Goal: Task Accomplishment & Management: Manage account settings

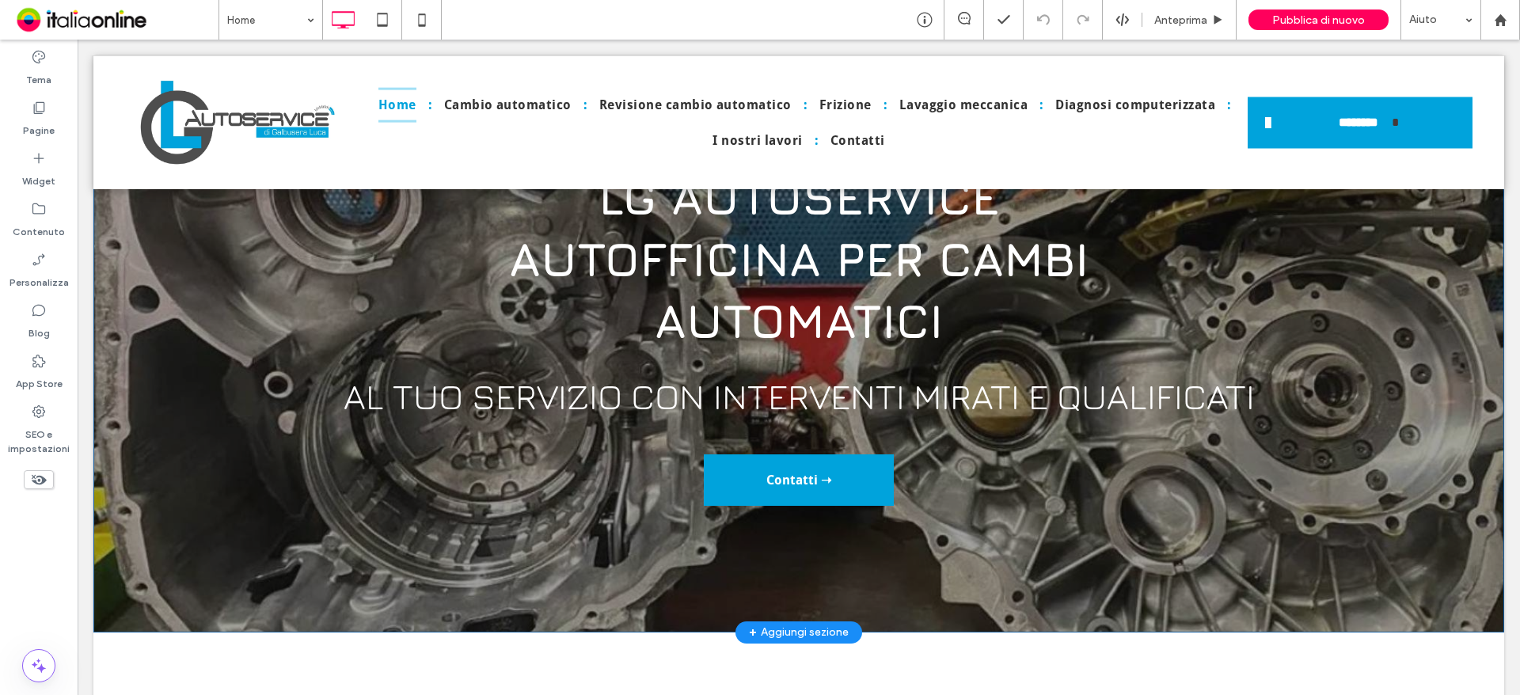
scroll to position [158, 0]
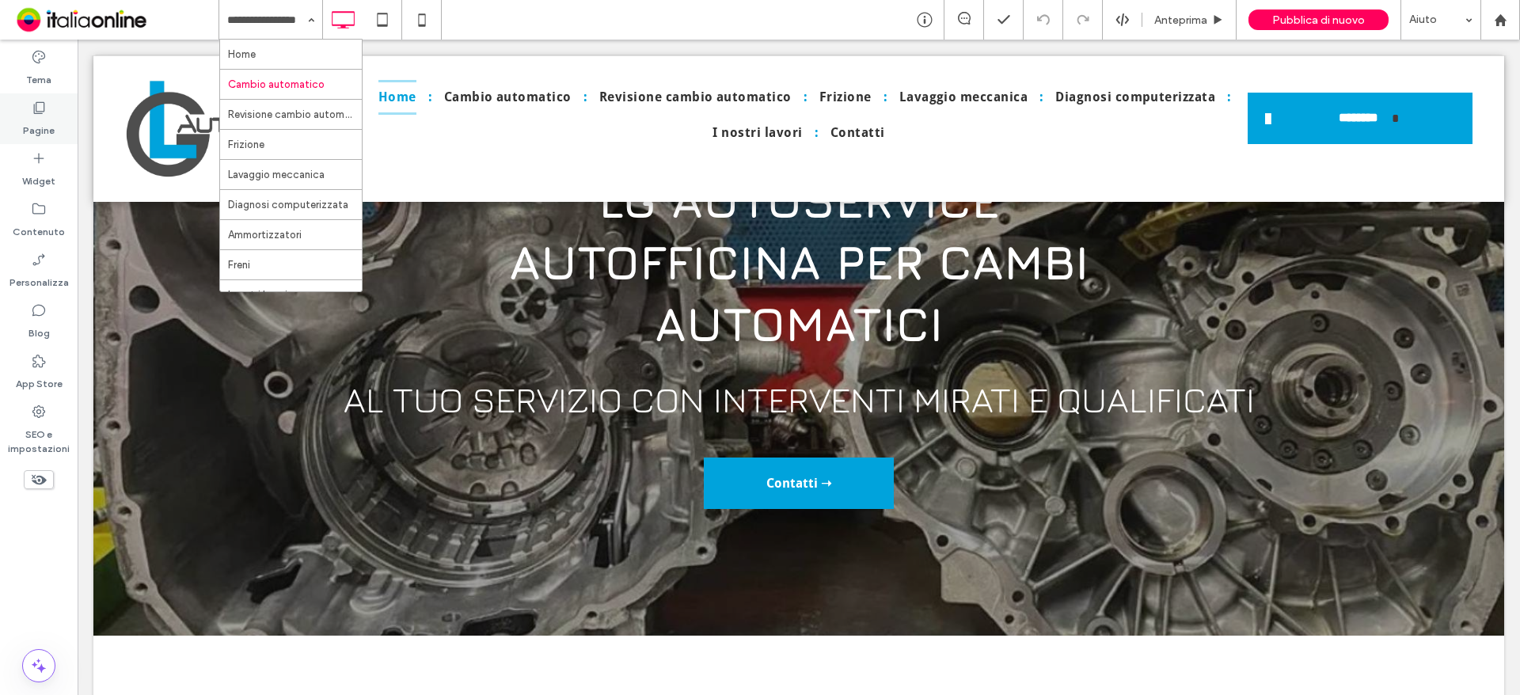
click at [36, 136] on label "Pagine" at bounding box center [39, 127] width 32 height 22
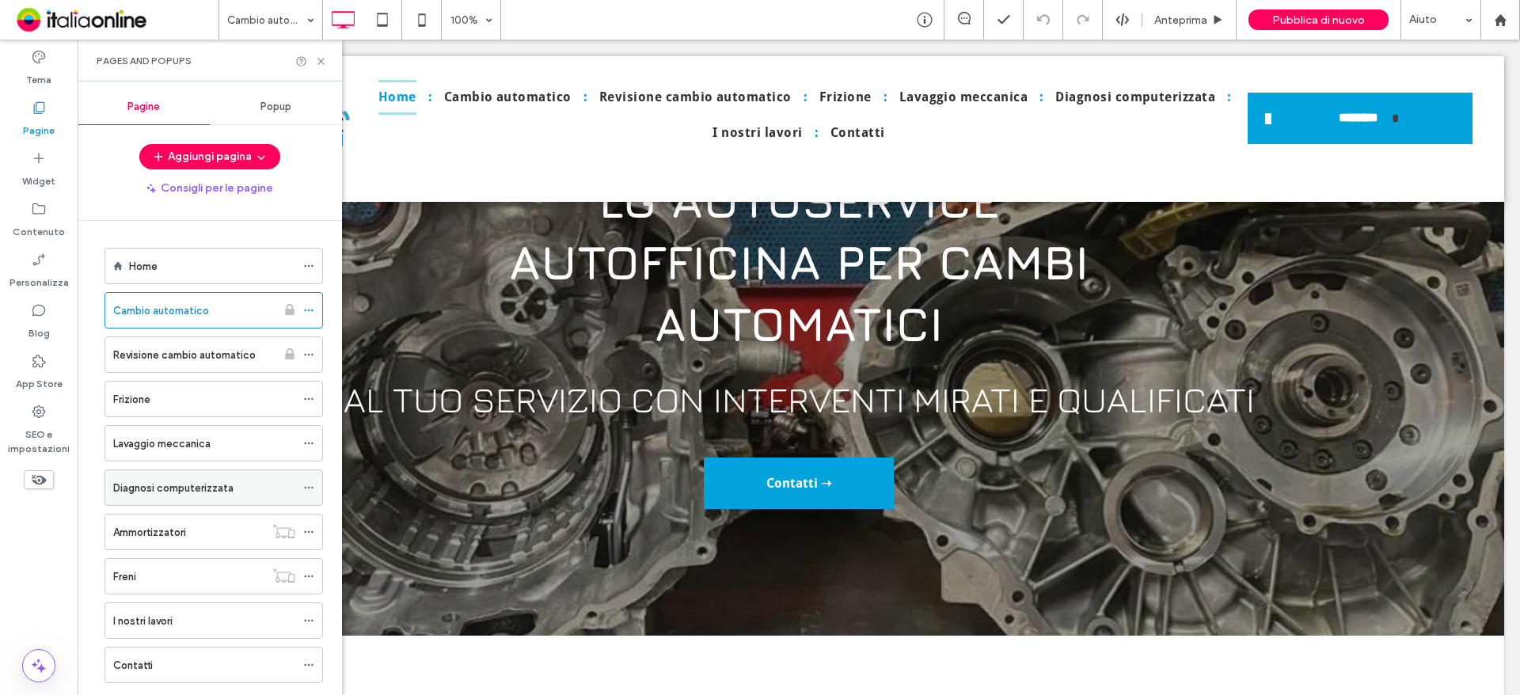
scroll to position [36, 0]
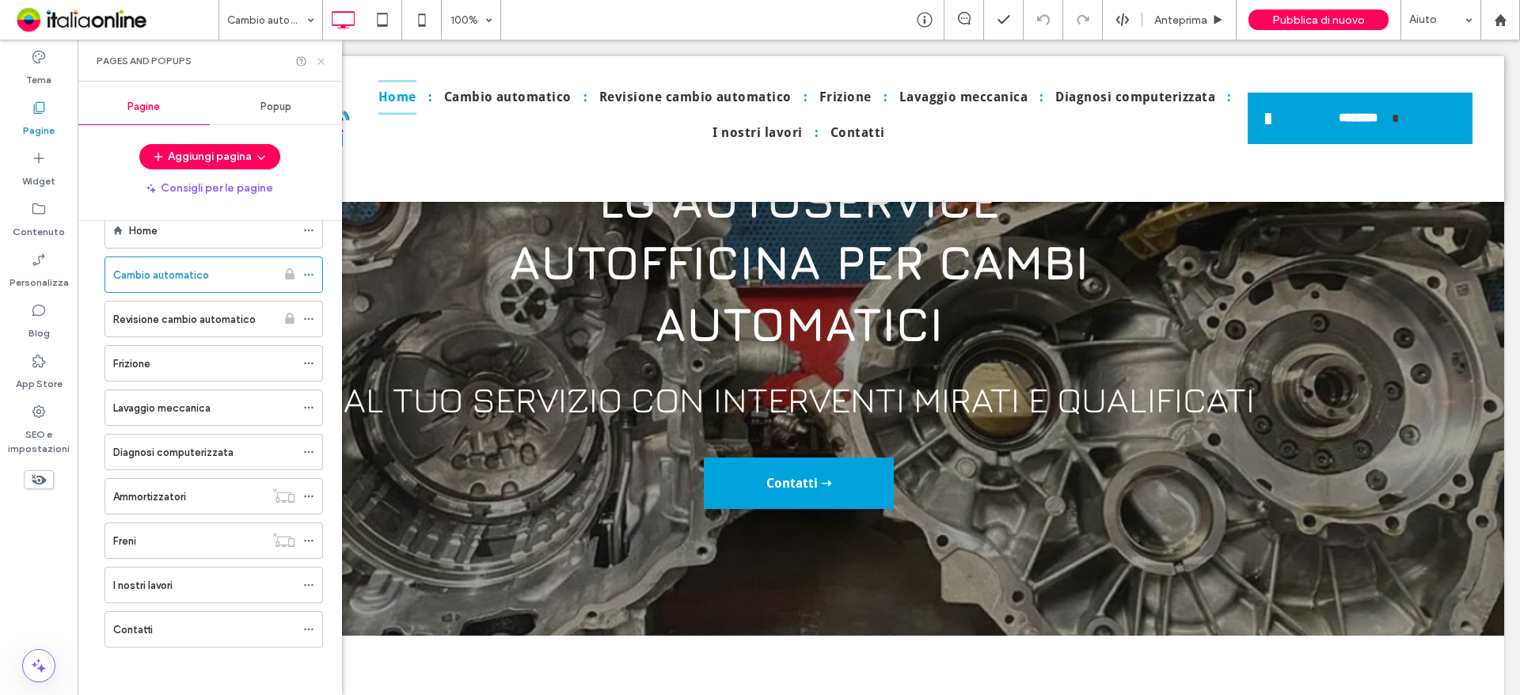
click at [319, 62] on icon at bounding box center [321, 61] width 12 height 12
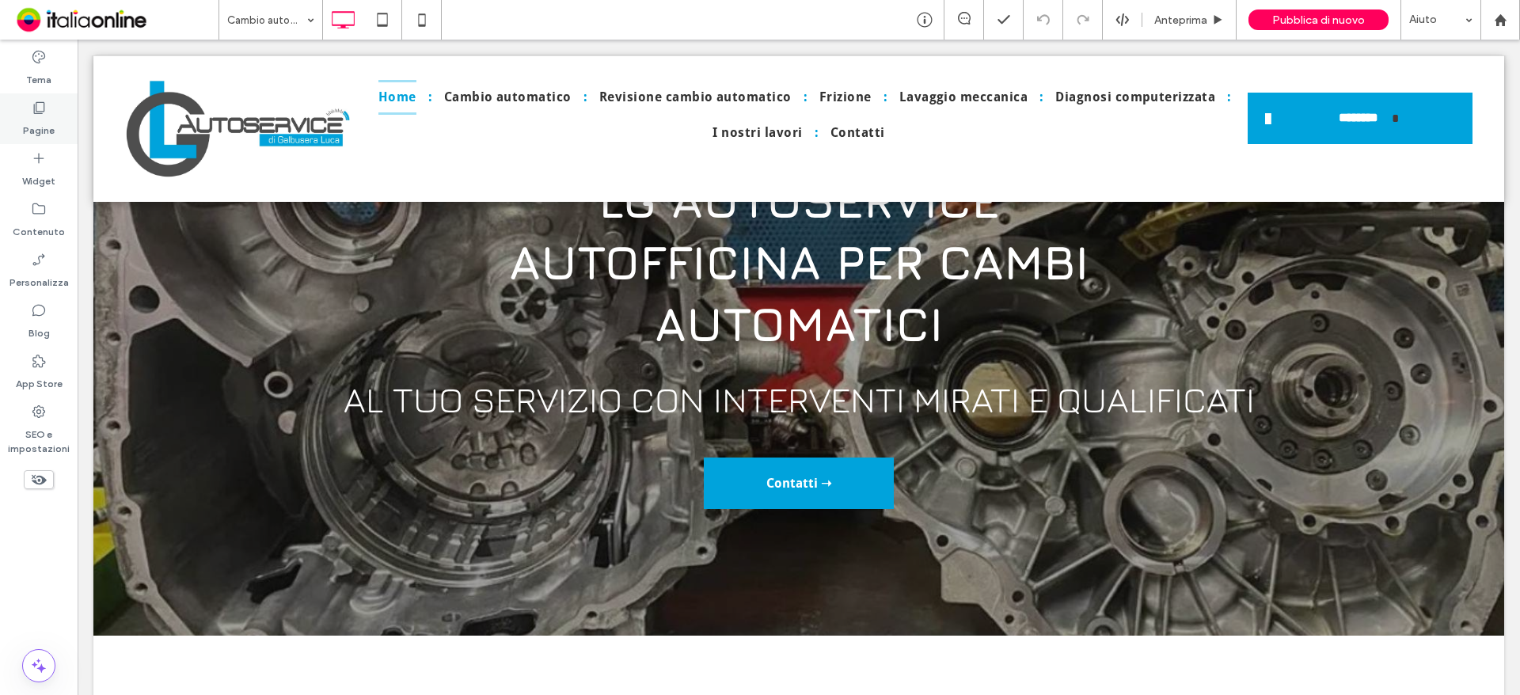
click at [25, 116] on label "Pagine" at bounding box center [39, 127] width 32 height 22
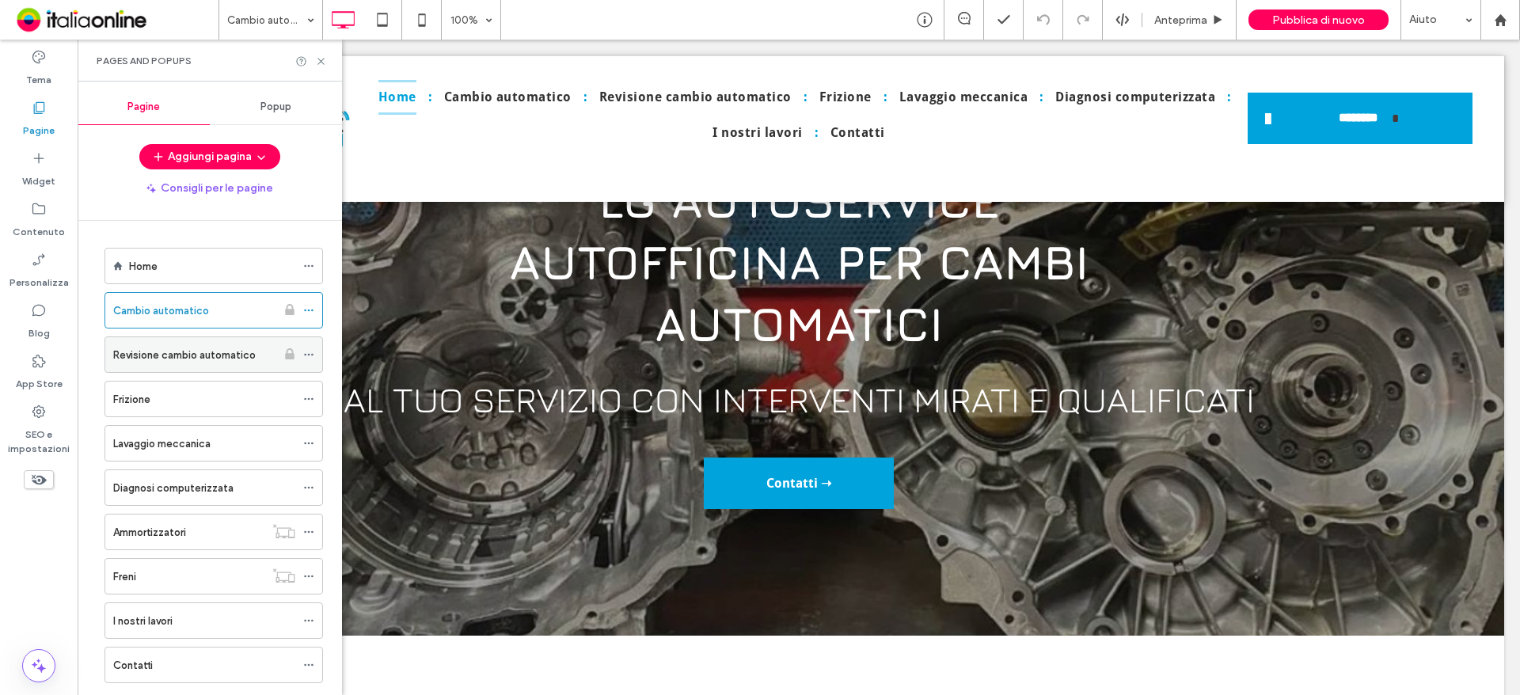
click at [203, 344] on div "Revisione cambio automatico" at bounding box center [194, 354] width 163 height 35
click at [322, 64] on icon at bounding box center [321, 61] width 12 height 12
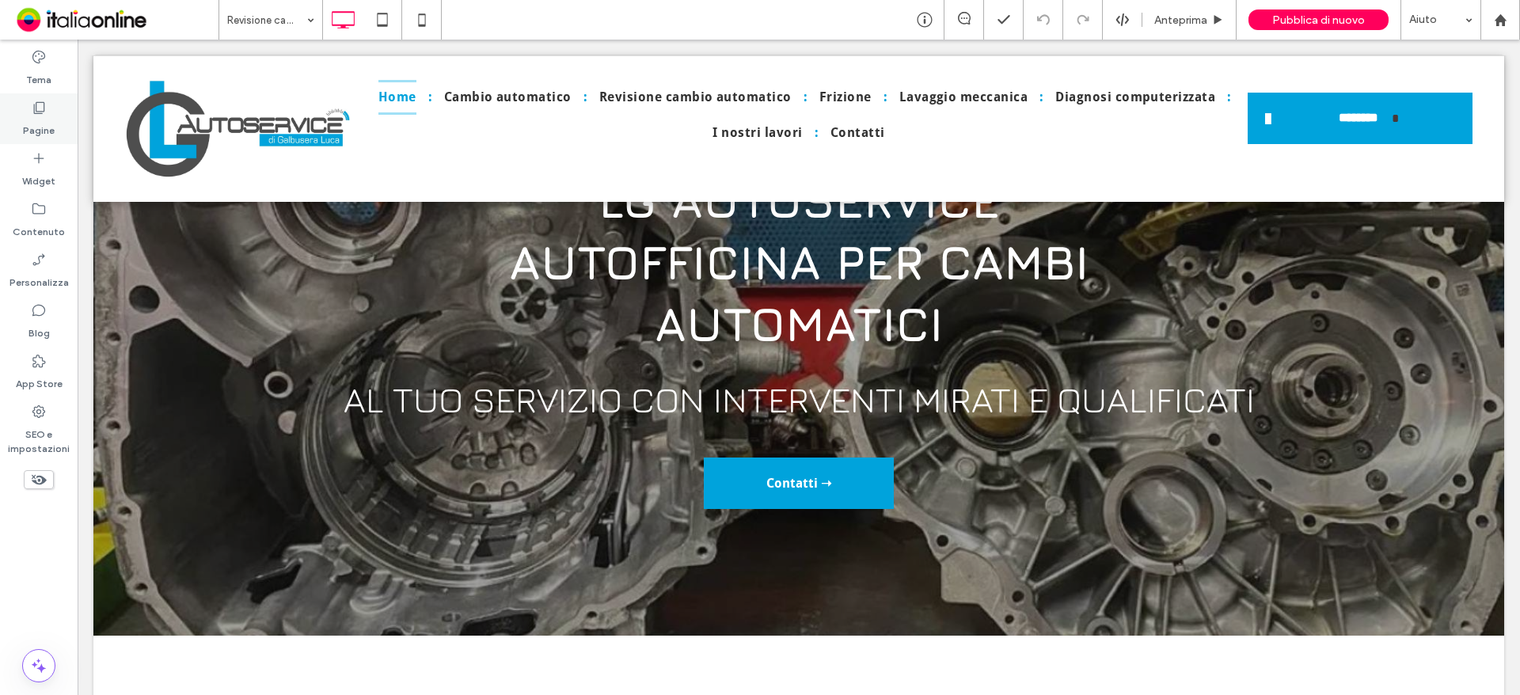
click at [65, 114] on div "Pagine" at bounding box center [39, 118] width 78 height 51
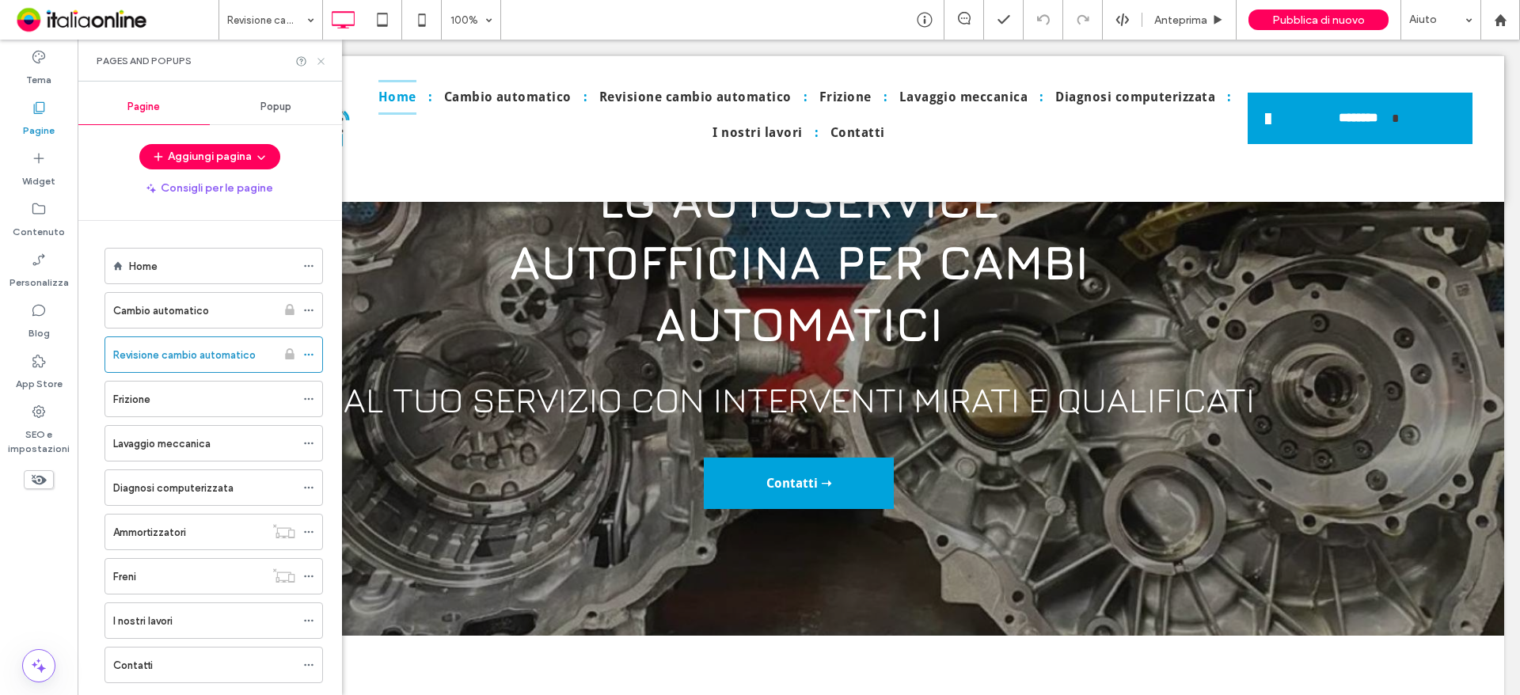
click at [323, 66] on icon at bounding box center [321, 61] width 12 height 12
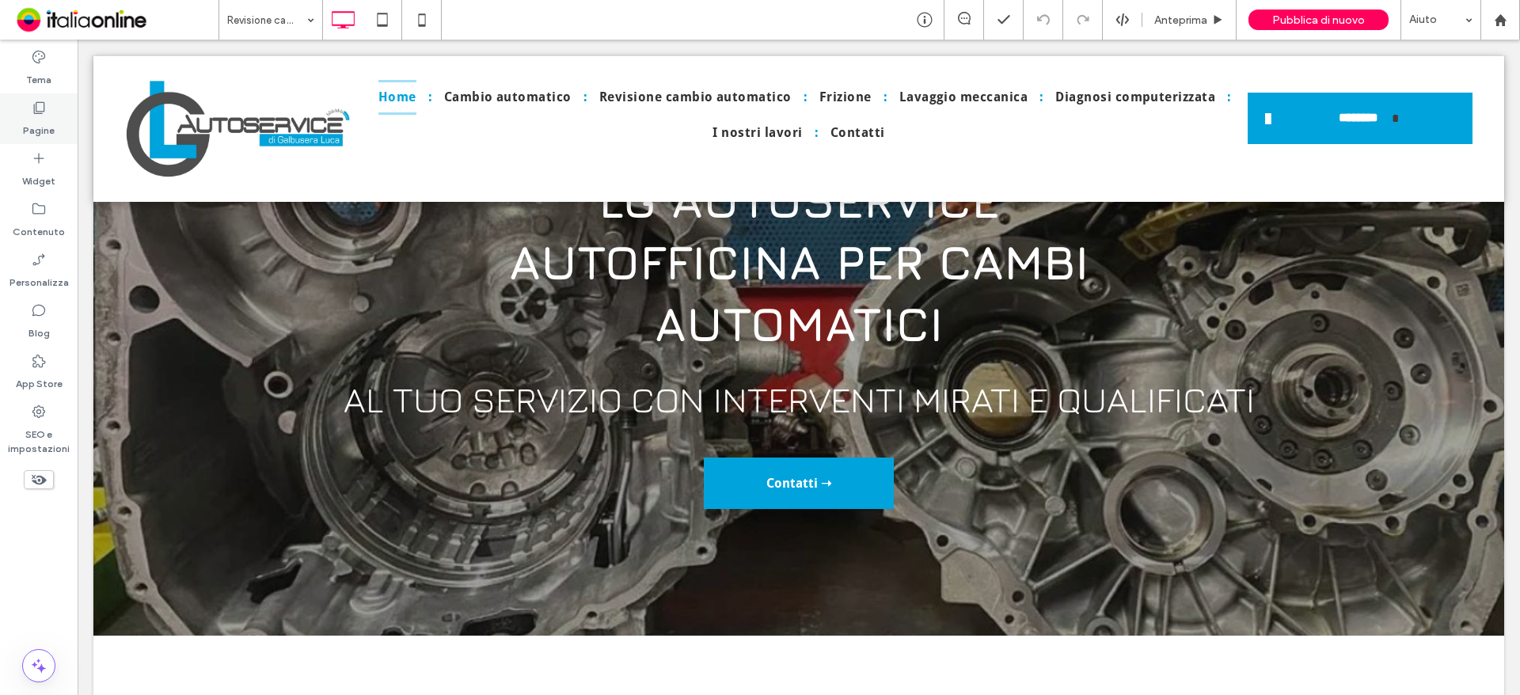
click at [23, 98] on div "Pagine" at bounding box center [39, 118] width 78 height 51
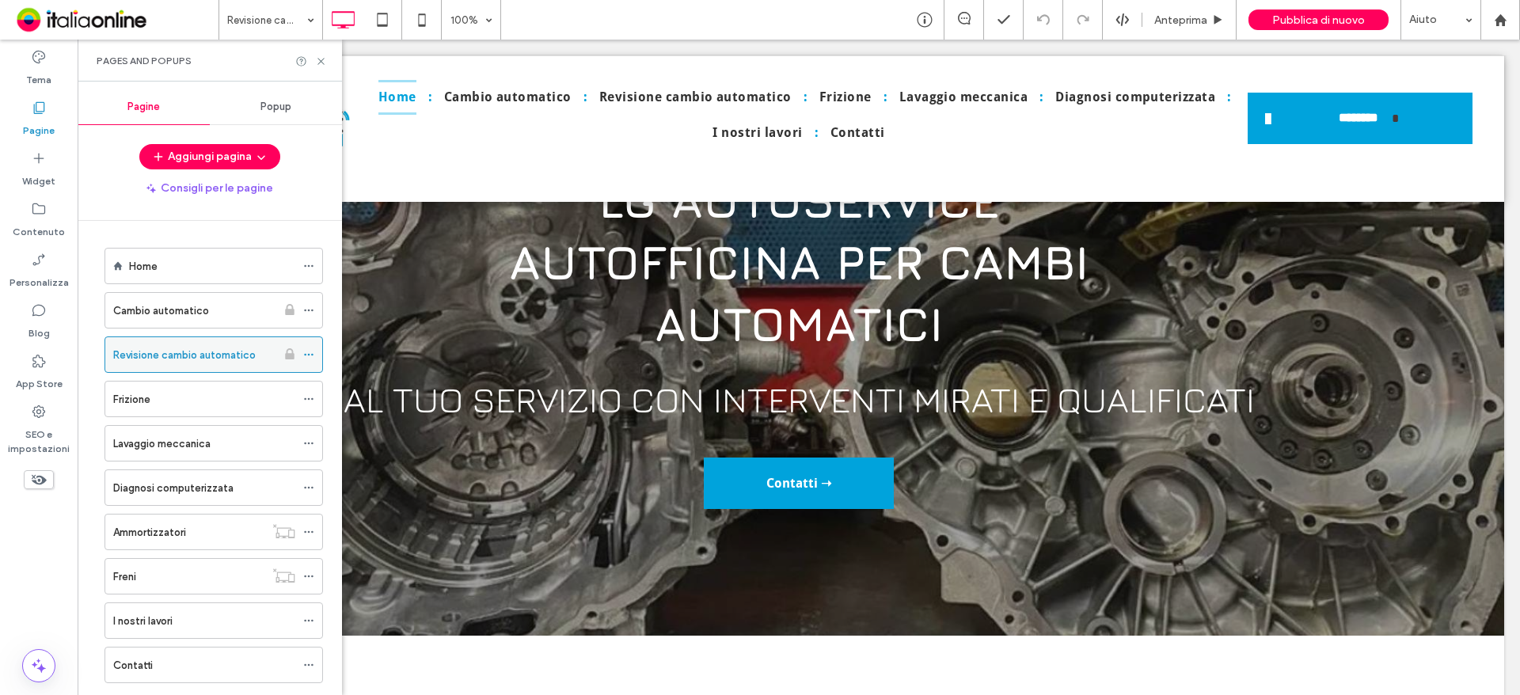
click at [245, 349] on label "Revisione cambio automatico" at bounding box center [184, 355] width 142 height 28
click at [318, 58] on use at bounding box center [320, 61] width 6 height 6
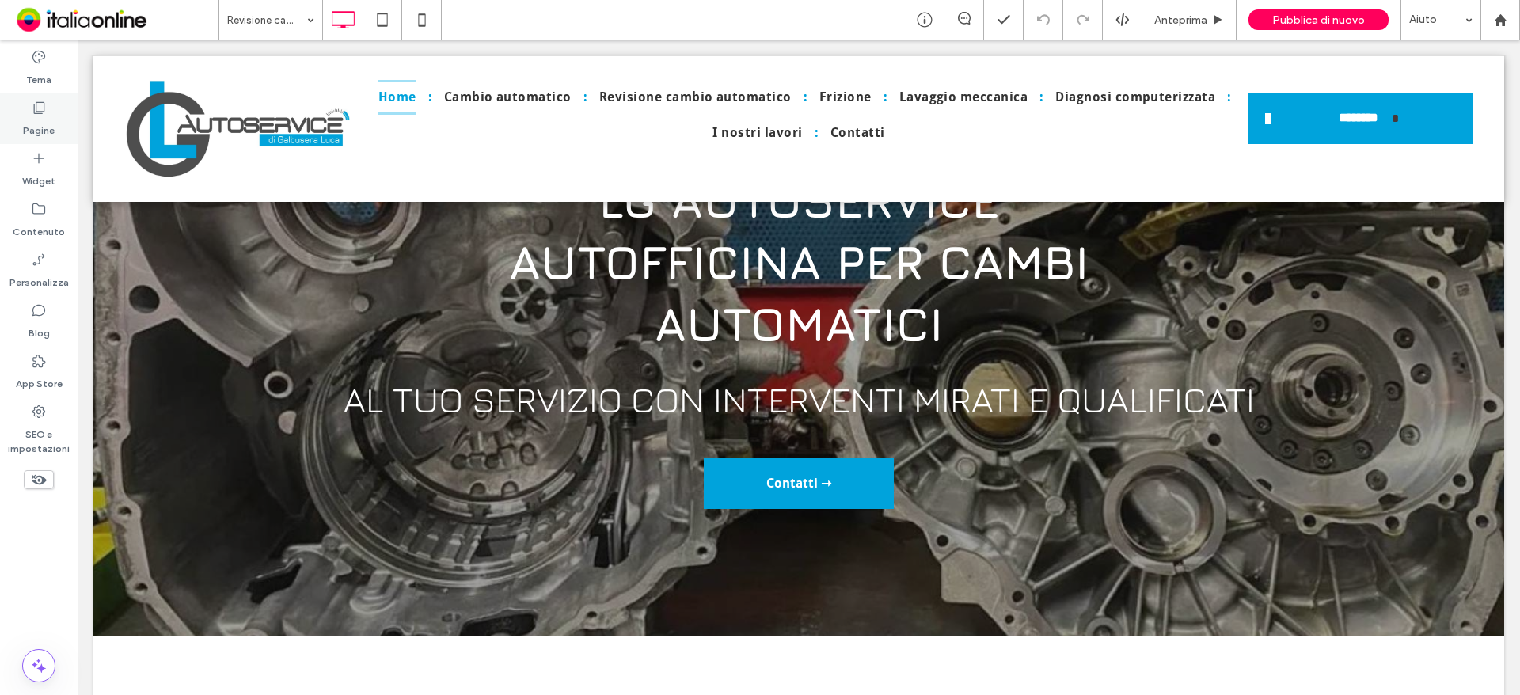
click at [50, 120] on label "Pagine" at bounding box center [39, 127] width 32 height 22
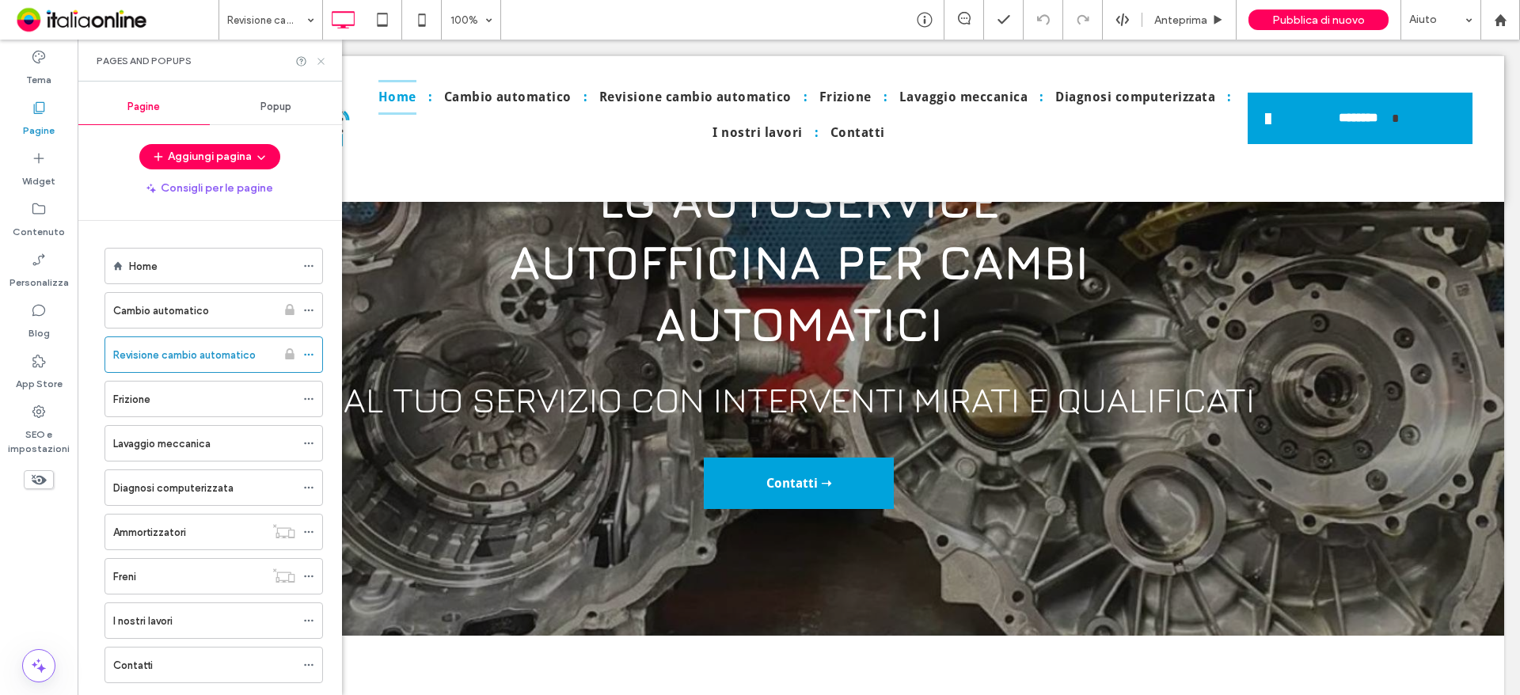
click at [322, 55] on icon at bounding box center [321, 61] width 12 height 12
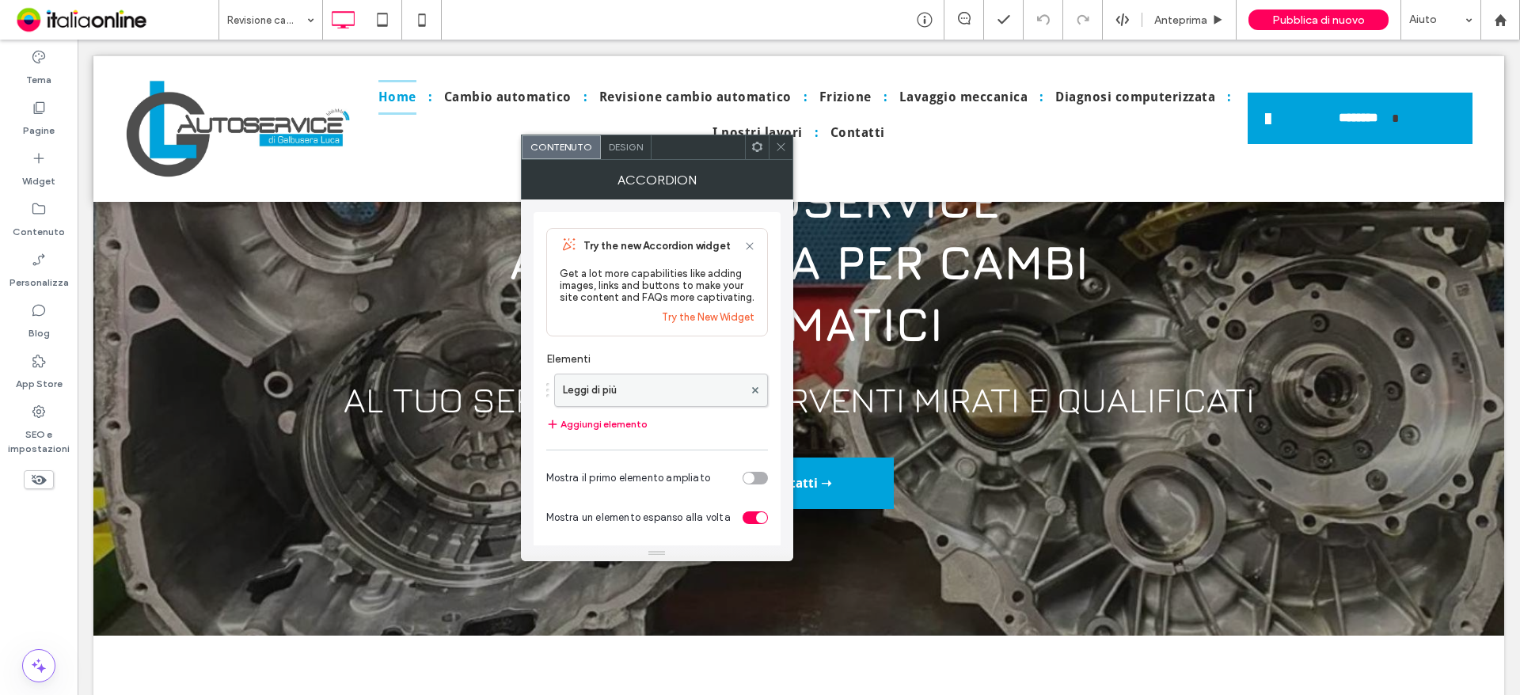
click at [649, 399] on label "Leggi di più" at bounding box center [653, 390] width 180 height 32
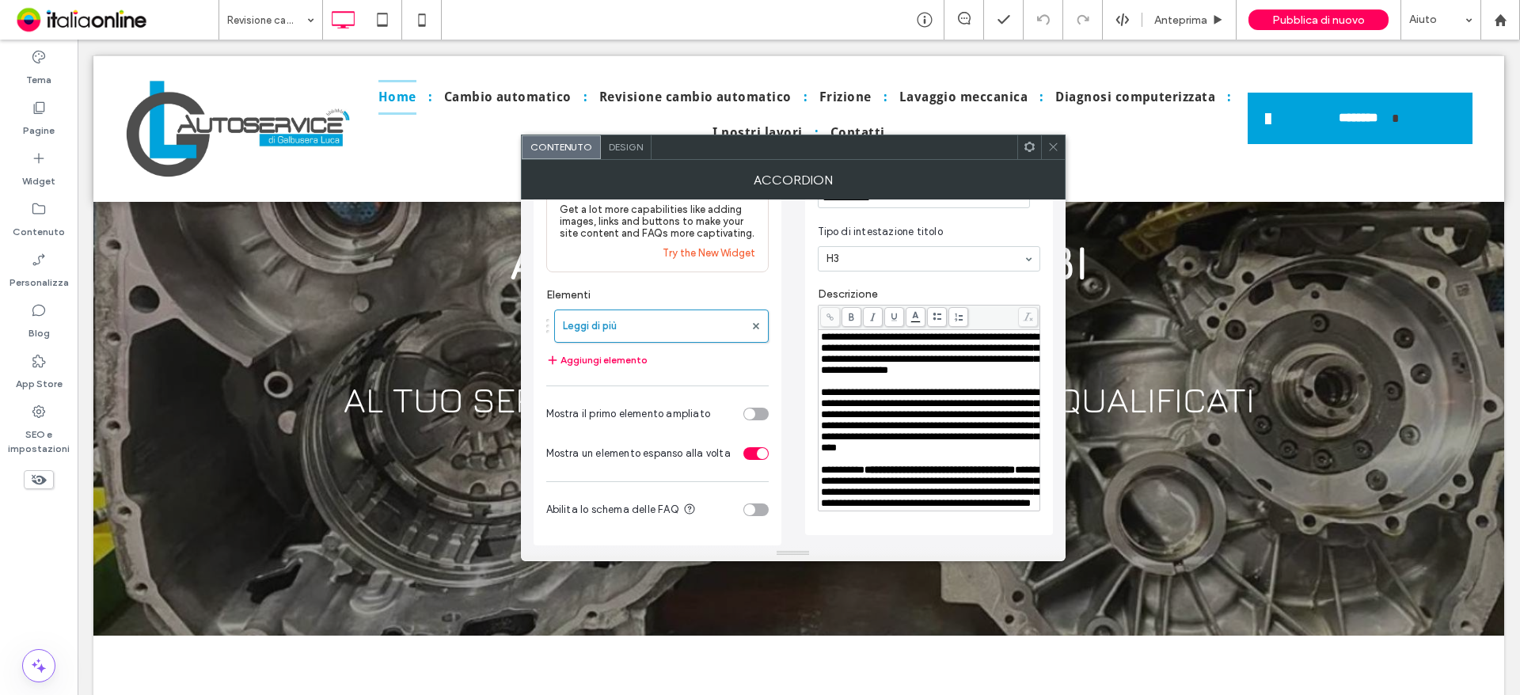
scroll to position [111, 0]
click at [1053, 146] on icon at bounding box center [1053, 147] width 12 height 12
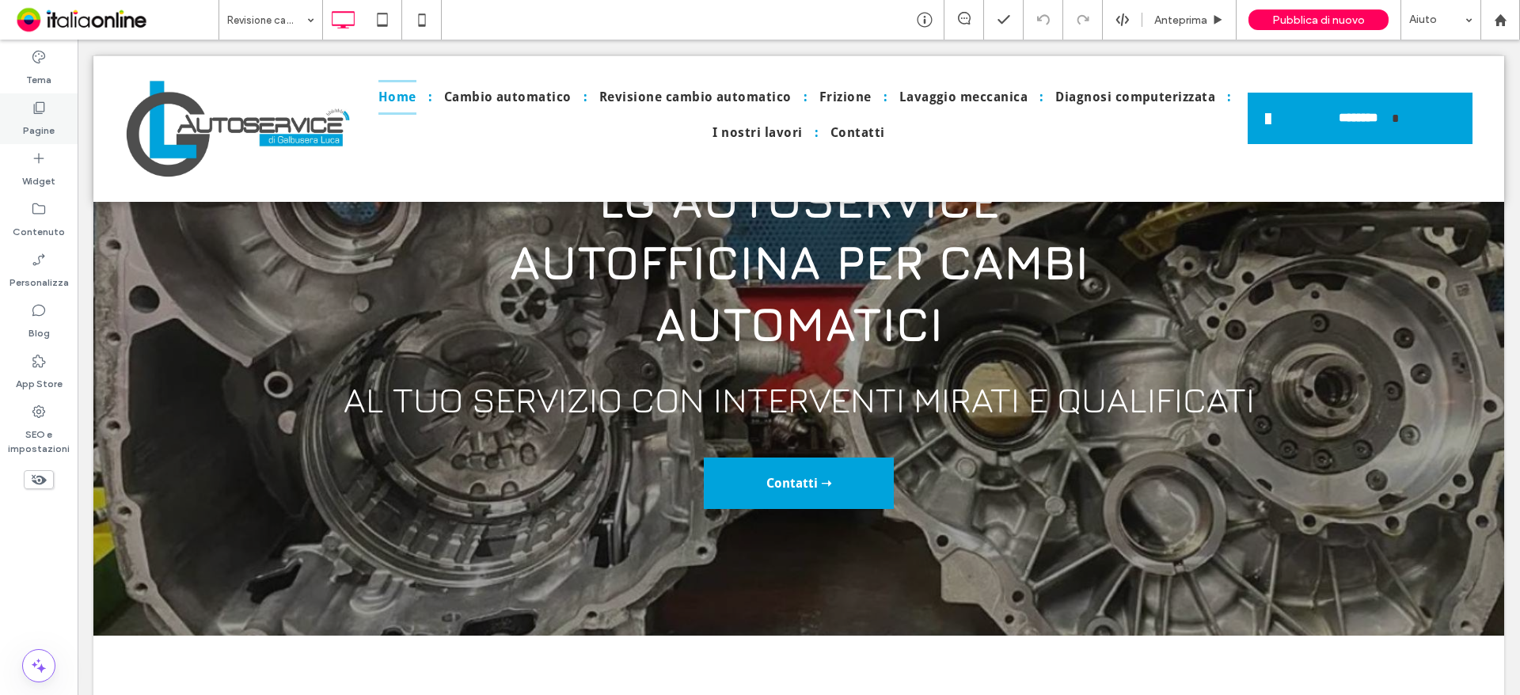
click at [13, 112] on div "Pagine" at bounding box center [39, 118] width 78 height 51
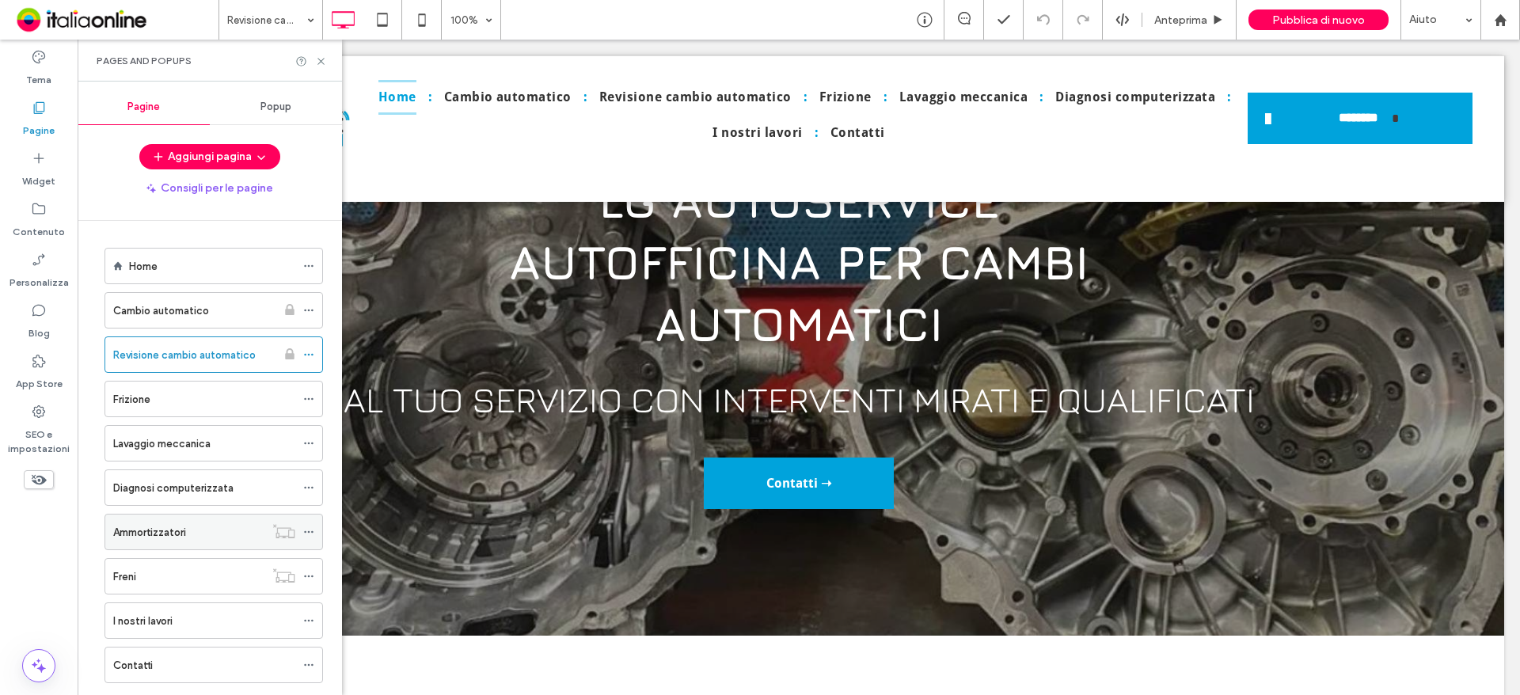
click at [182, 524] on label "Ammortizzatori" at bounding box center [149, 533] width 73 height 28
click at [155, 564] on div "Freni" at bounding box center [188, 576] width 151 height 35
click at [180, 351] on label "Revisione cambio automatico" at bounding box center [184, 355] width 142 height 28
click at [324, 63] on icon at bounding box center [321, 61] width 12 height 12
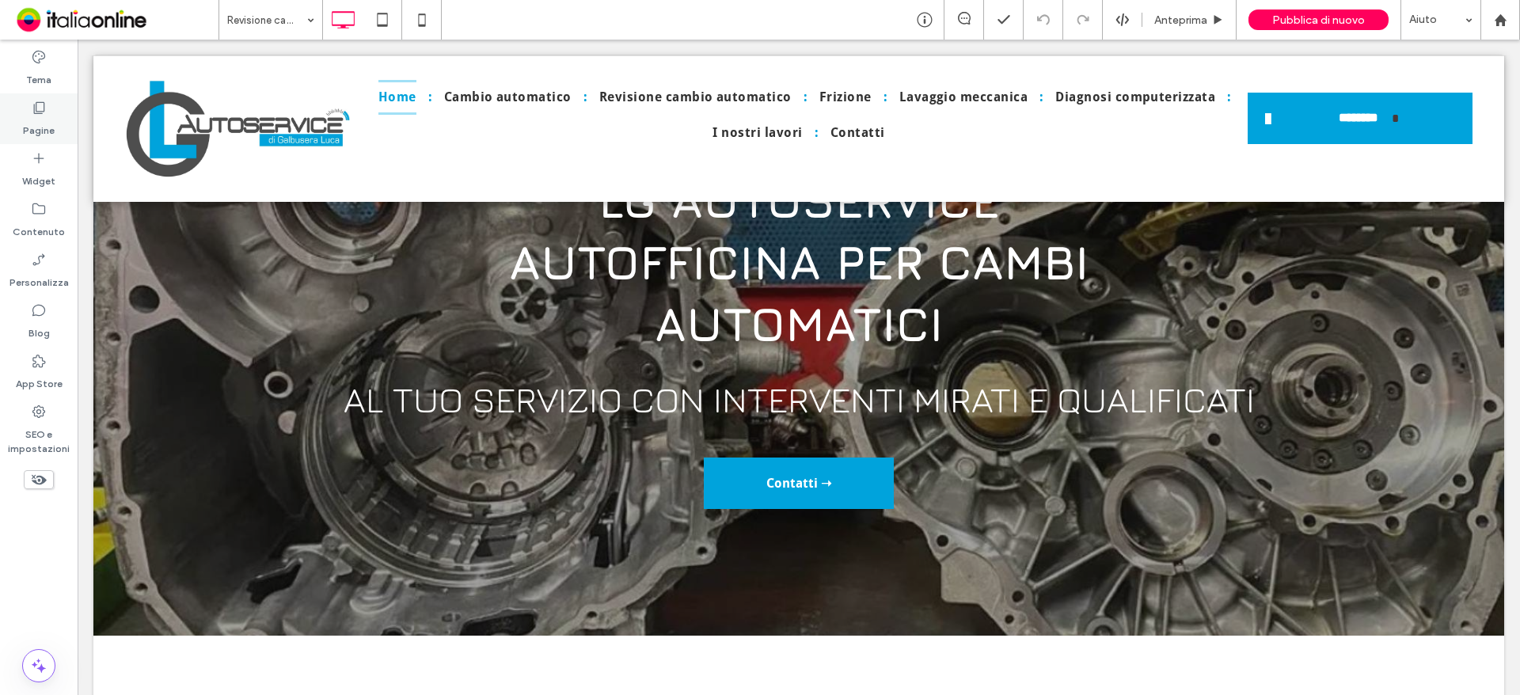
click at [20, 135] on div "Pagine" at bounding box center [39, 118] width 78 height 51
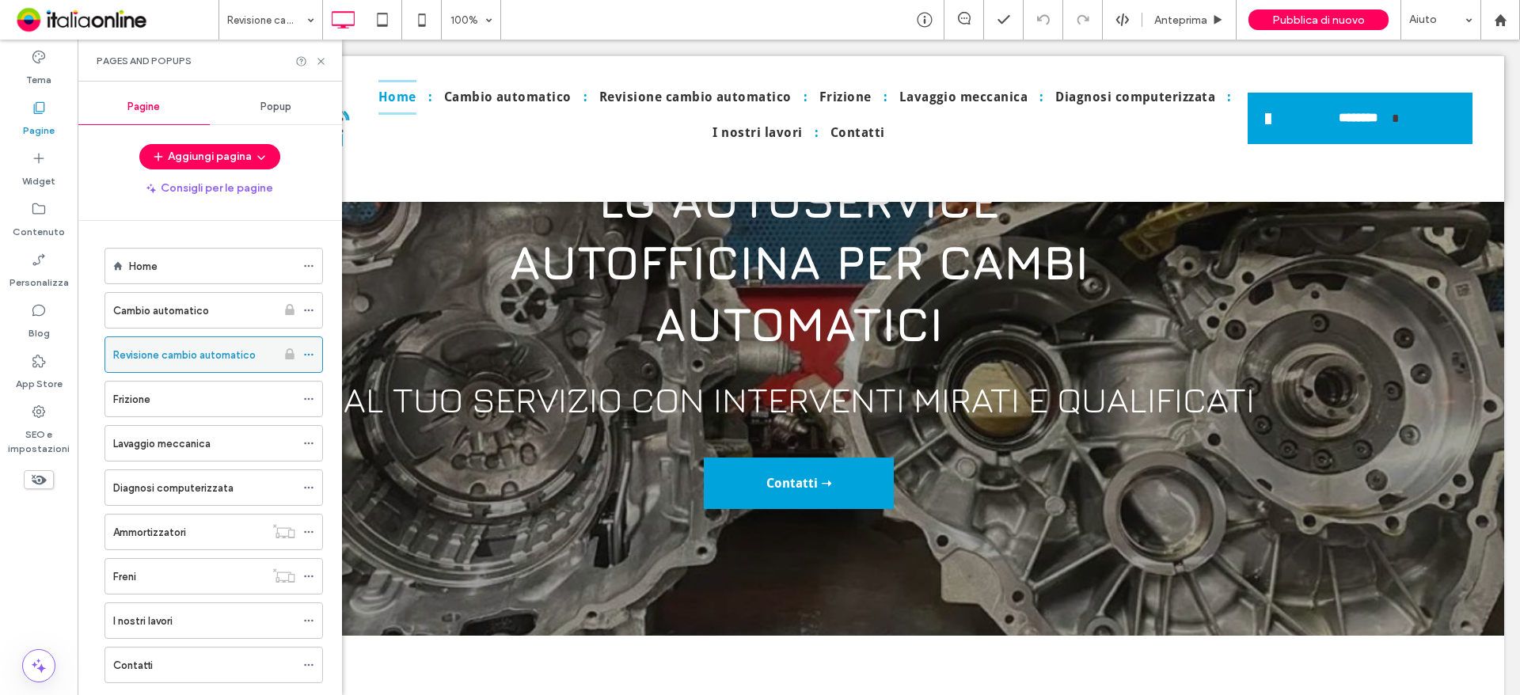
click at [188, 362] on label "Revisione cambio automatico" at bounding box center [184, 355] width 142 height 28
click at [157, 265] on label "Home" at bounding box center [143, 267] width 28 height 28
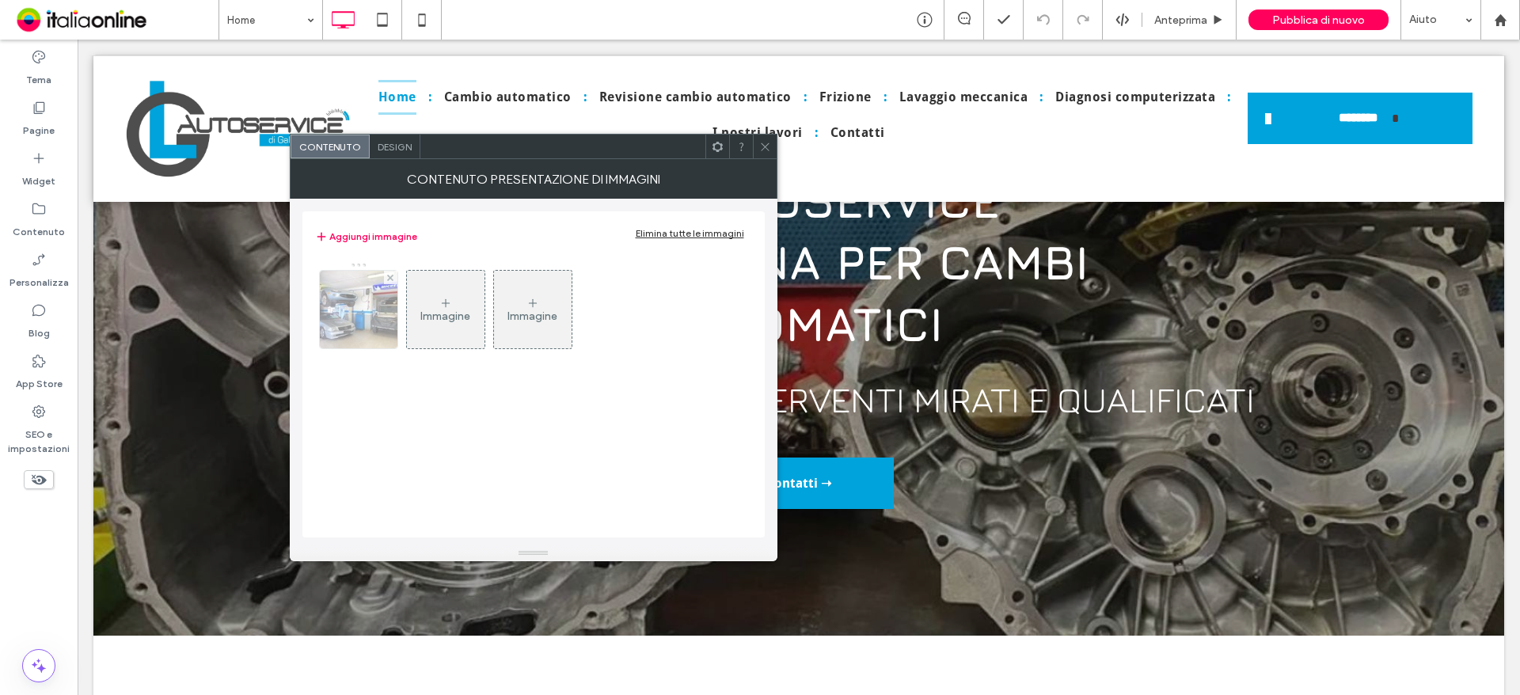
click at [379, 314] on div at bounding box center [359, 310] width 78 height 78
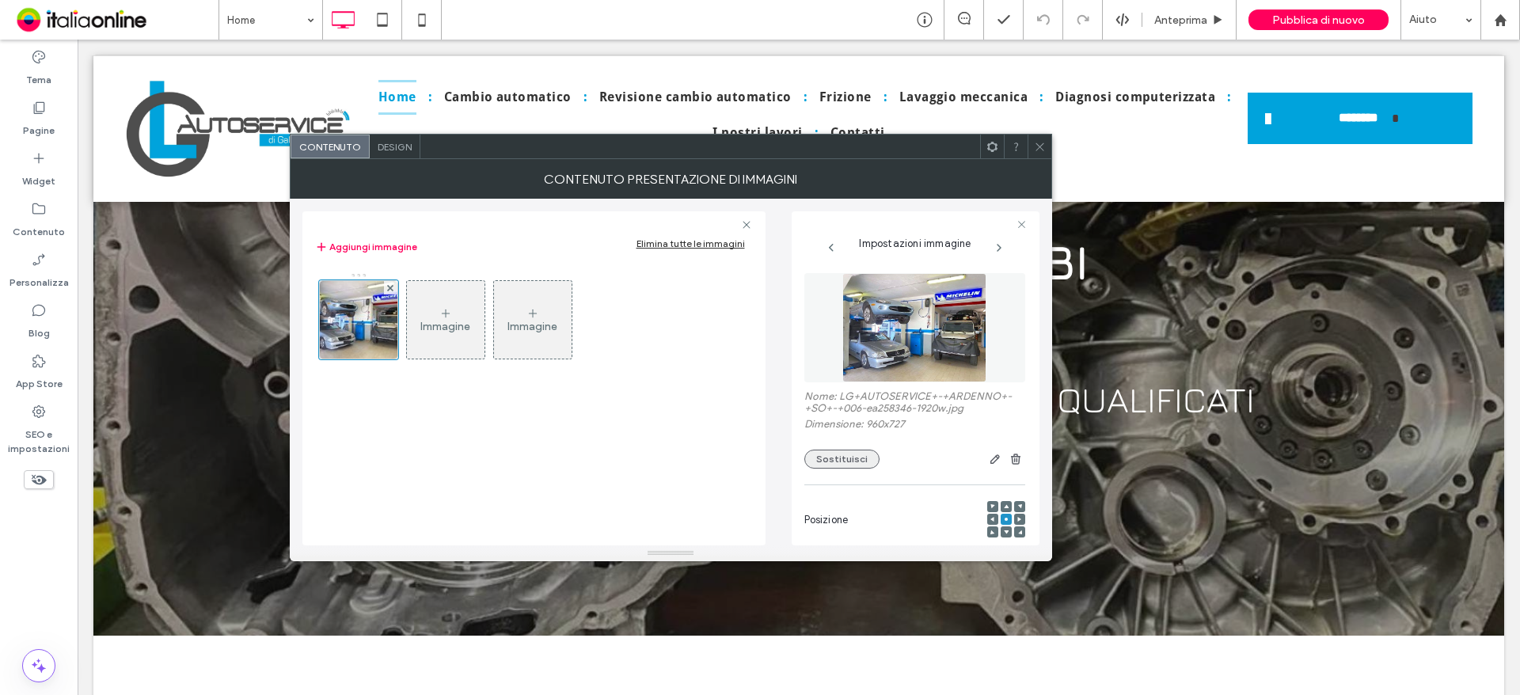
click at [842, 454] on button "Sostituisci" at bounding box center [841, 459] width 75 height 19
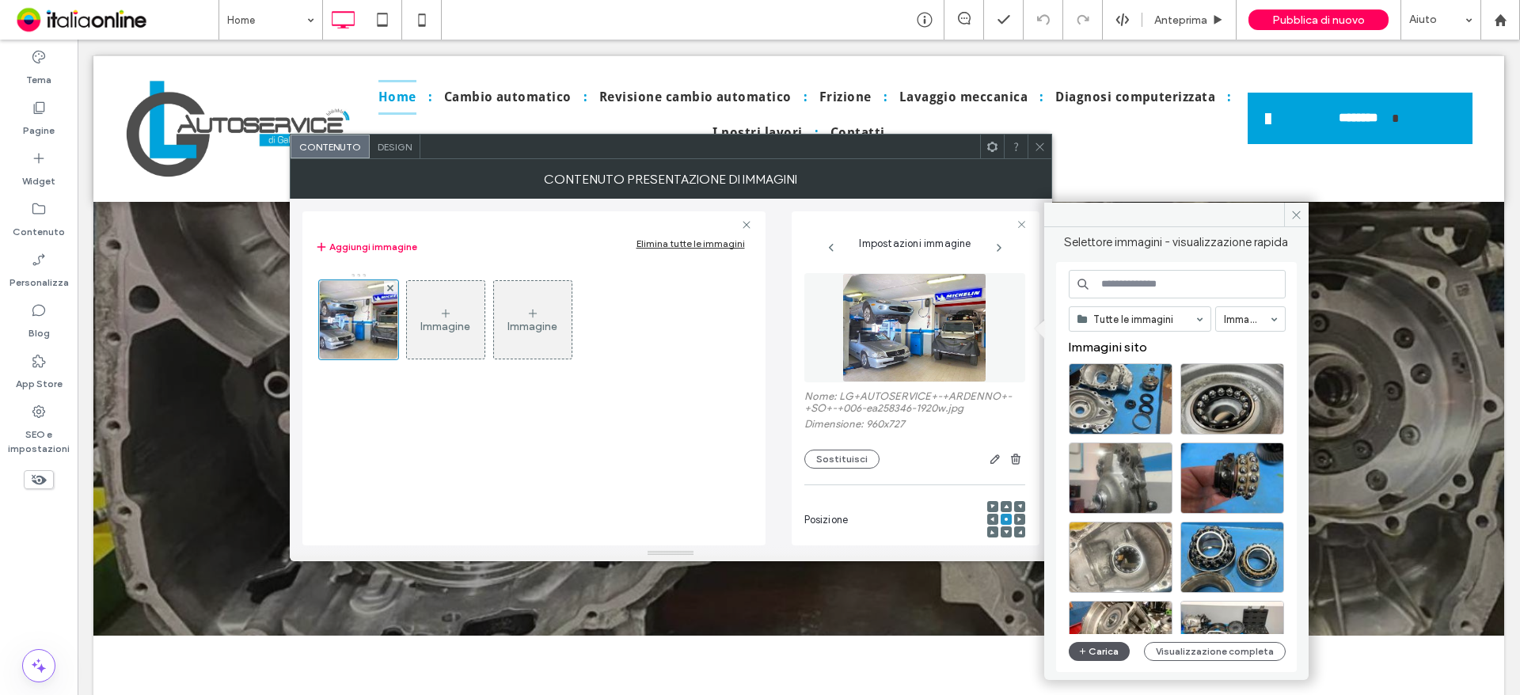
click at [1100, 657] on button "Carica" at bounding box center [1100, 651] width 62 height 19
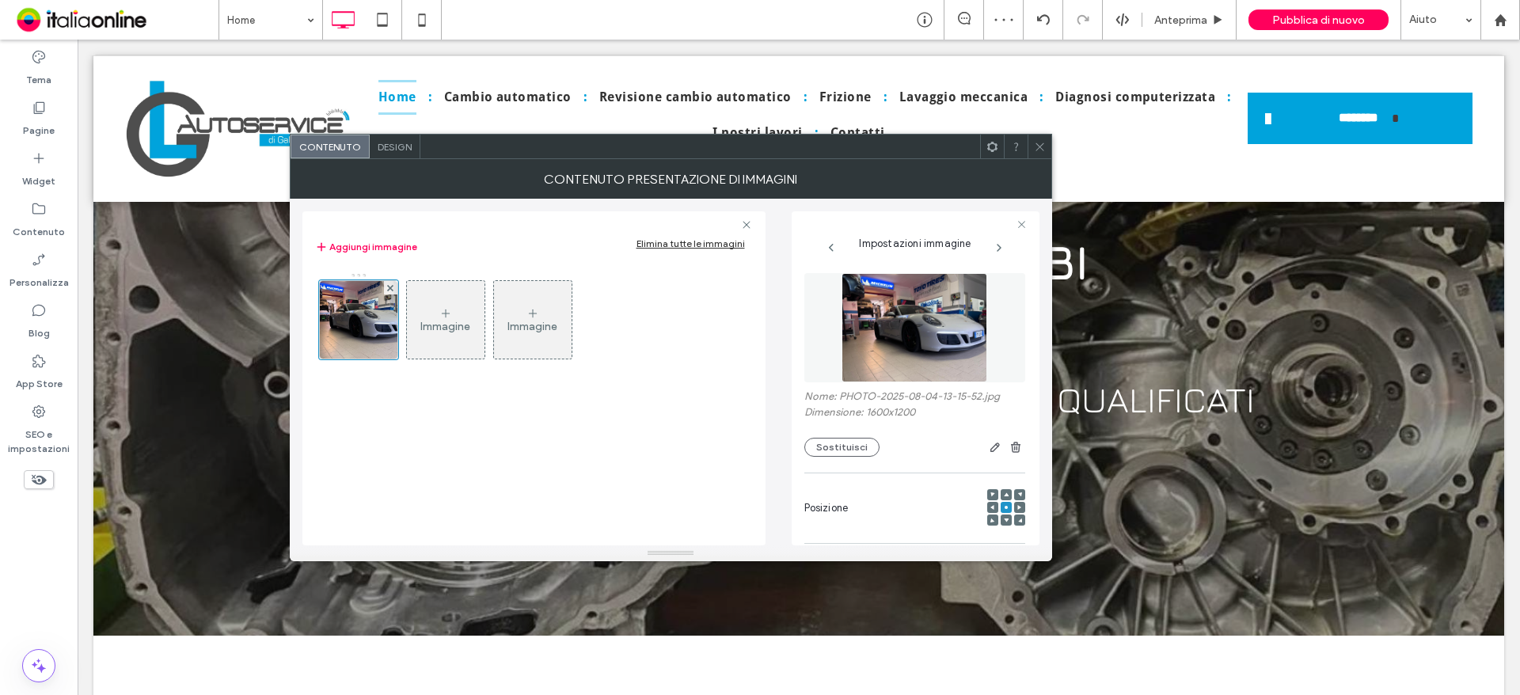
click at [1039, 145] on icon at bounding box center [1040, 147] width 12 height 12
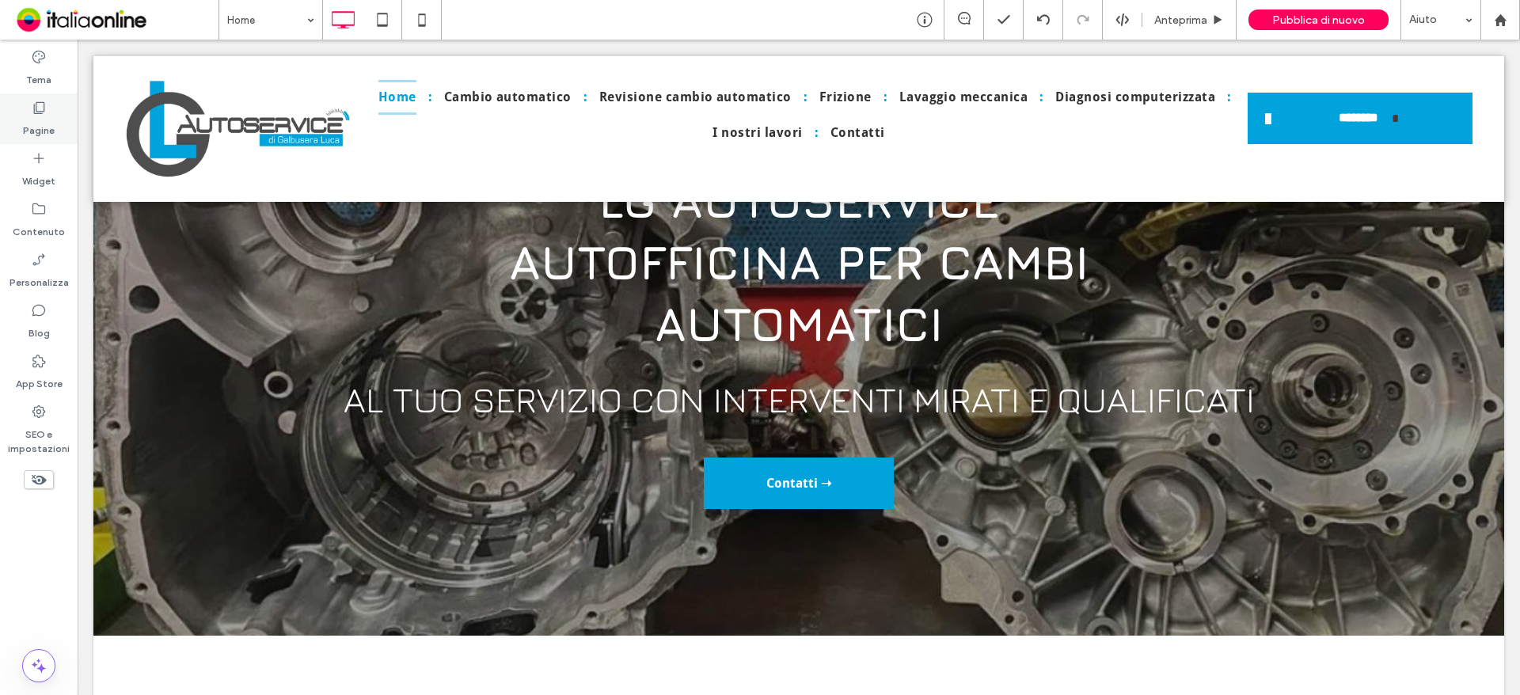
click at [28, 120] on label "Pagine" at bounding box center [39, 127] width 32 height 22
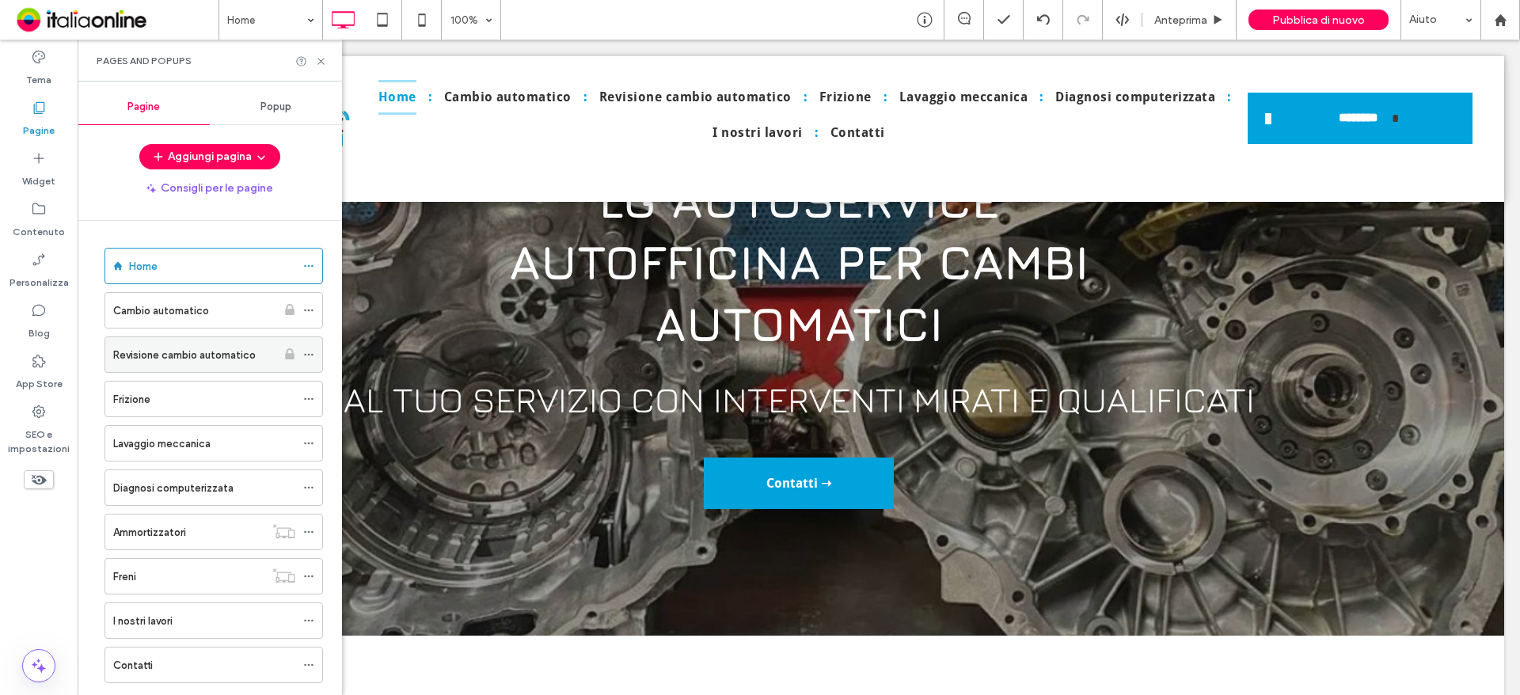
click at [180, 367] on div "Revisione cambio automatico" at bounding box center [194, 354] width 163 height 35
click at [326, 63] on icon at bounding box center [321, 61] width 12 height 12
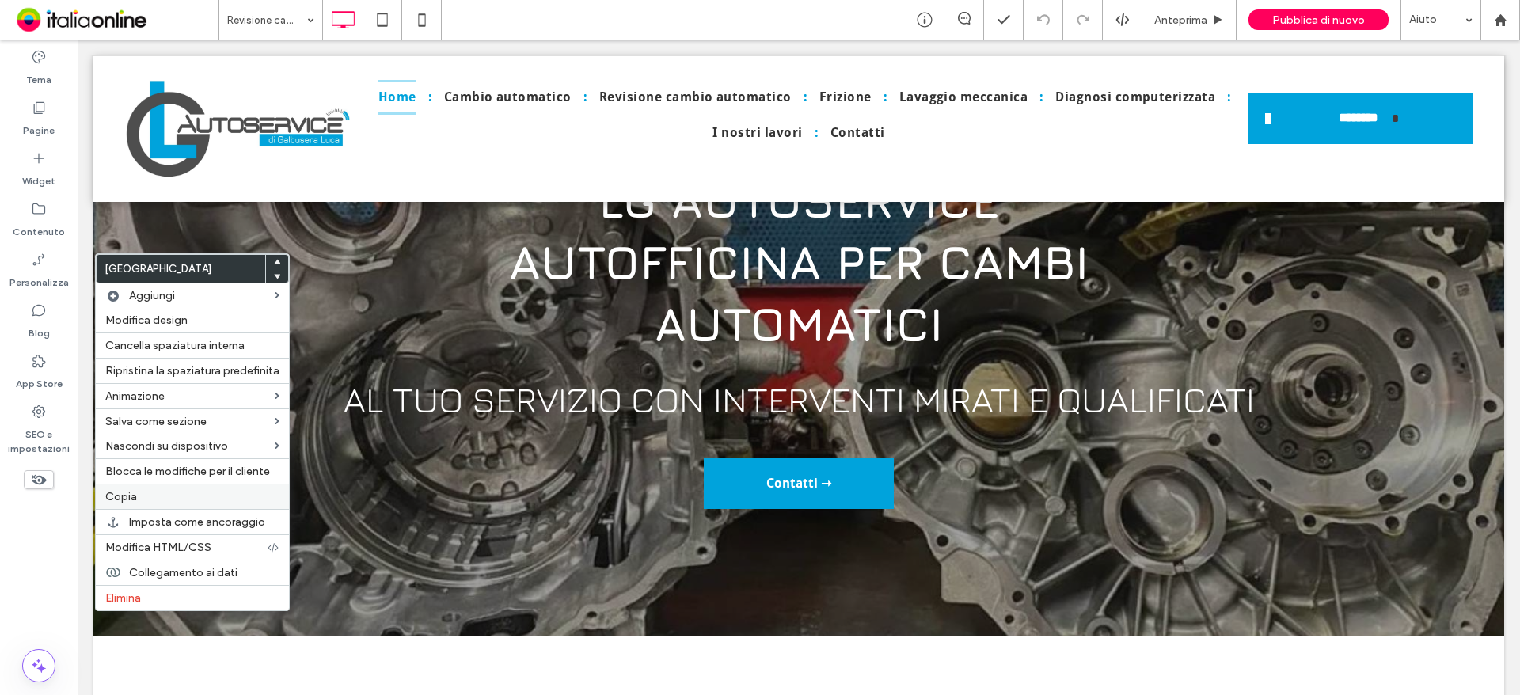
click at [160, 500] on label "Copia" at bounding box center [192, 496] width 174 height 13
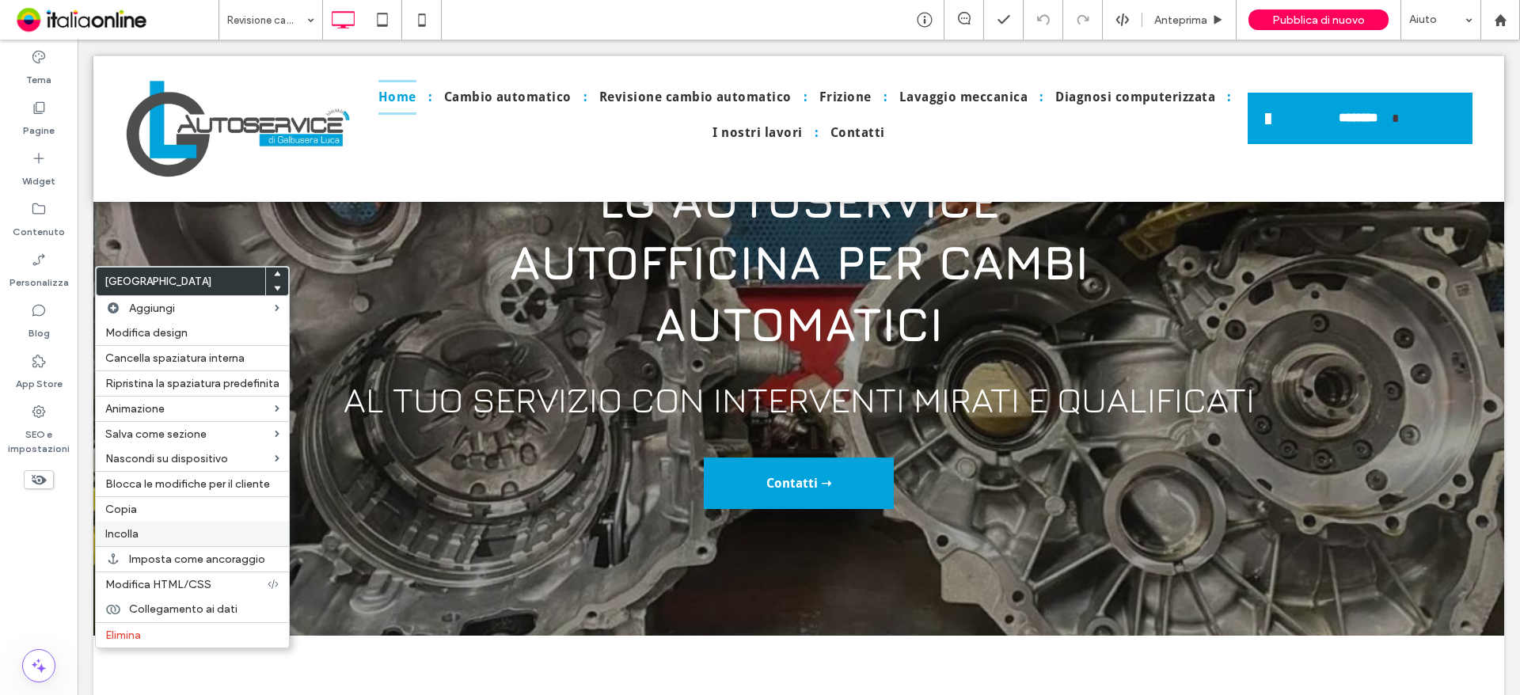
click at [162, 528] on label "Incolla" at bounding box center [192, 533] width 174 height 13
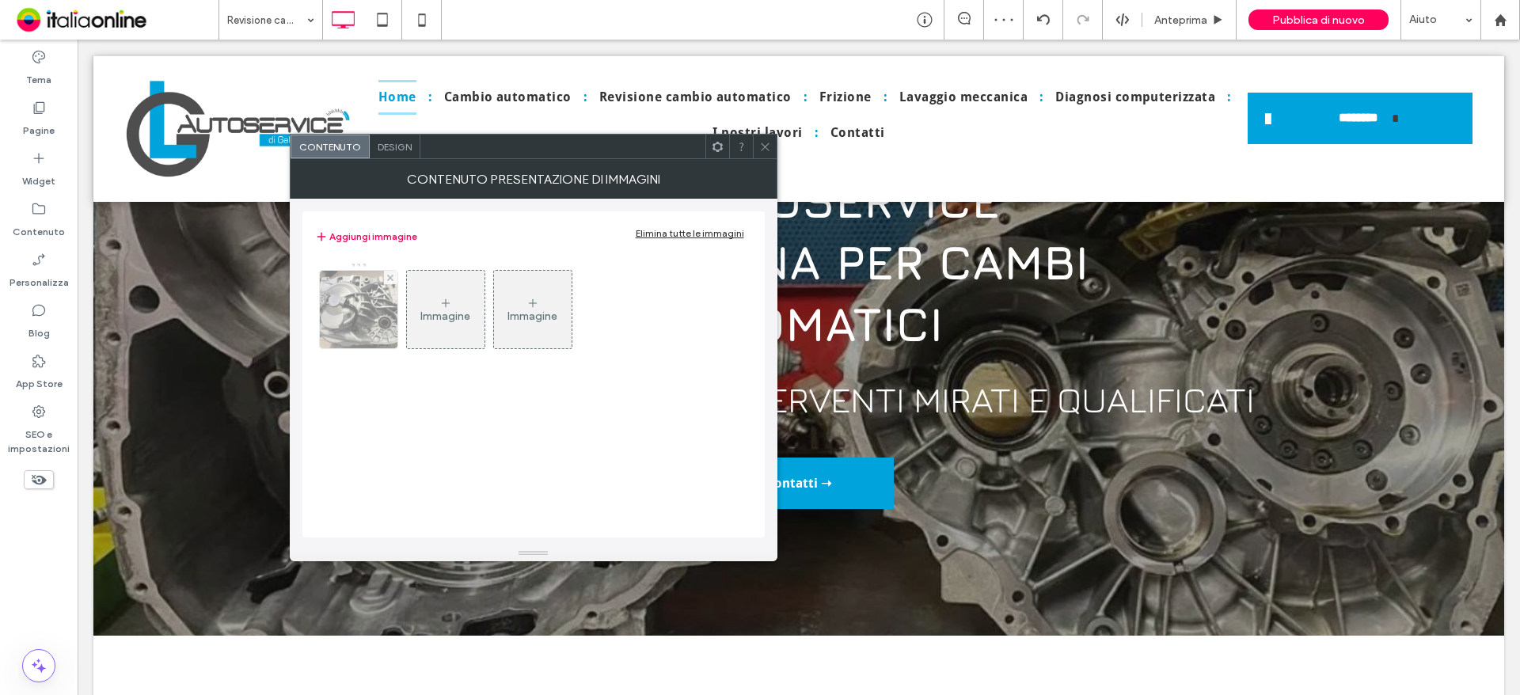
click at [359, 328] on div at bounding box center [359, 310] width 78 height 78
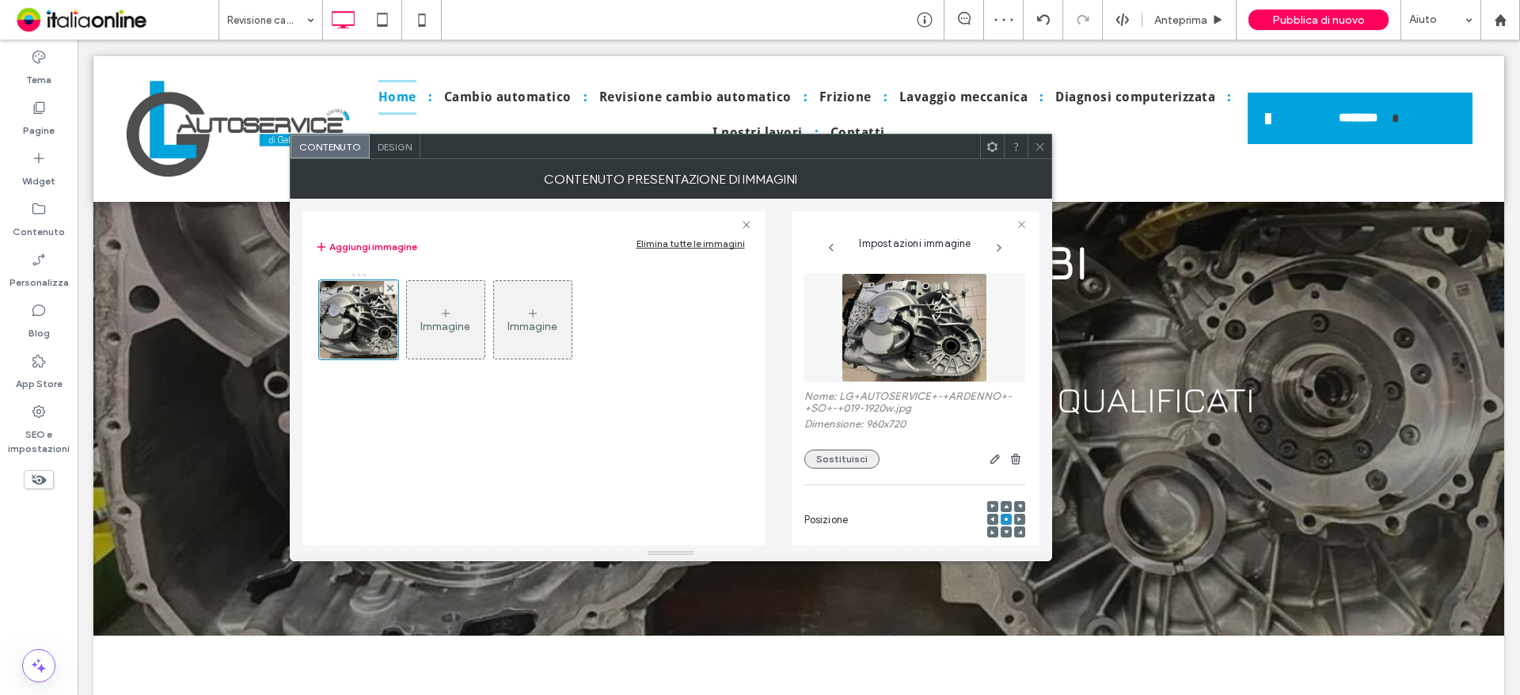
click at [832, 461] on button "Sostituisci" at bounding box center [841, 459] width 75 height 19
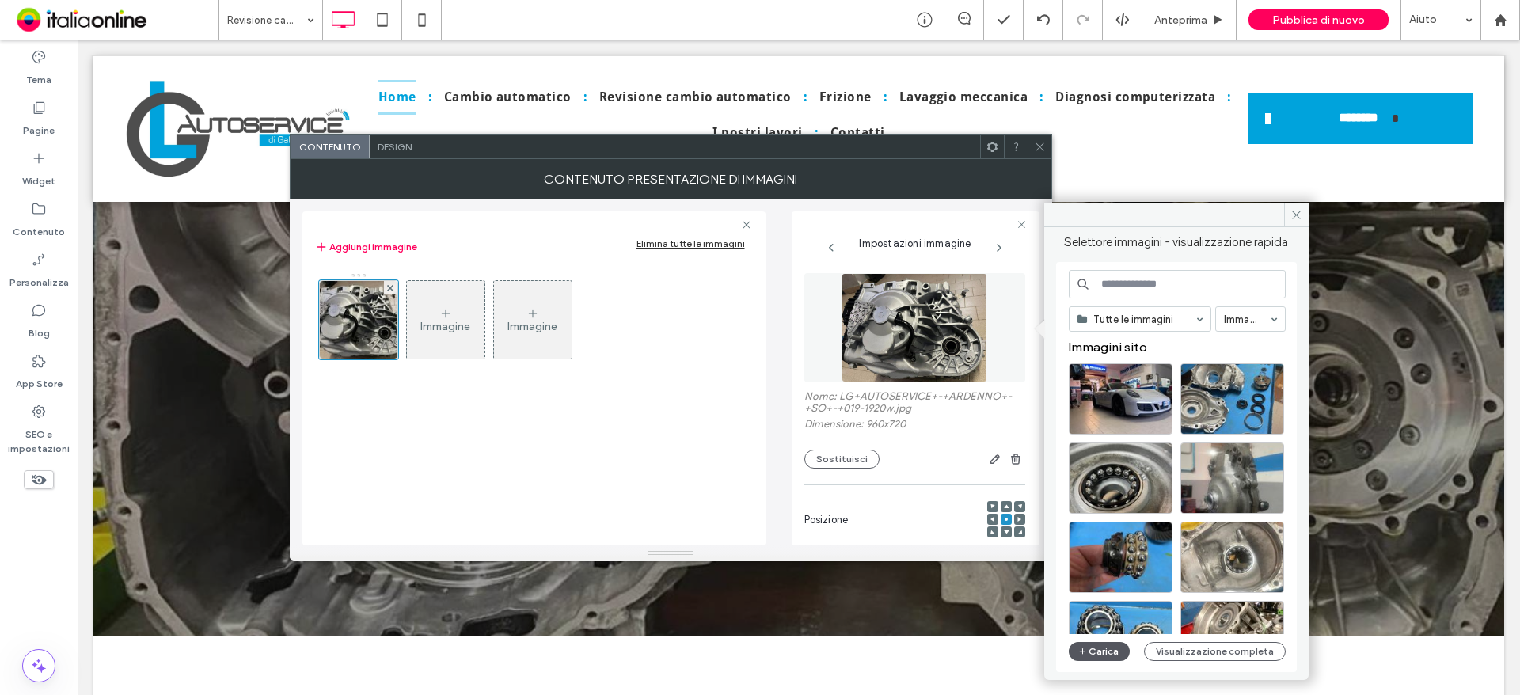
click at [1104, 654] on button "Carica" at bounding box center [1100, 651] width 62 height 19
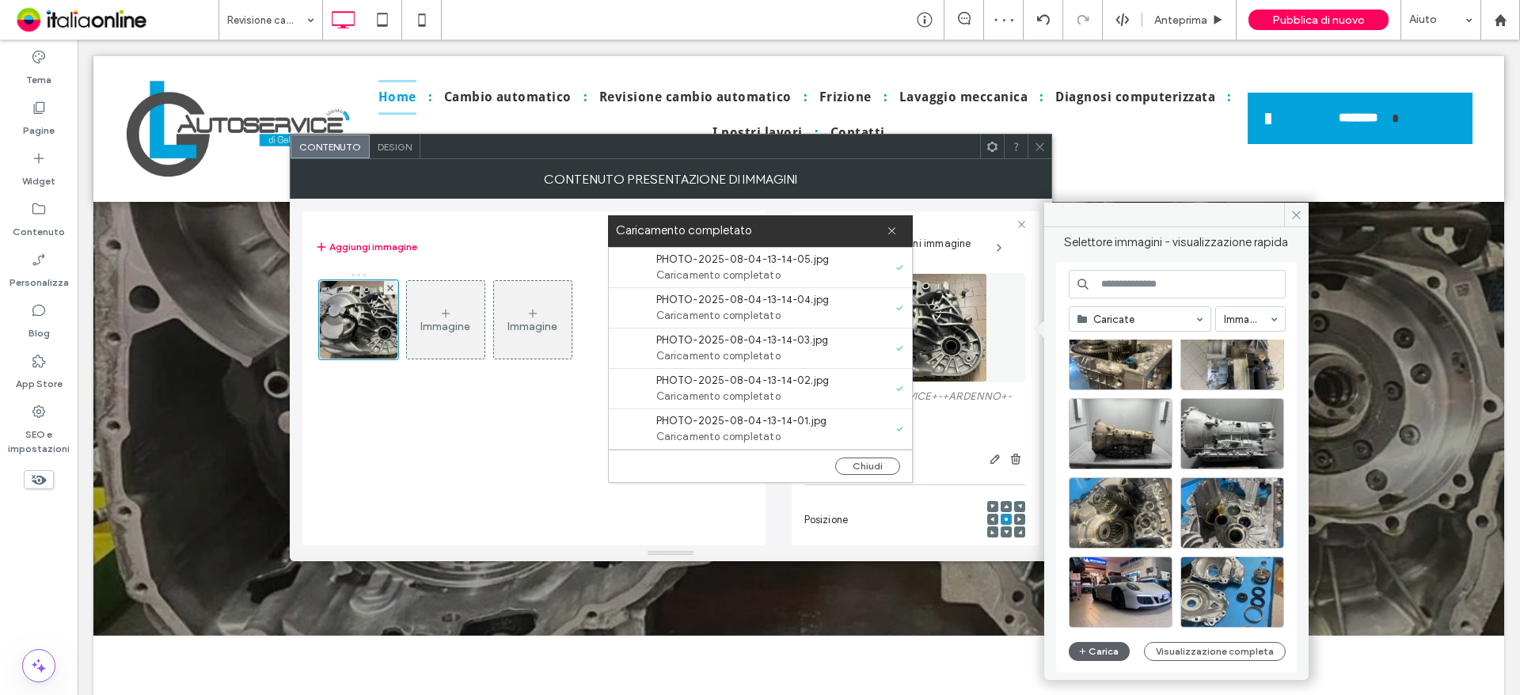
scroll to position [158, 0]
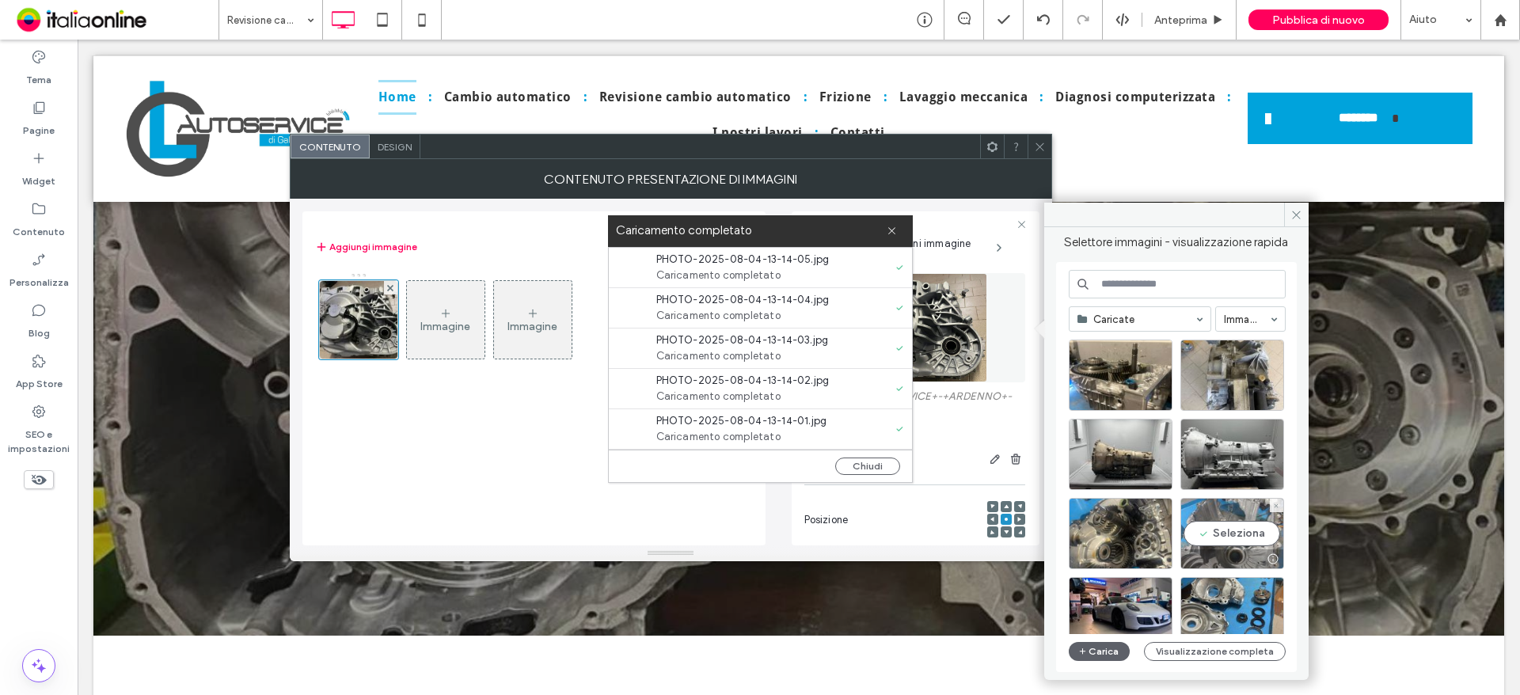
click at [1233, 522] on div "Seleziona" at bounding box center [1232, 533] width 104 height 71
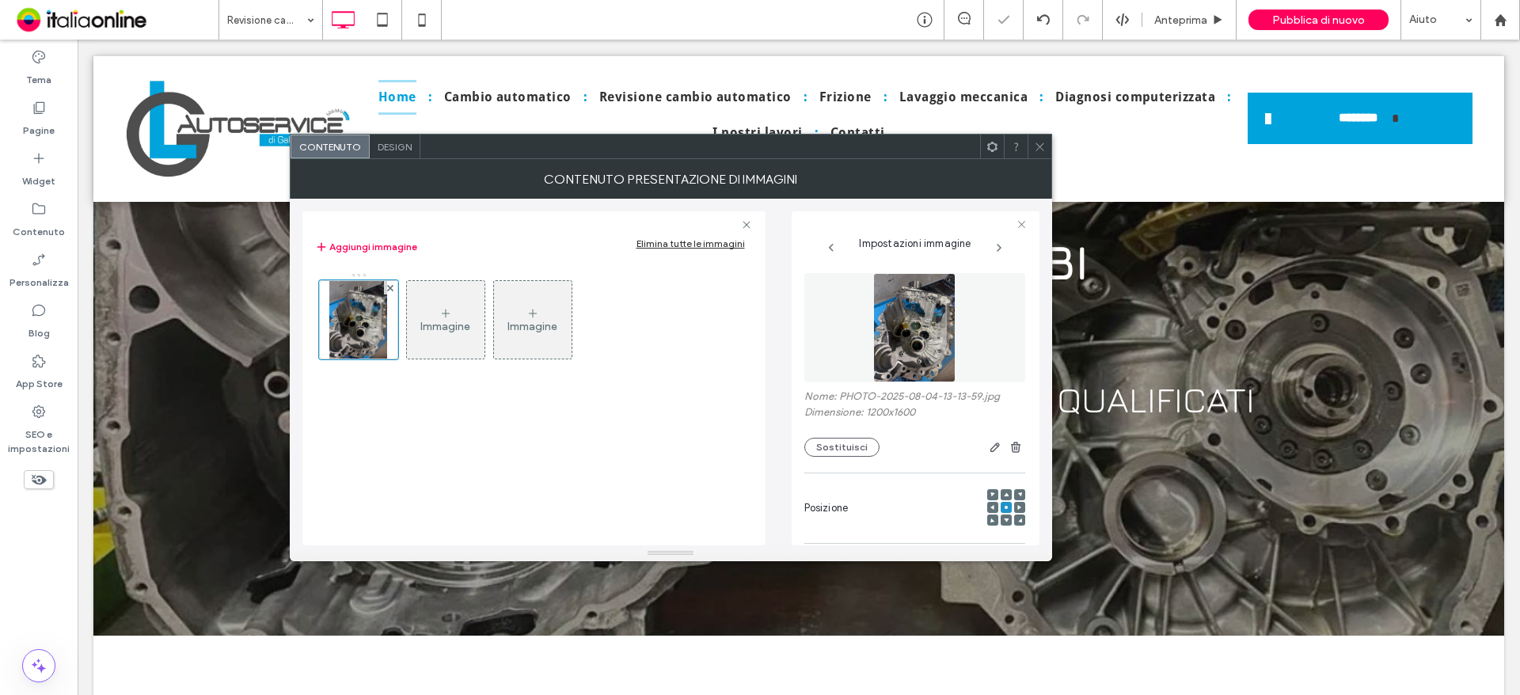
click at [454, 307] on div "Immagine" at bounding box center [446, 320] width 78 height 74
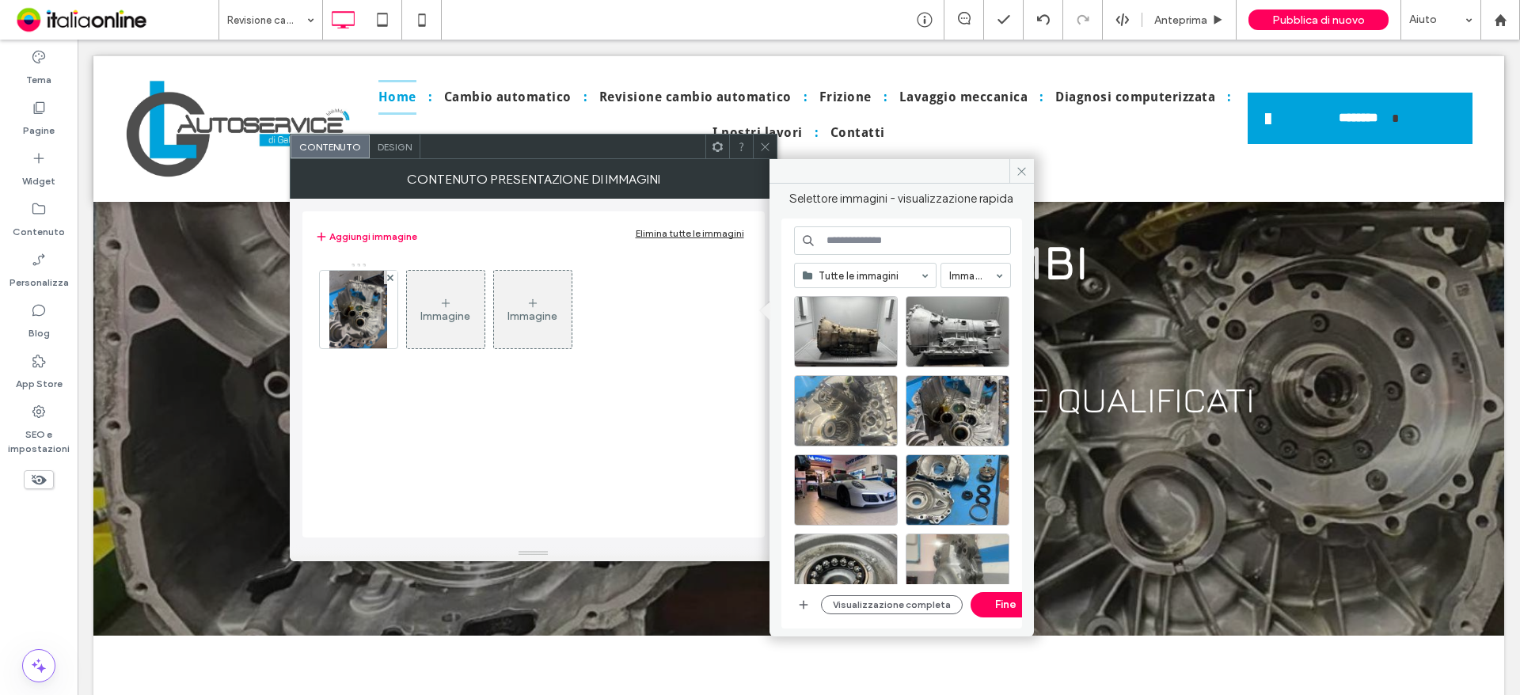
scroll to position [237, 0]
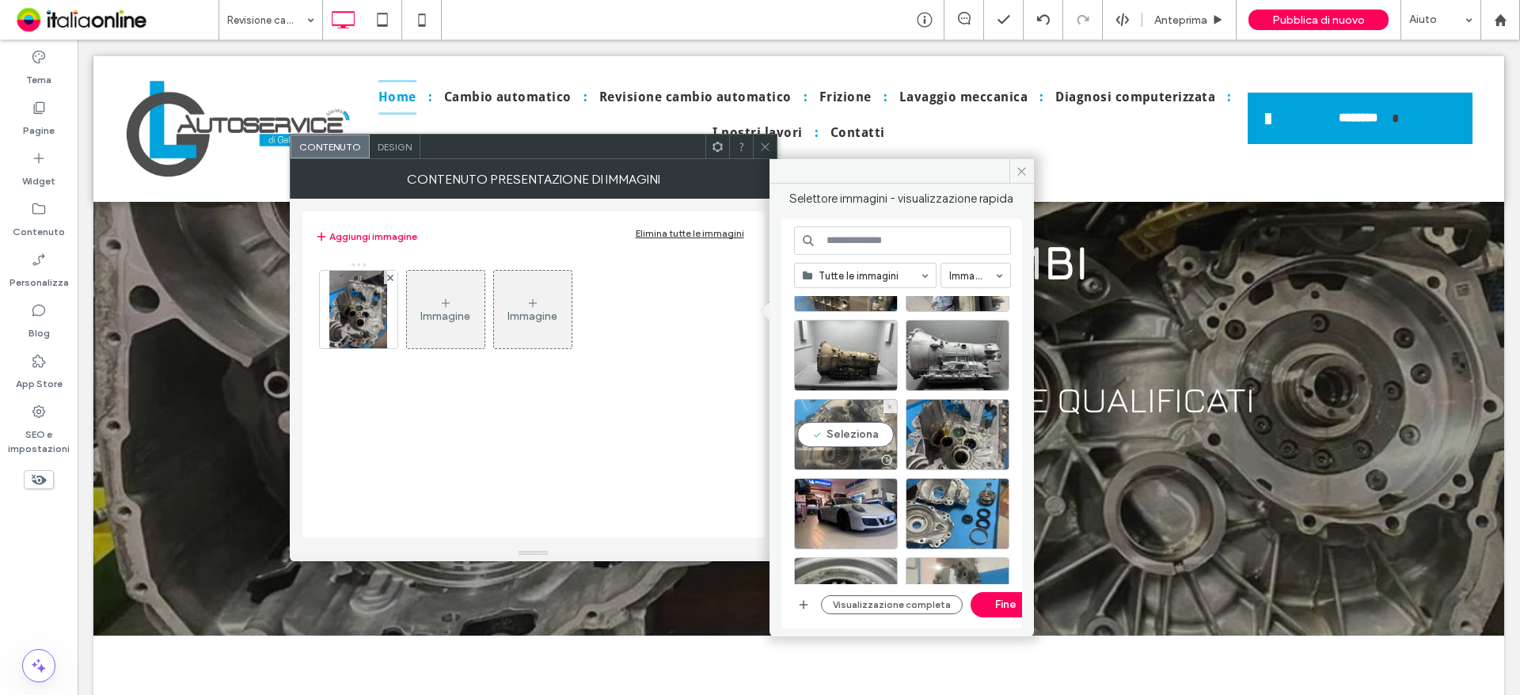
click at [833, 429] on div "Seleziona" at bounding box center [846, 434] width 104 height 71
click at [945, 375] on div at bounding box center [957, 380] width 102 height 19
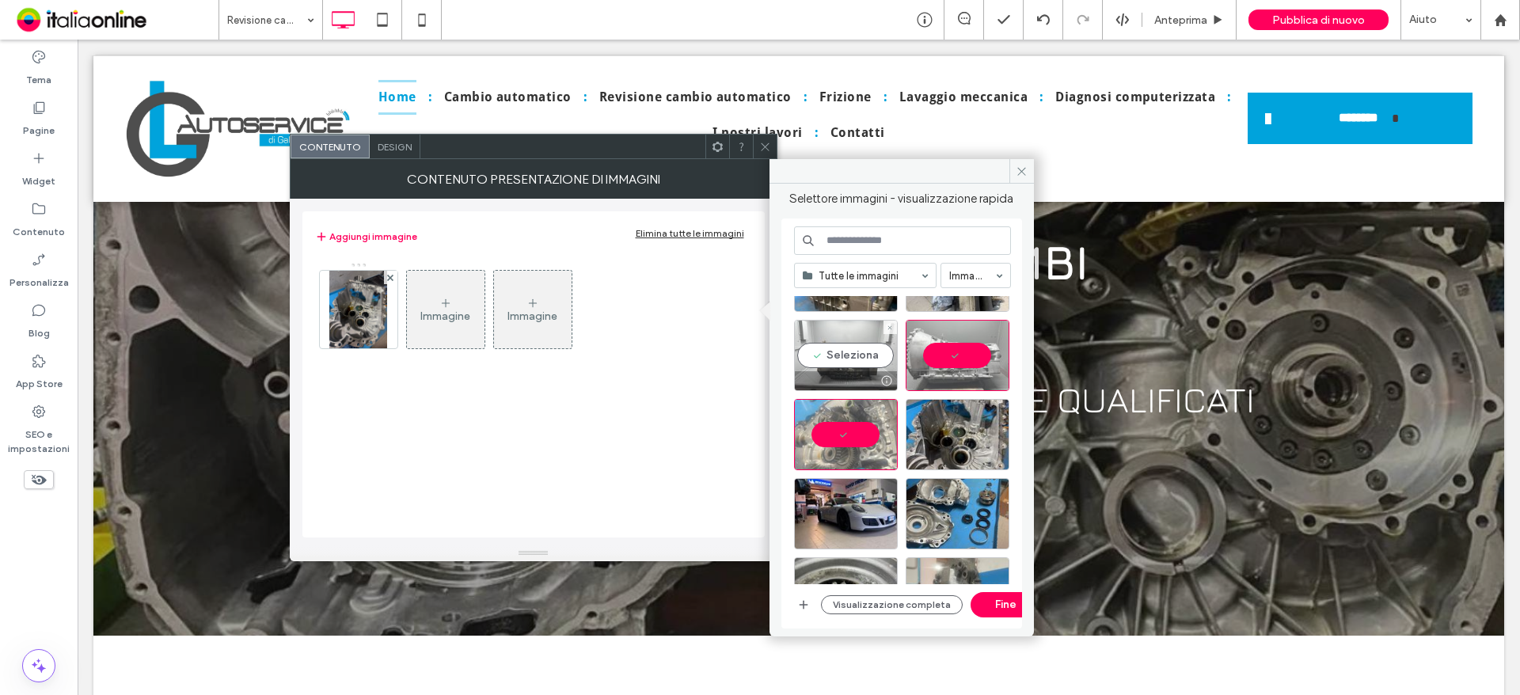
click at [817, 362] on div "Seleziona" at bounding box center [846, 355] width 104 height 71
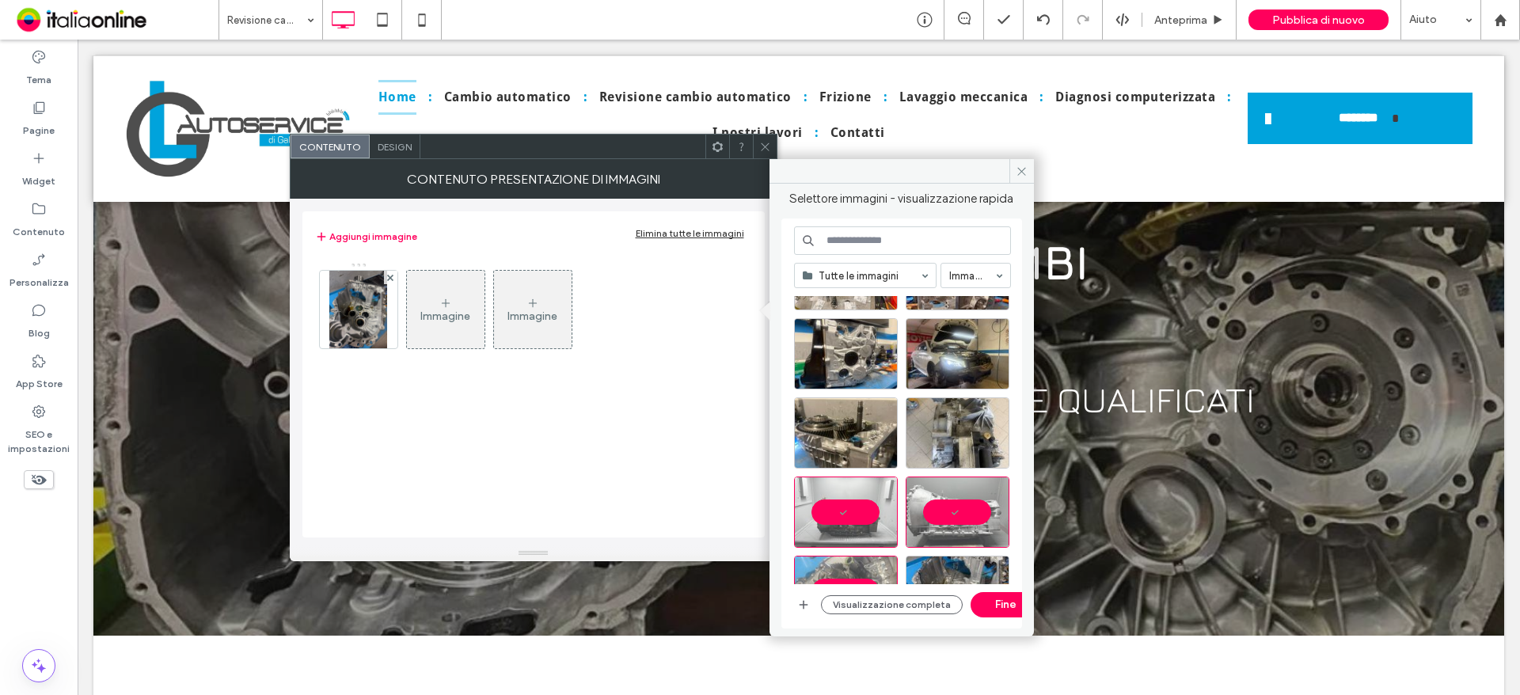
scroll to position [79, 0]
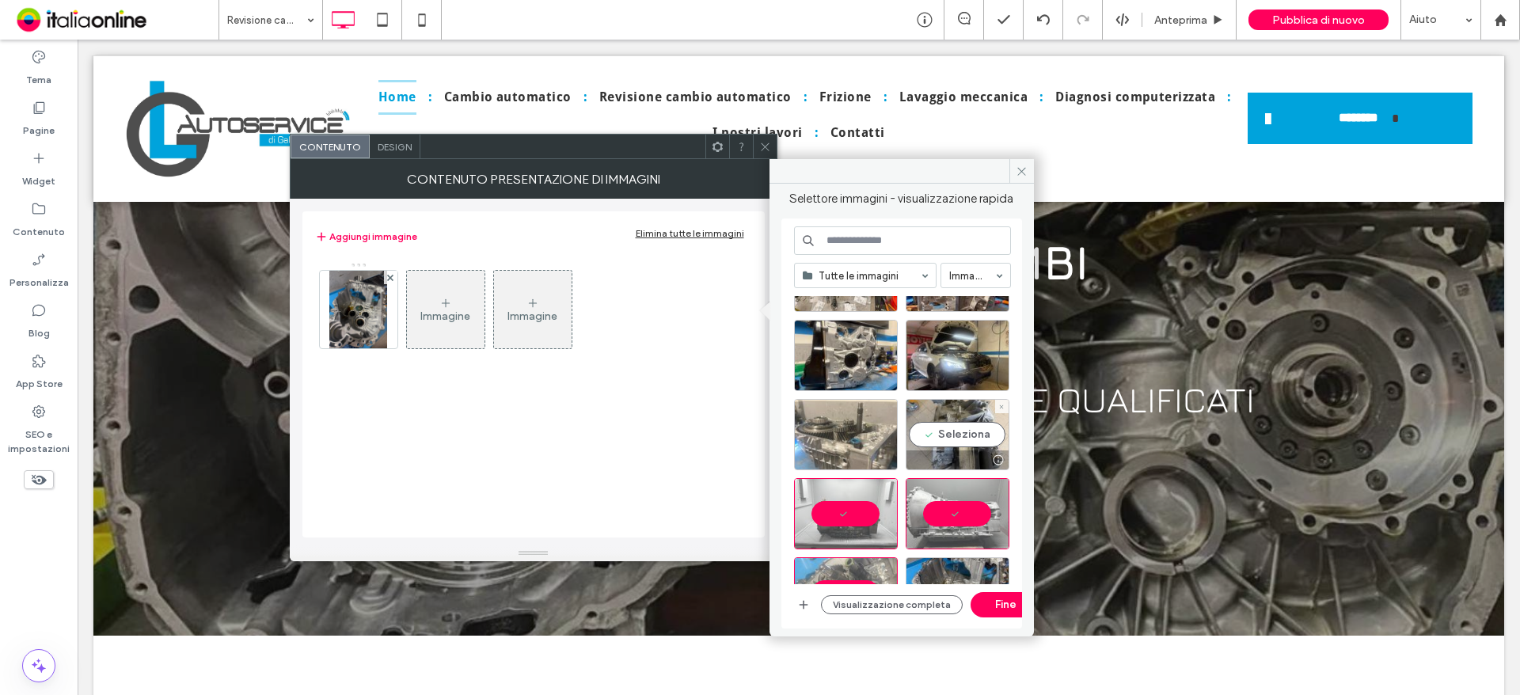
drag, startPoint x: 948, startPoint y: 420, endPoint x: 857, endPoint y: 424, distance: 90.3
click at [948, 420] on div "Seleziona" at bounding box center [958, 434] width 104 height 71
click at [852, 425] on div "Seleziona" at bounding box center [846, 434] width 104 height 71
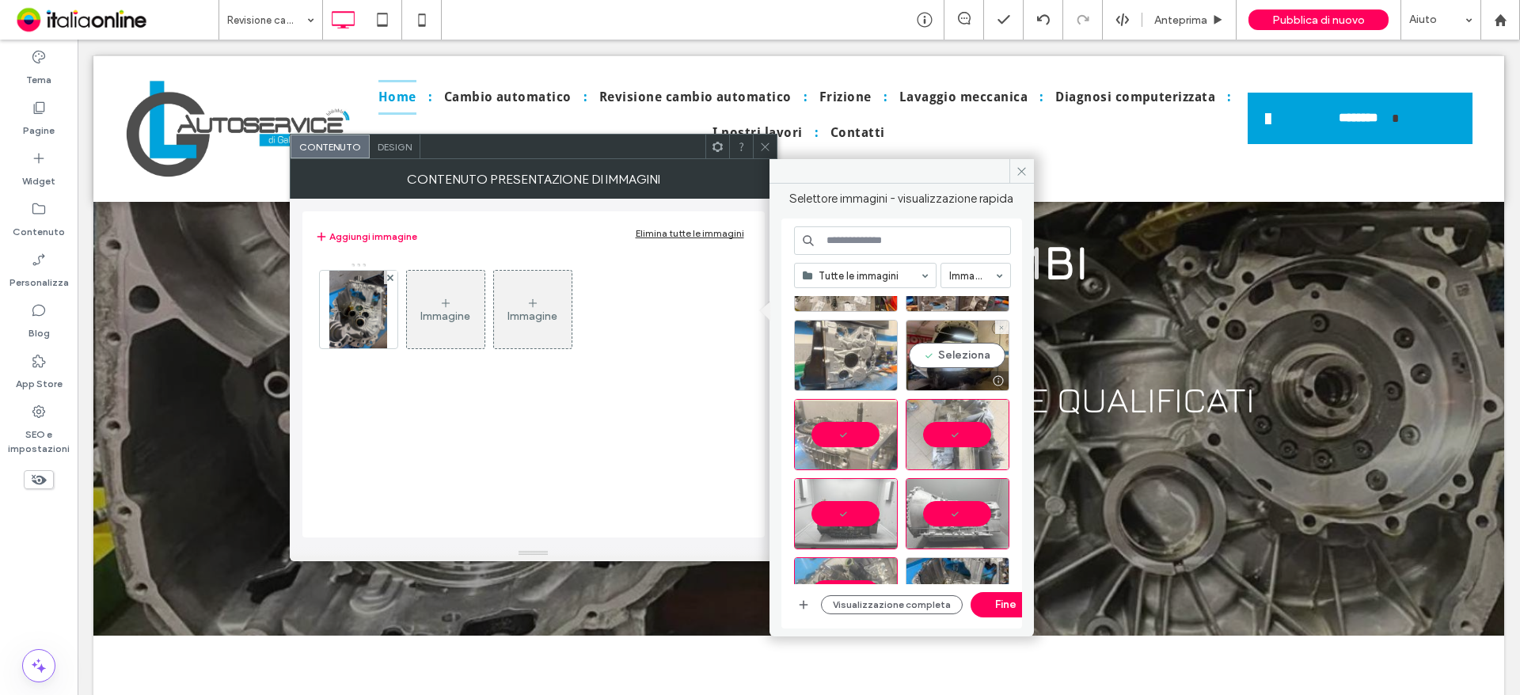
drag, startPoint x: 937, startPoint y: 358, endPoint x: 874, endPoint y: 356, distance: 63.4
click at [937, 358] on div "Seleziona" at bounding box center [958, 355] width 104 height 71
click at [858, 352] on div "Seleziona" at bounding box center [846, 355] width 104 height 71
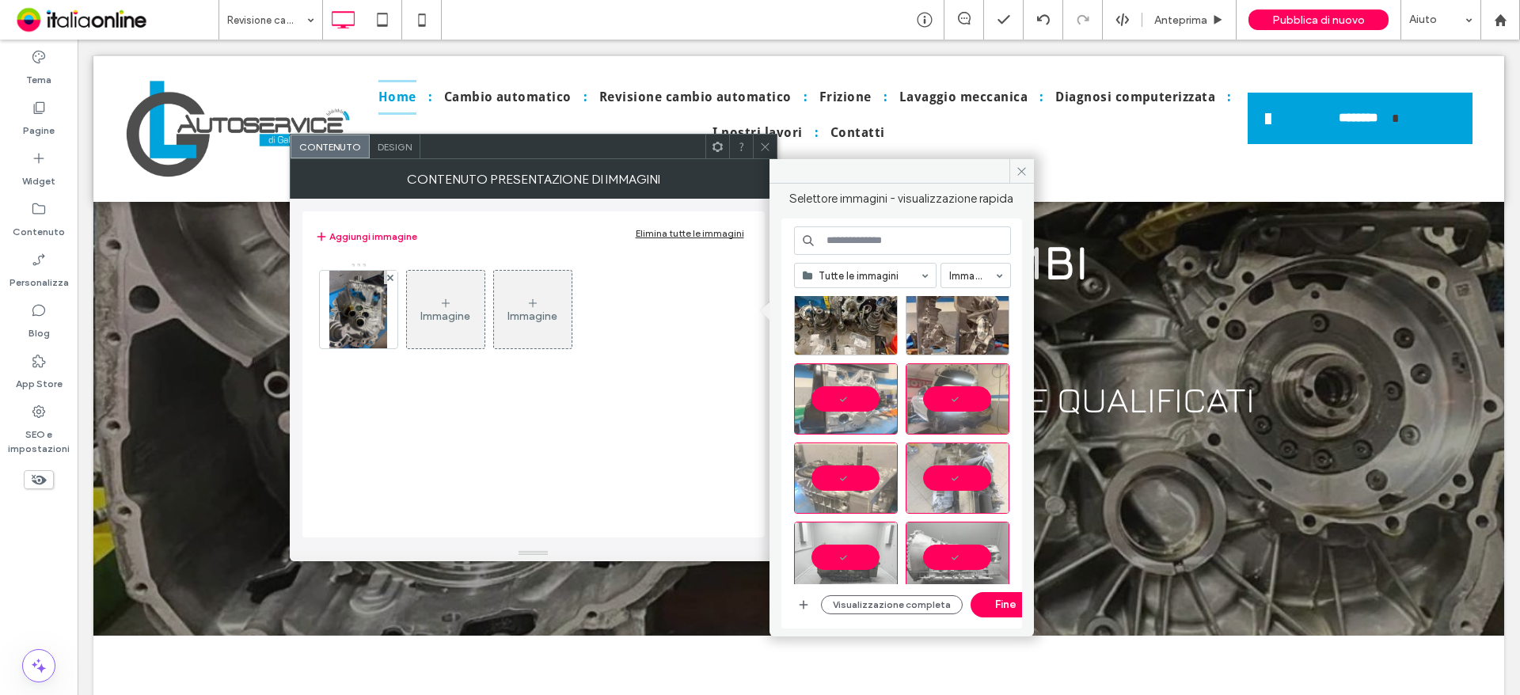
scroll to position [0, 0]
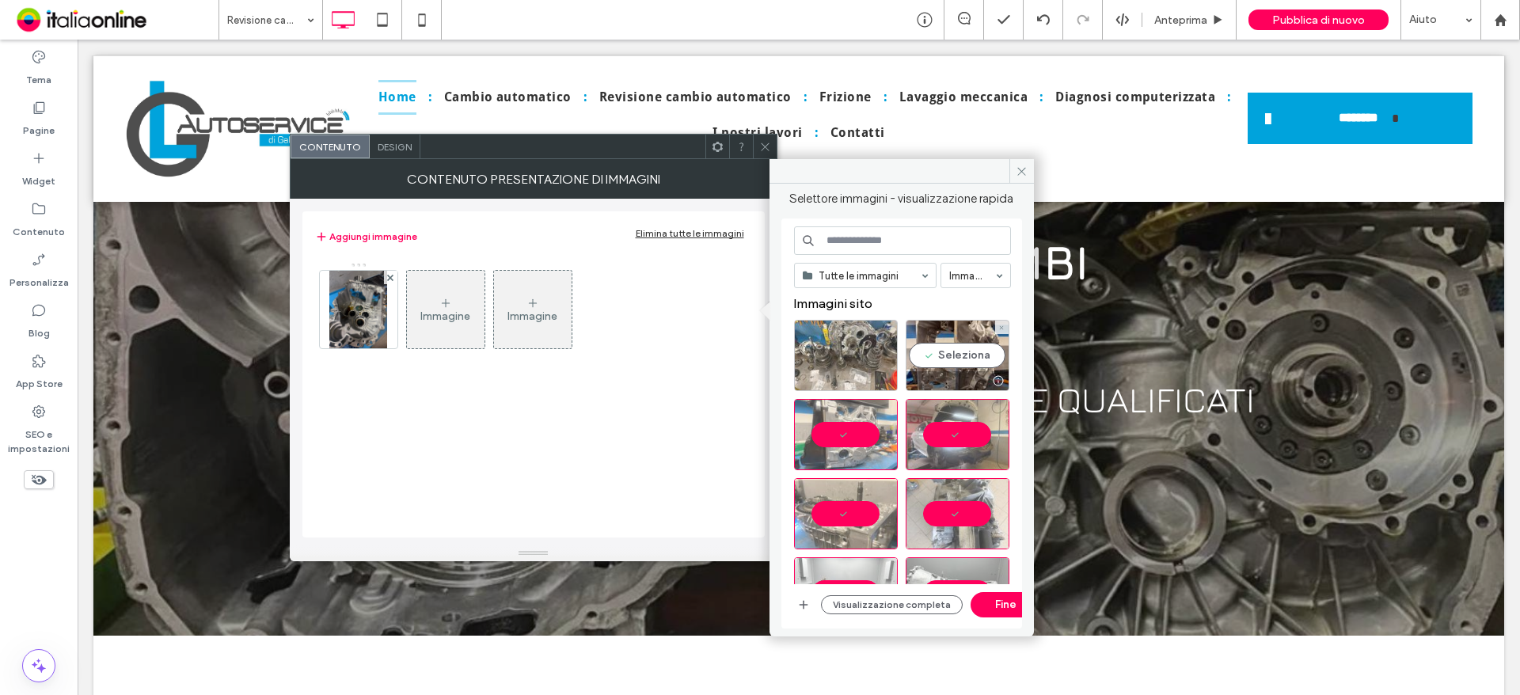
drag, startPoint x: 936, startPoint y: 351, endPoint x: 880, endPoint y: 351, distance: 55.4
click at [936, 351] on div "Seleziona" at bounding box center [958, 355] width 104 height 71
click at [859, 351] on div "Seleziona" at bounding box center [846, 355] width 104 height 71
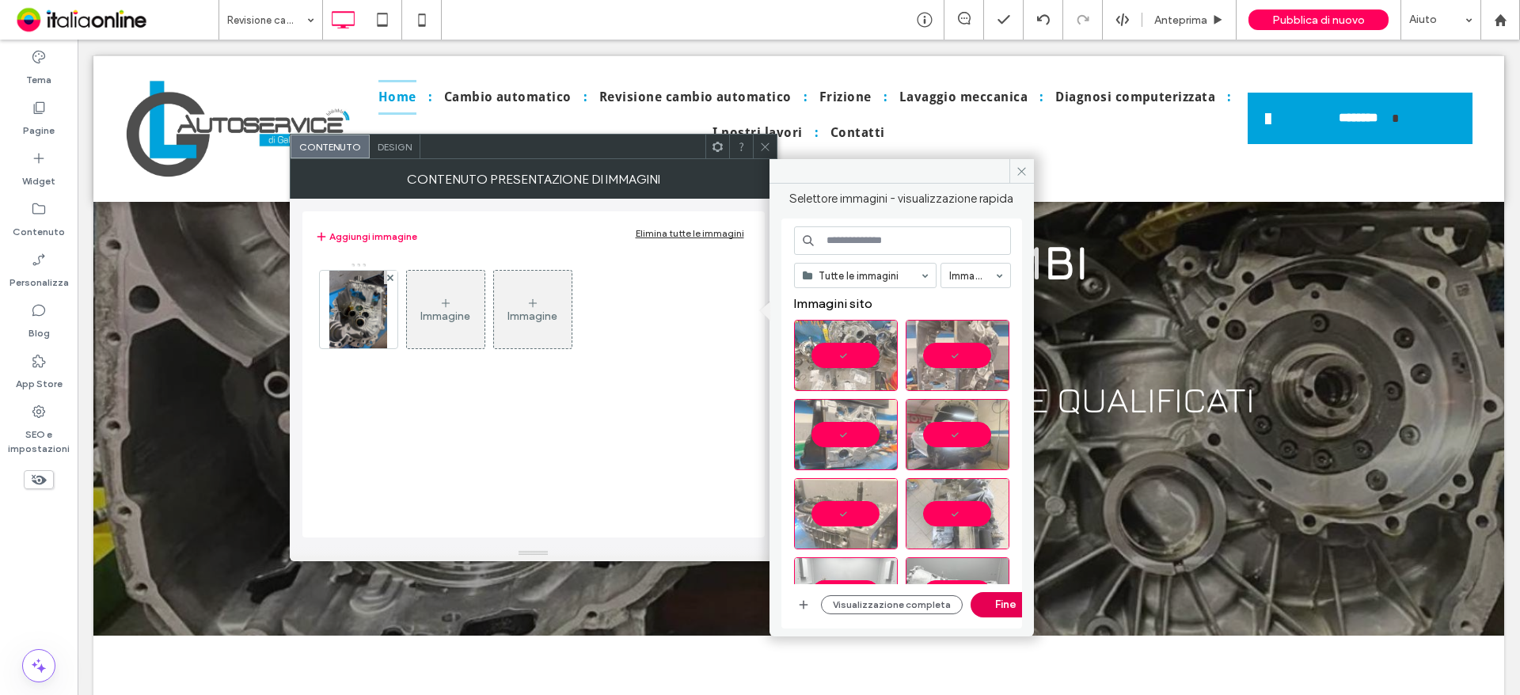
click at [999, 601] on button "Fine" at bounding box center [1006, 604] width 71 height 25
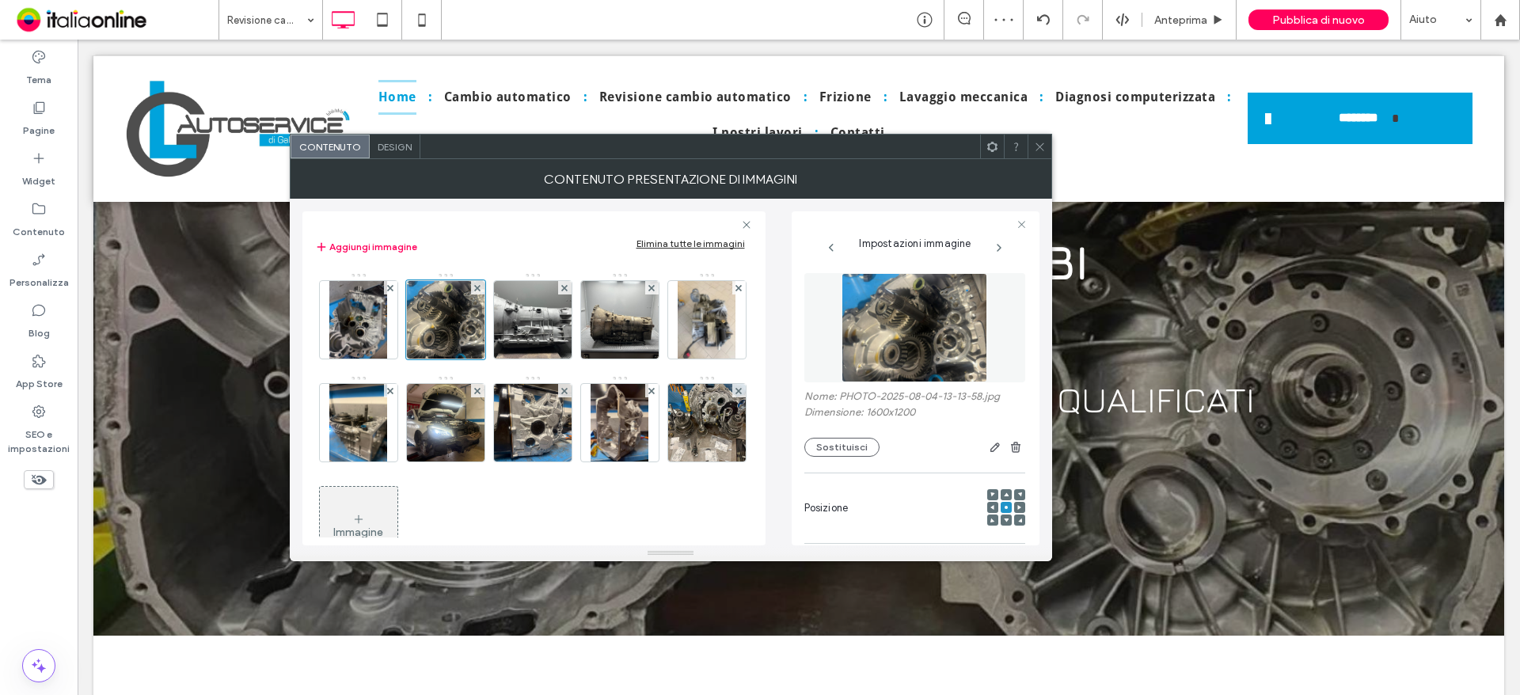
click at [1037, 144] on use at bounding box center [1039, 146] width 8 height 8
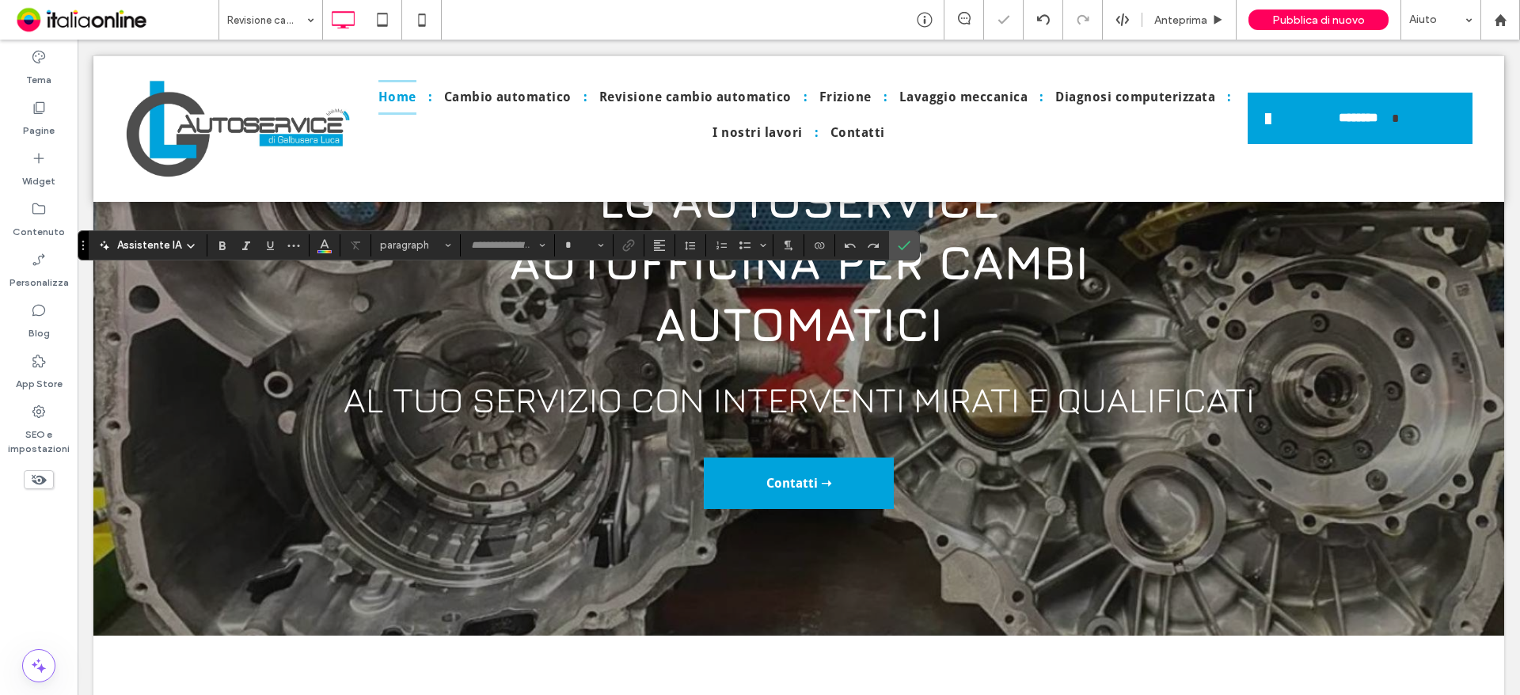
type input "****"
type input "**"
type input "**********"
type input "**"
type input "****"
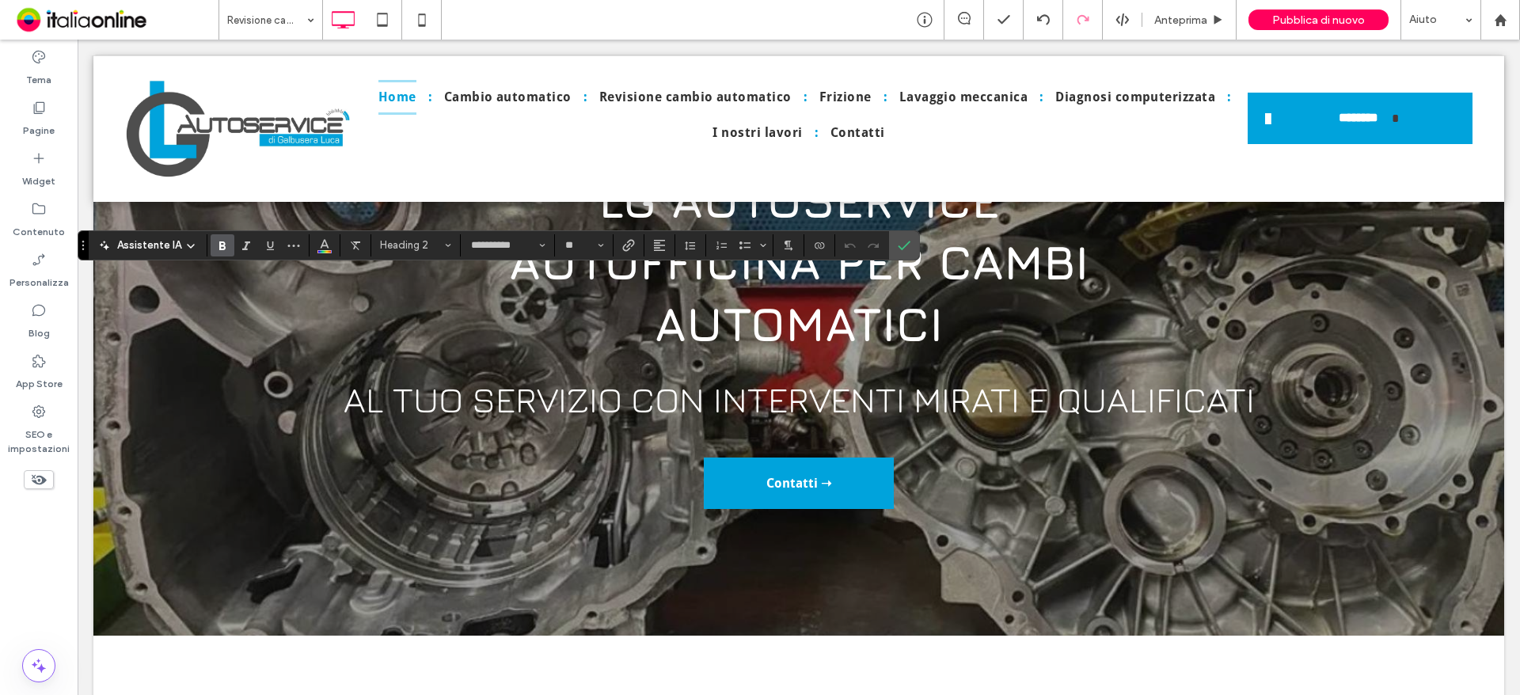
type input "**"
click at [906, 248] on icon "Conferma" at bounding box center [904, 245] width 13 height 13
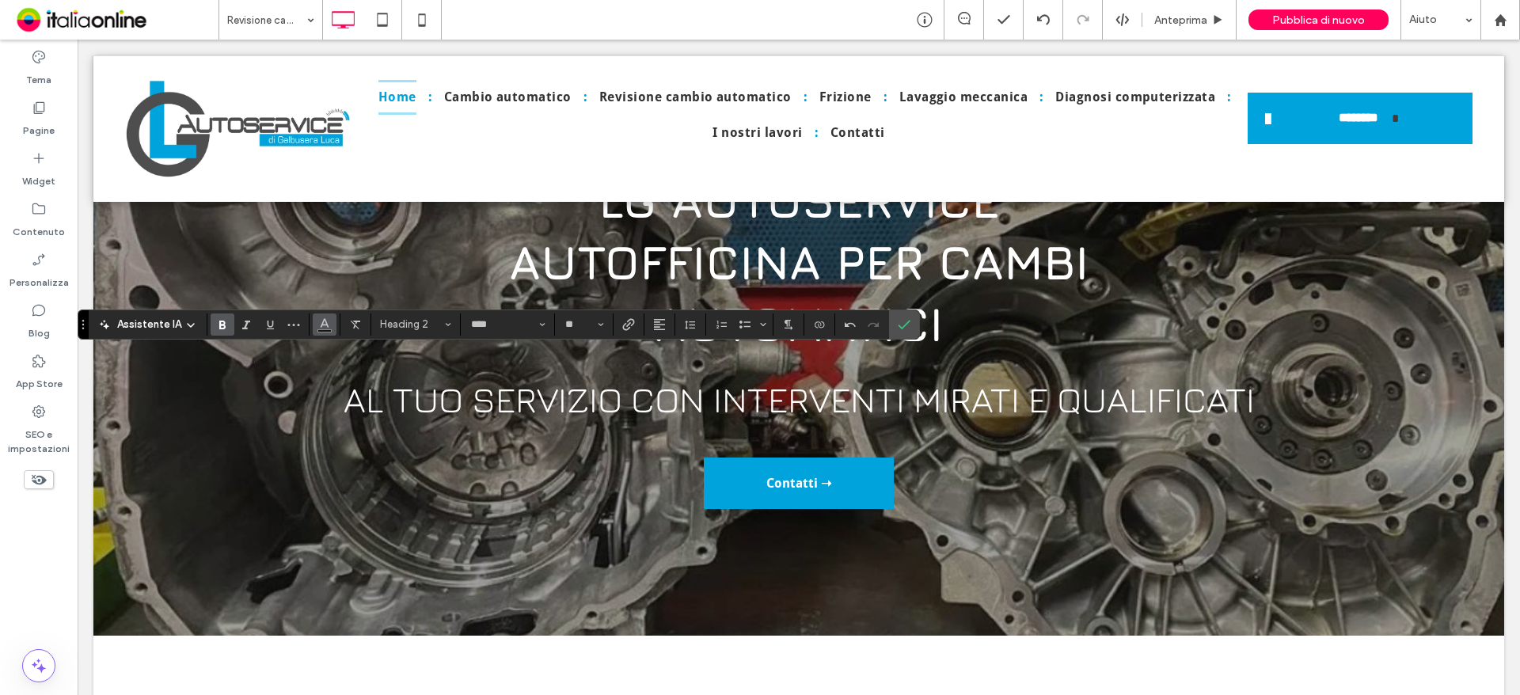
click at [322, 335] on button "Colore" at bounding box center [325, 324] width 24 height 22
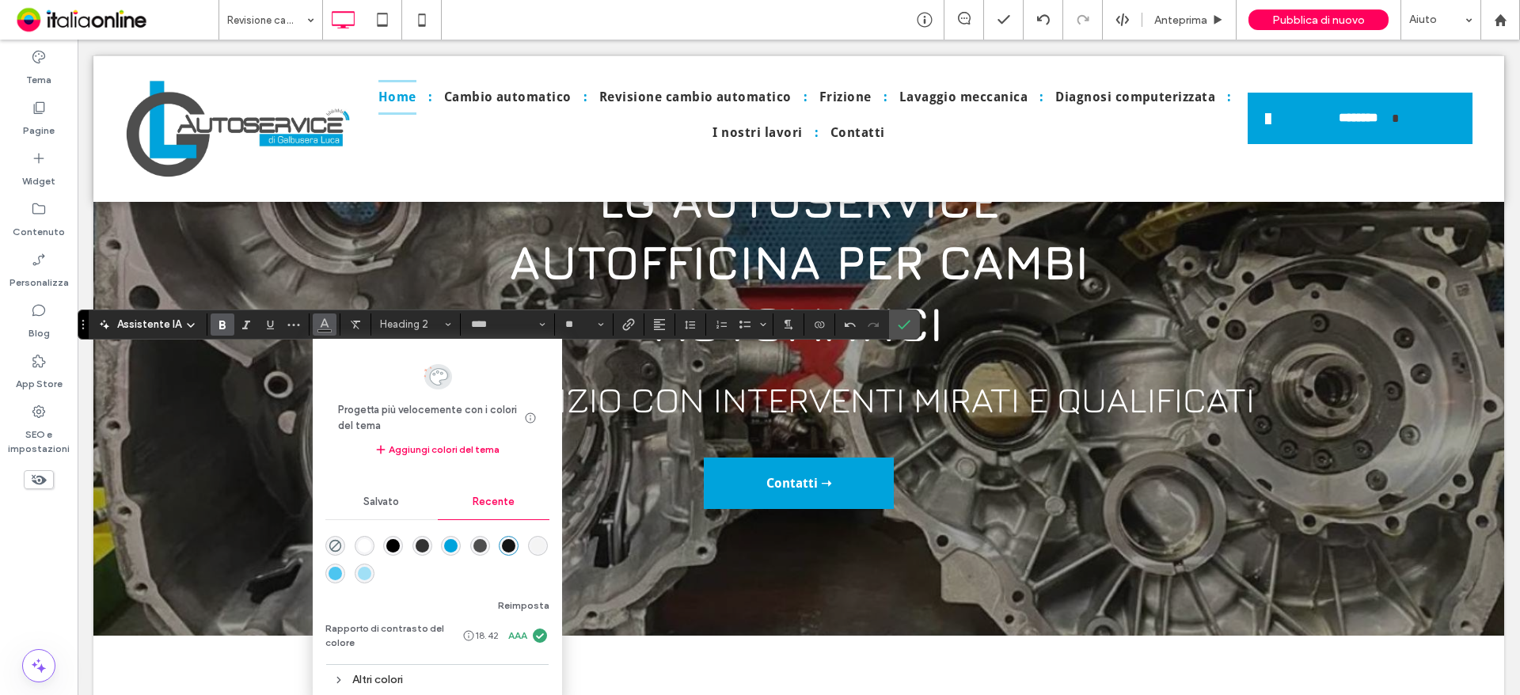
click at [338, 574] on div "rgba(77, 197, 240, 1)" at bounding box center [335, 573] width 13 height 13
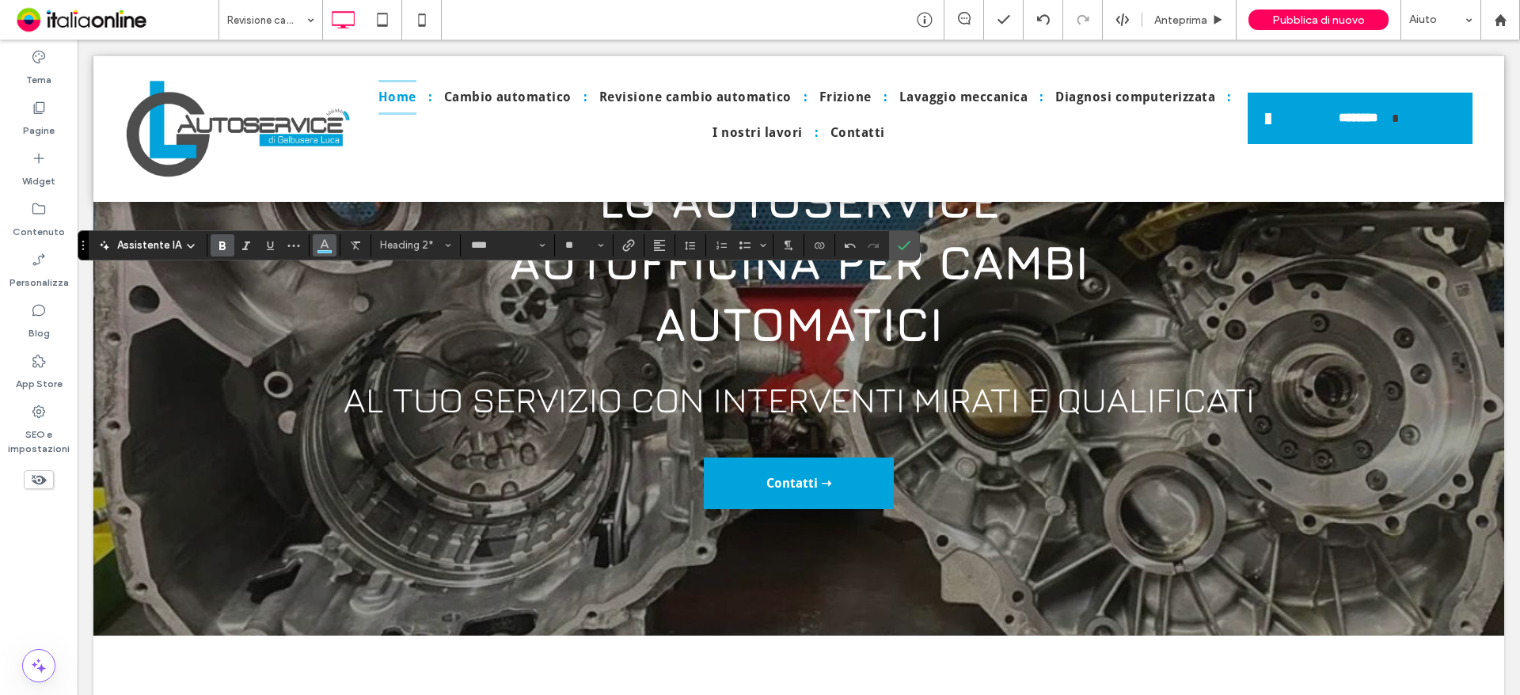
click at [319, 245] on icon "Colore" at bounding box center [324, 243] width 13 height 13
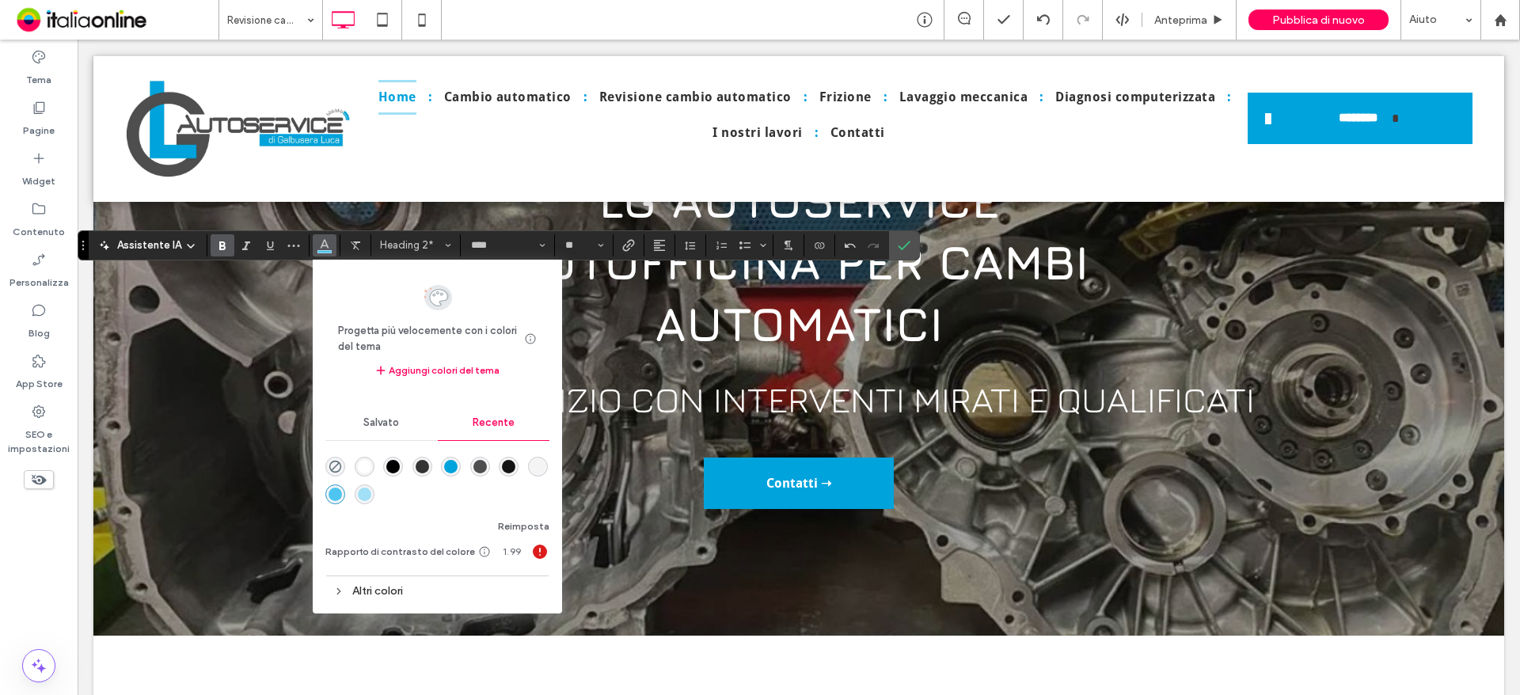
click at [446, 476] on div "rgba(0, 163, 220, 1)" at bounding box center [451, 467] width 20 height 20
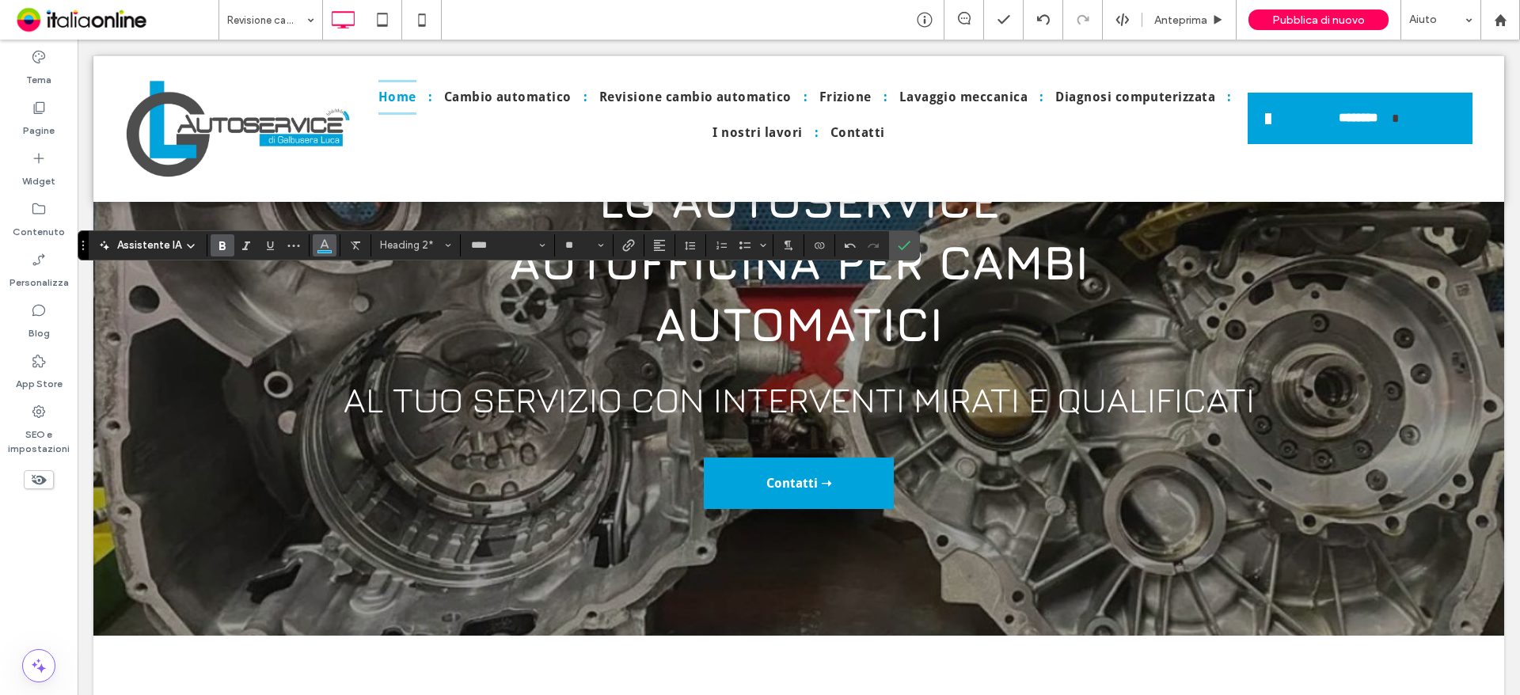
click at [323, 253] on span "Colore" at bounding box center [324, 244] width 13 height 21
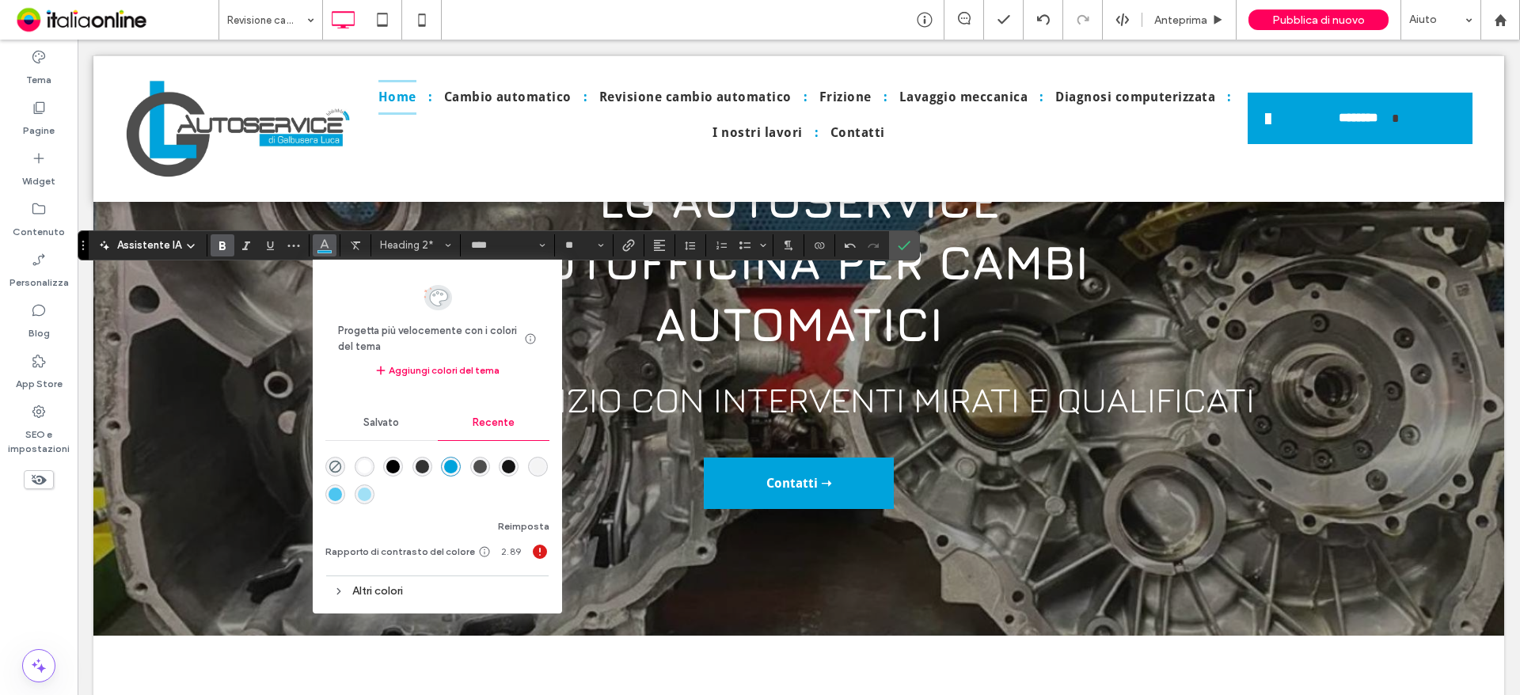
click at [450, 465] on div "rgba(0, 163, 220, 1)" at bounding box center [450, 466] width 13 height 13
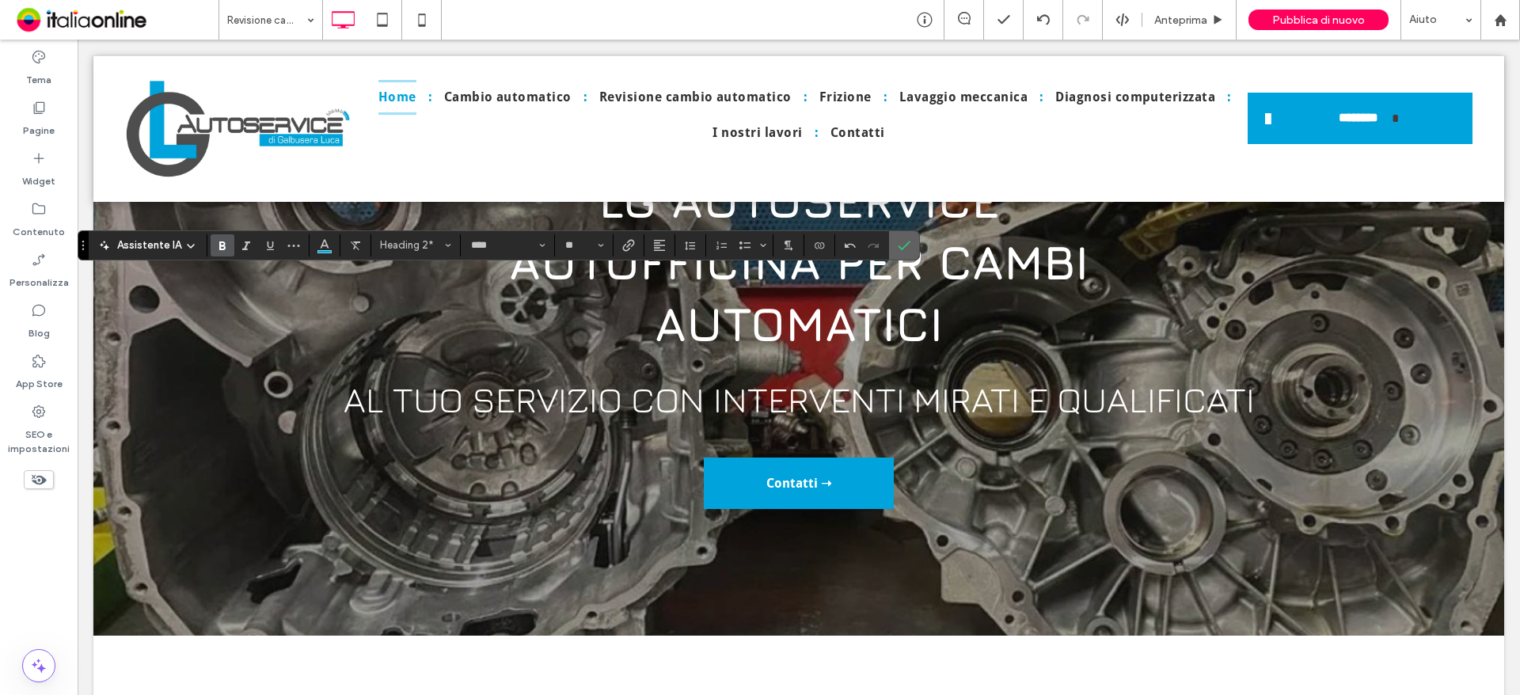
click at [902, 237] on span "Conferma" at bounding box center [901, 245] width 7 height 28
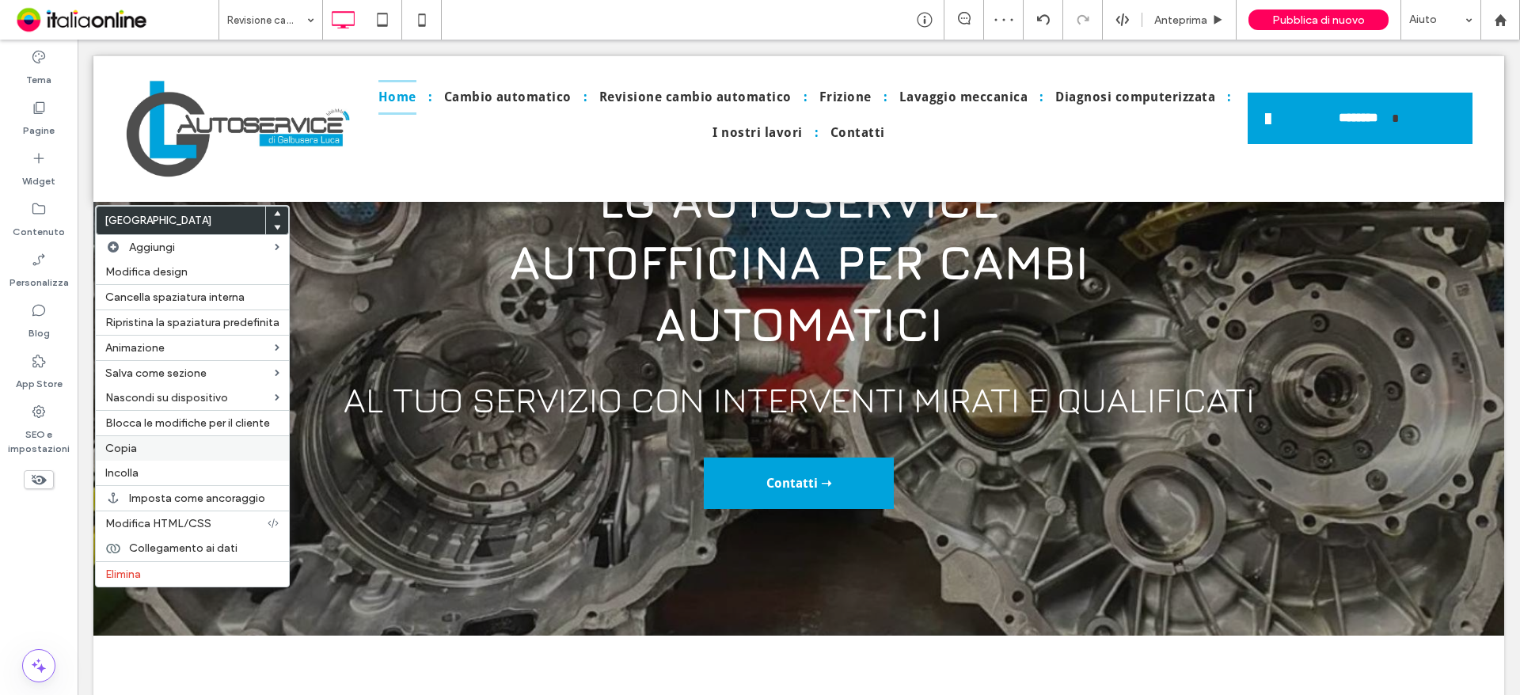
drag, startPoint x: 169, startPoint y: 440, endPoint x: 177, endPoint y: 441, distance: 8.7
click at [169, 440] on div "Copia" at bounding box center [192, 447] width 193 height 25
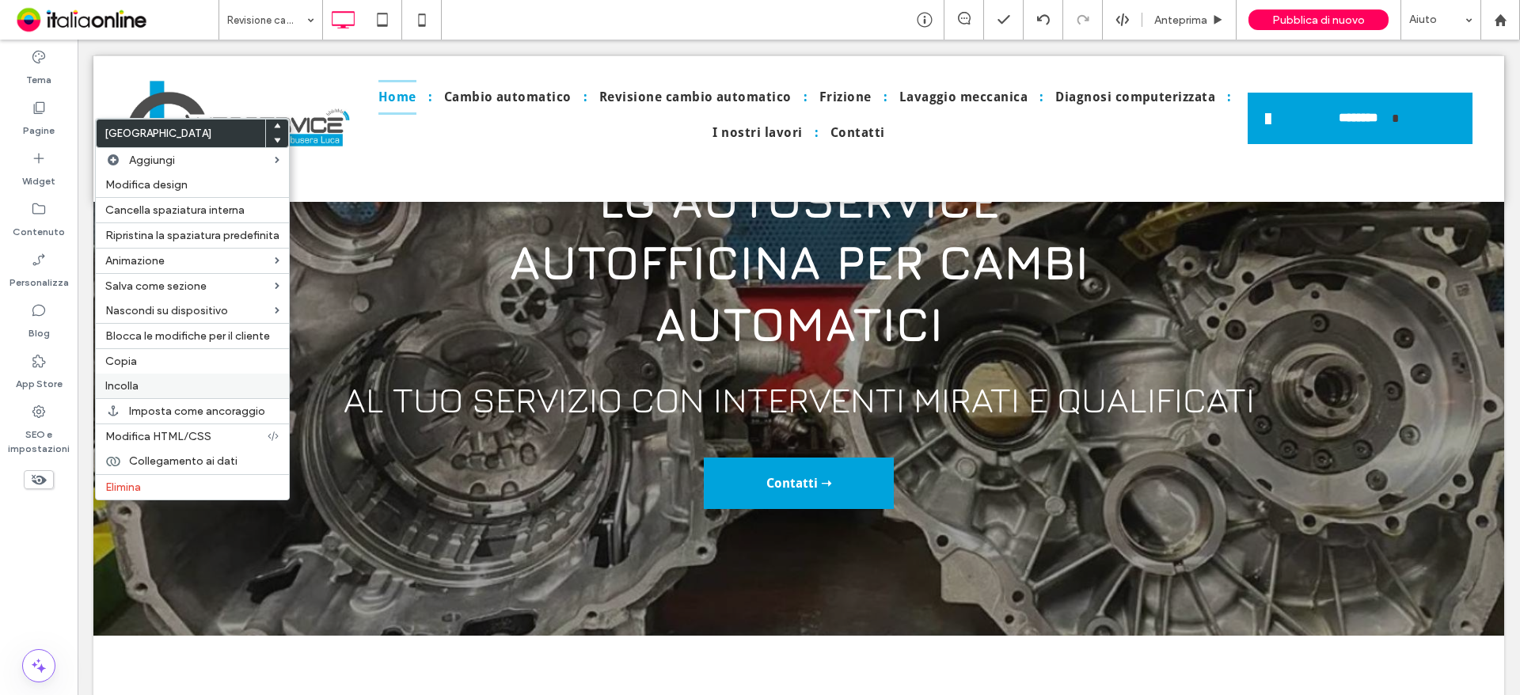
click at [154, 375] on div "Incolla" at bounding box center [192, 386] width 193 height 25
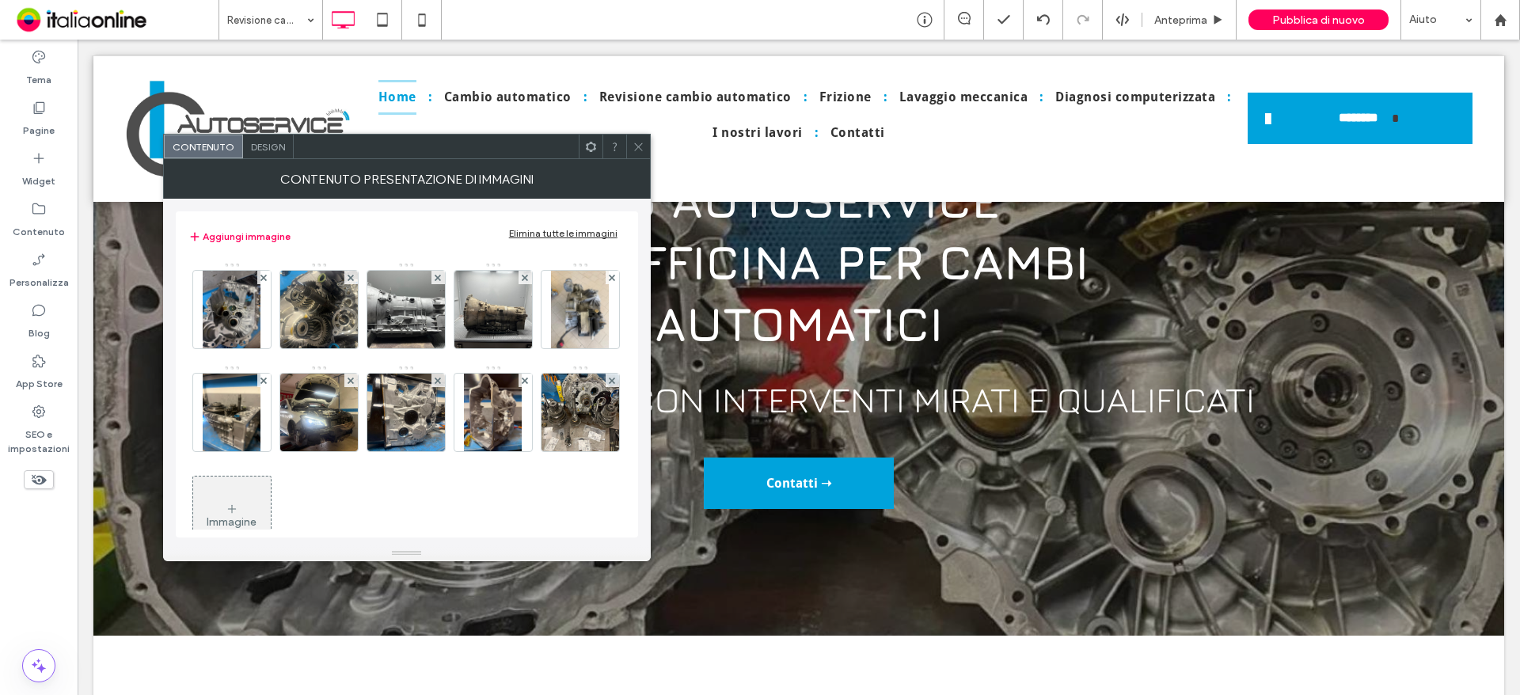
click at [238, 515] on icon at bounding box center [232, 509] width 13 height 13
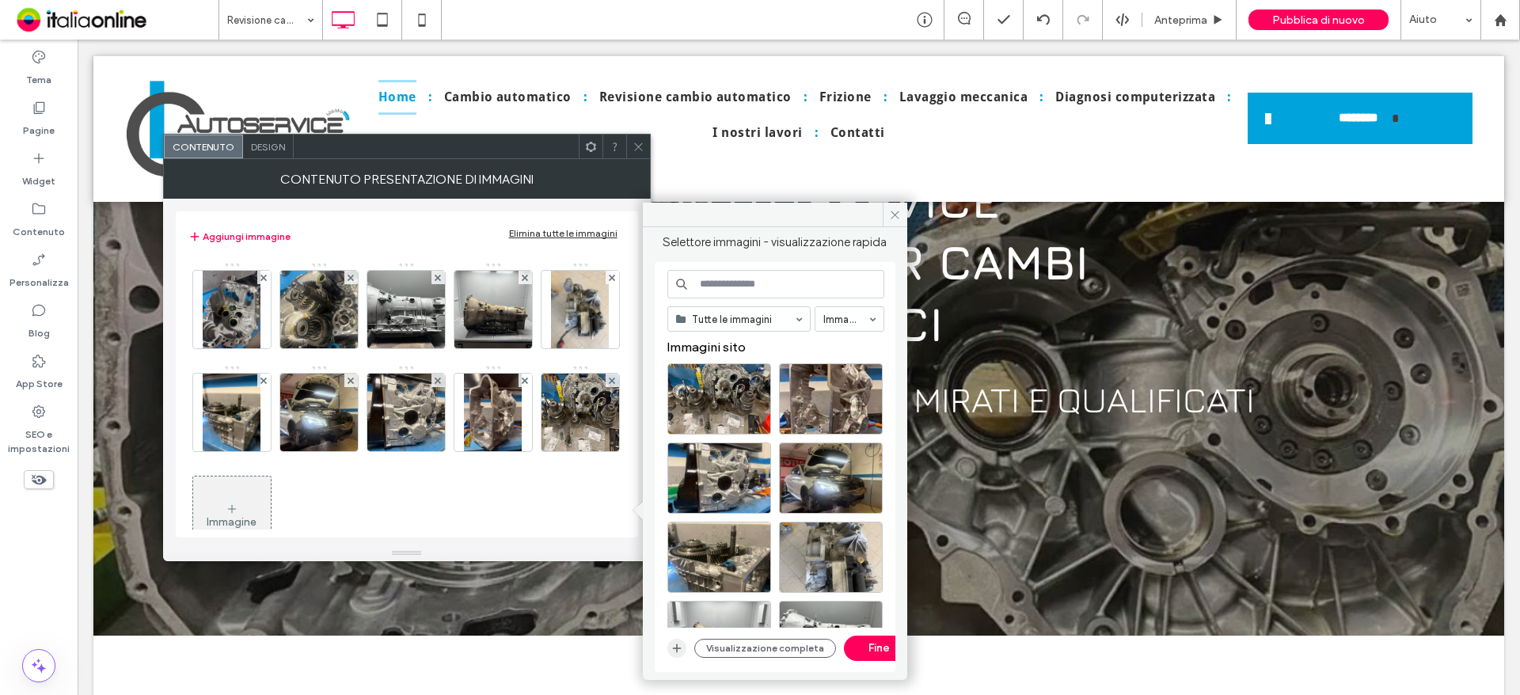
click at [677, 648] on use "button" at bounding box center [676, 648] width 9 height 9
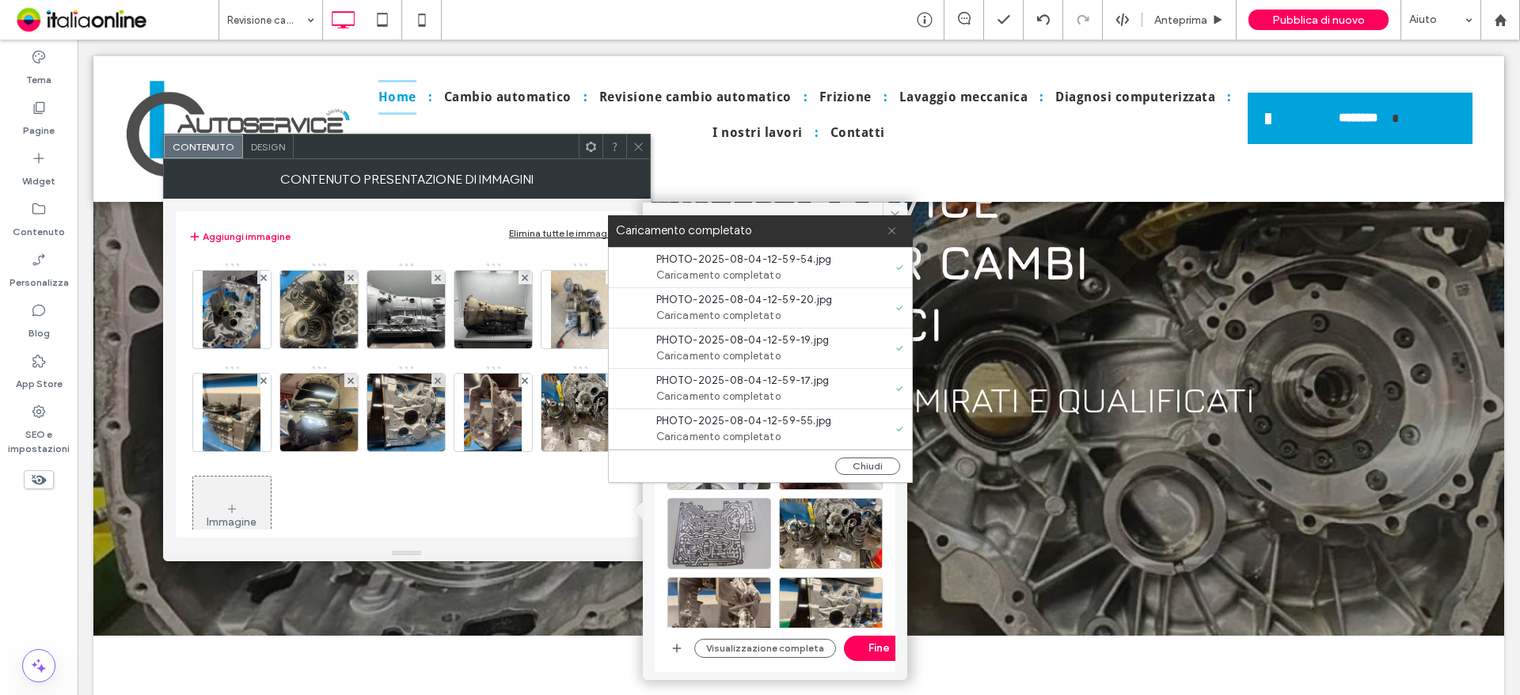
click at [891, 238] on span at bounding box center [892, 231] width 10 height 32
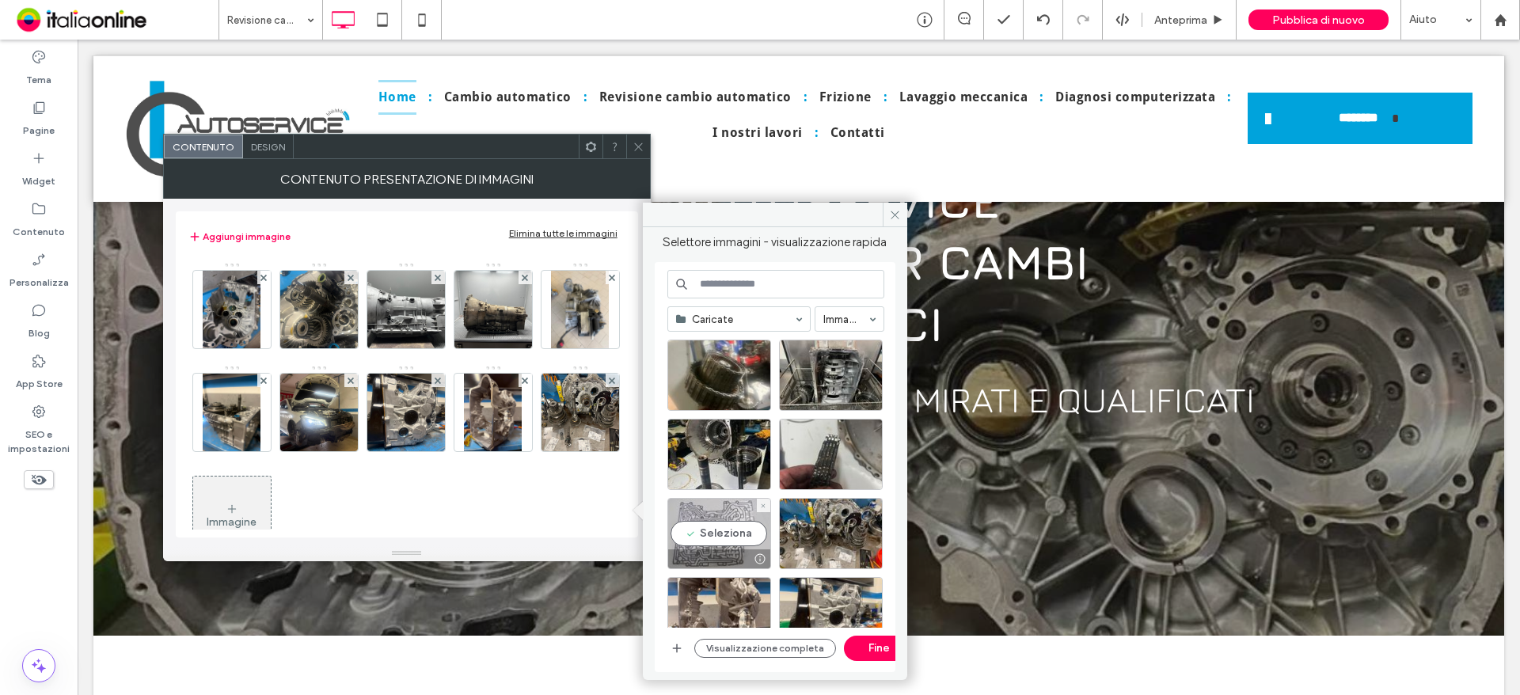
click at [685, 533] on div "Seleziona" at bounding box center [719, 533] width 104 height 71
click at [838, 433] on div "Seleziona" at bounding box center [831, 454] width 104 height 71
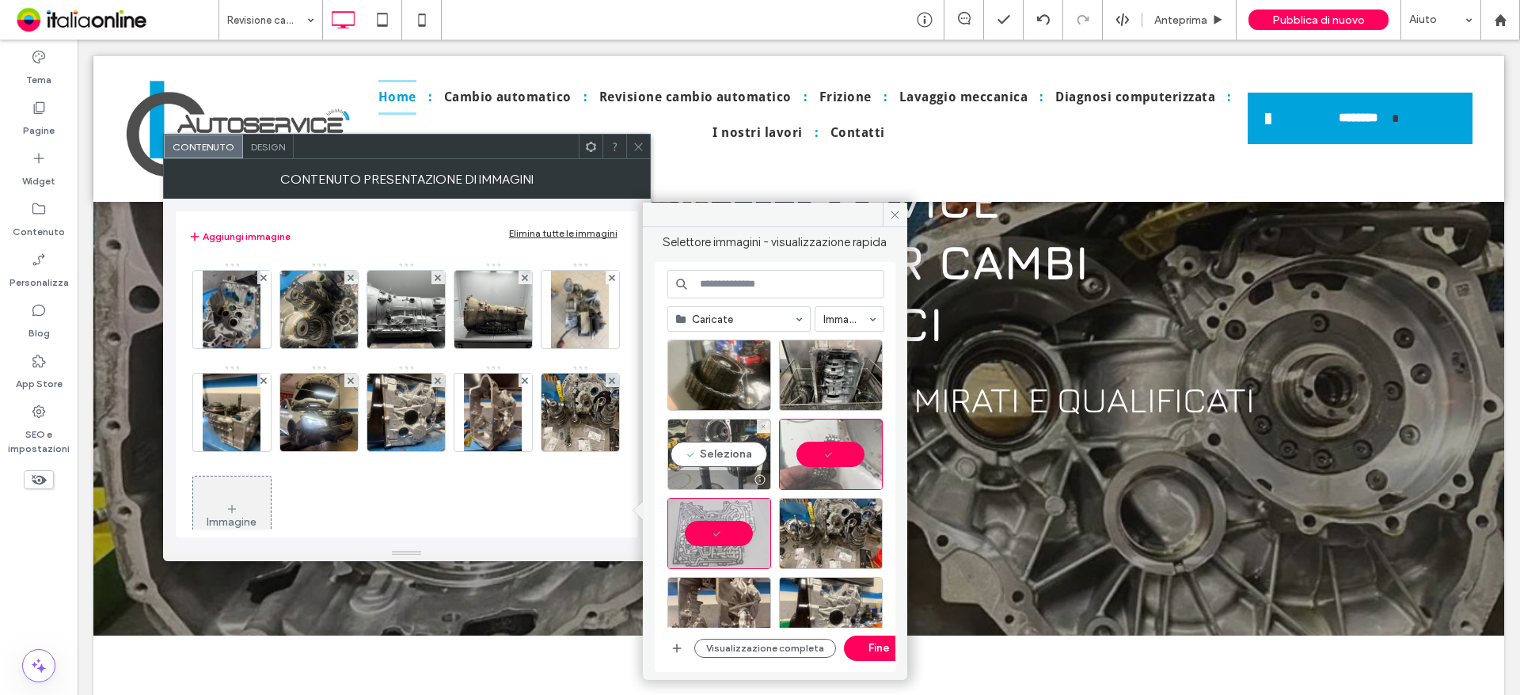
drag, startPoint x: 716, startPoint y: 451, endPoint x: 726, endPoint y: 448, distance: 10.0
click at [716, 451] on div "Seleziona" at bounding box center [719, 454] width 104 height 71
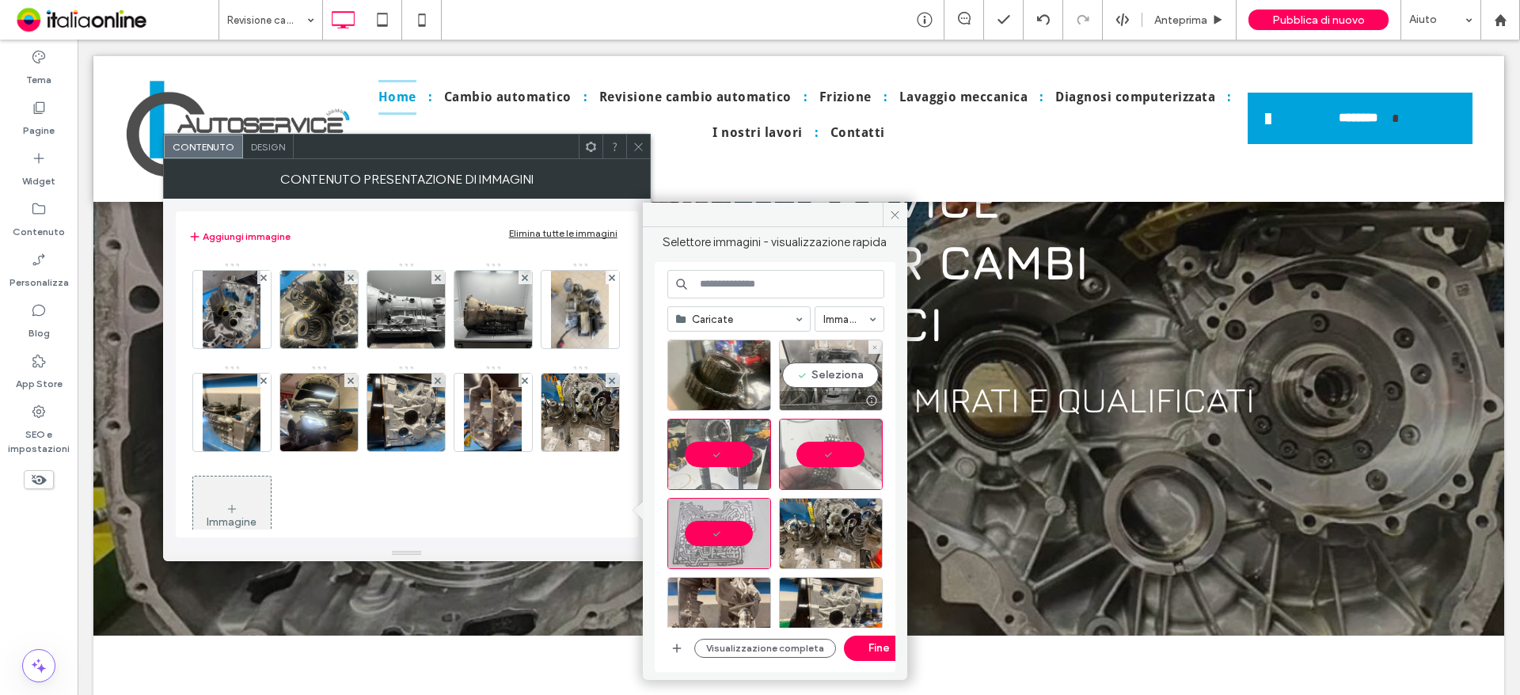
click at [850, 397] on div at bounding box center [831, 400] width 102 height 19
click at [702, 397] on div at bounding box center [719, 400] width 102 height 19
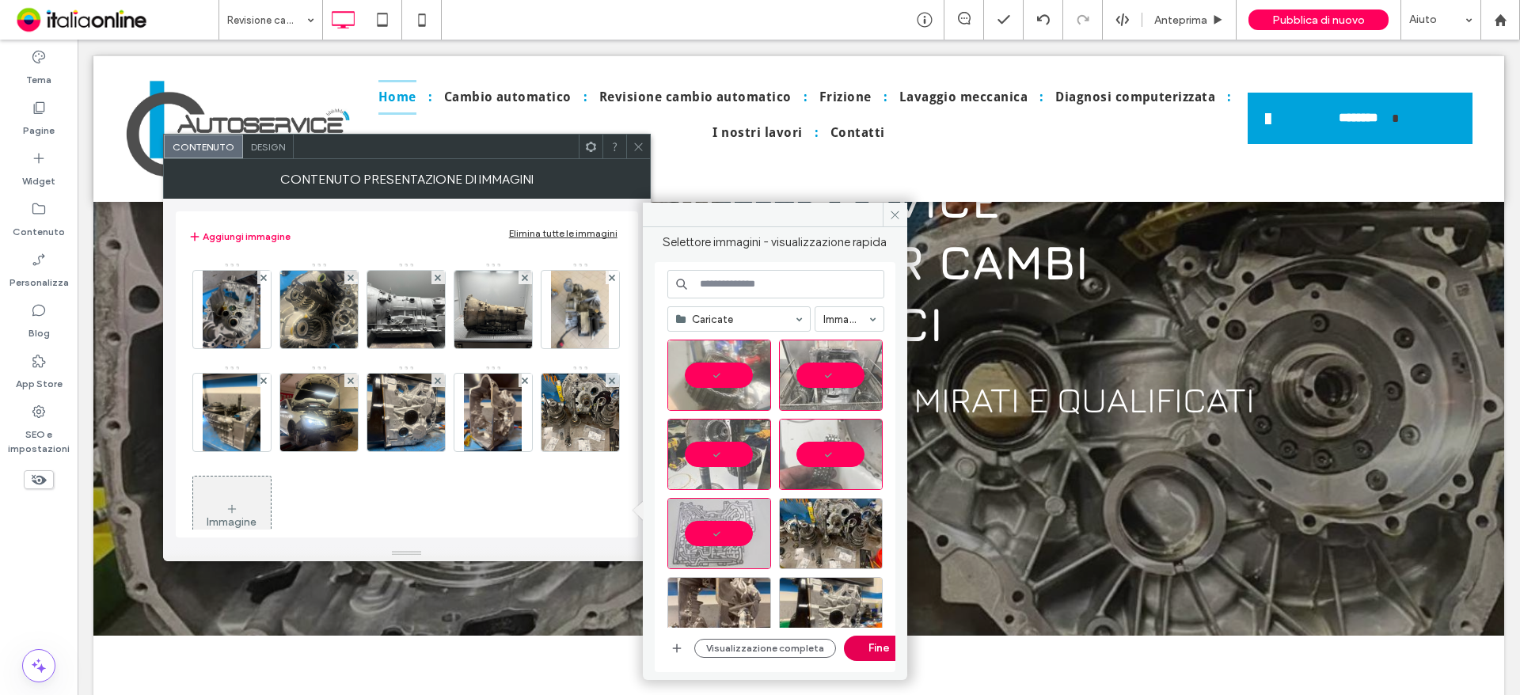
click at [860, 644] on button "Fine" at bounding box center [879, 648] width 71 height 25
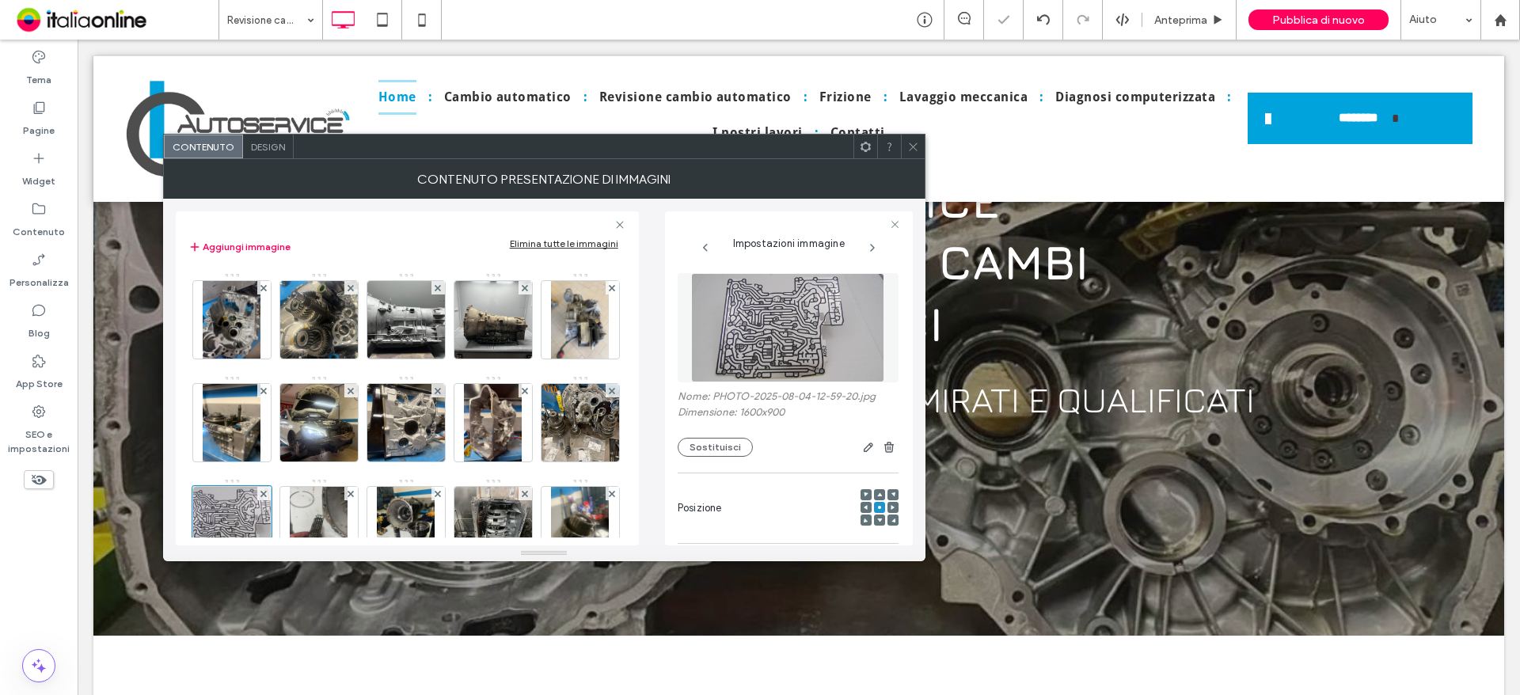
click at [904, 171] on div "Contenuto presentazione di immagini" at bounding box center [544, 179] width 762 height 40
click at [914, 153] on span at bounding box center [913, 147] width 12 height 24
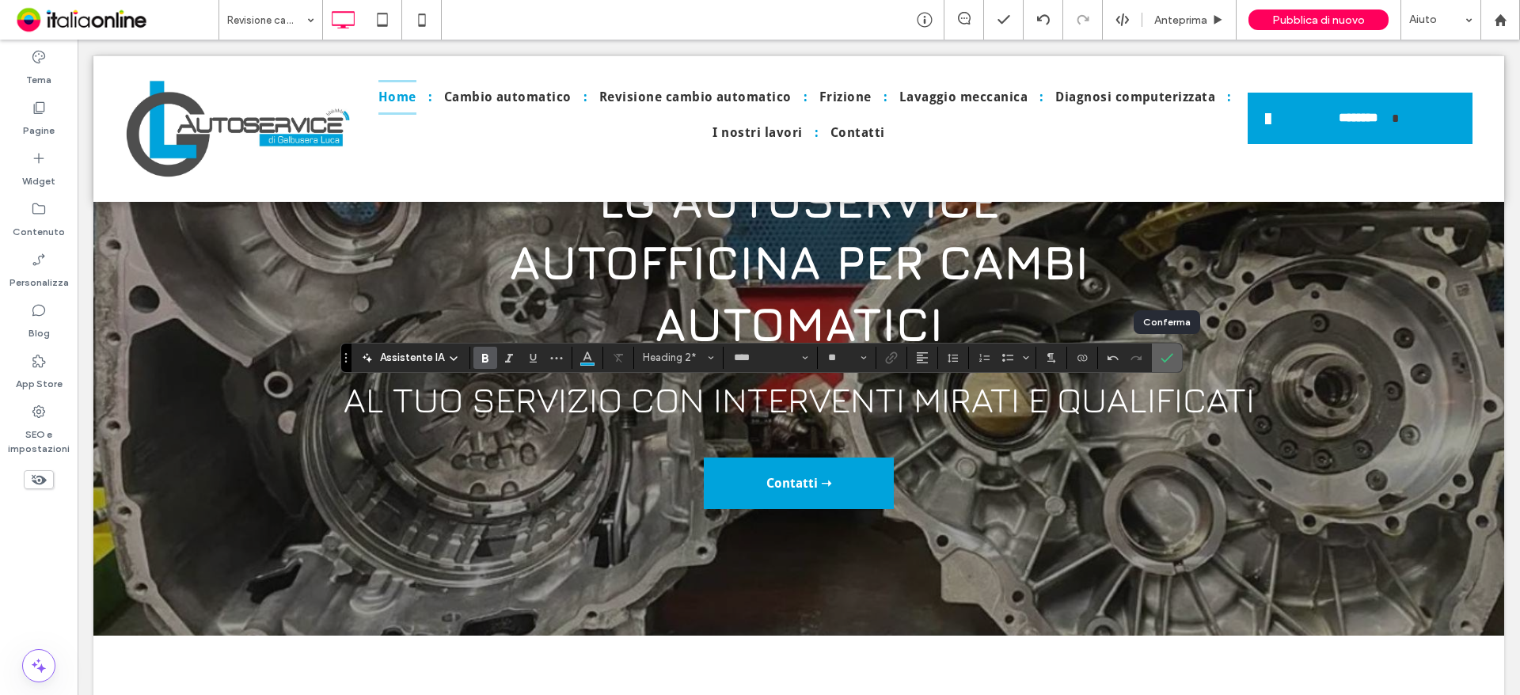
click at [1161, 359] on use "Conferma" at bounding box center [1167, 357] width 13 height 9
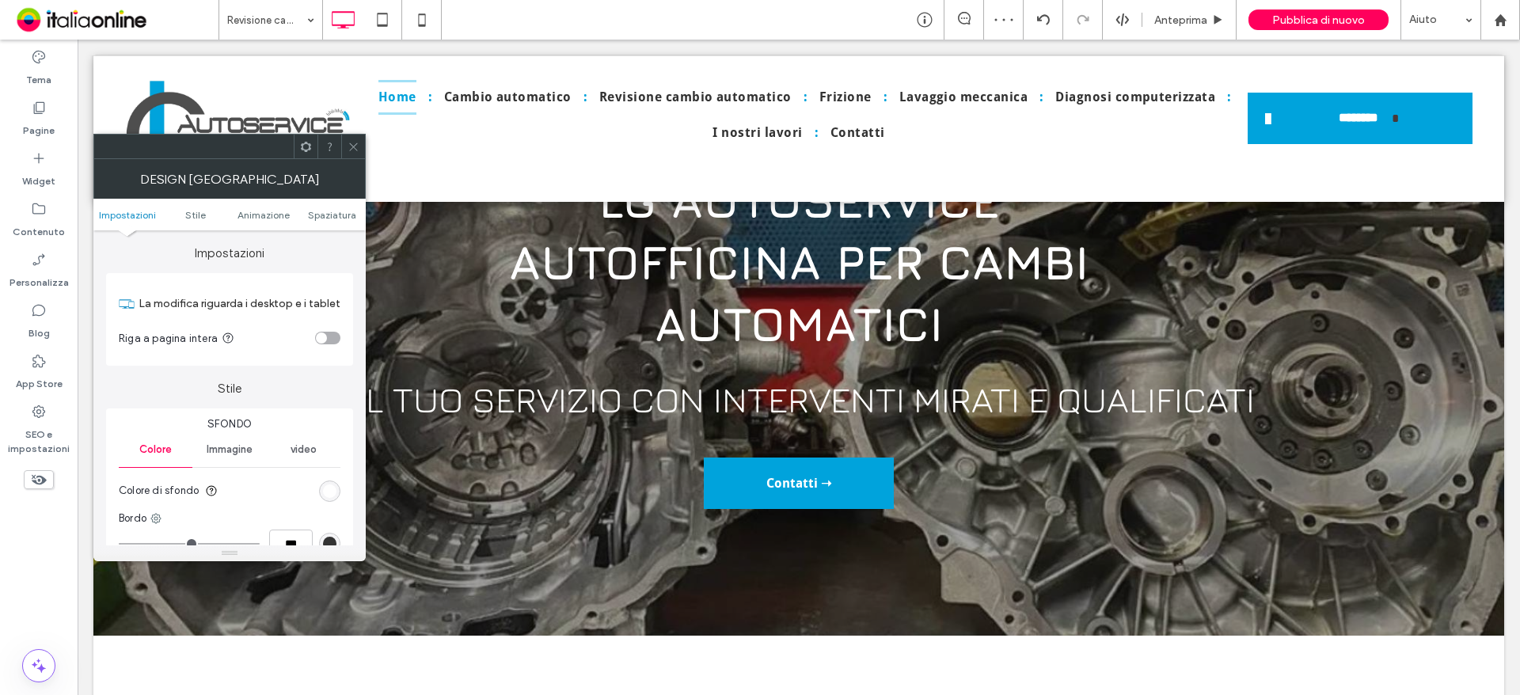
click at [357, 147] on icon at bounding box center [354, 147] width 12 height 12
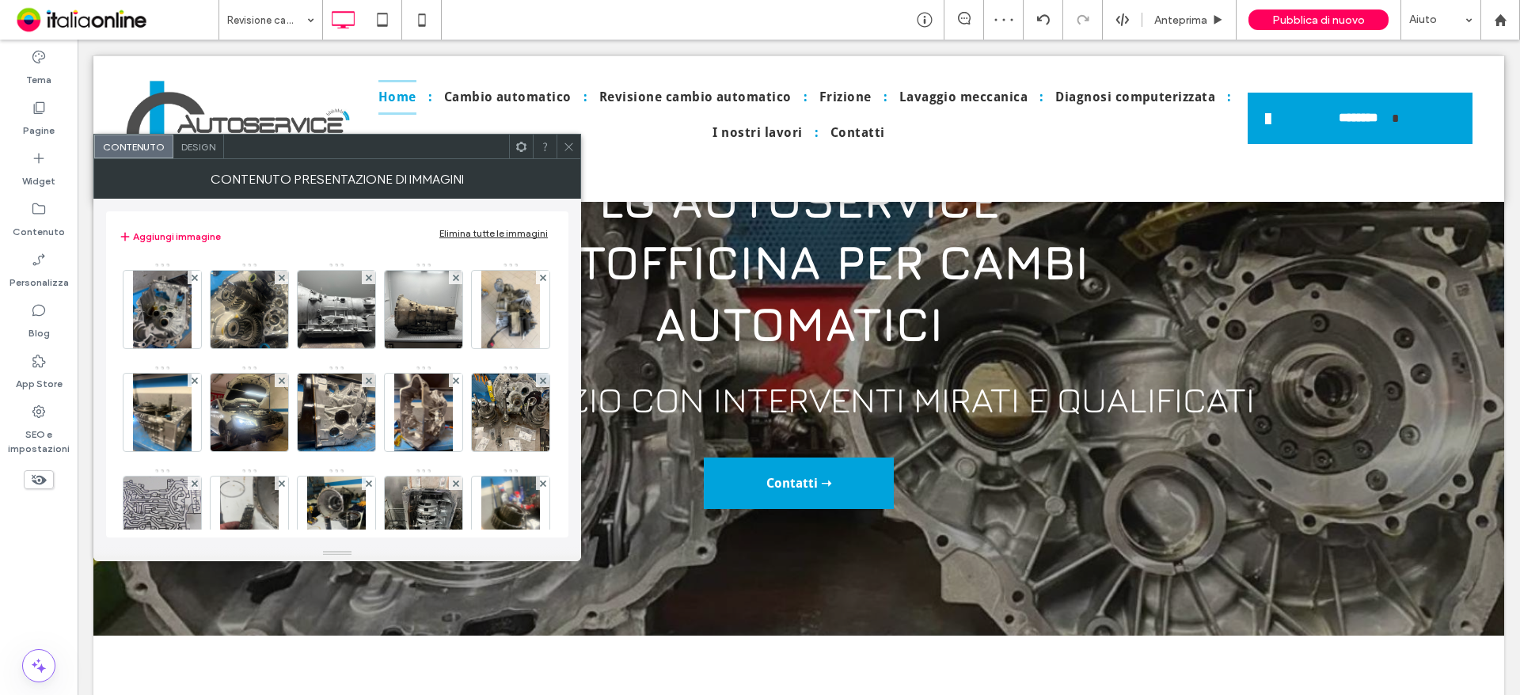
click at [565, 141] on icon at bounding box center [569, 147] width 12 height 12
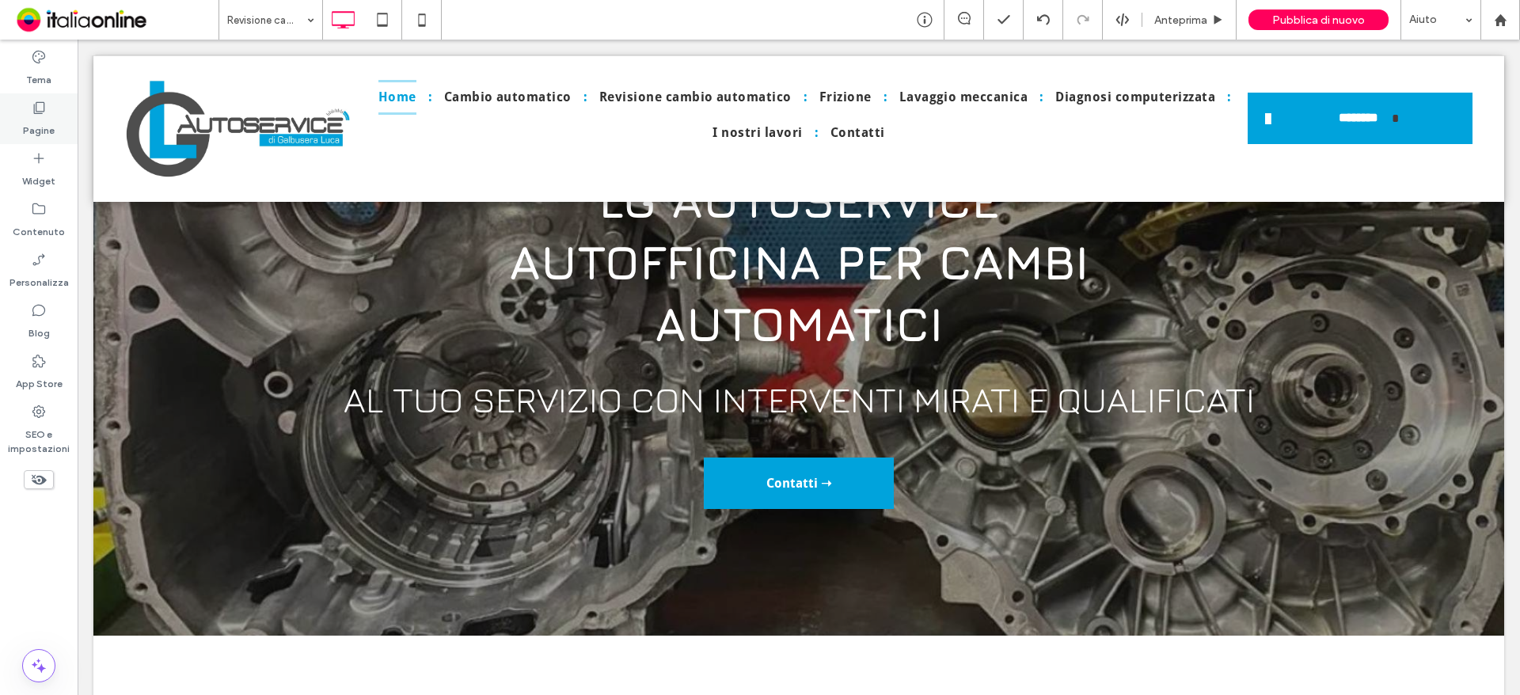
click at [24, 112] on div "Pagine" at bounding box center [39, 118] width 78 height 51
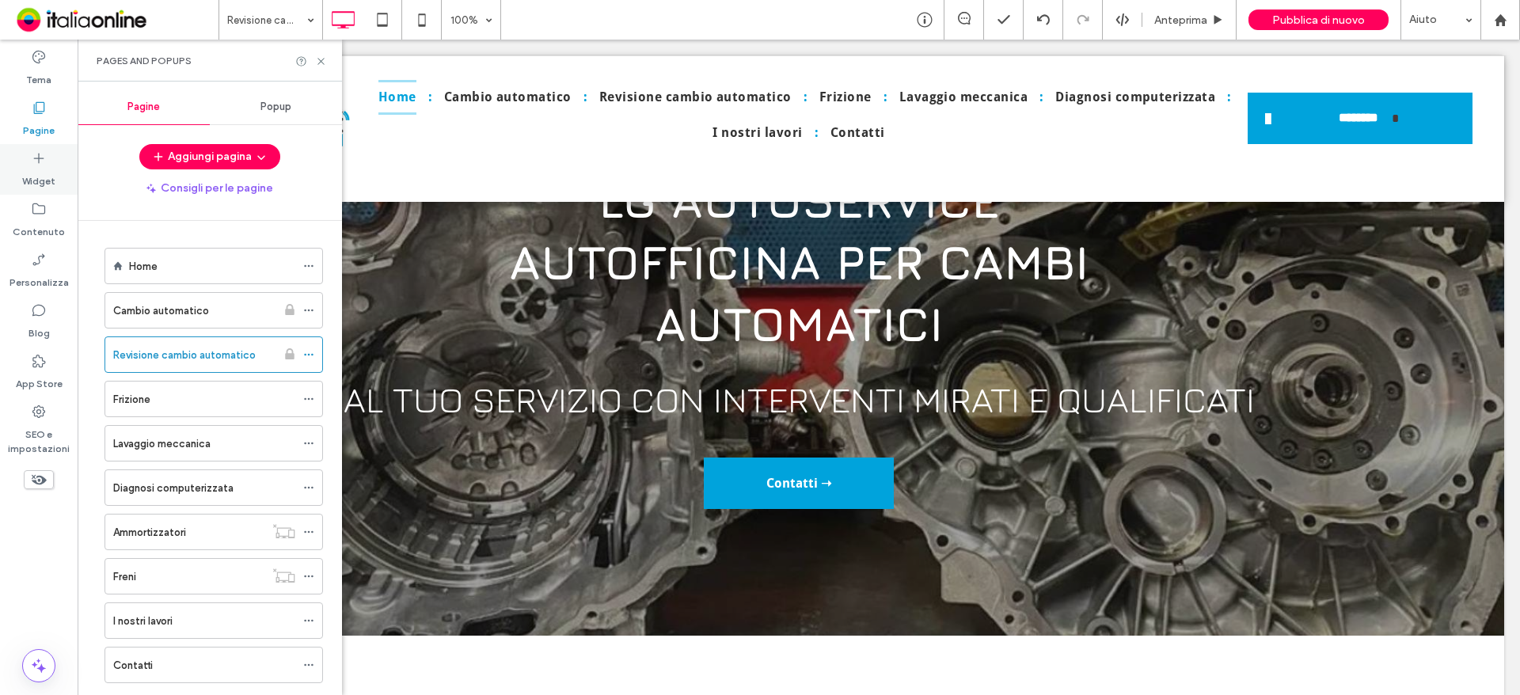
click at [62, 165] on div "Widget" at bounding box center [39, 169] width 78 height 51
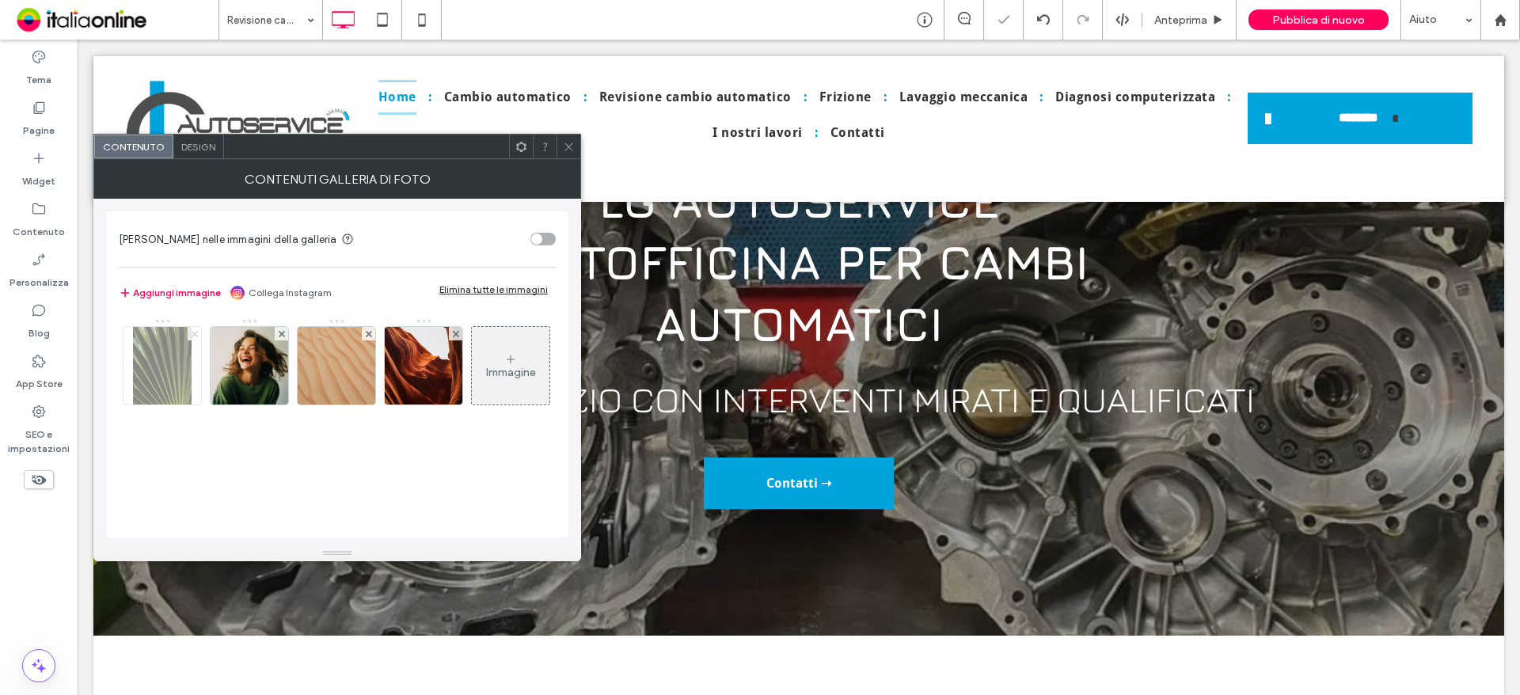
click at [196, 328] on span at bounding box center [195, 333] width 6 height 13
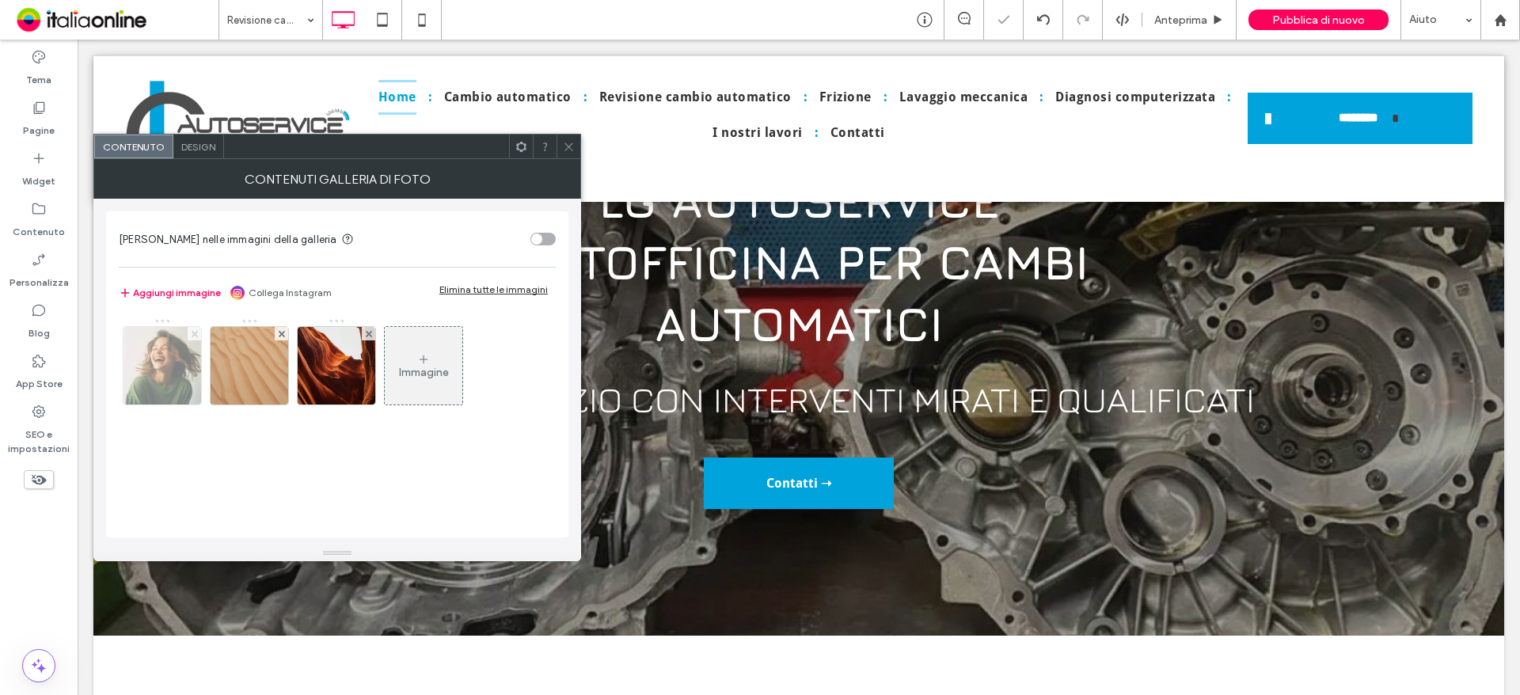
click at [193, 328] on span at bounding box center [195, 333] width 6 height 13
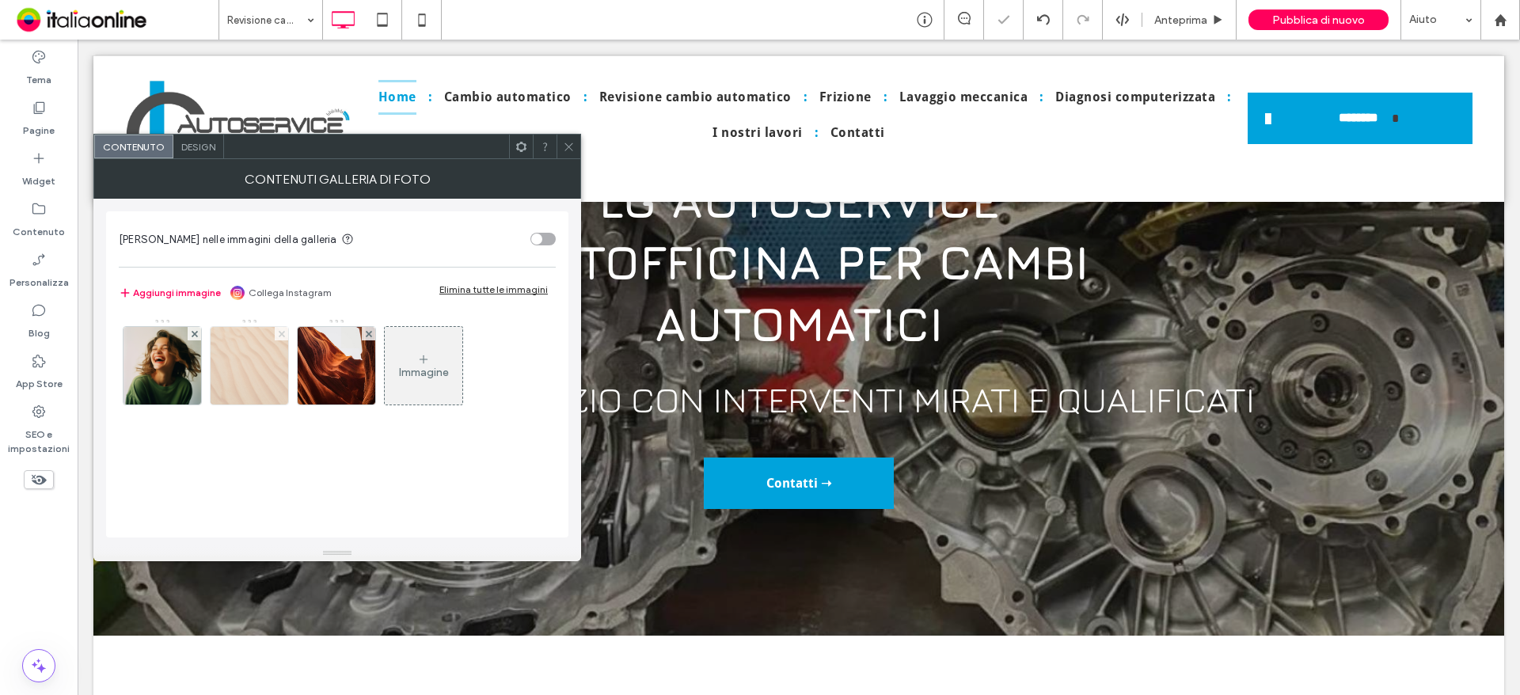
click at [279, 328] on span at bounding box center [282, 333] width 6 height 13
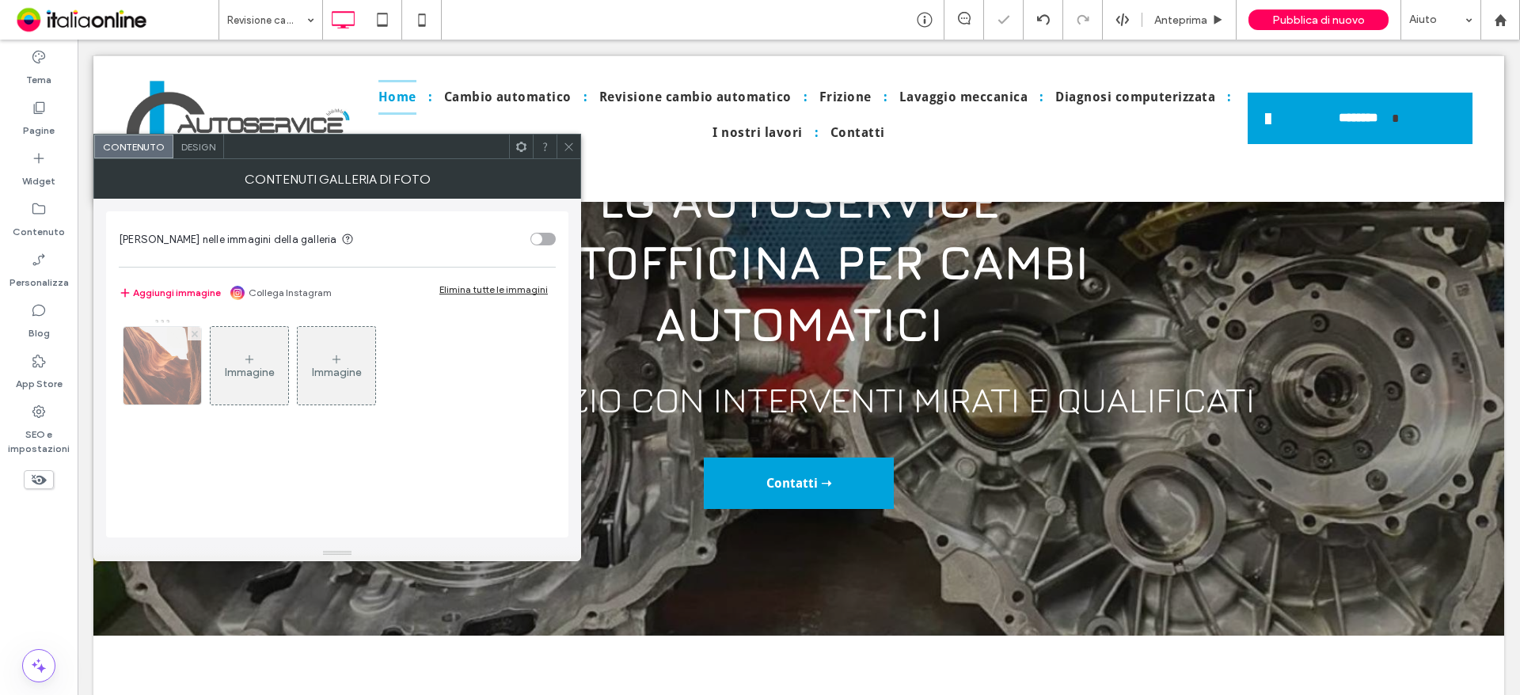
click at [192, 328] on span at bounding box center [195, 333] width 6 height 13
drag, startPoint x: 177, startPoint y: 334, endPoint x: 191, endPoint y: 336, distance: 13.6
click at [177, 334] on div "Immagine" at bounding box center [162, 366] width 78 height 74
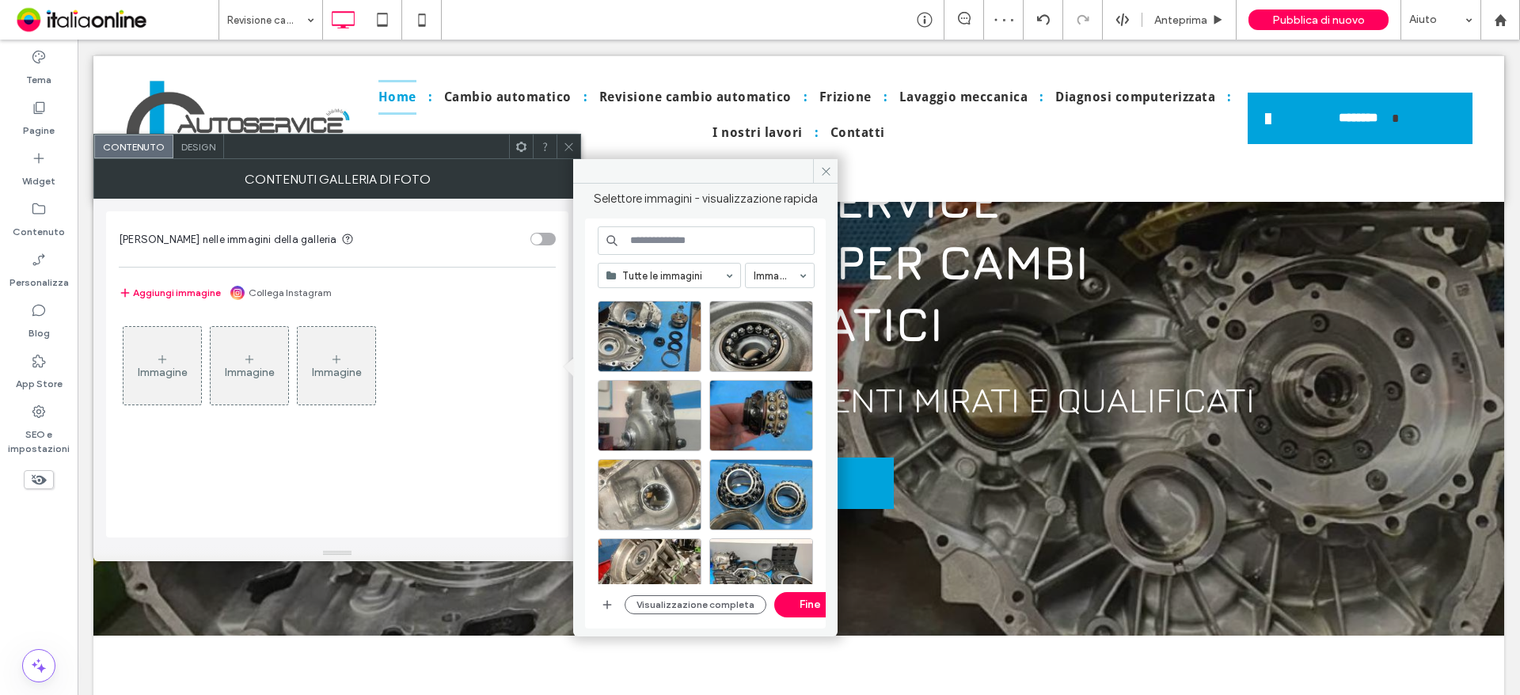
scroll to position [686, 0]
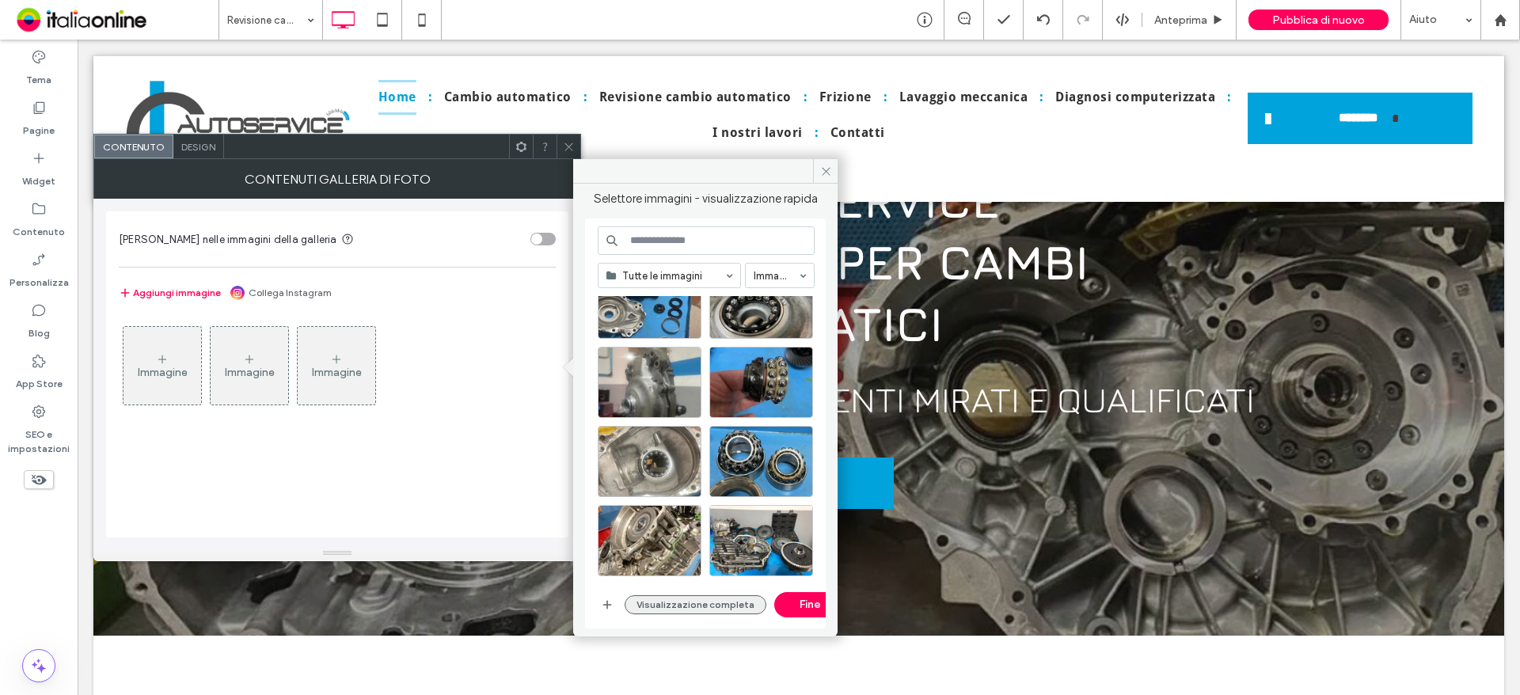
click at [675, 602] on button "Visualizzazione completa" at bounding box center [696, 604] width 142 height 19
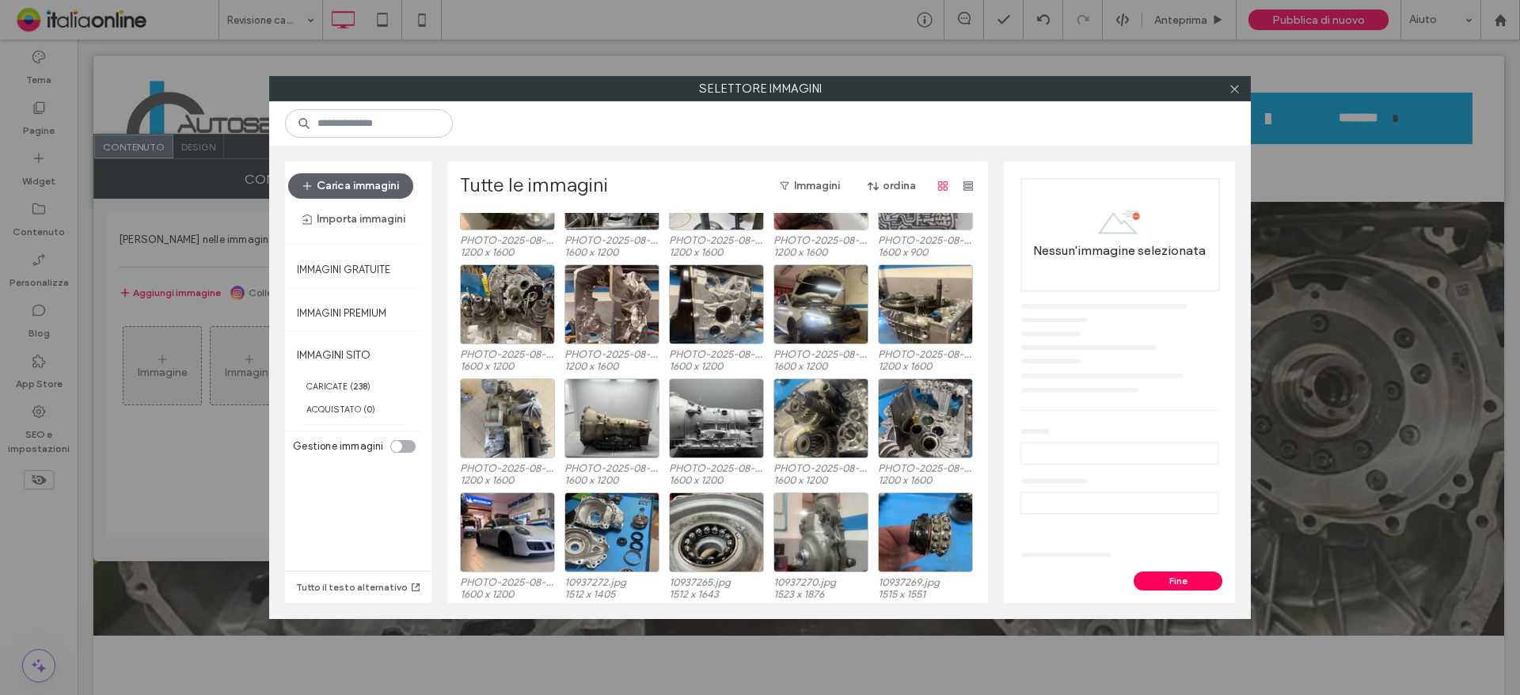
scroll to position [97, 0]
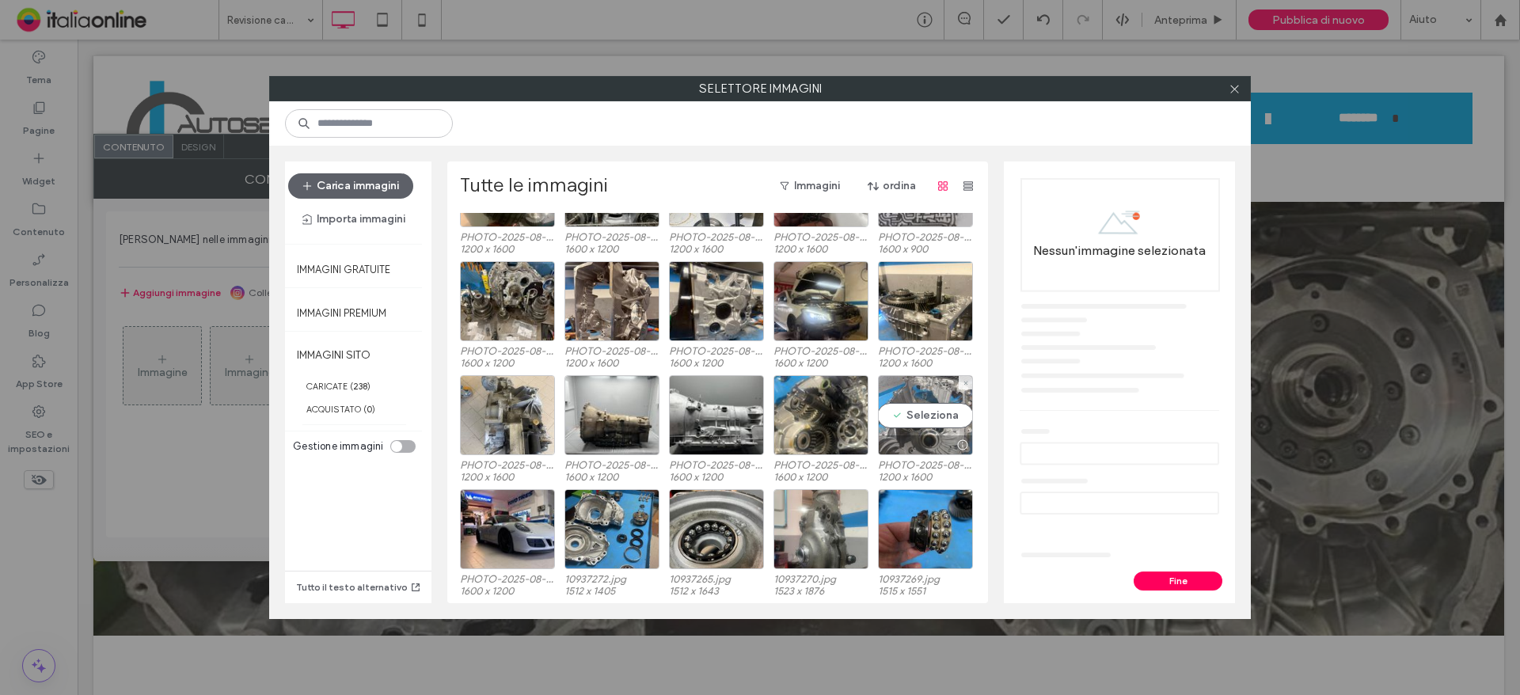
click at [924, 418] on div "Seleziona" at bounding box center [925, 415] width 95 height 80
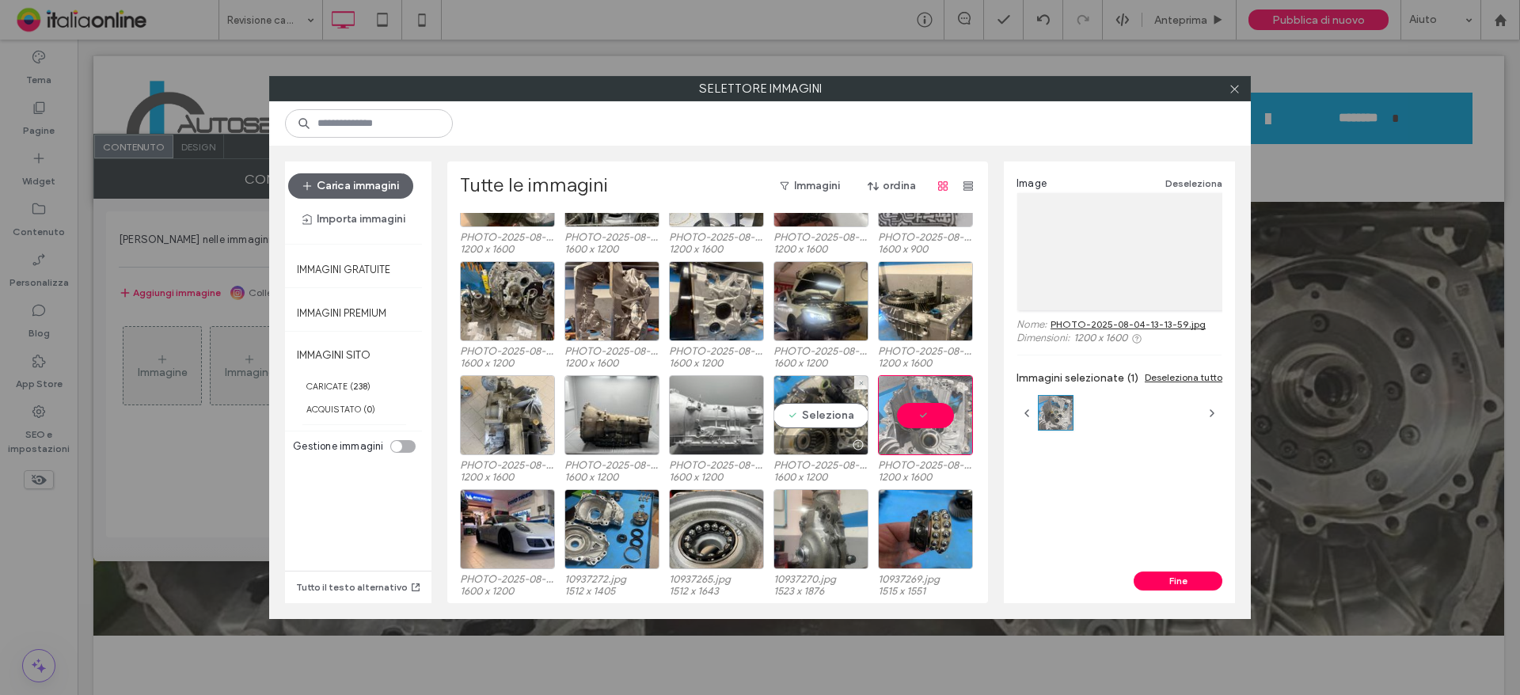
drag, startPoint x: 799, startPoint y: 415, endPoint x: 727, endPoint y: 415, distance: 72.0
click at [799, 415] on div "Seleziona" at bounding box center [820, 415] width 95 height 80
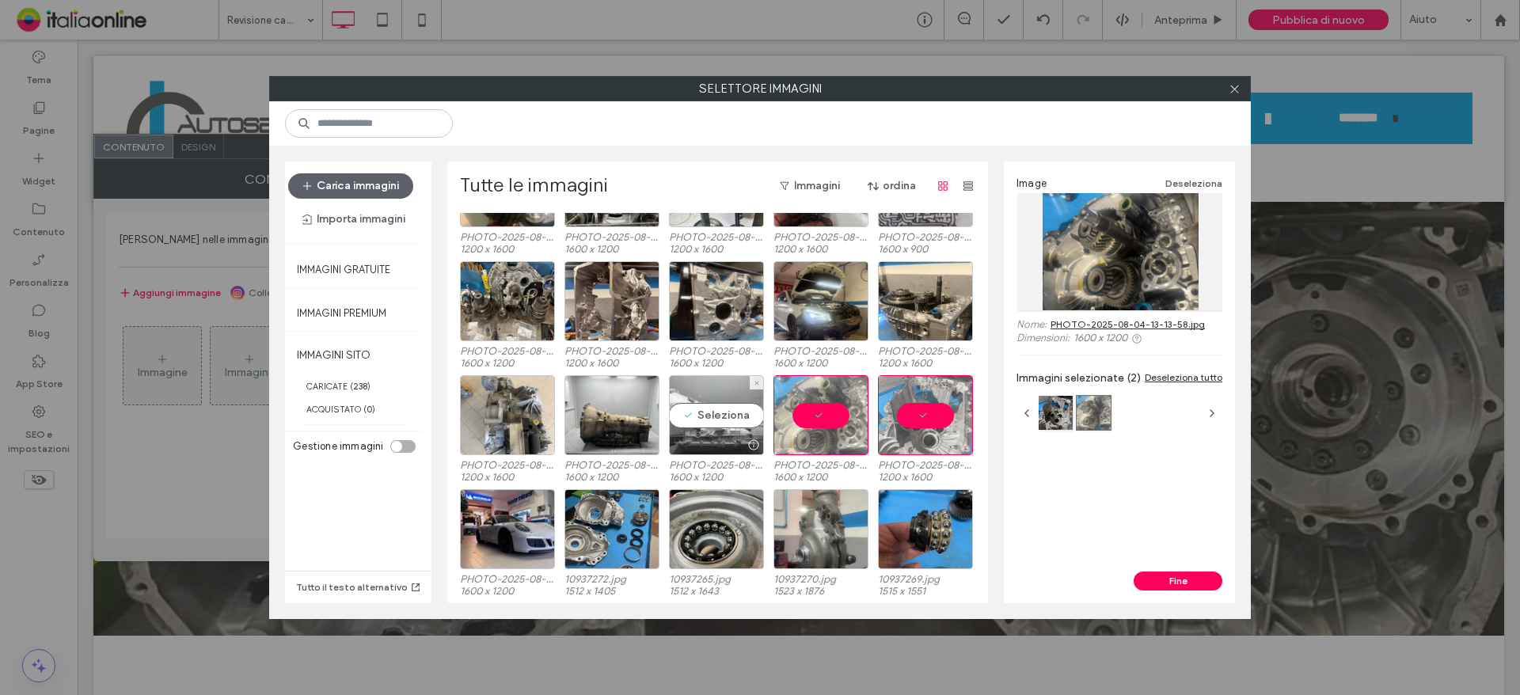
click at [687, 414] on div "Seleziona" at bounding box center [716, 415] width 95 height 80
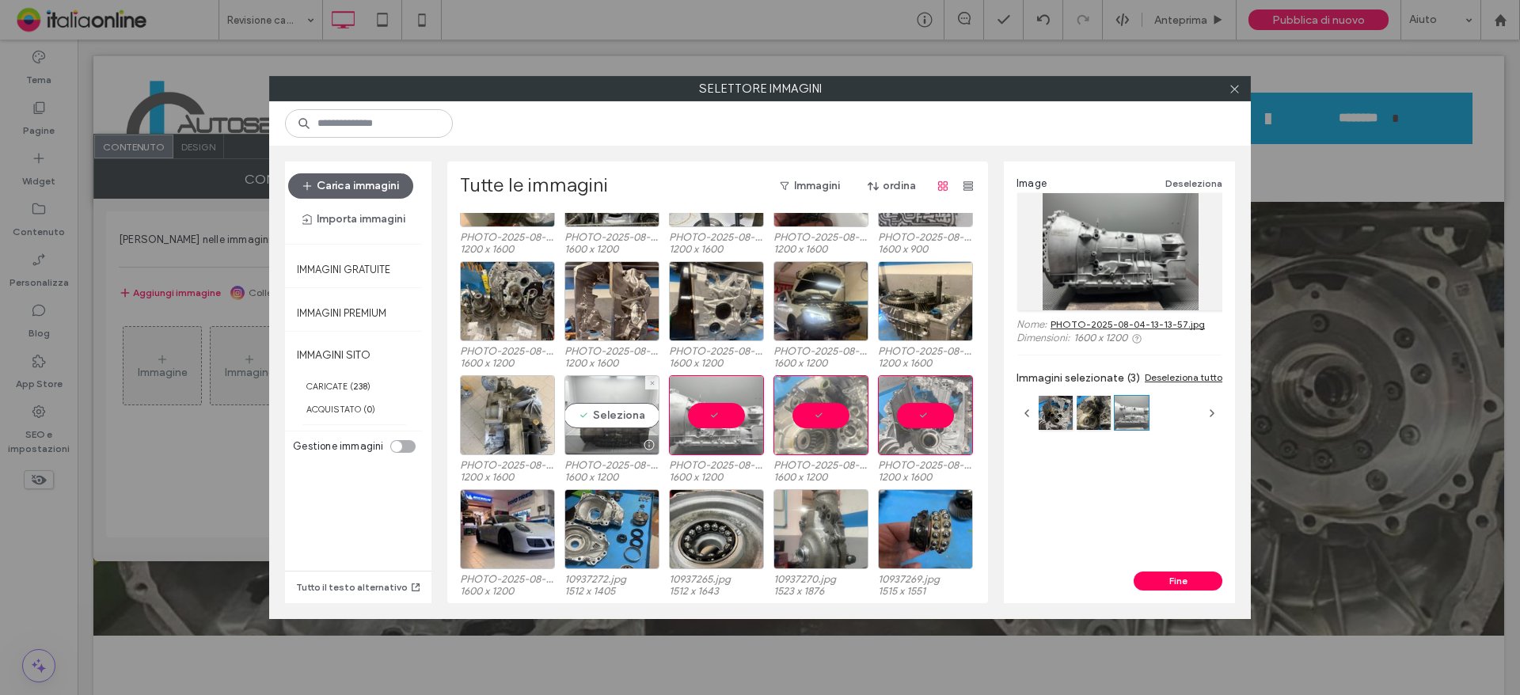
click at [564, 412] on div "Seleziona" at bounding box center [611, 415] width 95 height 80
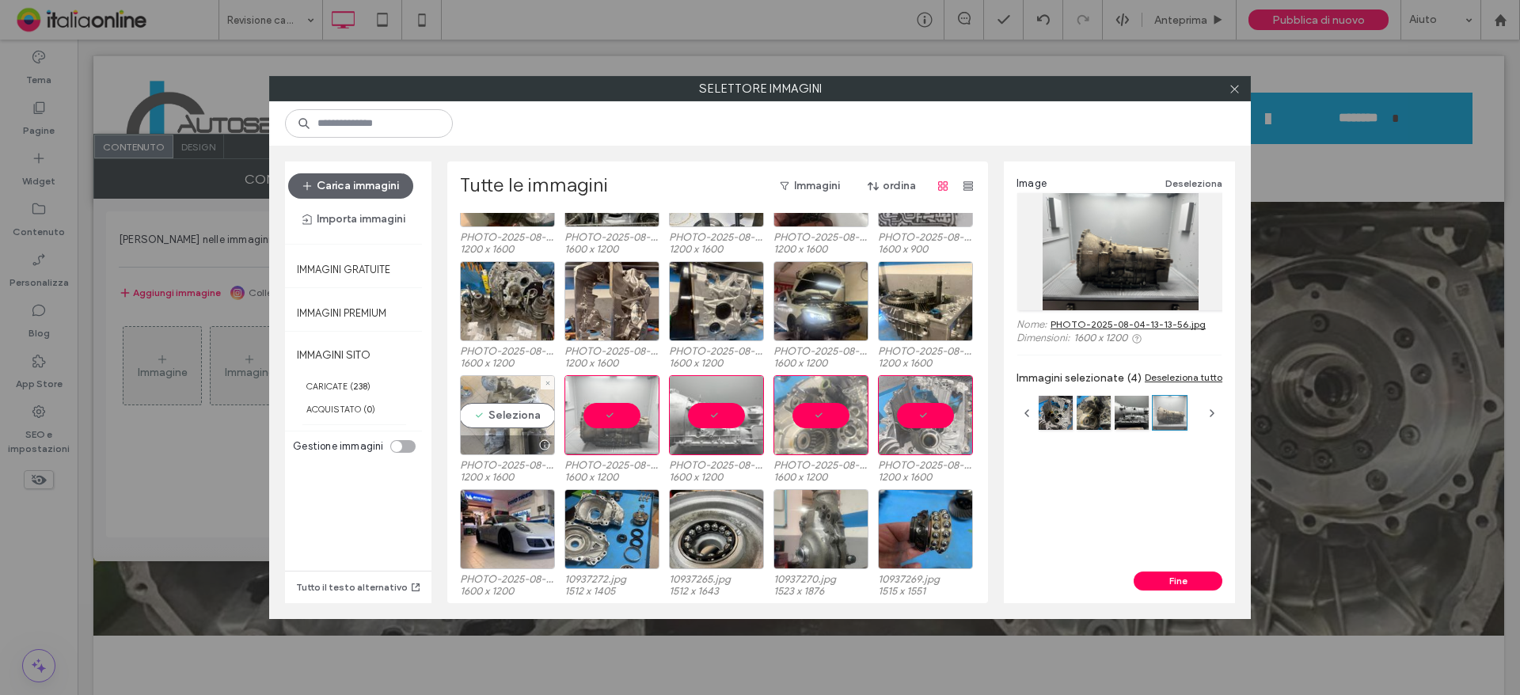
click at [463, 401] on div "Seleziona" at bounding box center [507, 415] width 95 height 80
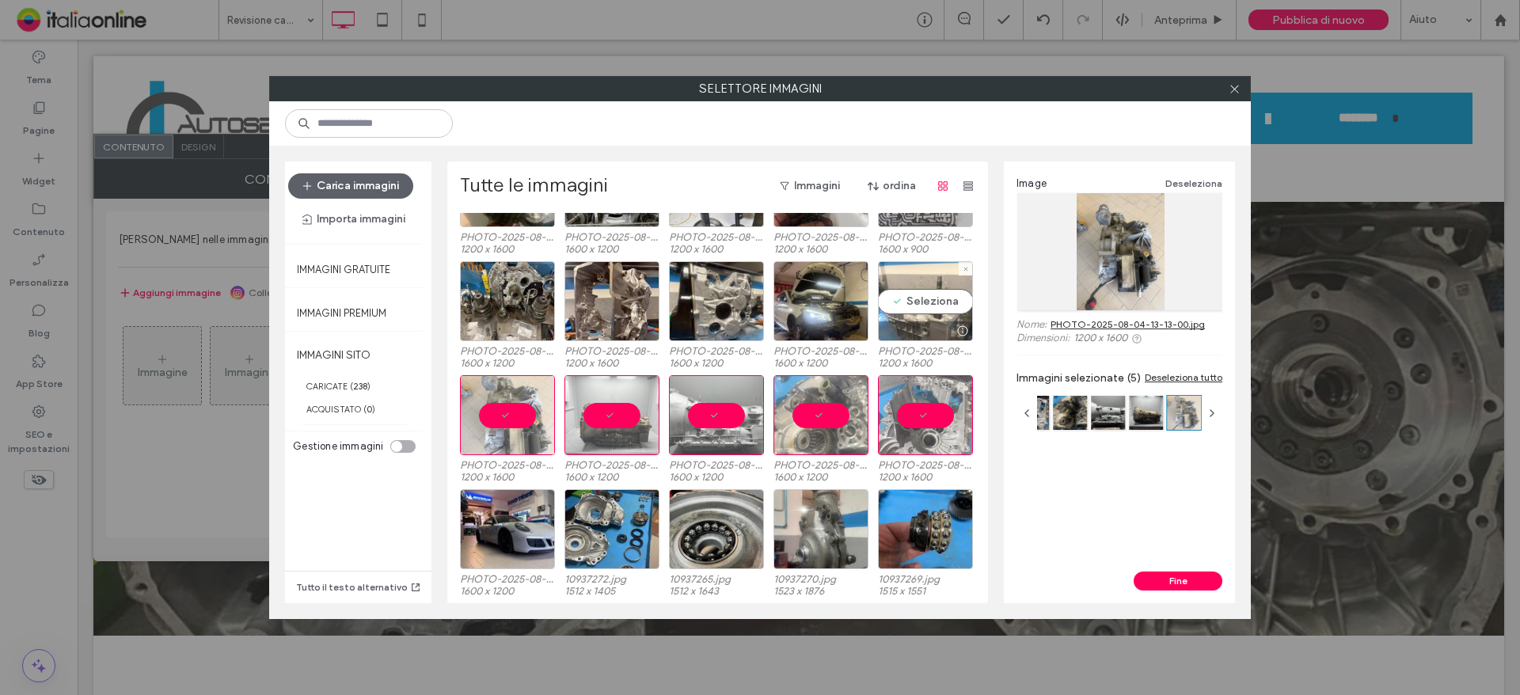
click at [894, 336] on div at bounding box center [925, 330] width 93 height 19
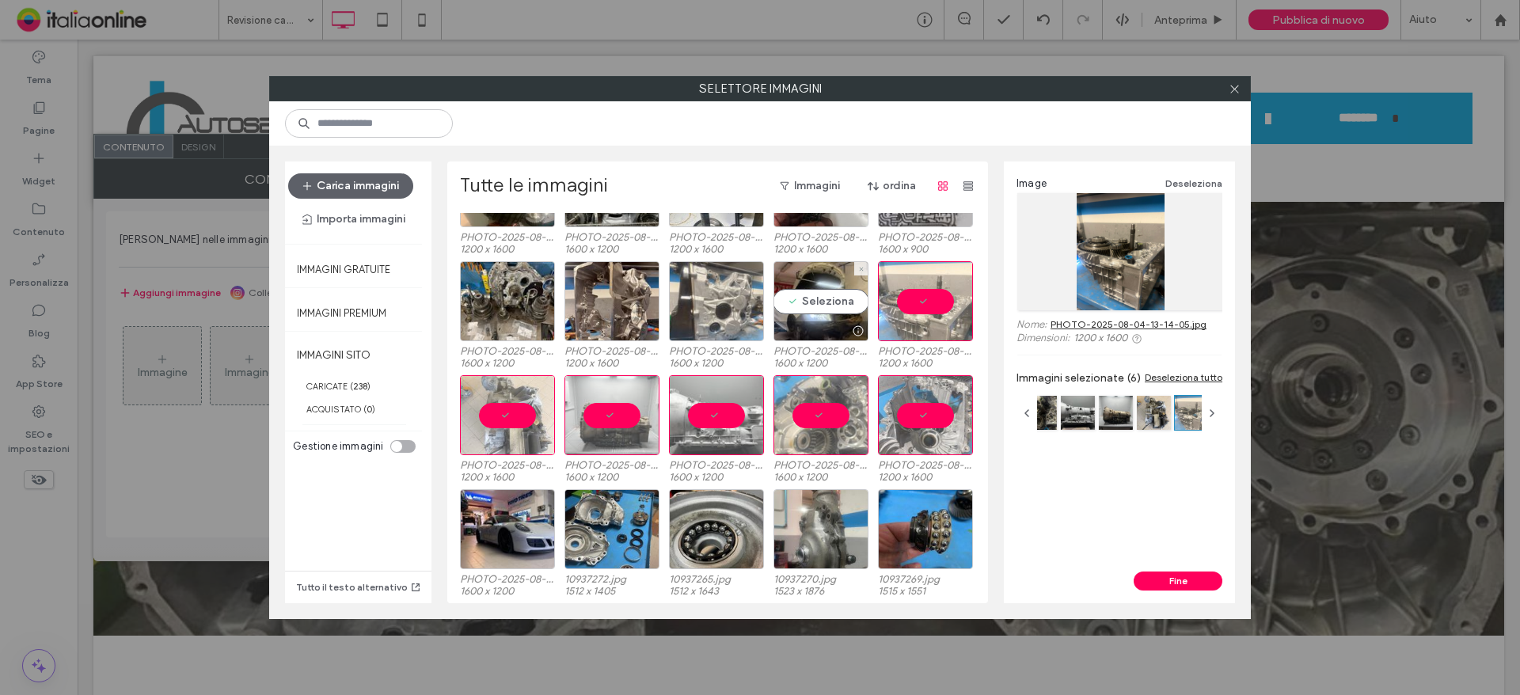
drag, startPoint x: 861, startPoint y: 336, endPoint x: 745, endPoint y: 332, distance: 115.7
click at [789, 336] on div at bounding box center [820, 330] width 93 height 19
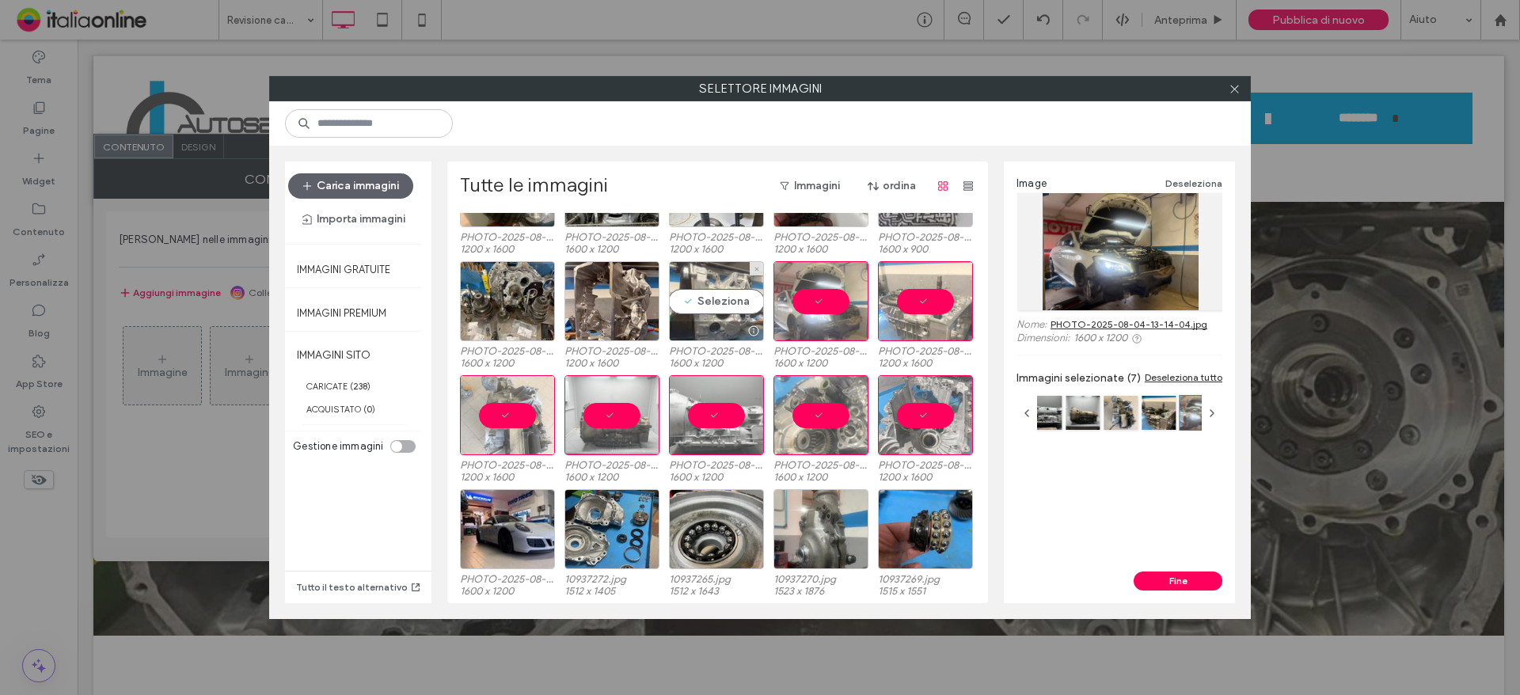
click at [701, 321] on div at bounding box center [716, 330] width 93 height 19
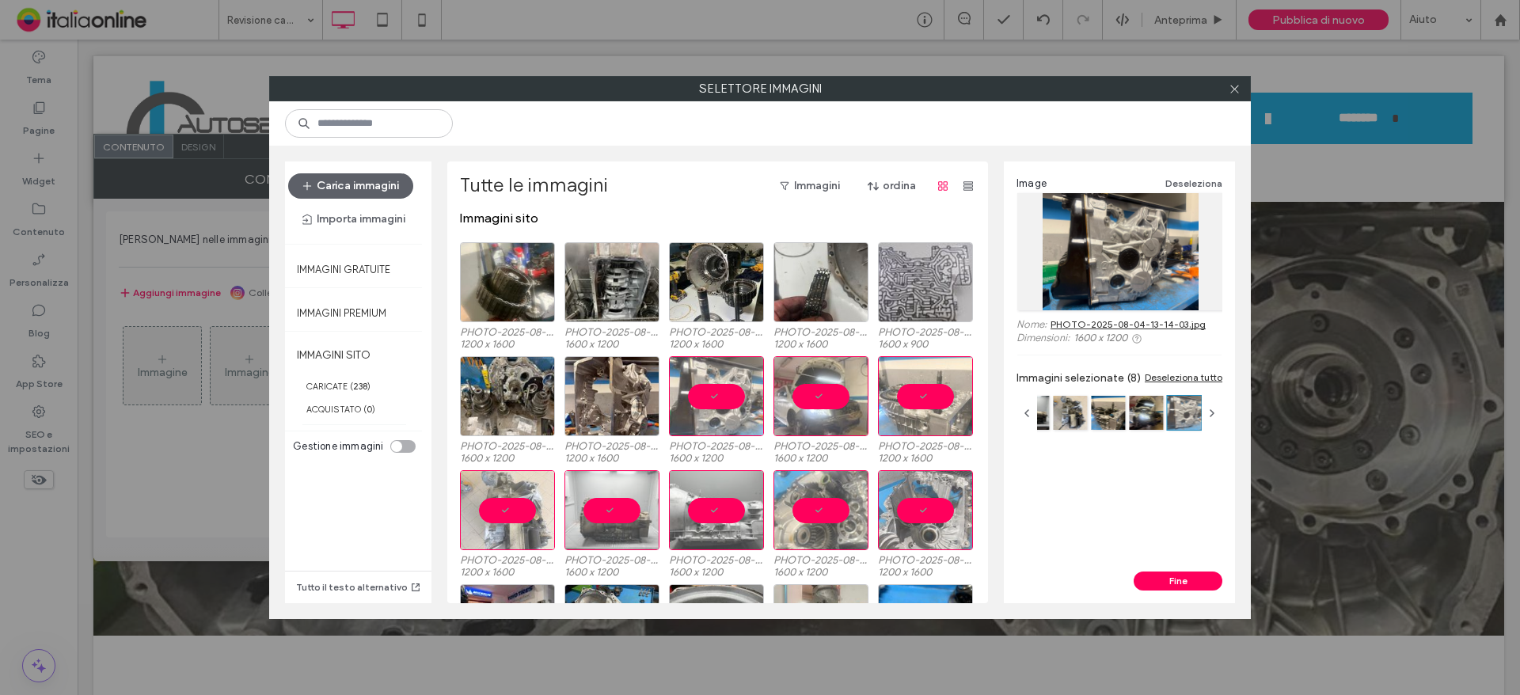
scroll to position [0, 0]
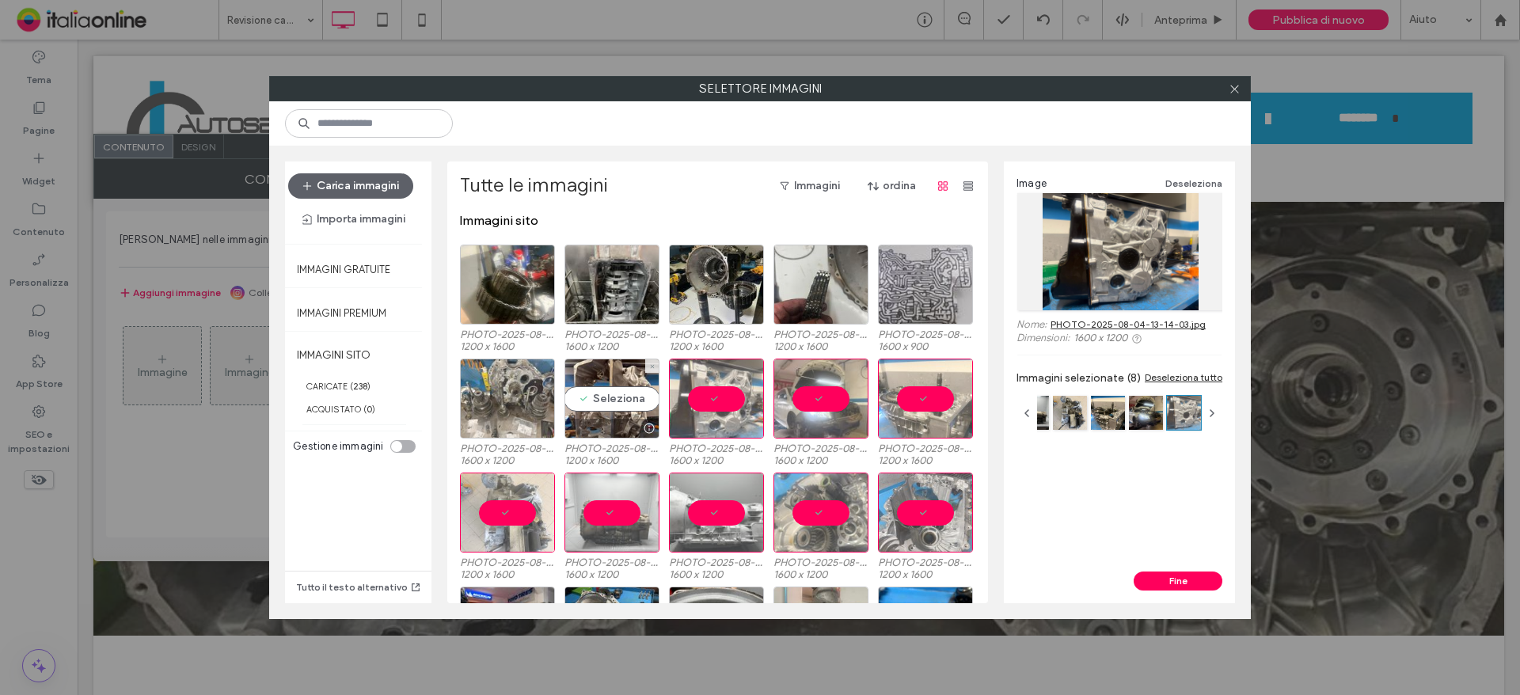
drag, startPoint x: 644, startPoint y: 396, endPoint x: 496, endPoint y: 394, distance: 148.1
click at [644, 396] on div "Seleziona" at bounding box center [611, 399] width 95 height 80
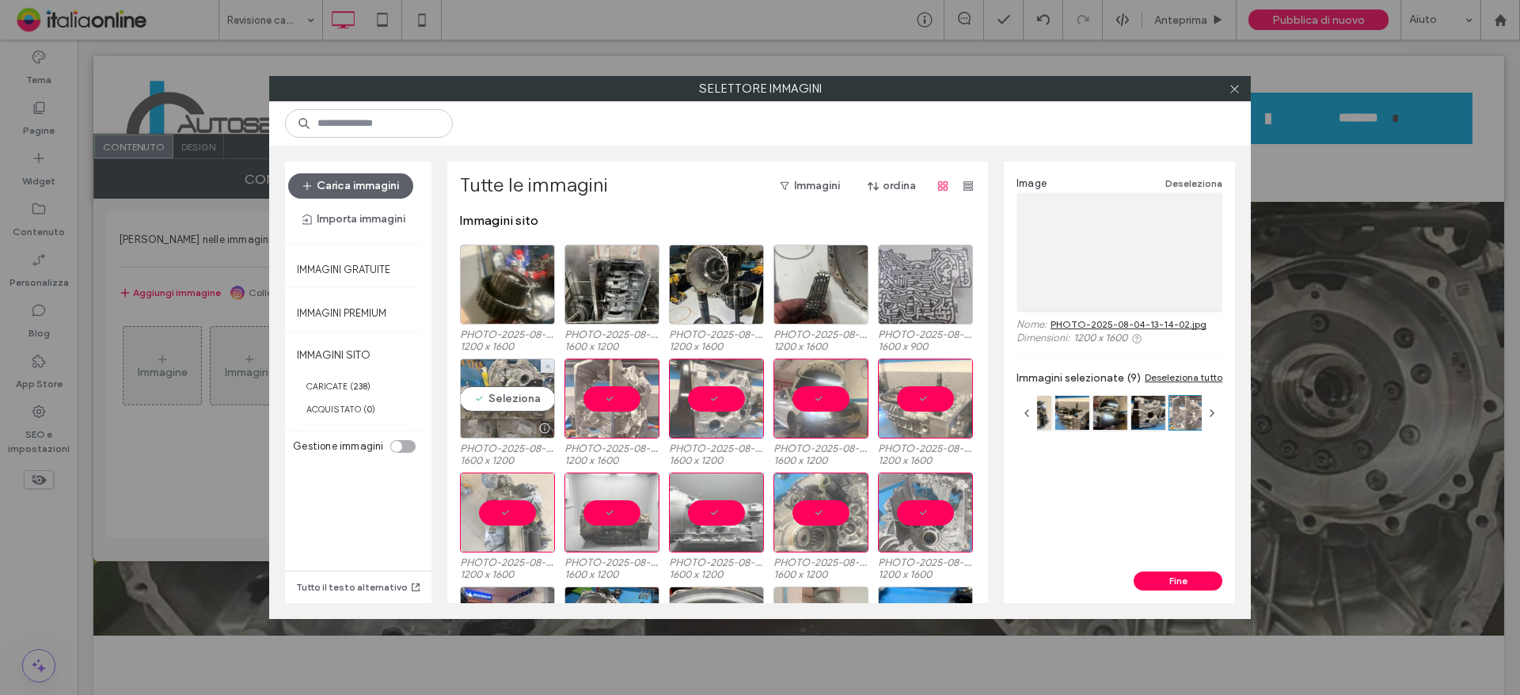
click at [480, 394] on div "Seleziona" at bounding box center [507, 399] width 95 height 80
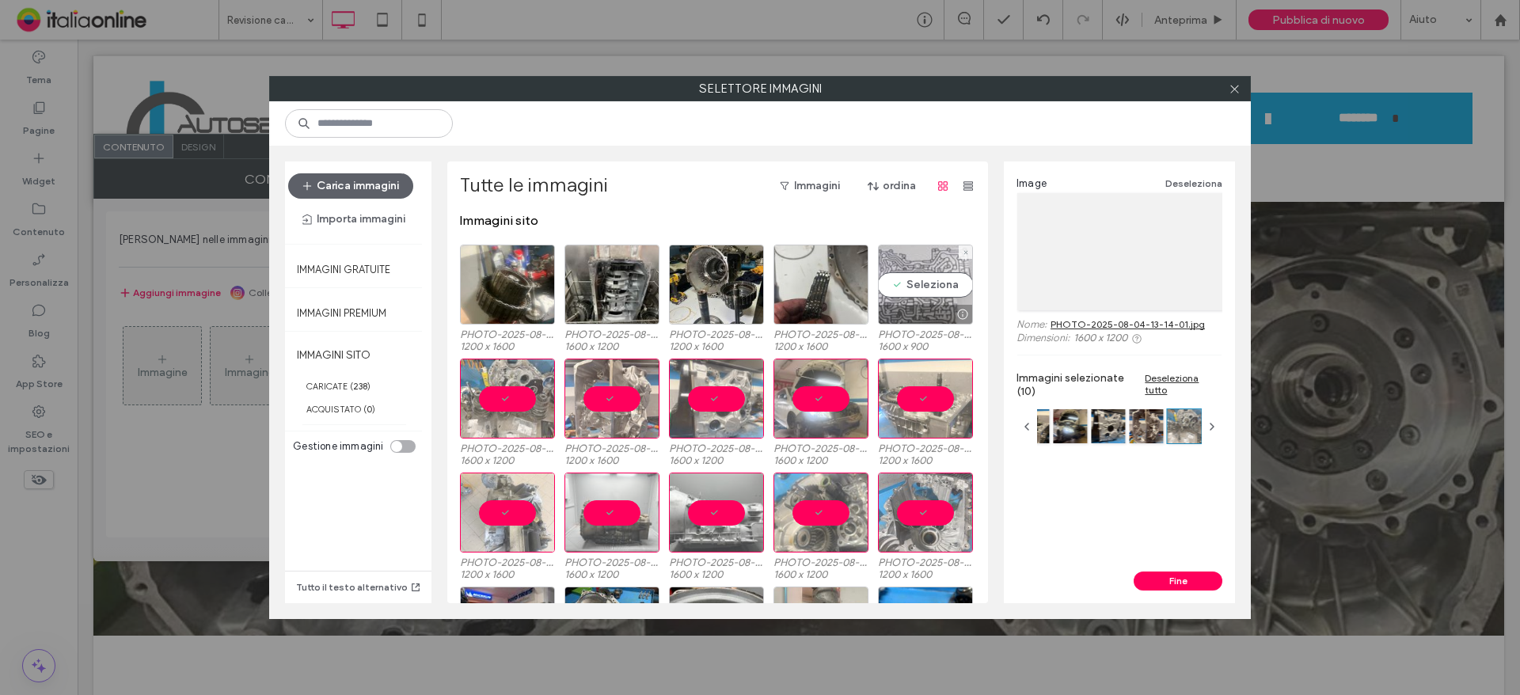
click at [916, 283] on div "Seleziona" at bounding box center [925, 285] width 95 height 80
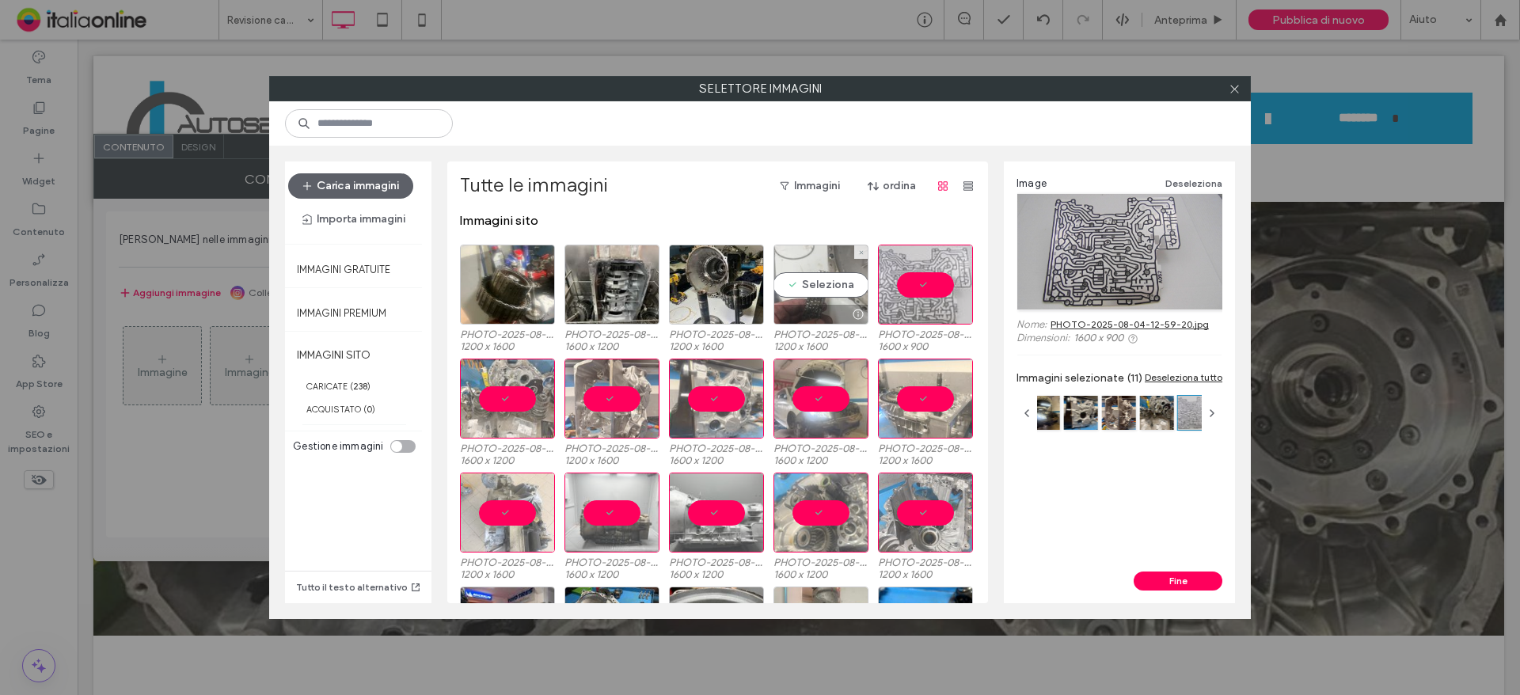
click at [780, 283] on div "Seleziona" at bounding box center [820, 285] width 95 height 80
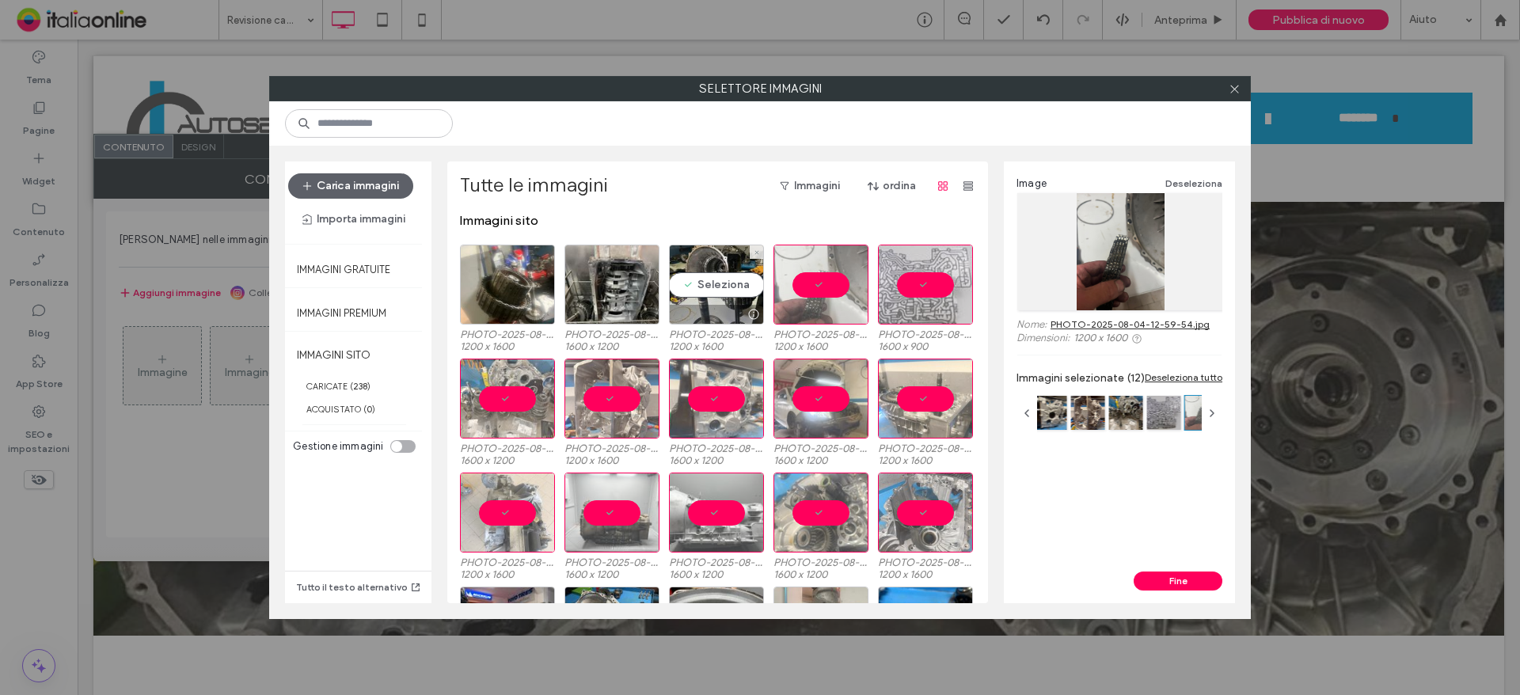
drag, startPoint x: 678, startPoint y: 279, endPoint x: 655, endPoint y: 279, distance: 23.0
click at [678, 279] on div "Seleziona" at bounding box center [716, 285] width 95 height 80
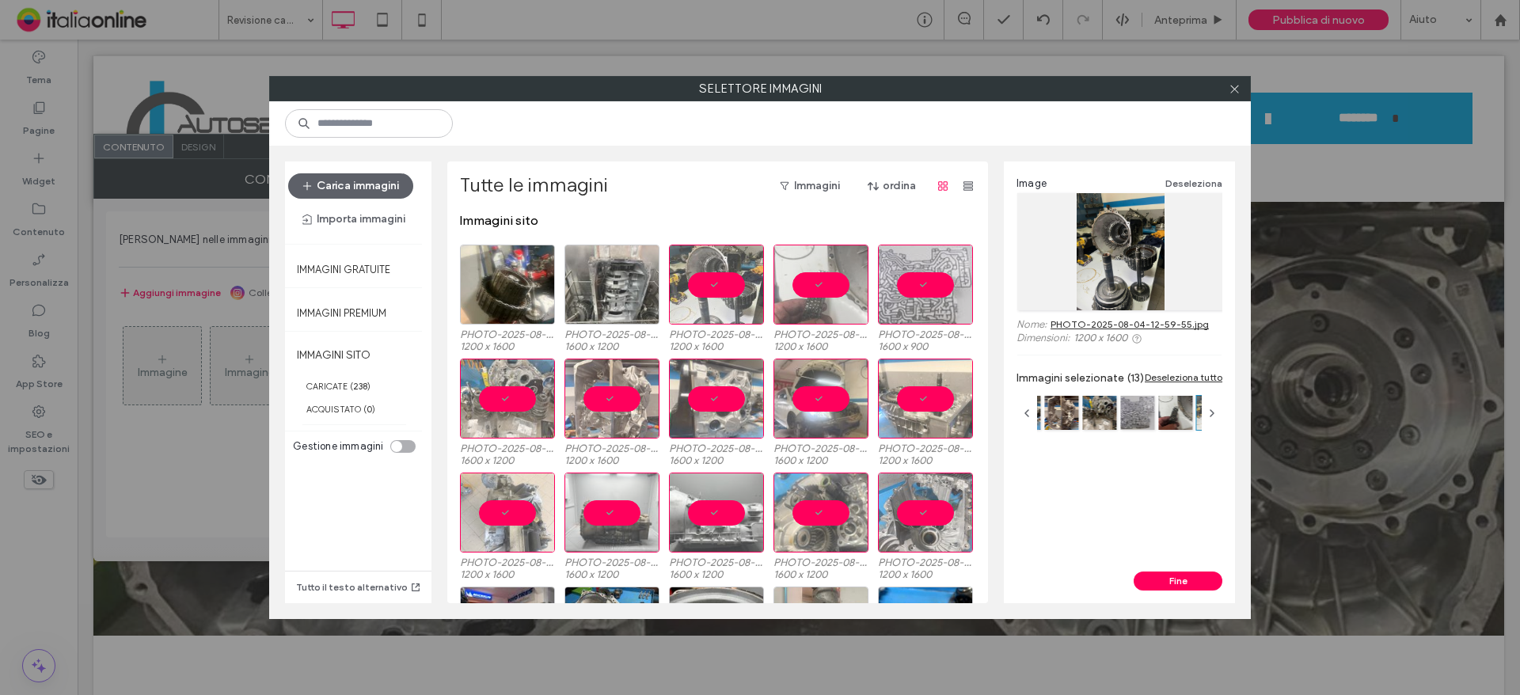
click at [583, 279] on div at bounding box center [611, 285] width 95 height 80
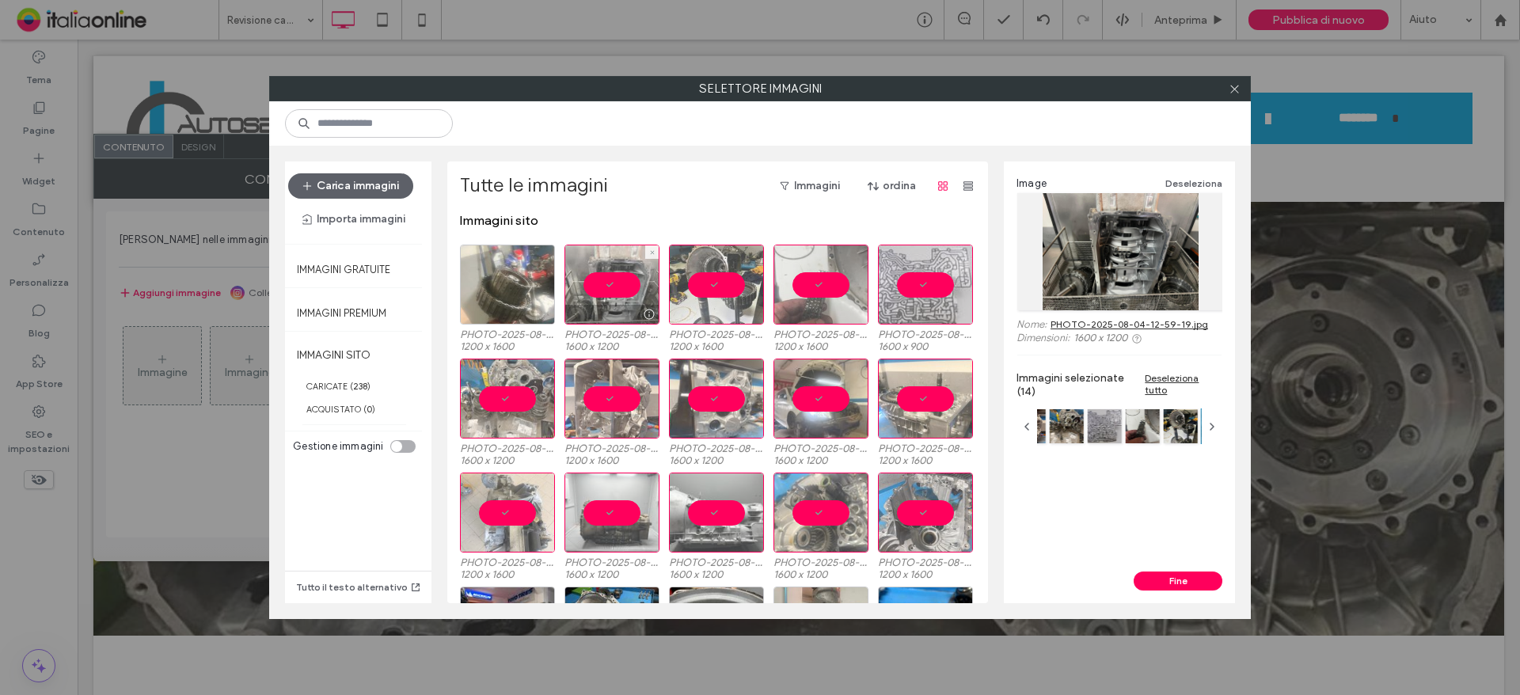
click at [503, 278] on div at bounding box center [507, 285] width 95 height 80
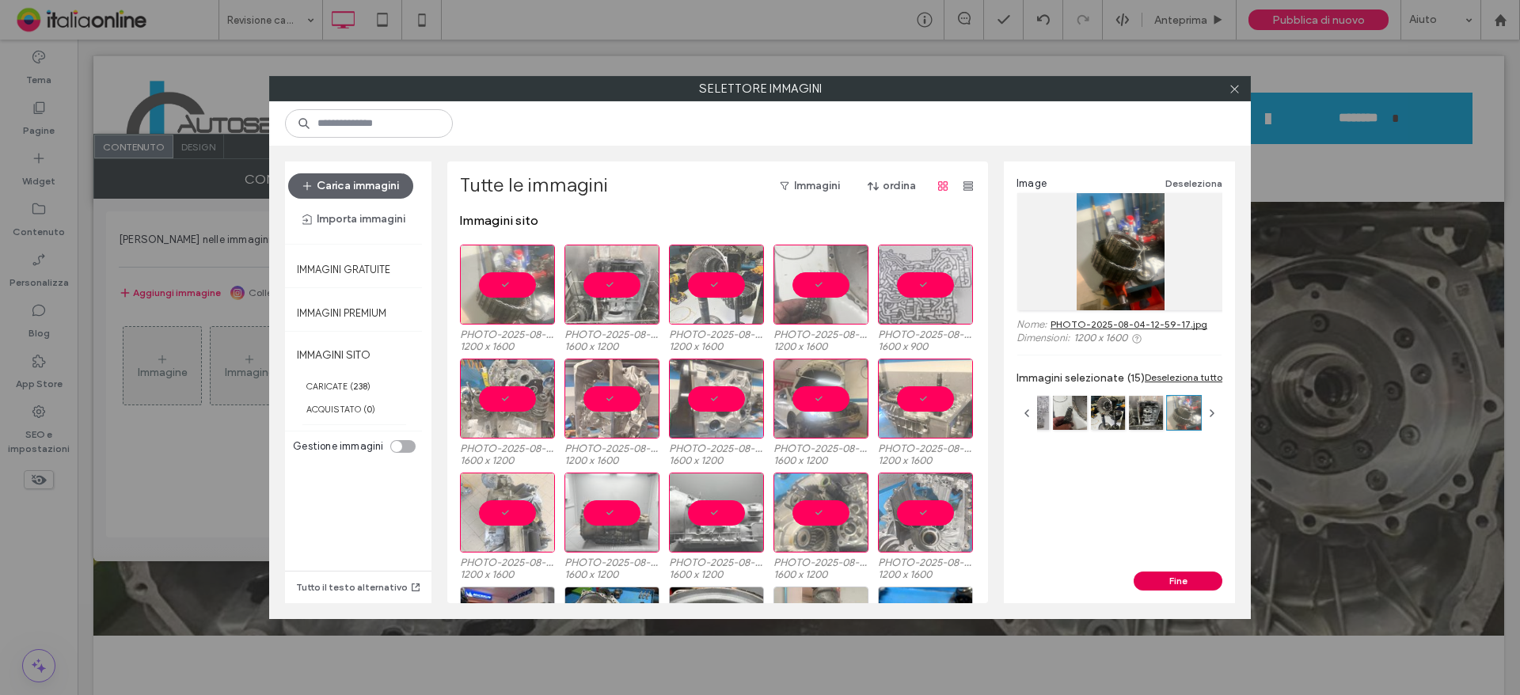
click at [1152, 578] on button "Fine" at bounding box center [1178, 581] width 89 height 19
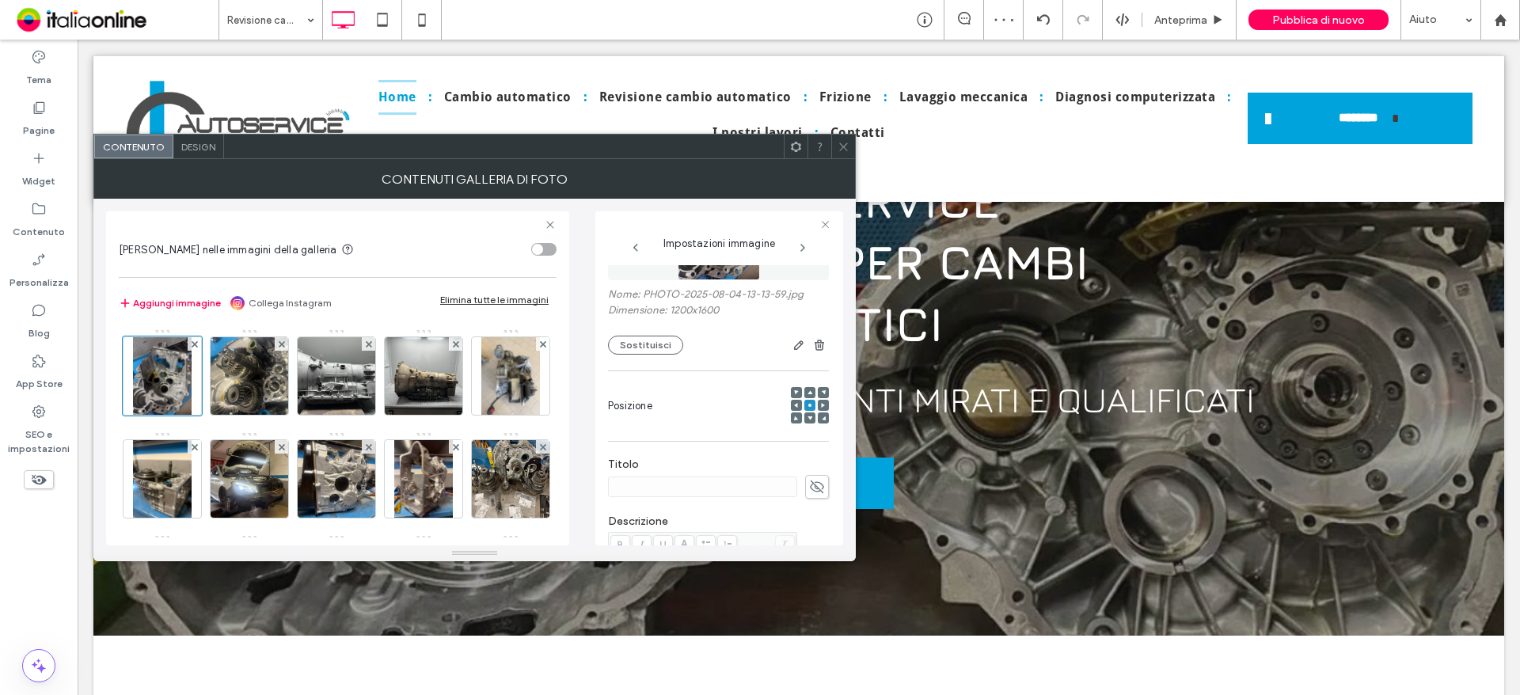
scroll to position [237, 0]
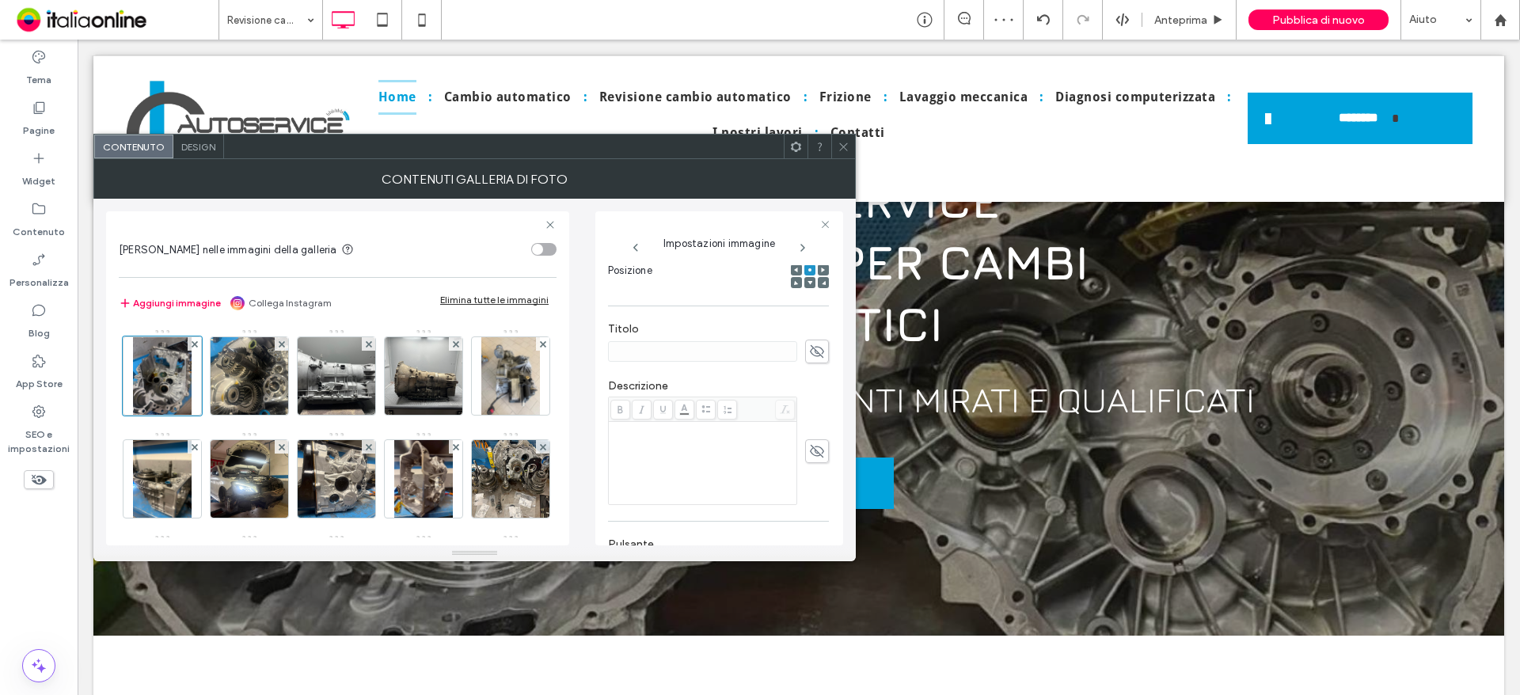
click at [210, 143] on span "Design" at bounding box center [198, 147] width 34 height 12
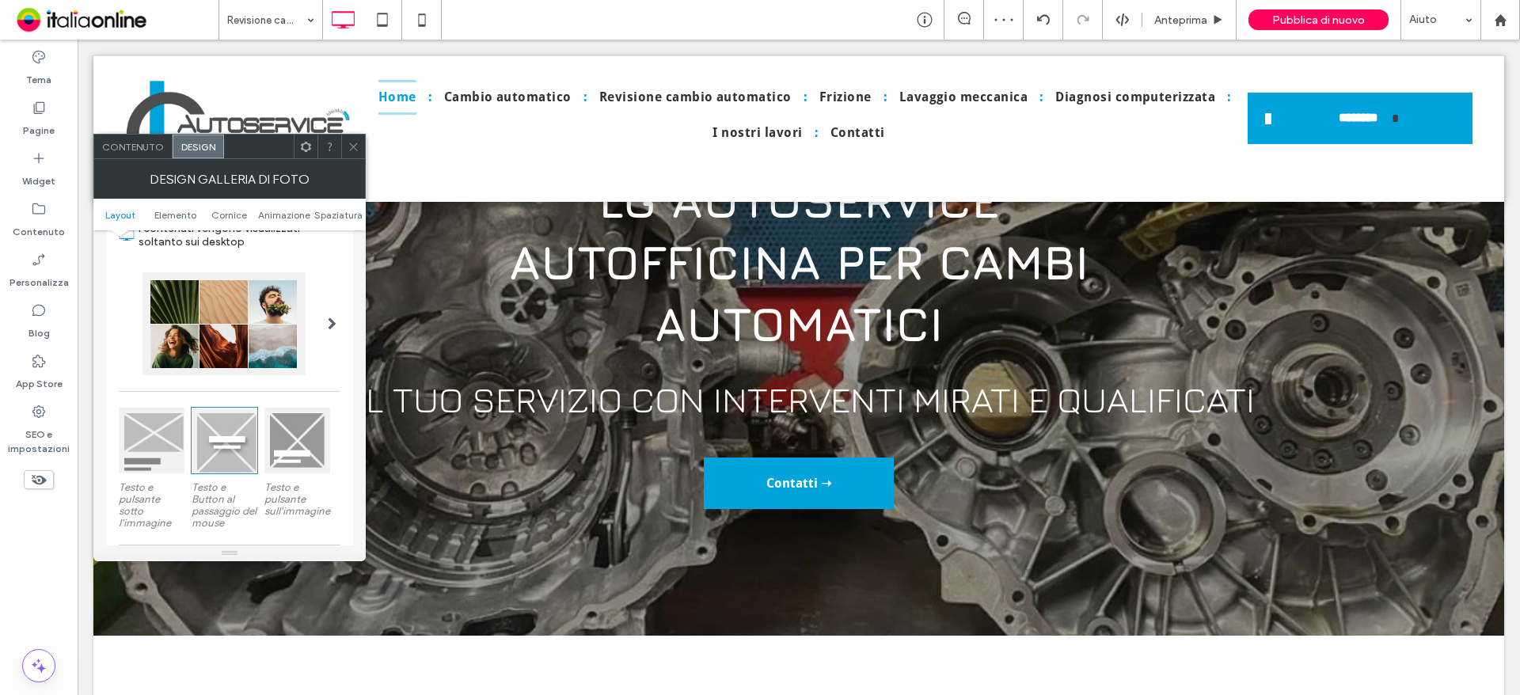
scroll to position [158, 0]
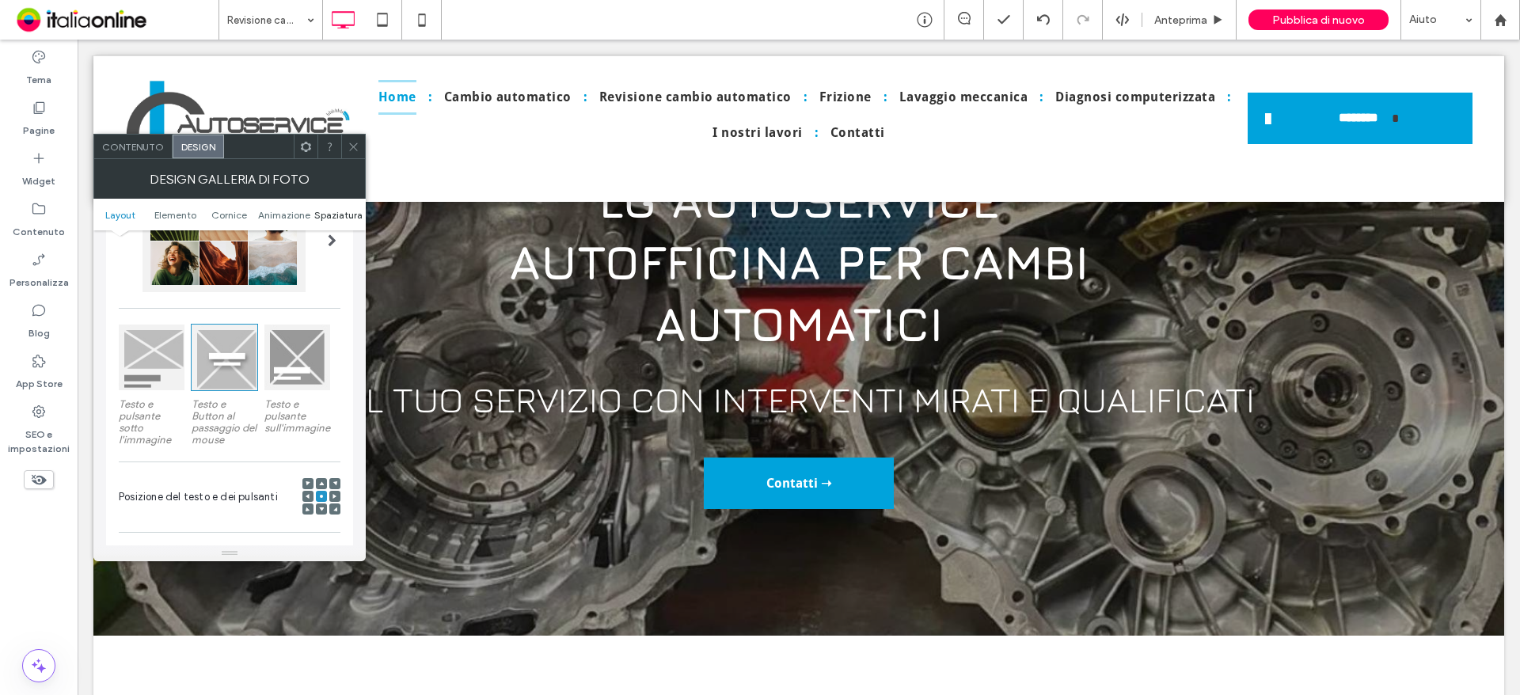
click at [327, 215] on span "Spaziatura" at bounding box center [338, 215] width 48 height 12
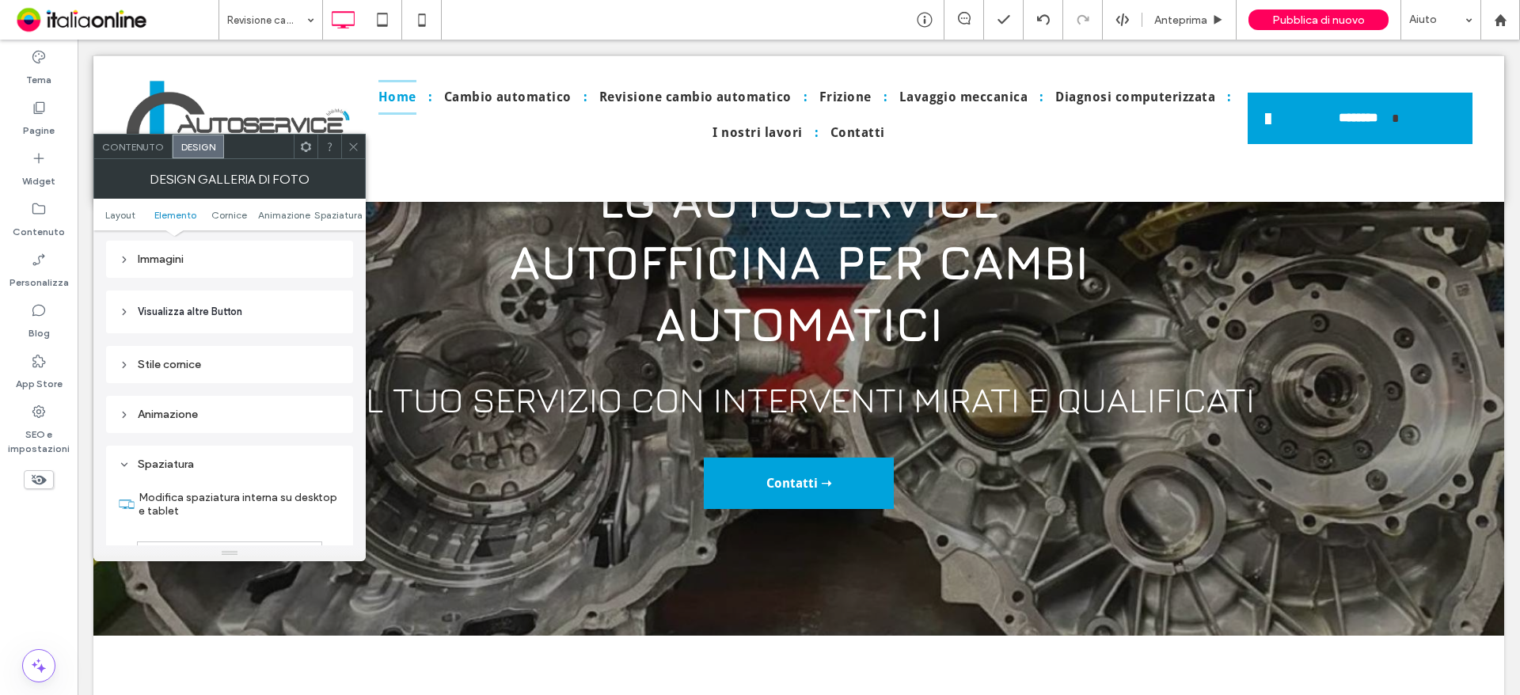
scroll to position [606, 0]
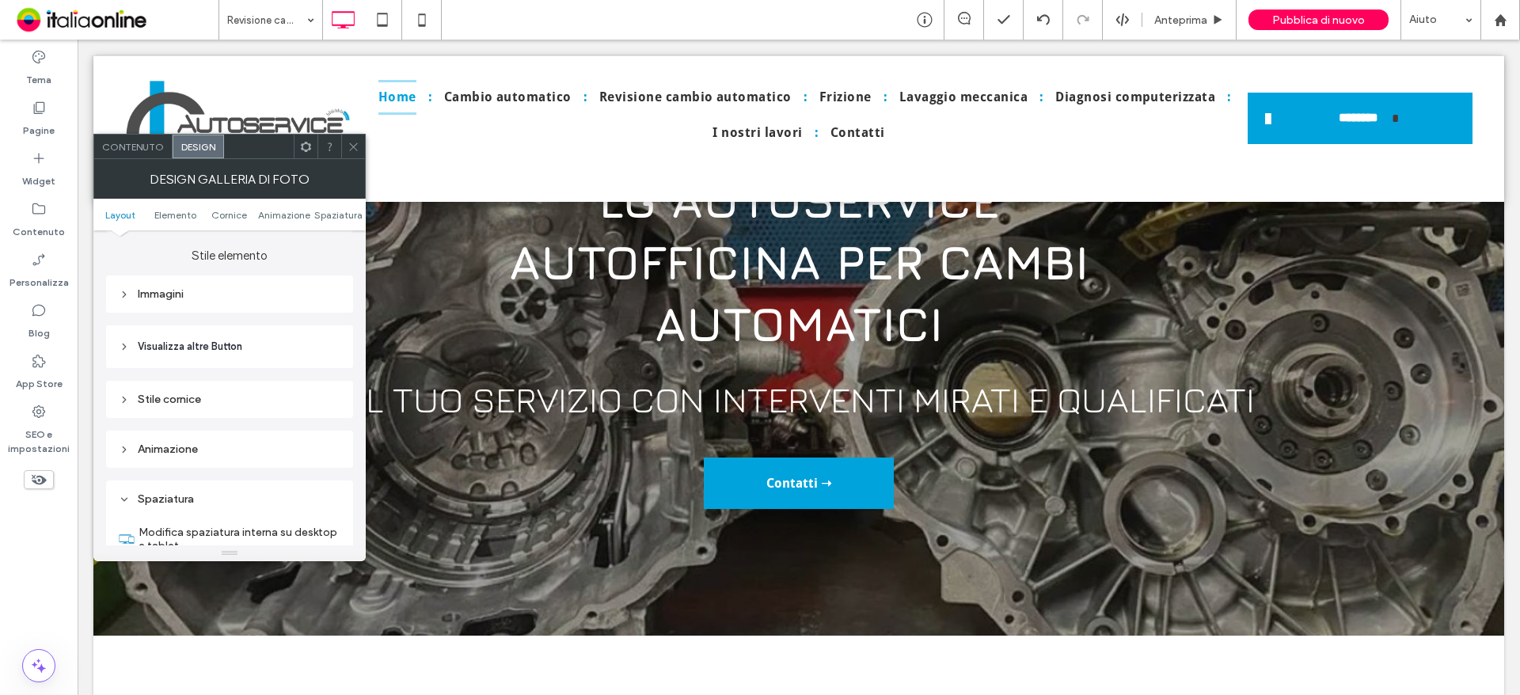
click at [217, 303] on div "Immagini" at bounding box center [230, 293] width 222 height 21
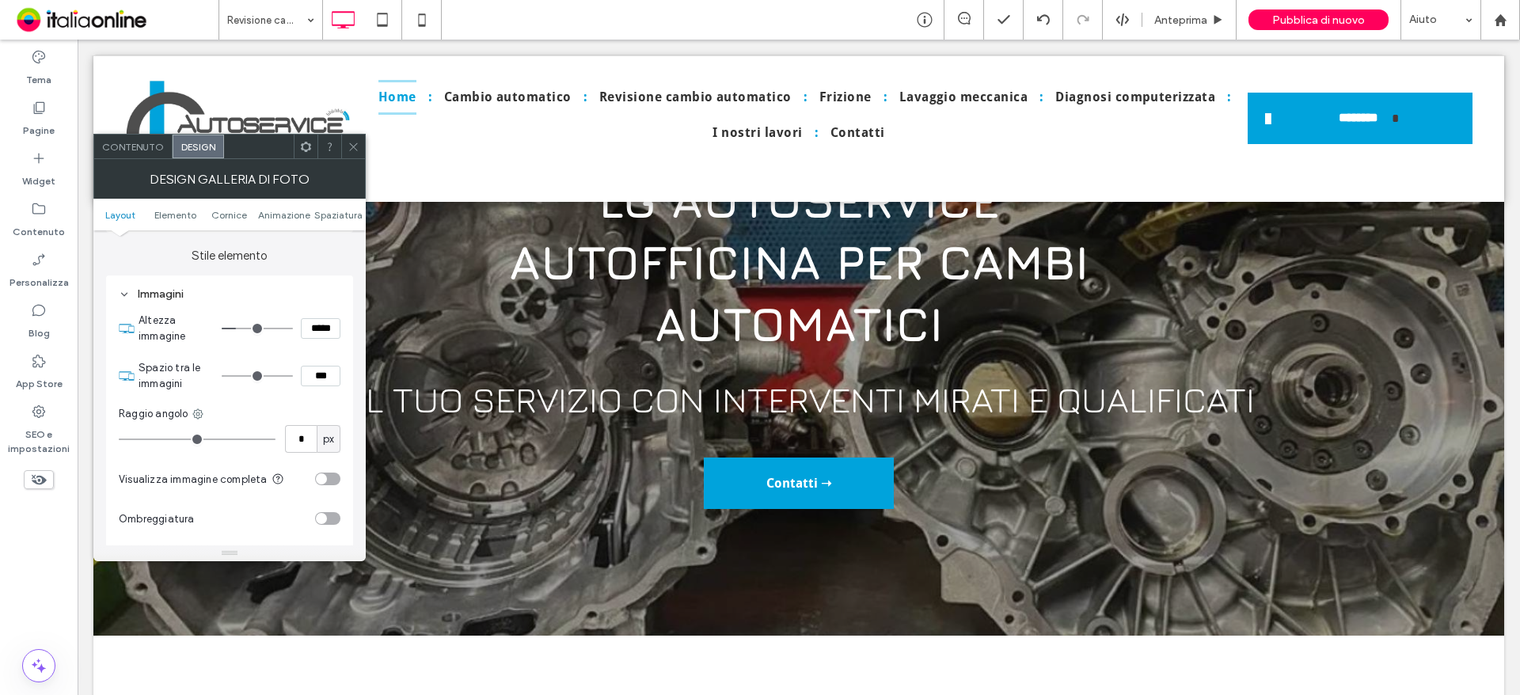
click at [325, 376] on input "***" at bounding box center [321, 376] width 40 height 21
click at [323, 378] on input "***" at bounding box center [321, 376] width 40 height 21
click at [313, 379] on input "***" at bounding box center [321, 376] width 40 height 21
type input "***"
type input "*"
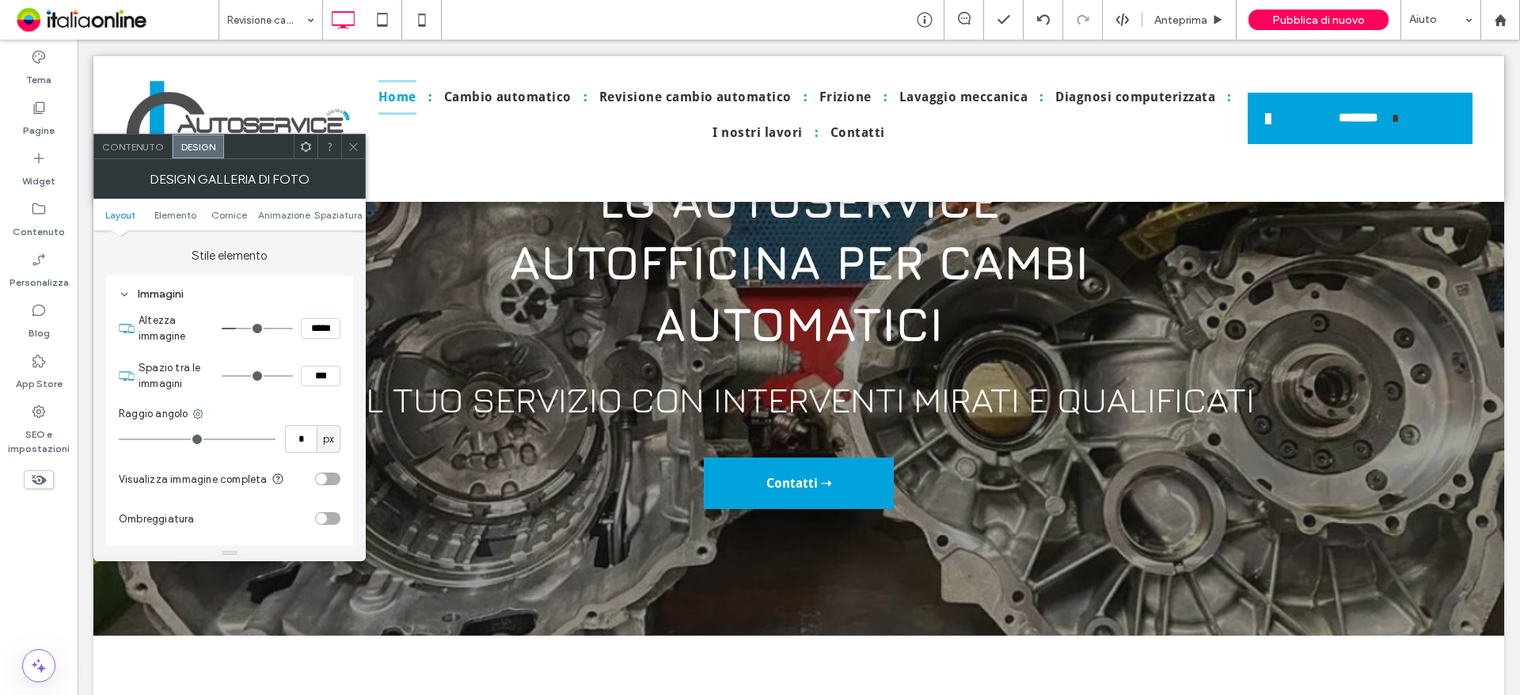
click at [329, 417] on div "Raggio angolo" at bounding box center [230, 414] width 222 height 16
drag, startPoint x: 306, startPoint y: 379, endPoint x: 318, endPoint y: 380, distance: 11.9
click at [318, 380] on input "***" at bounding box center [321, 376] width 40 height 21
type input "****"
type input "*"
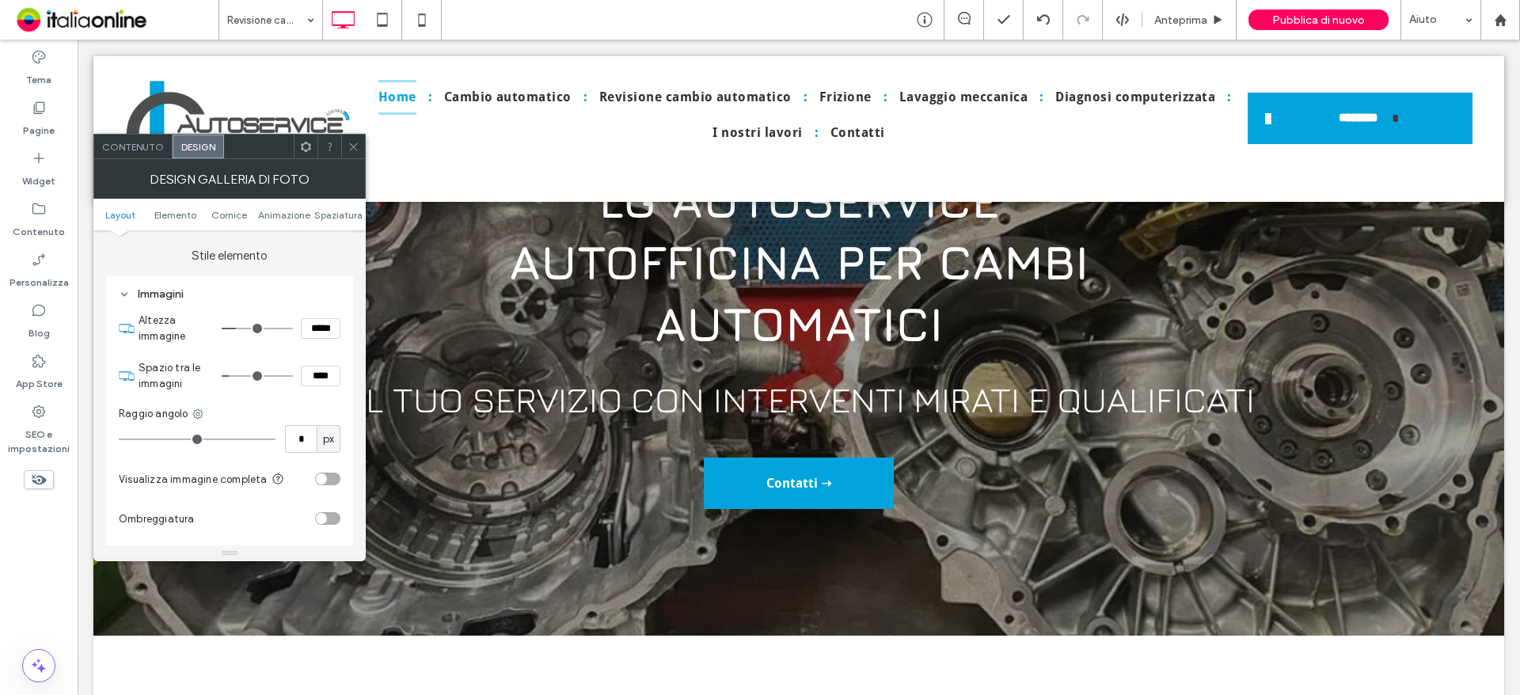
type input "***"
click at [137, 154] on div "Contenuto" at bounding box center [133, 147] width 78 height 24
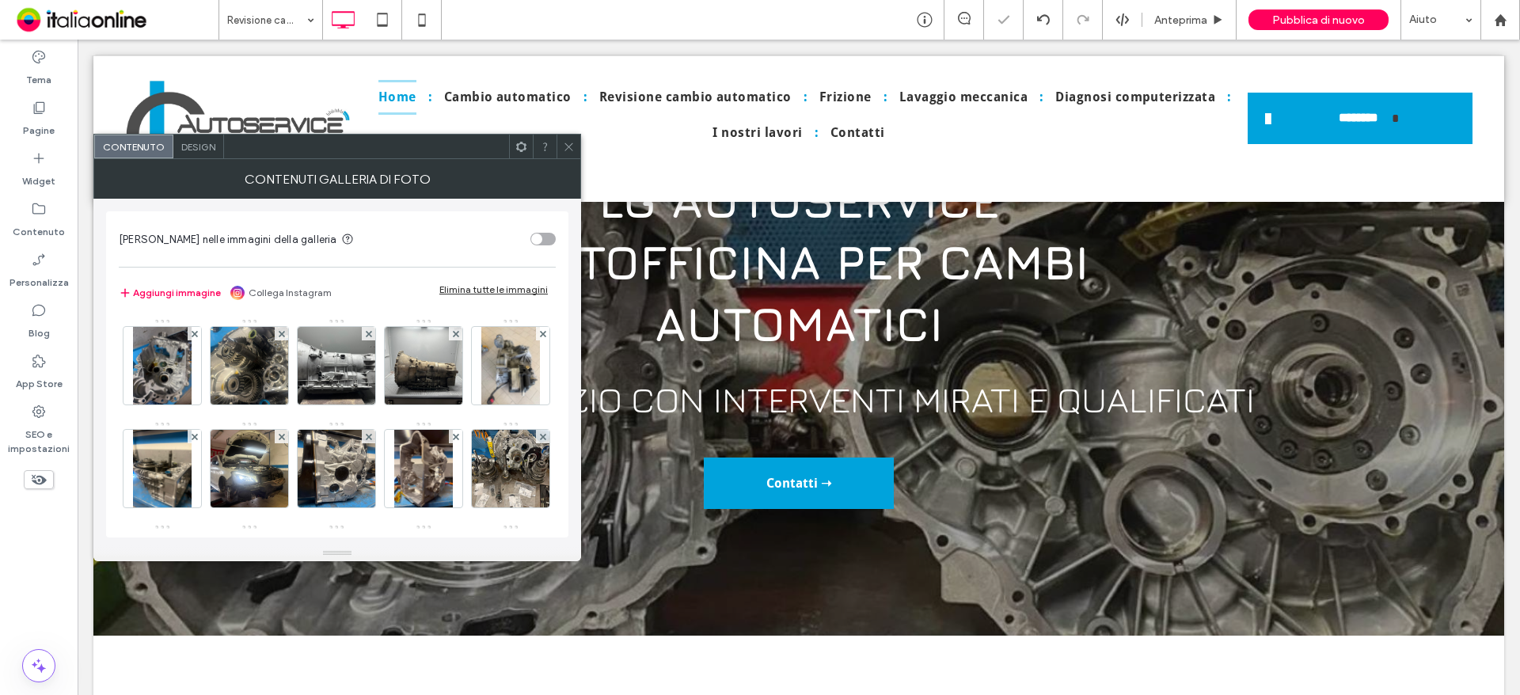
click at [207, 157] on div "Design" at bounding box center [198, 147] width 51 height 24
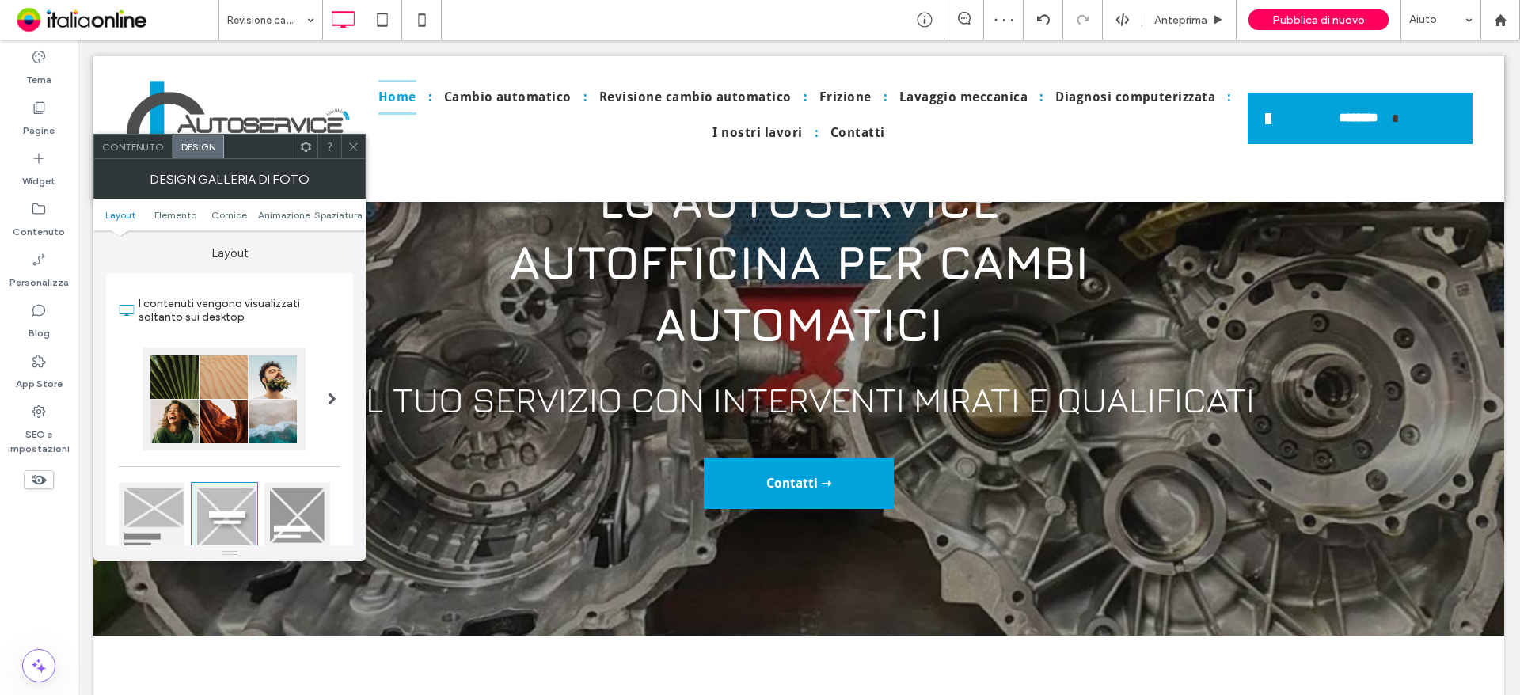
click at [353, 142] on icon at bounding box center [354, 147] width 12 height 12
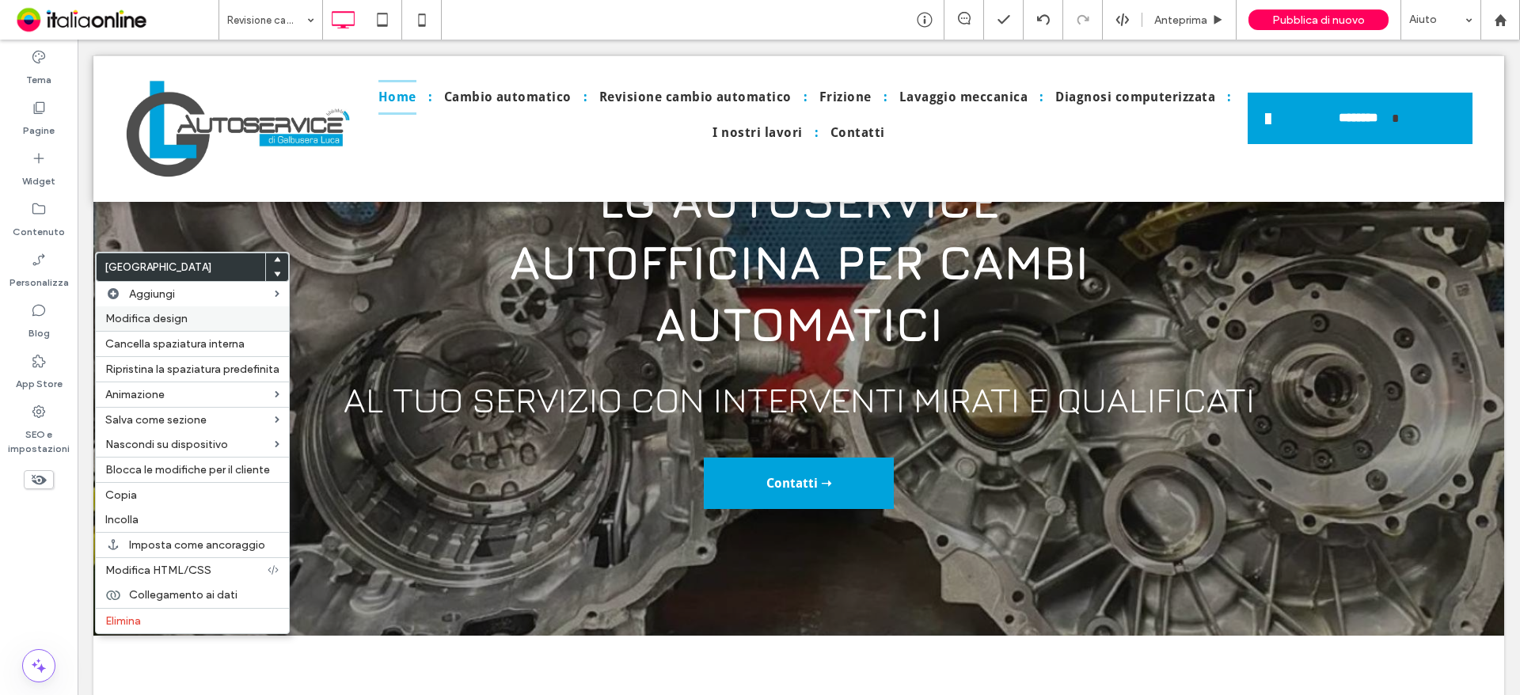
click at [171, 317] on span "Modifica design" at bounding box center [146, 318] width 82 height 13
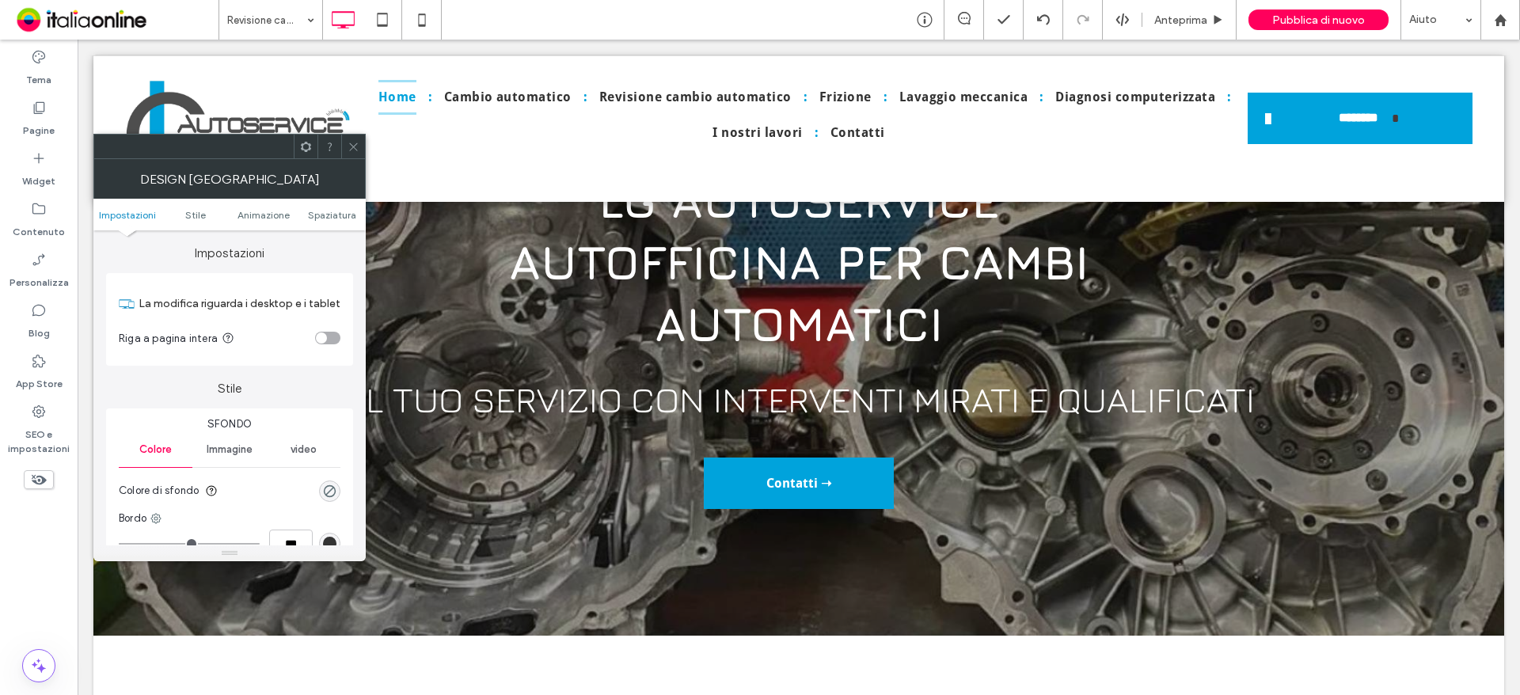
click at [321, 347] on section "Riga a pagina intera" at bounding box center [230, 338] width 222 height 40
drag, startPoint x: 325, startPoint y: 336, endPoint x: 331, endPoint y: 321, distance: 16.3
click at [325, 336] on div "toggle" at bounding box center [321, 337] width 11 height 11
click at [339, 232] on label "Impostazioni" at bounding box center [229, 245] width 247 height 30
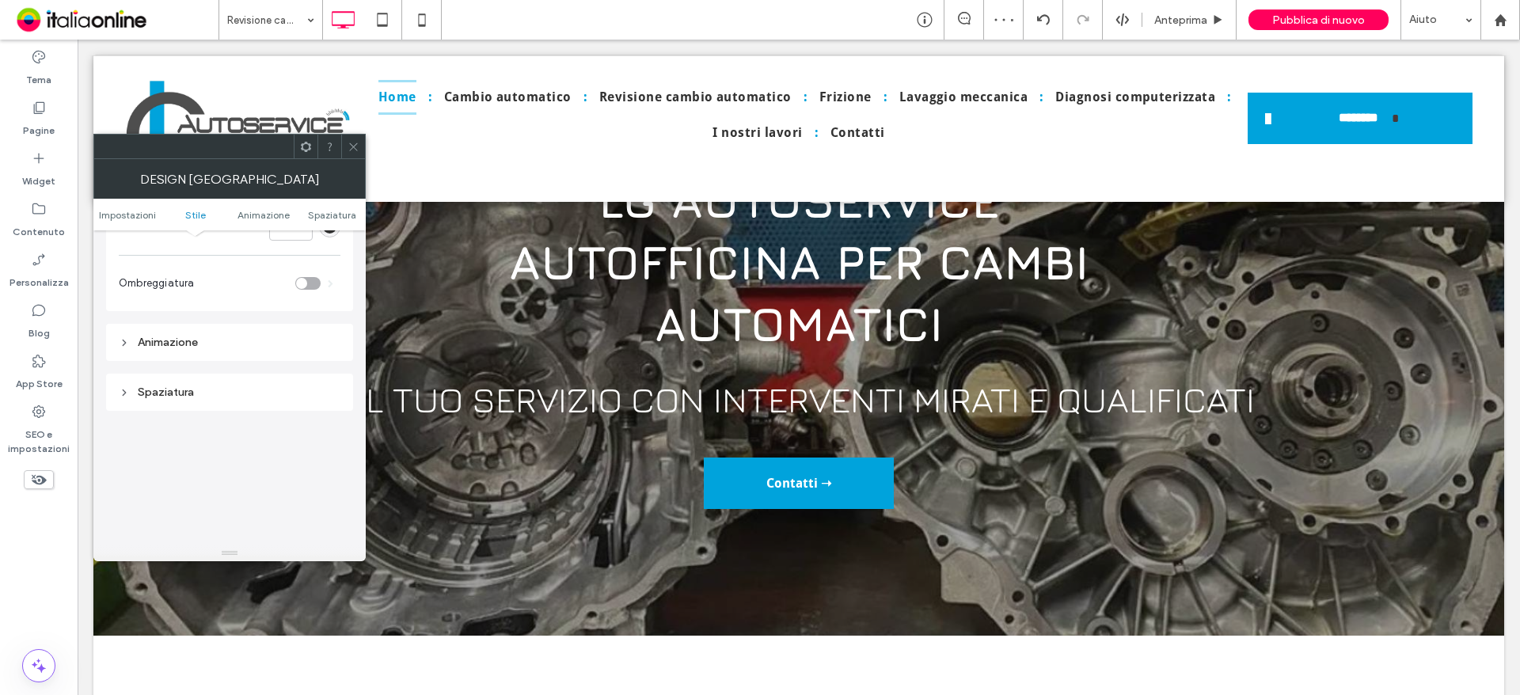
click at [223, 391] on div "Spaziatura" at bounding box center [230, 392] width 222 height 13
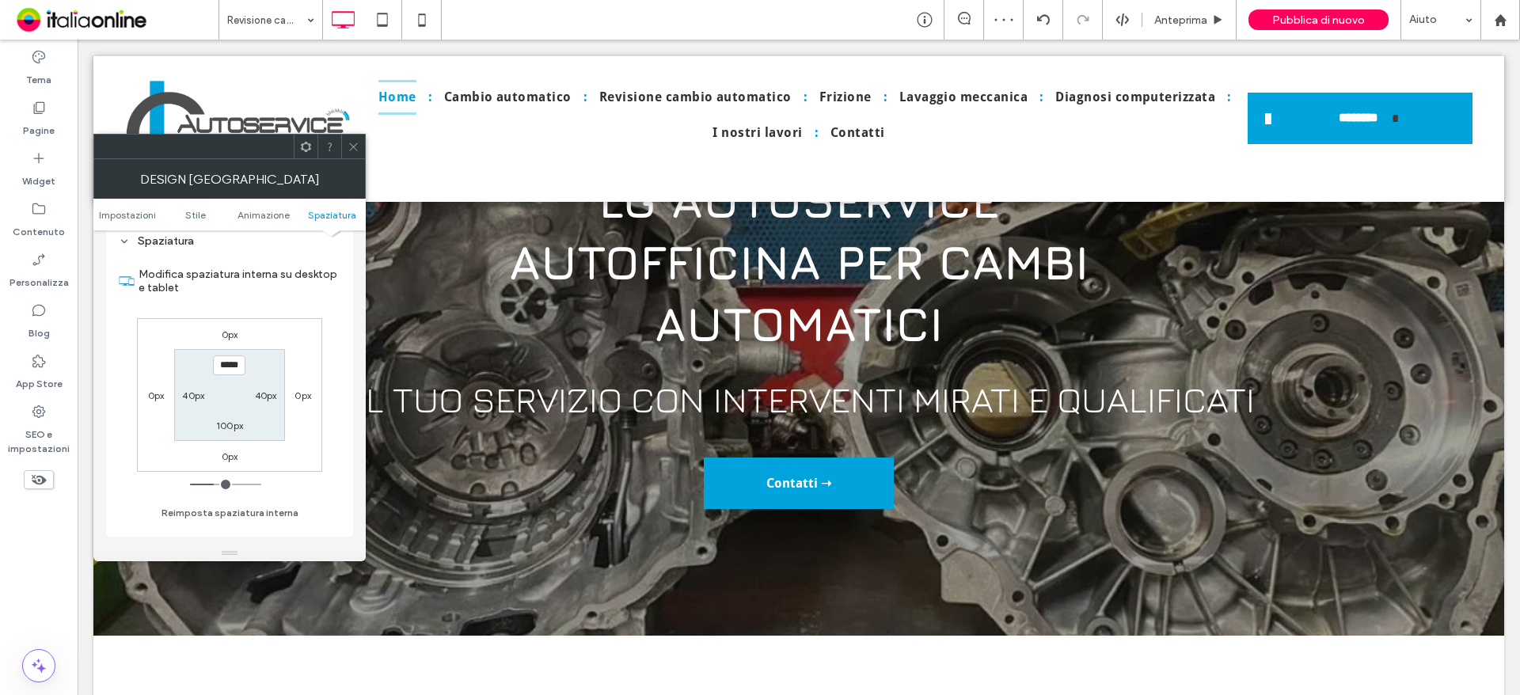
scroll to position [475, 0]
type input "****"
click at [225, 410] on div "100px" at bounding box center [229, 418] width 27 height 16
click at [224, 417] on label "100px" at bounding box center [229, 418] width 27 height 12
type input "***"
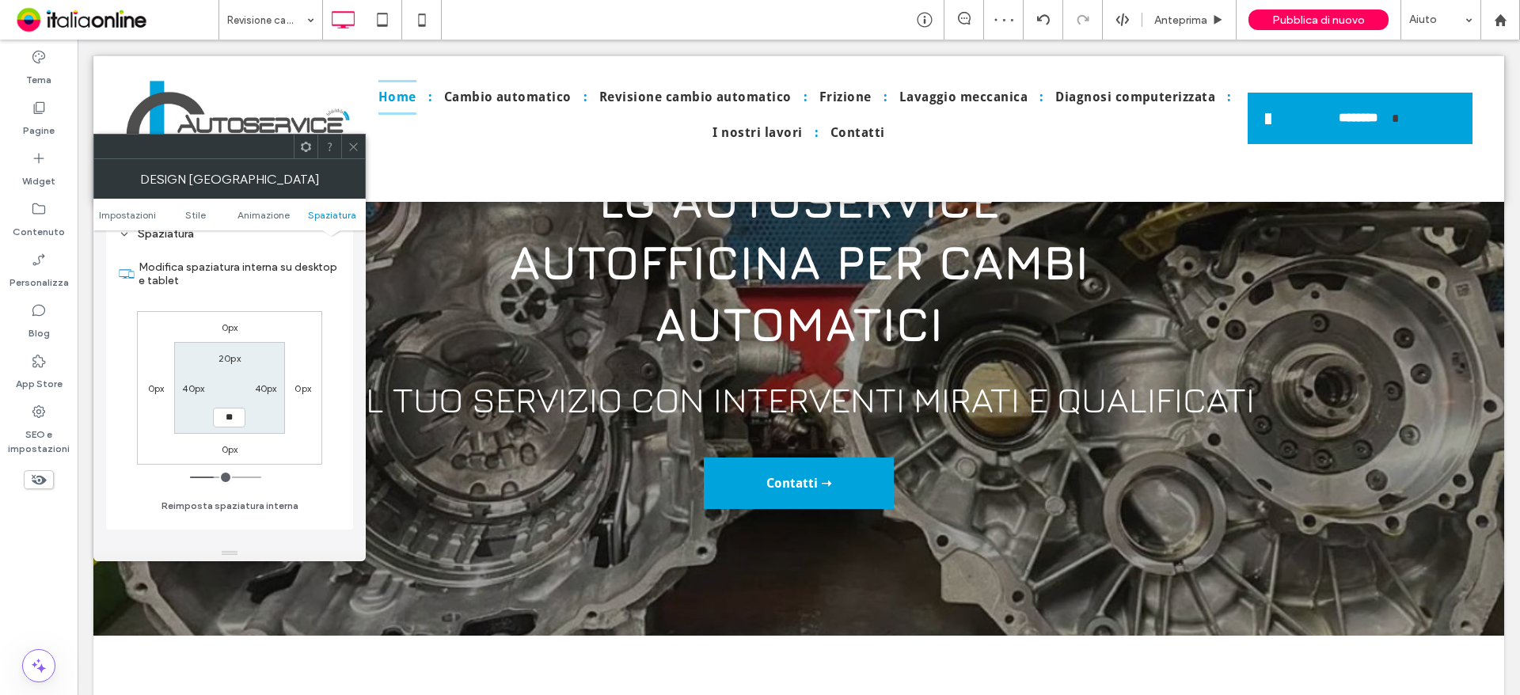
type input "**"
type input "****"
click at [356, 154] on span at bounding box center [354, 147] width 12 height 24
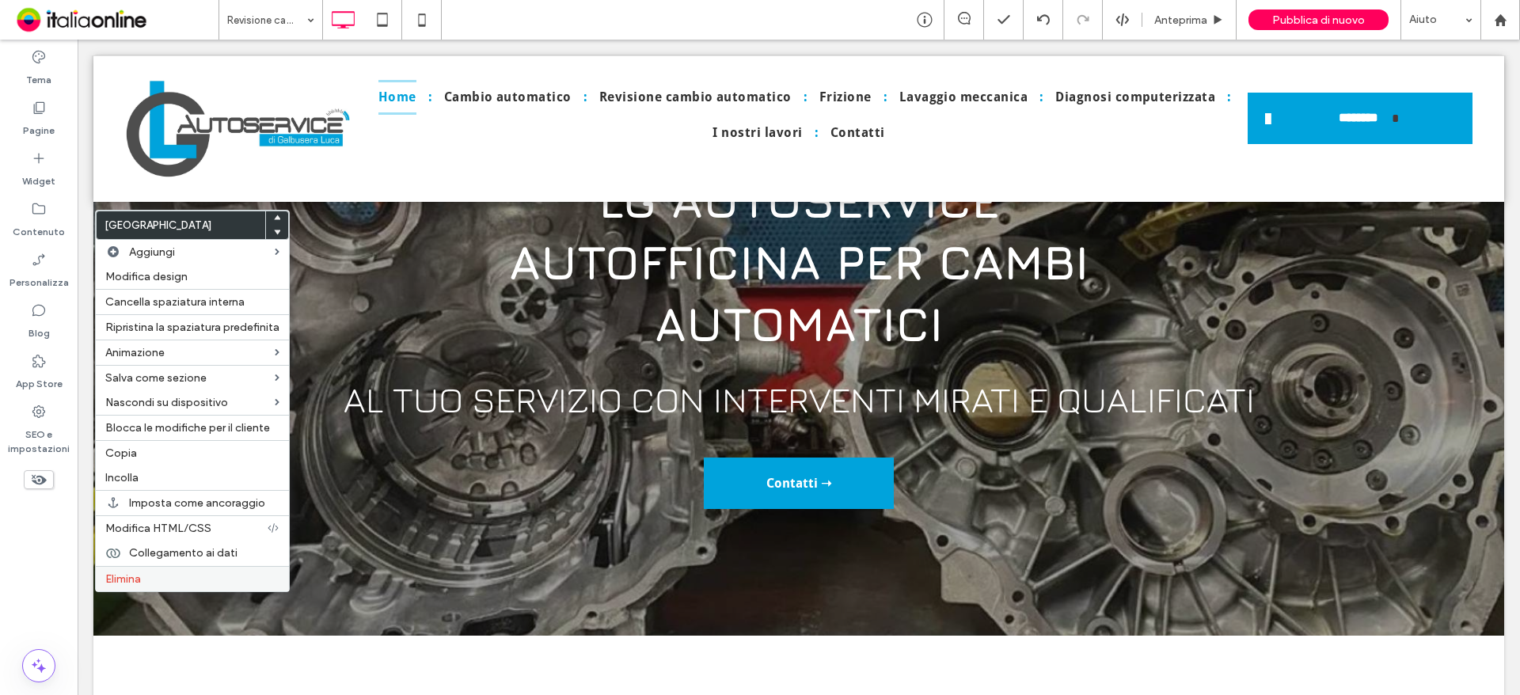
click at [126, 577] on span "Elimina" at bounding box center [123, 578] width 36 height 13
click at [123, 458] on span "Copia" at bounding box center [121, 456] width 32 height 13
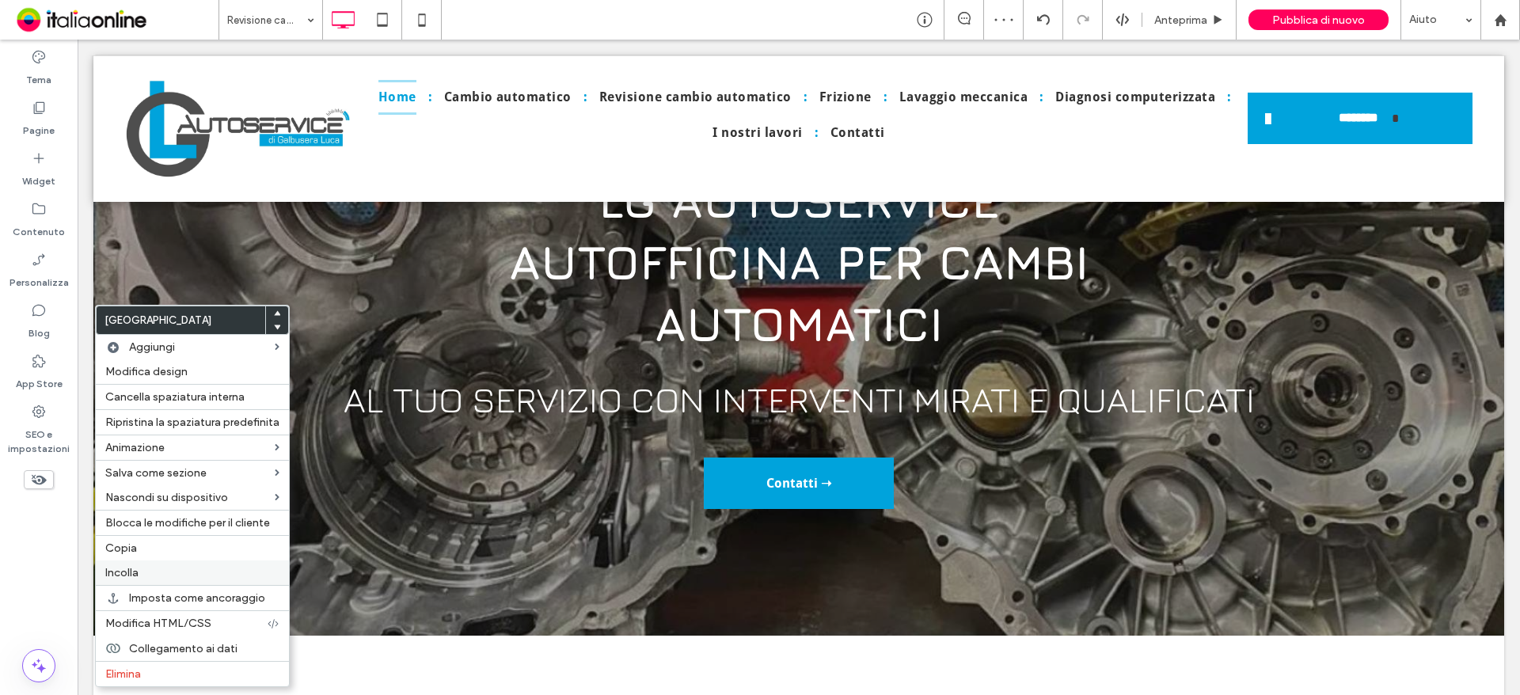
click at [127, 575] on span "Incolla" at bounding box center [121, 572] width 33 height 13
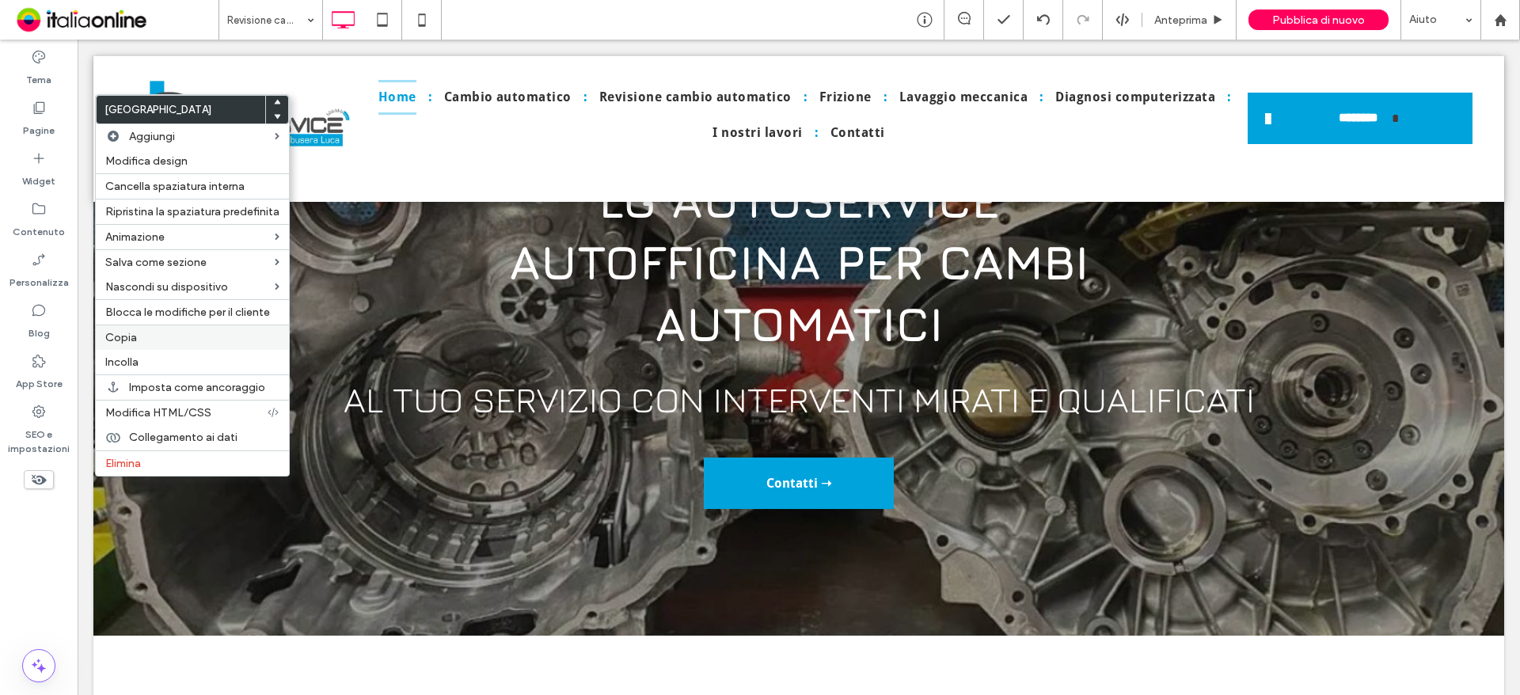
click at [122, 341] on span "Copia" at bounding box center [121, 337] width 32 height 13
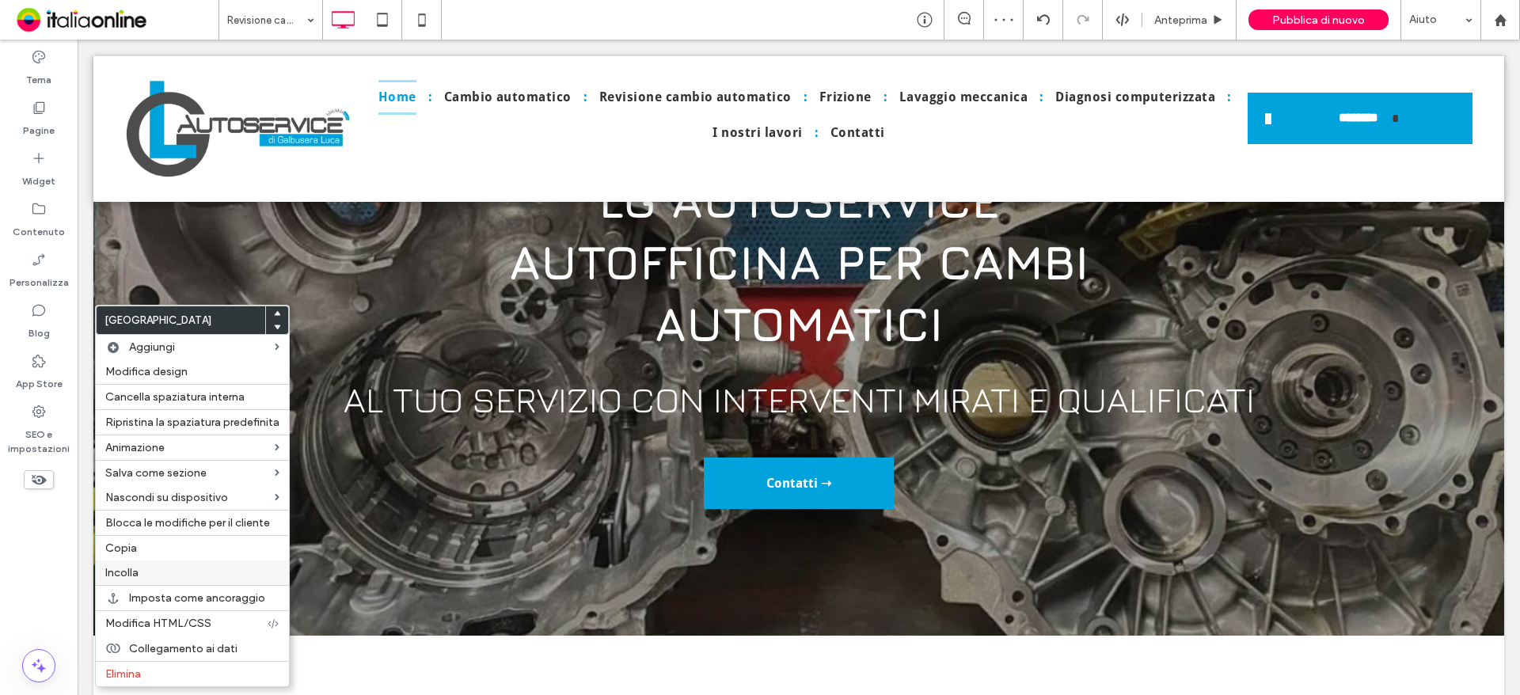
click at [159, 573] on label "Incolla" at bounding box center [192, 572] width 174 height 13
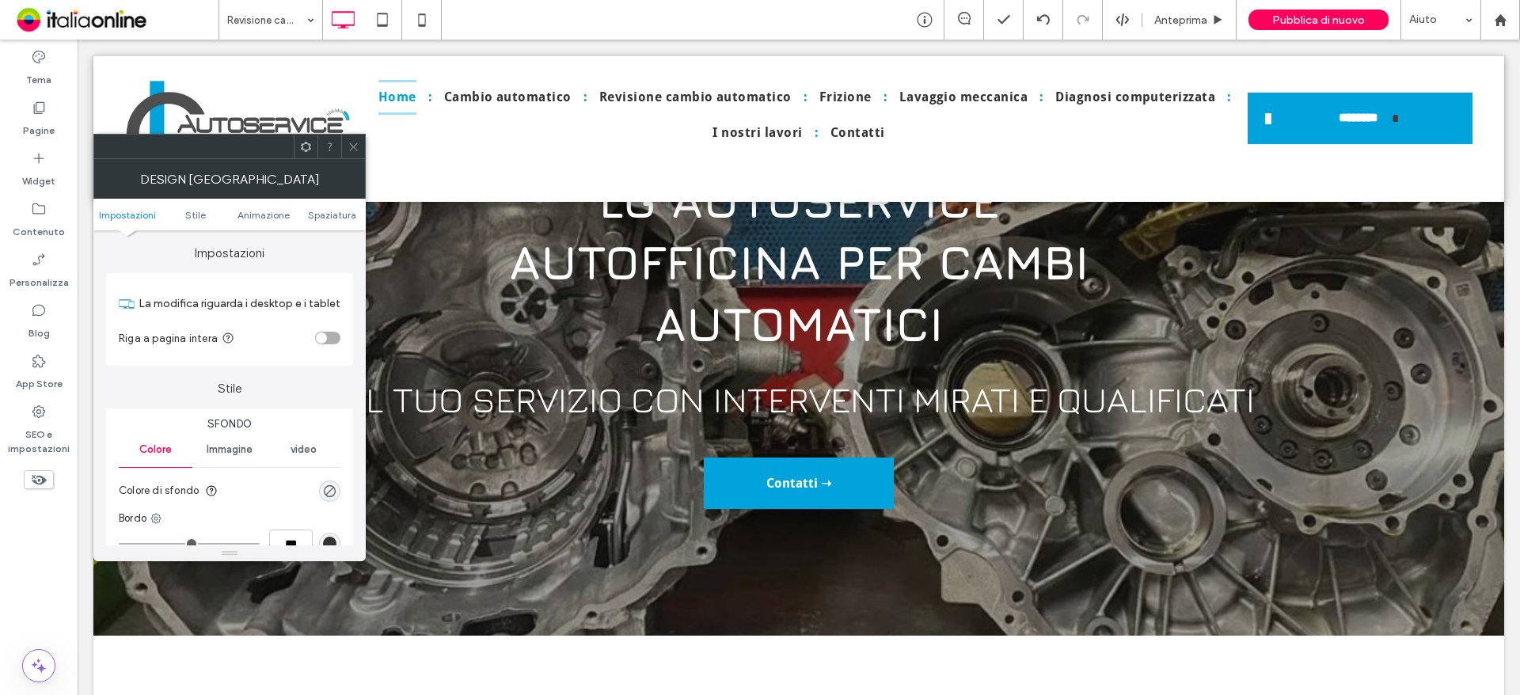
click at [345, 147] on div at bounding box center [353, 147] width 24 height 24
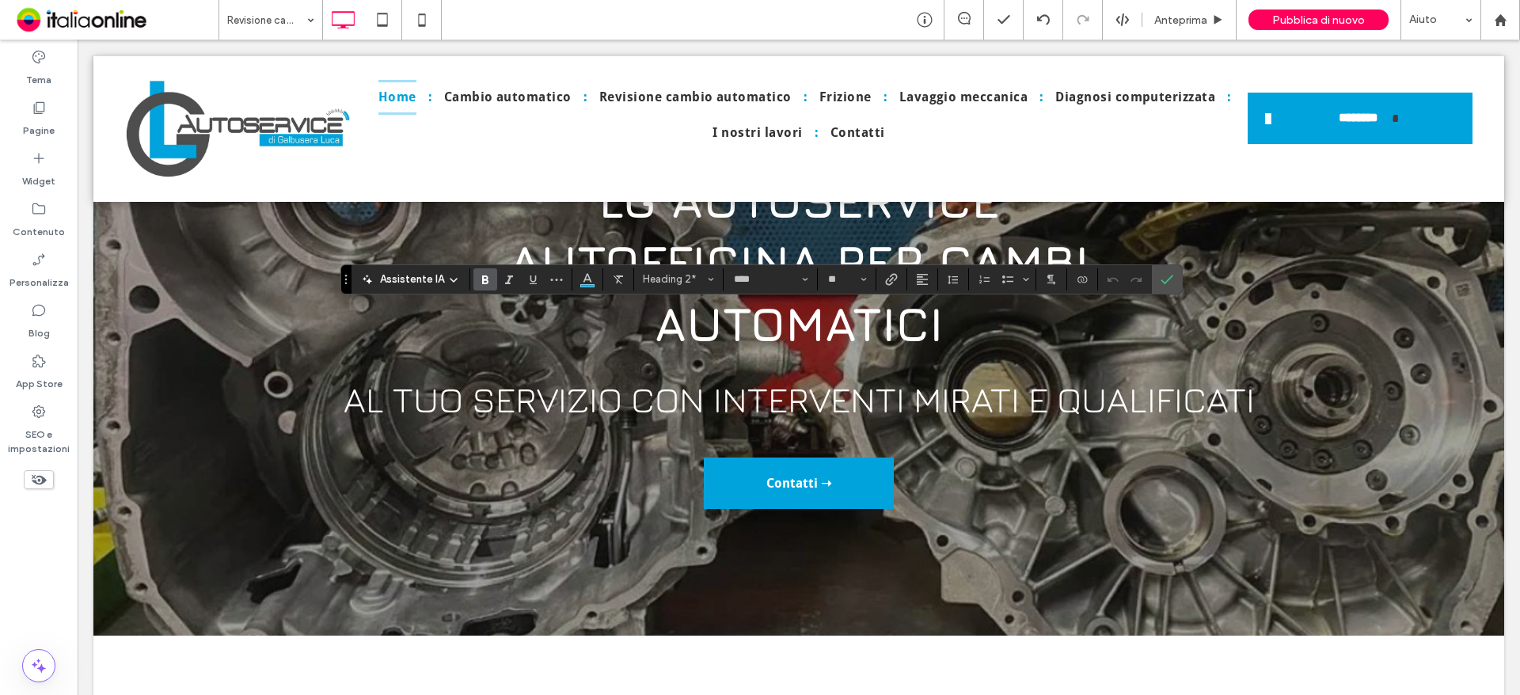
type input "**********"
type input "**"
click at [1161, 279] on icon "Conferma" at bounding box center [1167, 279] width 13 height 13
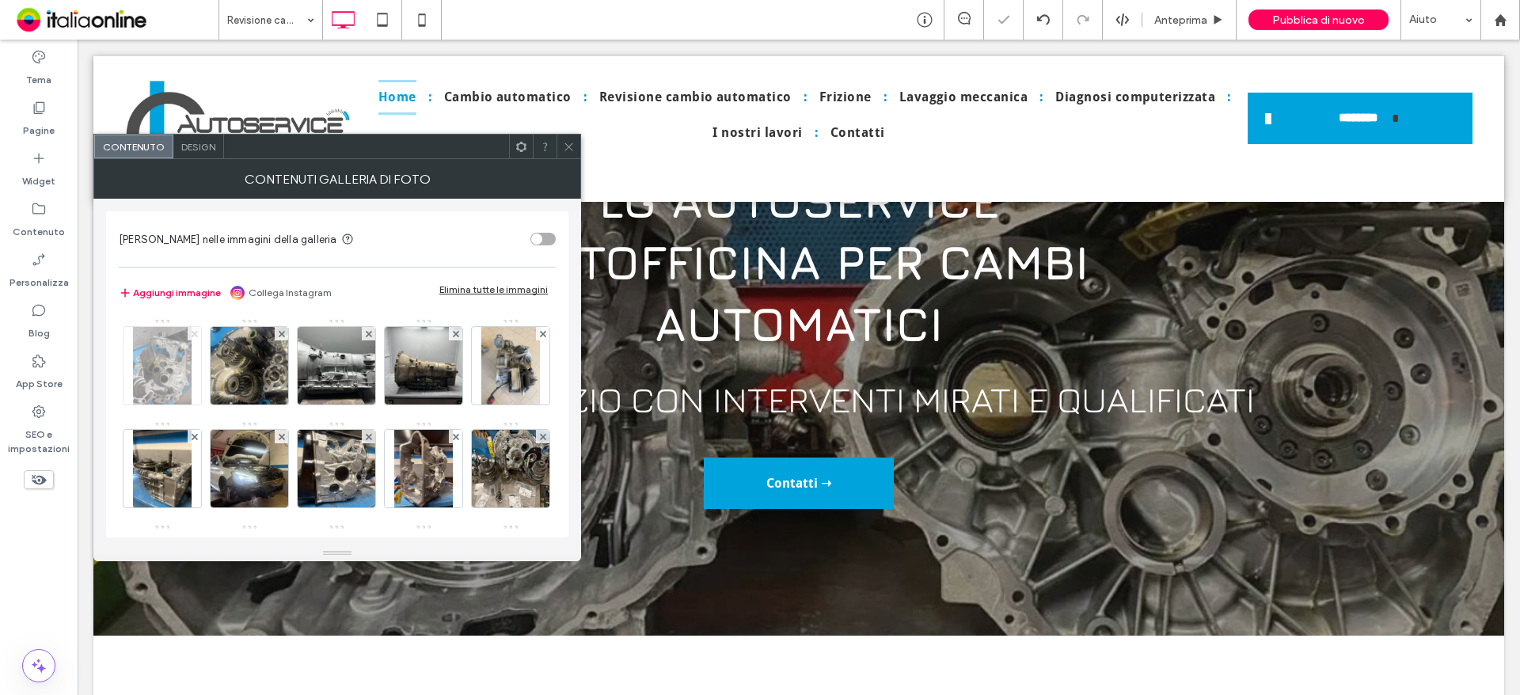
click at [197, 334] on icon at bounding box center [195, 334] width 6 height 6
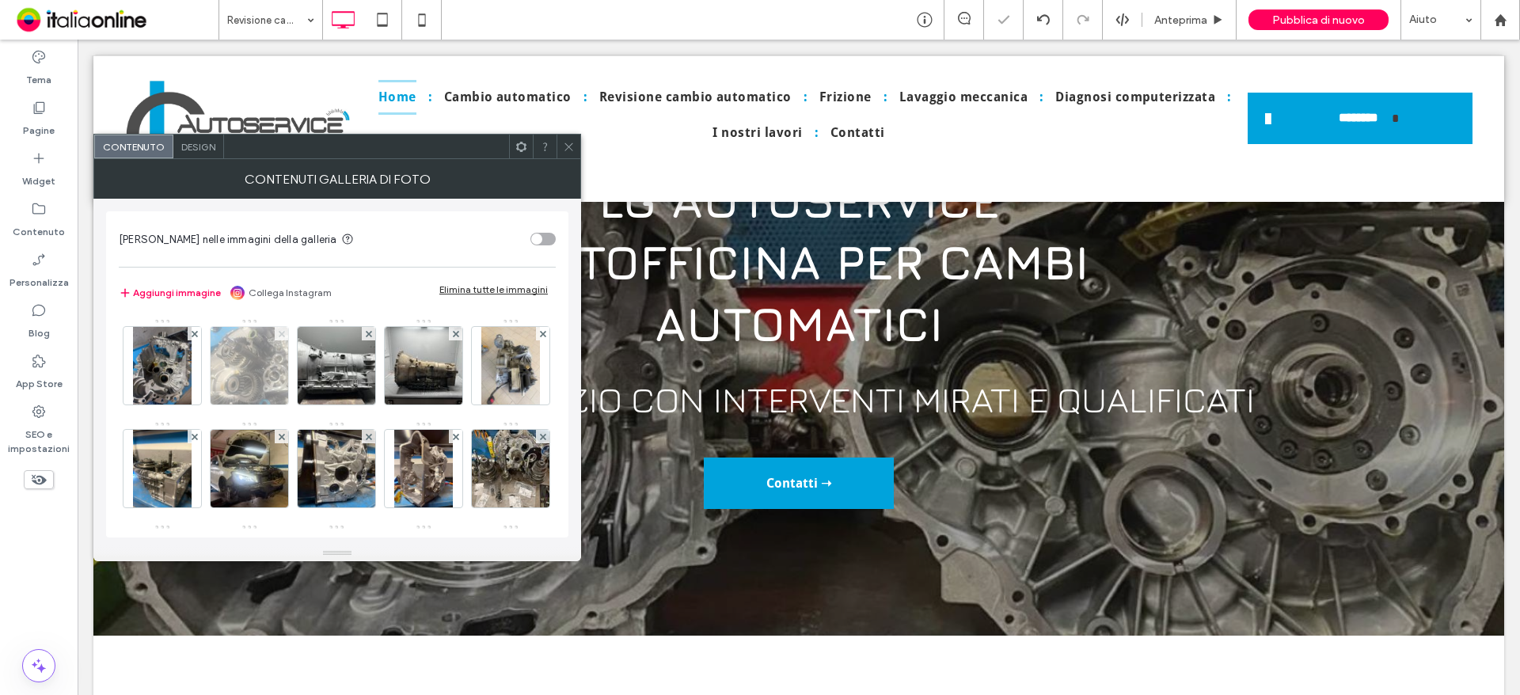
click at [279, 334] on icon at bounding box center [282, 334] width 6 height 6
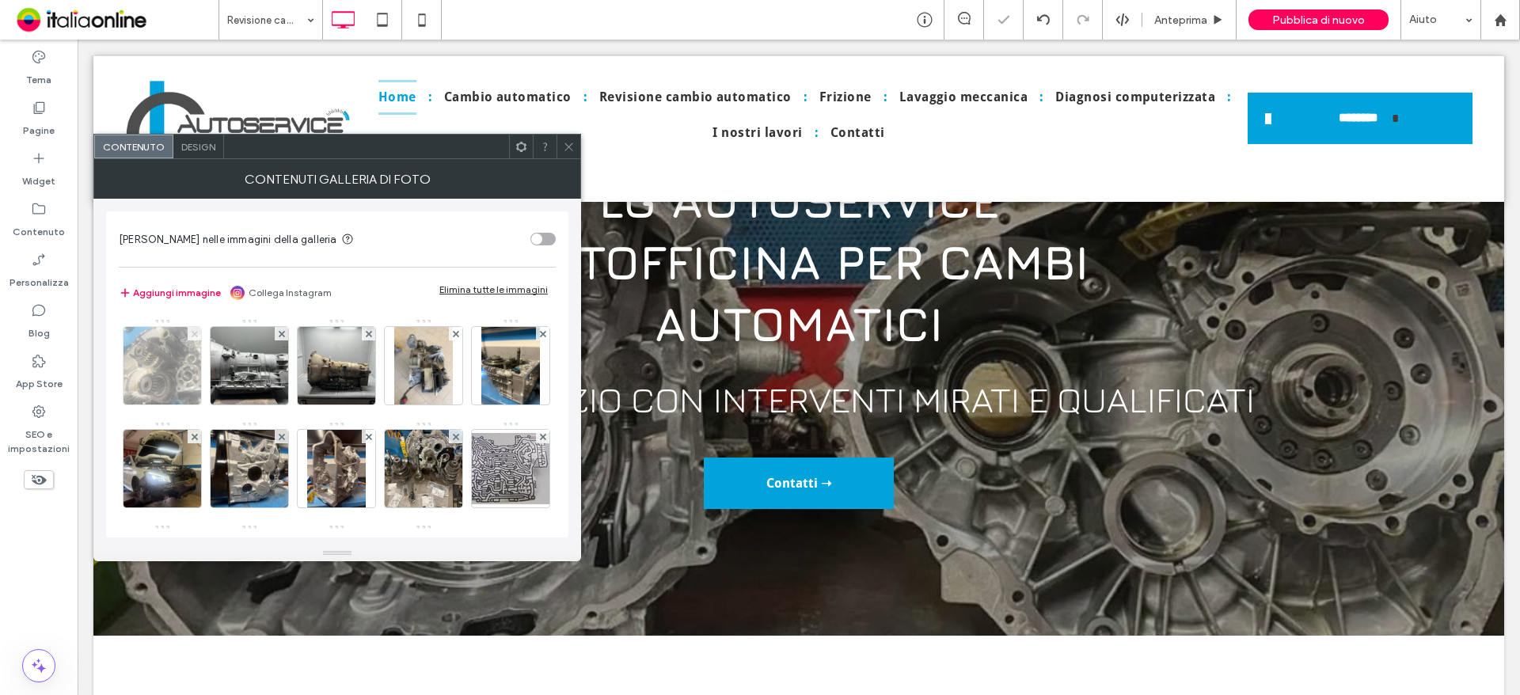
click at [197, 334] on icon at bounding box center [195, 334] width 6 height 6
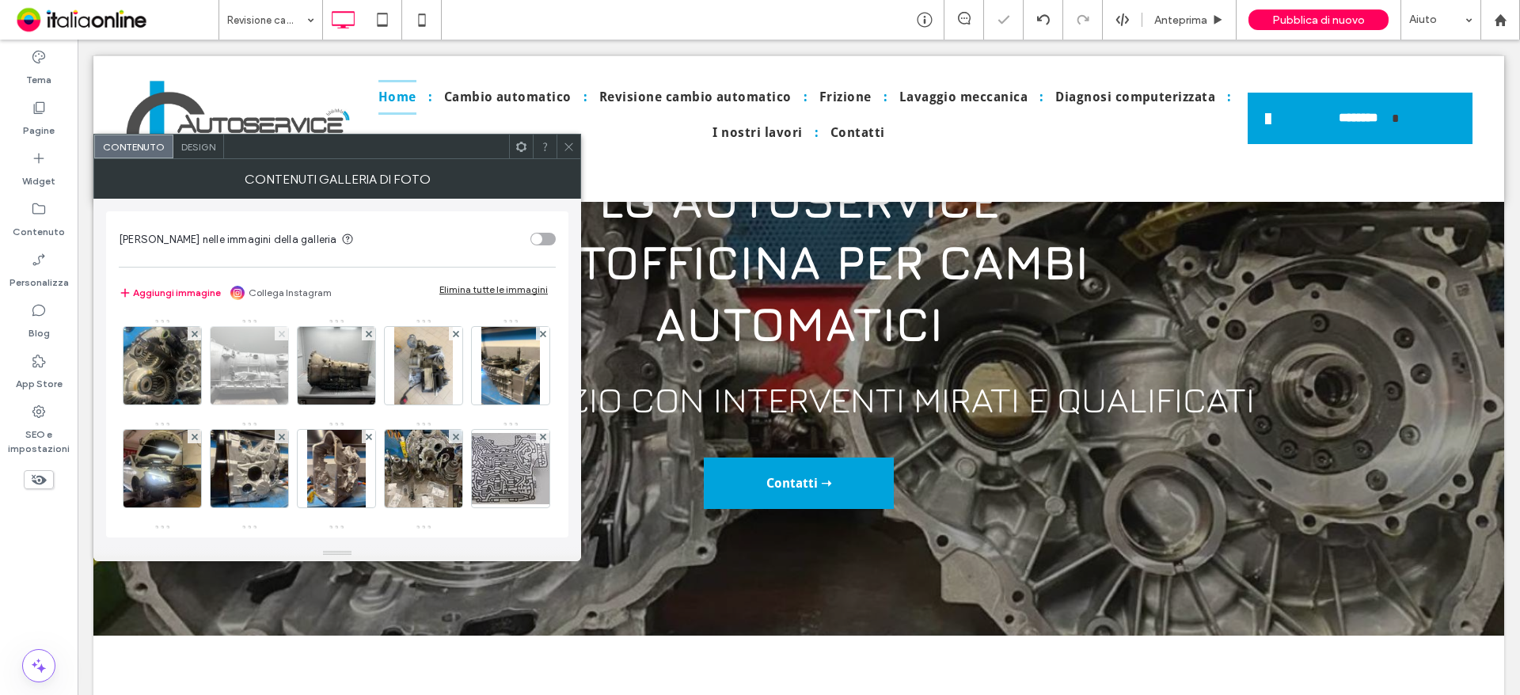
click at [279, 334] on icon at bounding box center [282, 334] width 6 height 6
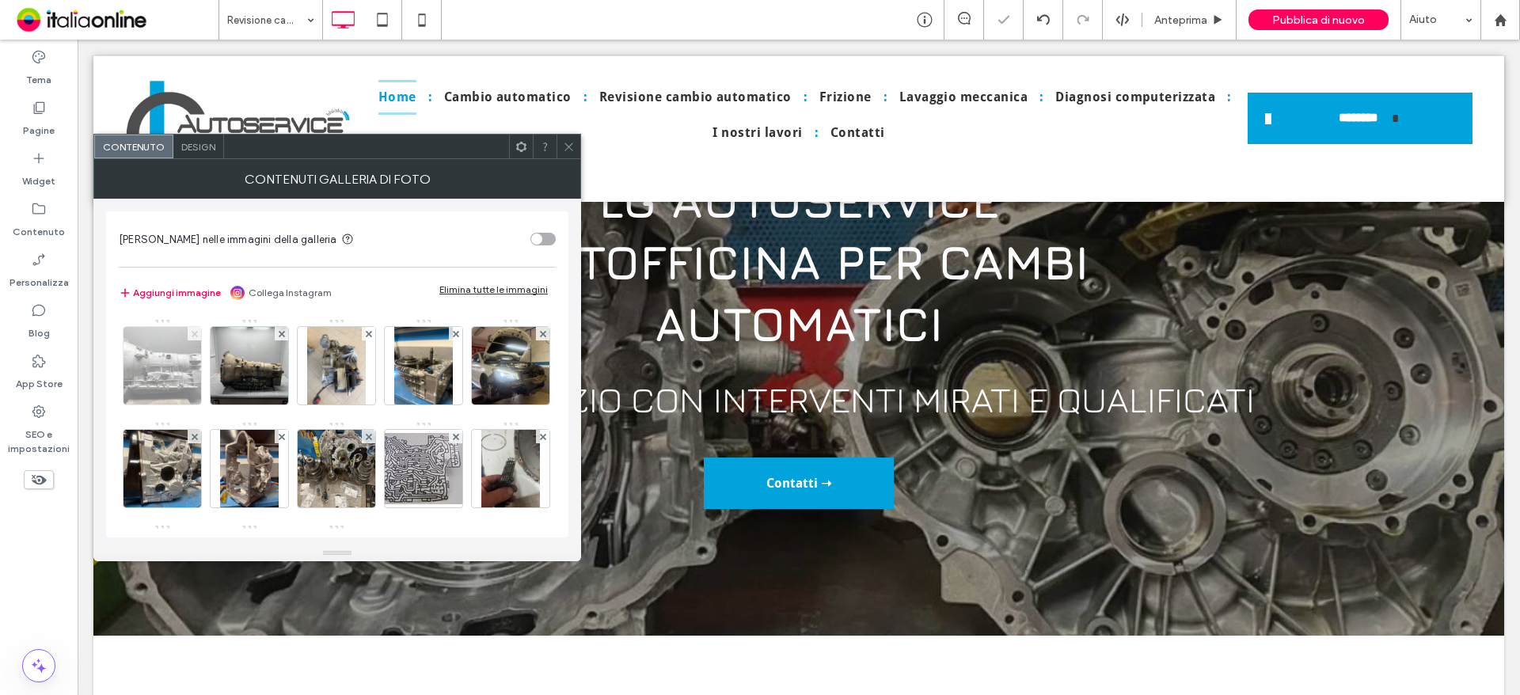
click at [197, 334] on icon at bounding box center [195, 334] width 6 height 6
click at [279, 334] on icon at bounding box center [282, 334] width 6 height 6
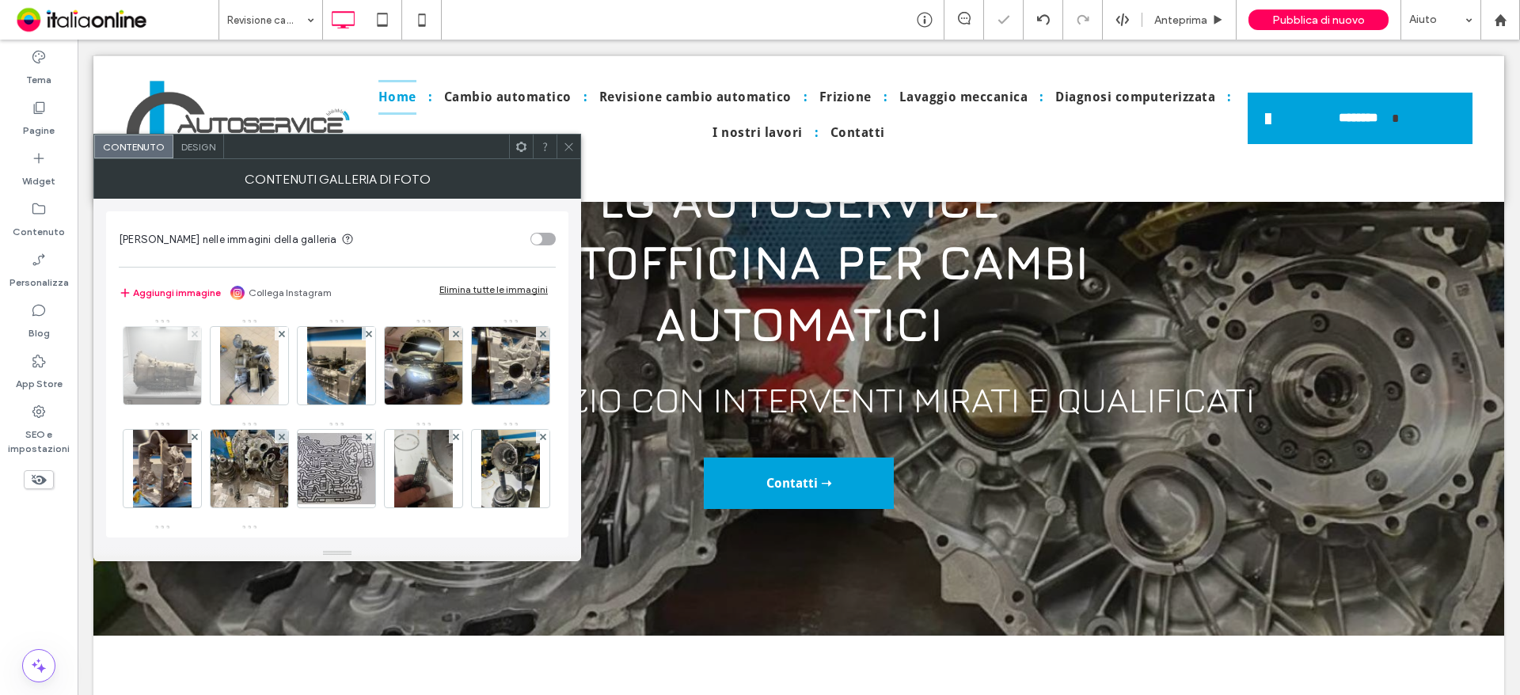
click at [197, 334] on icon at bounding box center [195, 334] width 6 height 6
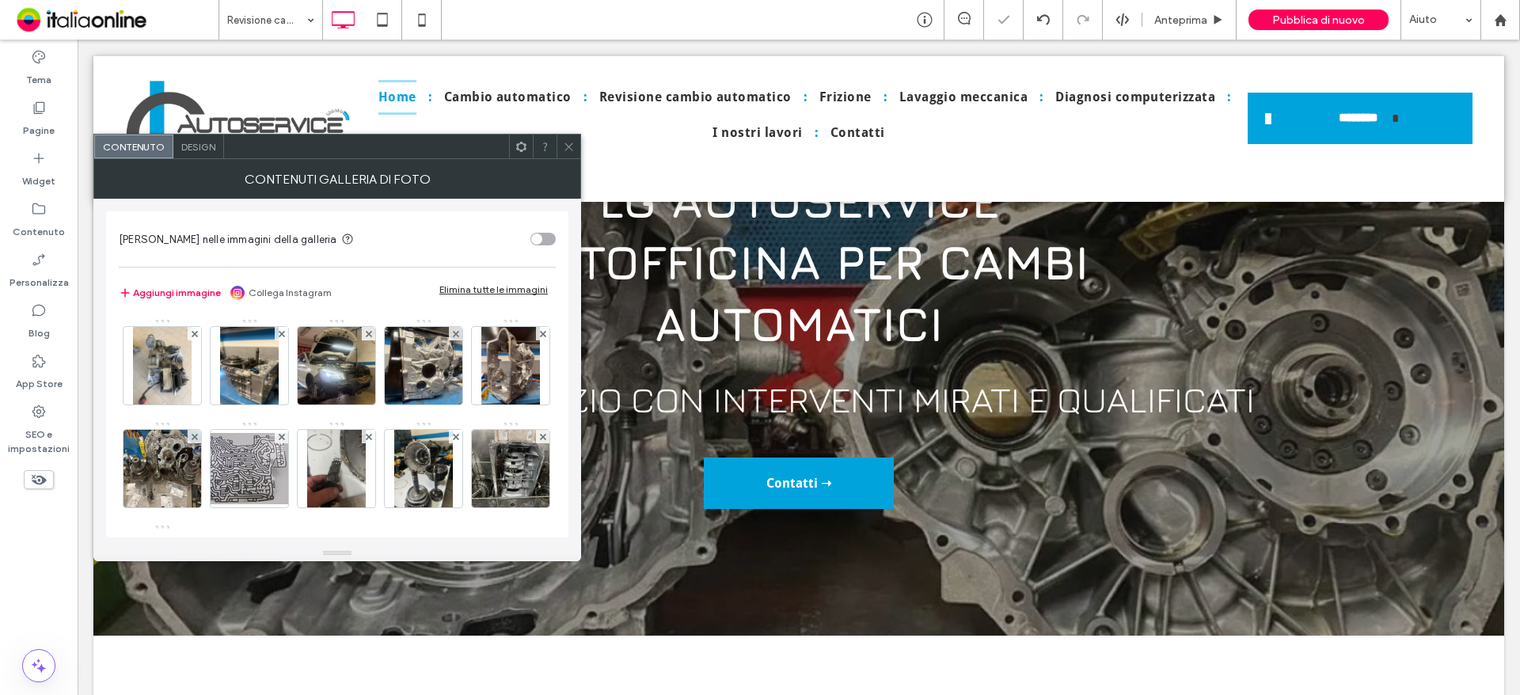
click at [197, 334] on icon at bounding box center [195, 334] width 6 height 6
click at [279, 334] on icon at bounding box center [282, 334] width 6 height 6
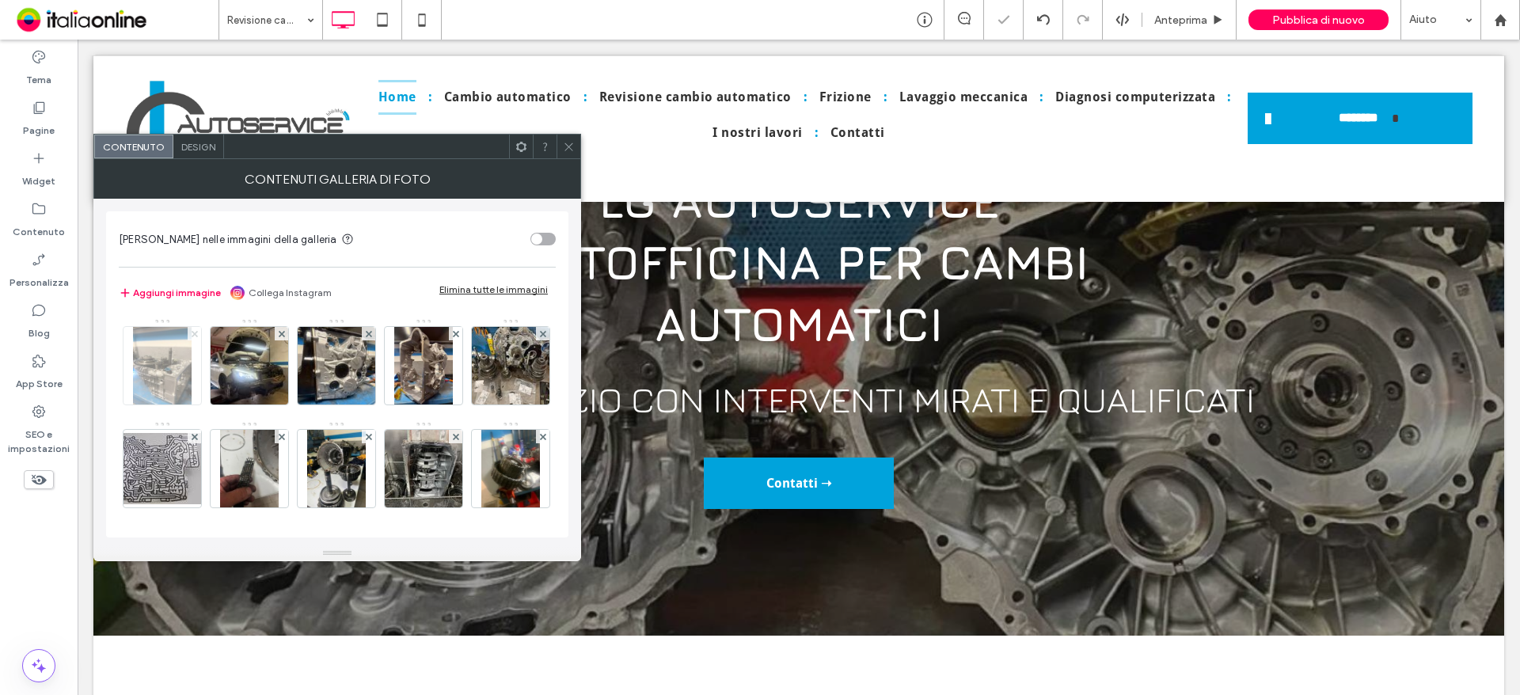
click at [197, 334] on icon at bounding box center [195, 334] width 6 height 6
click at [279, 334] on icon at bounding box center [282, 334] width 6 height 6
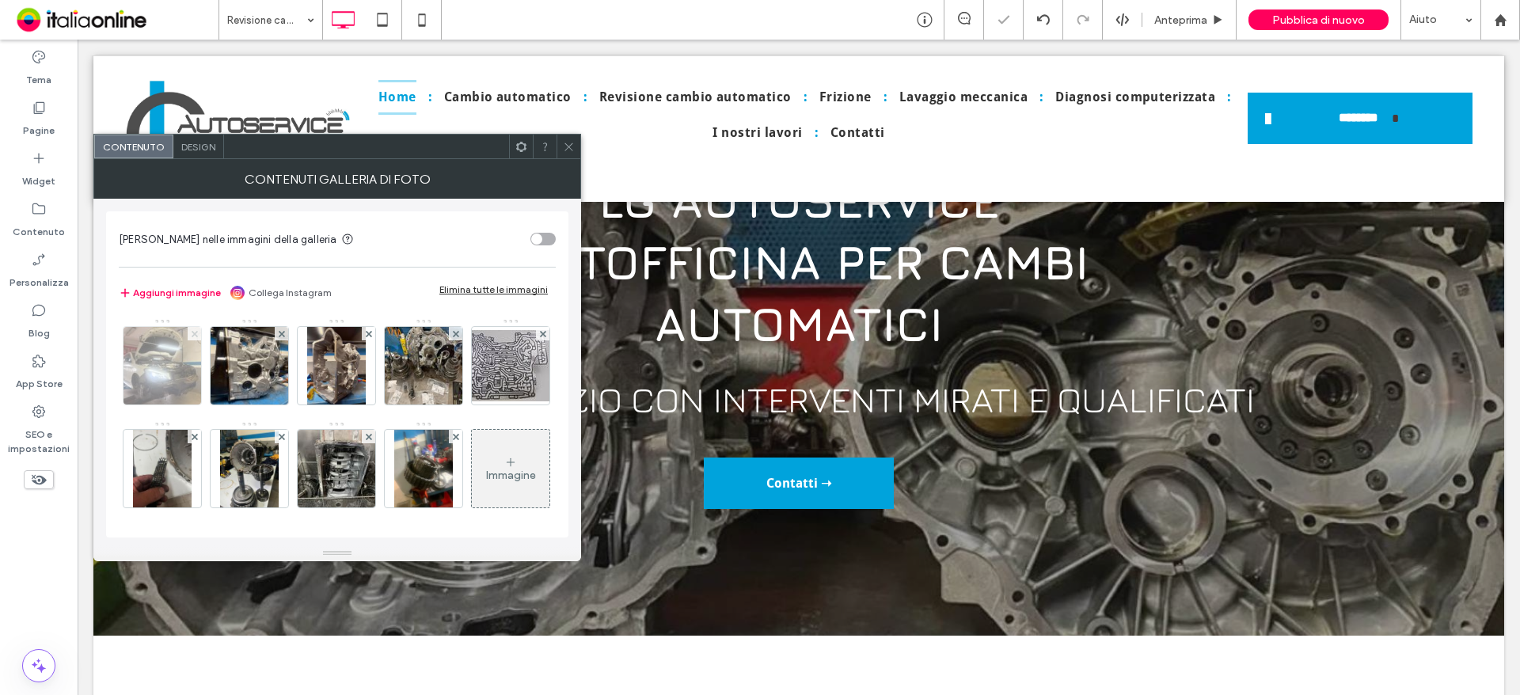
click at [197, 334] on icon at bounding box center [195, 334] width 6 height 6
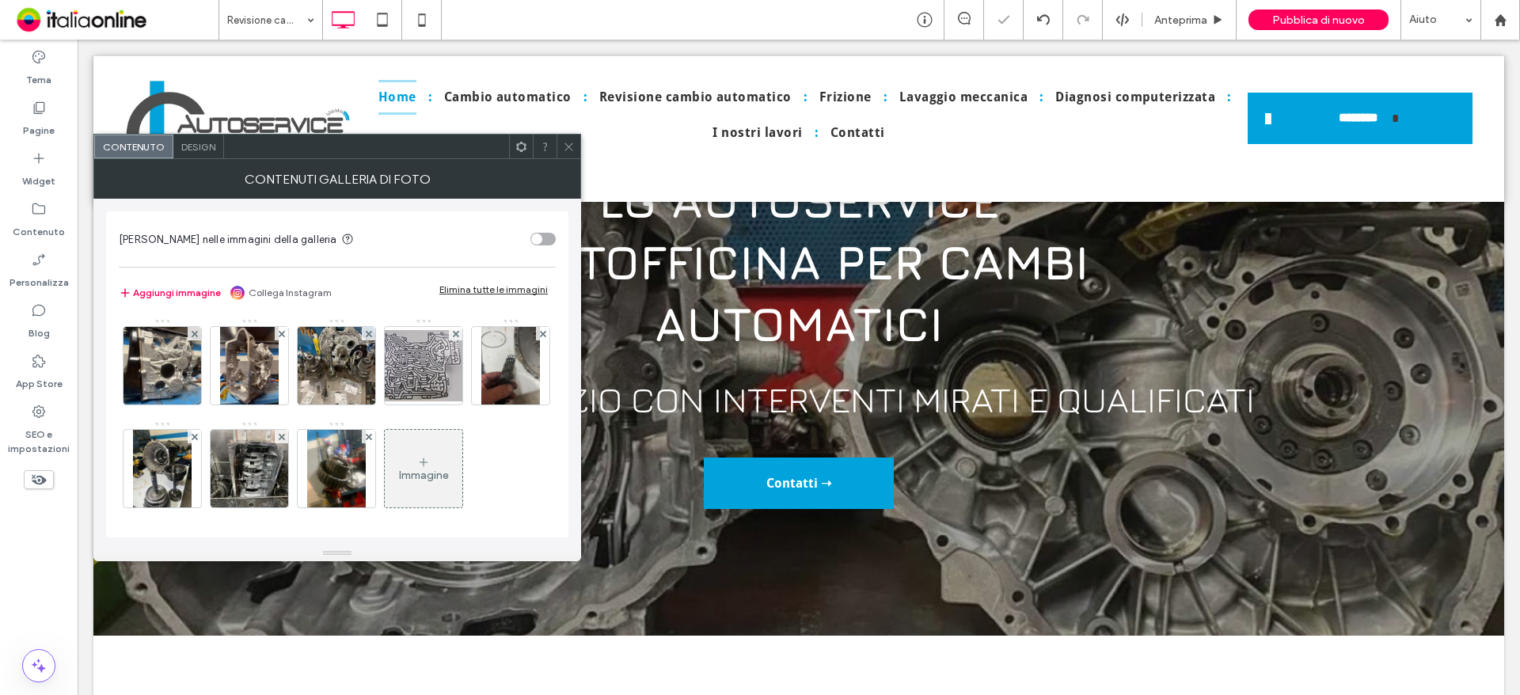
click at [197, 334] on icon at bounding box center [195, 334] width 6 height 6
click at [279, 334] on icon at bounding box center [282, 334] width 6 height 6
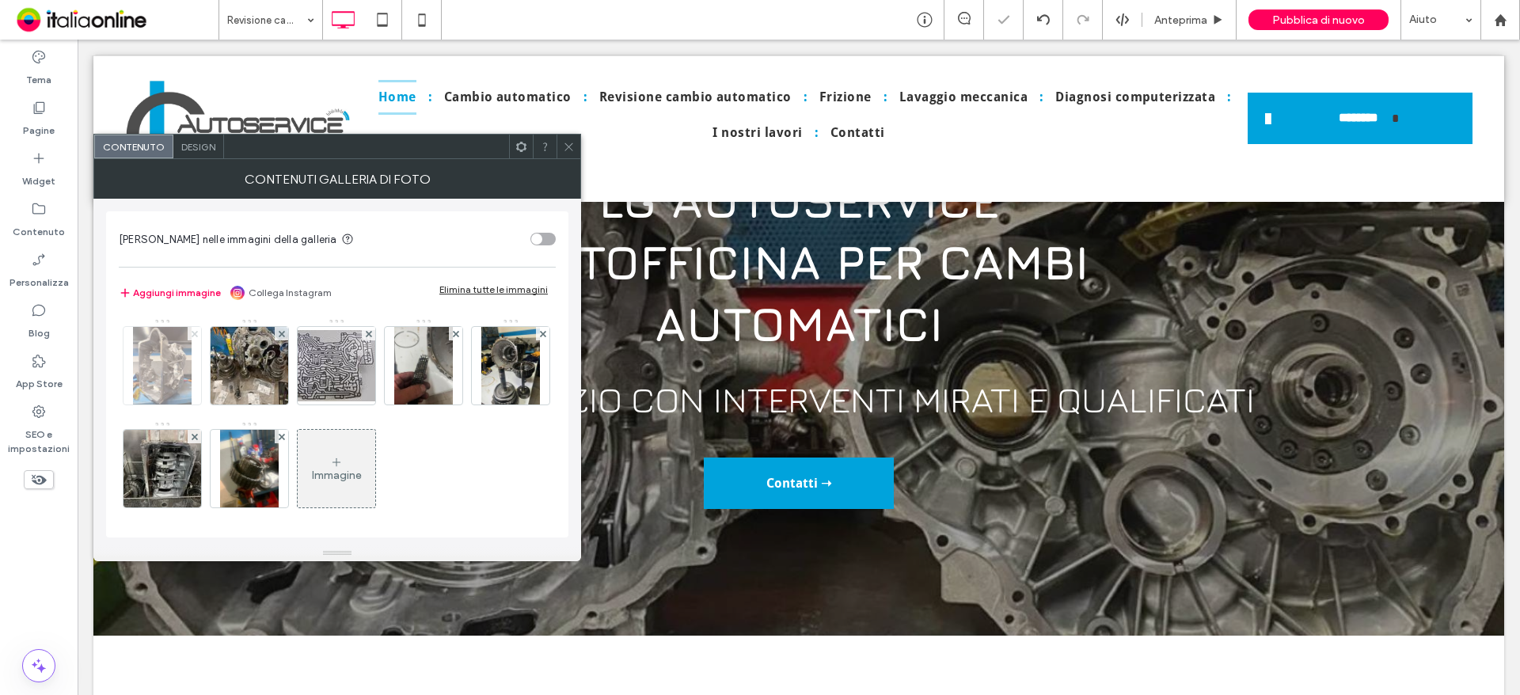
click at [197, 334] on icon at bounding box center [195, 334] width 6 height 6
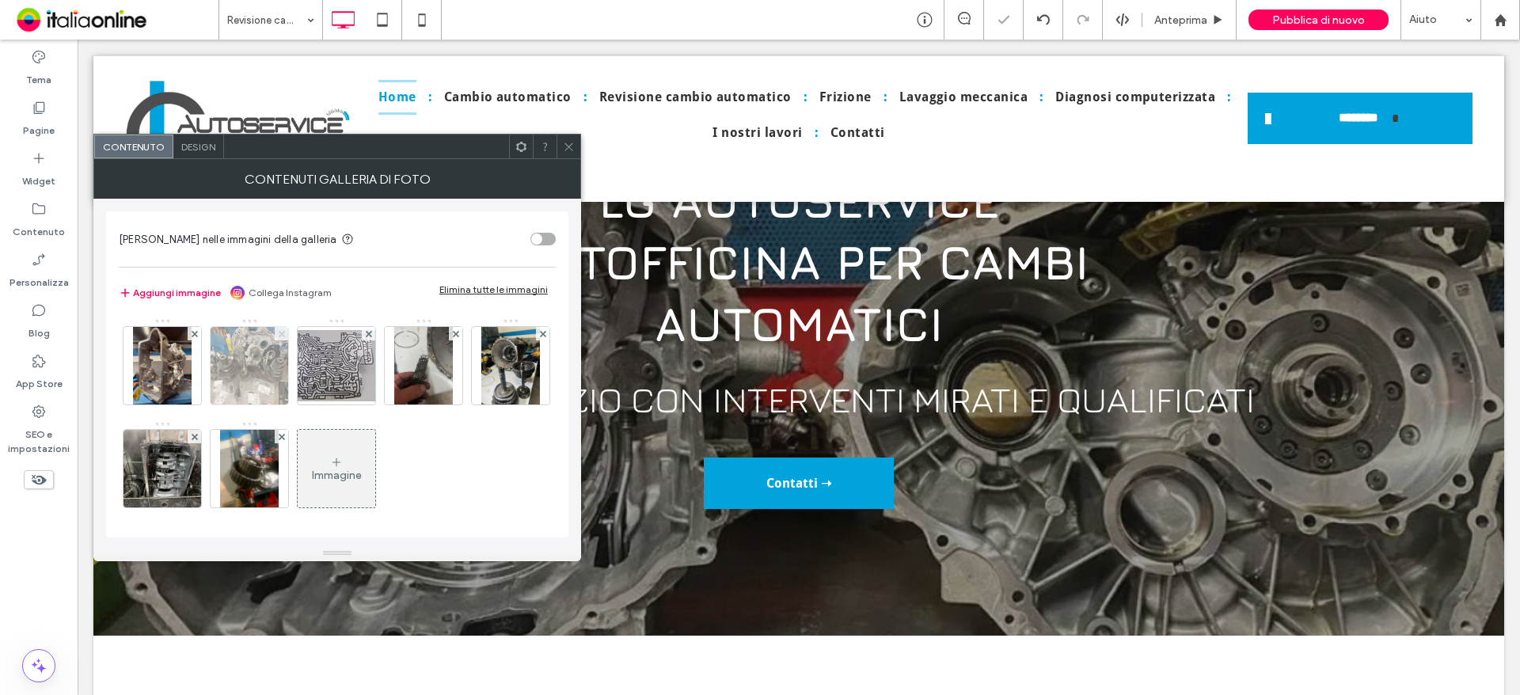
click at [279, 334] on icon at bounding box center [282, 334] width 6 height 6
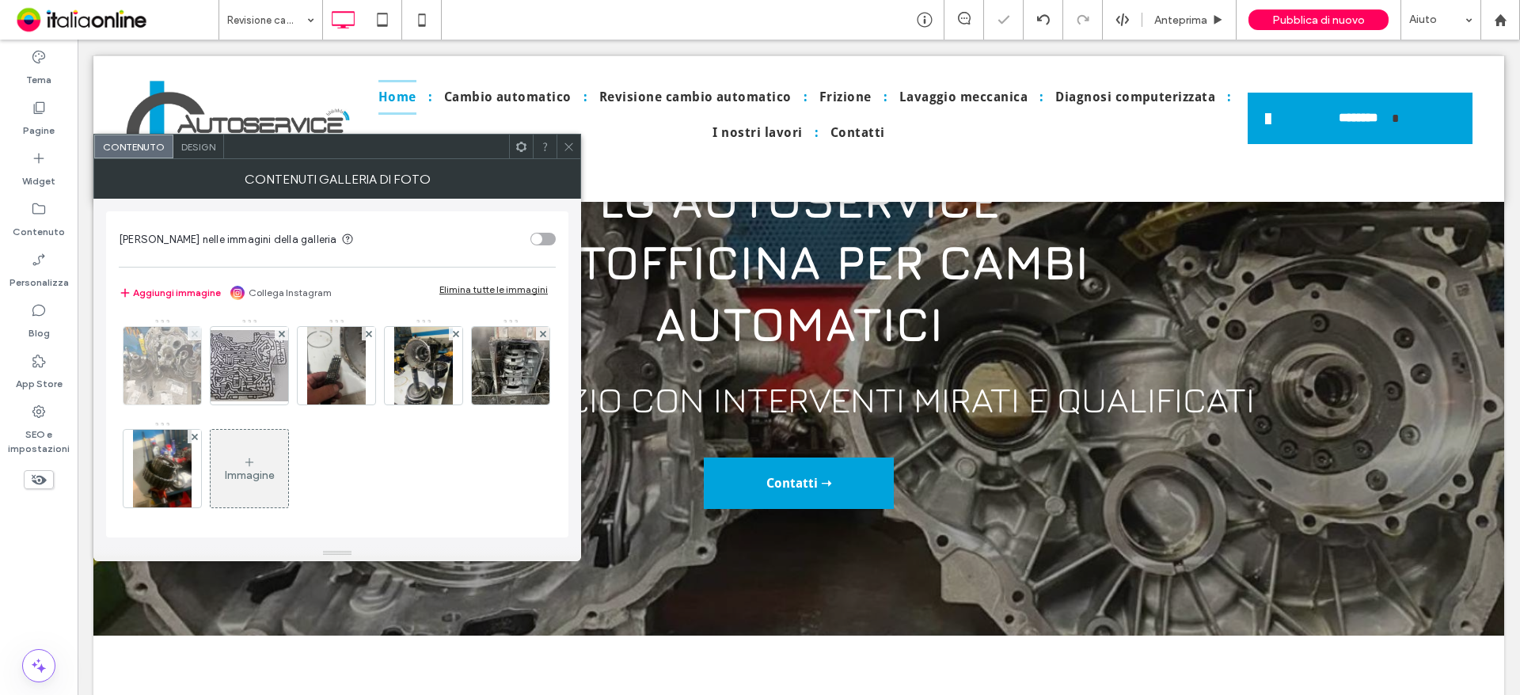
click at [197, 334] on icon at bounding box center [195, 334] width 6 height 6
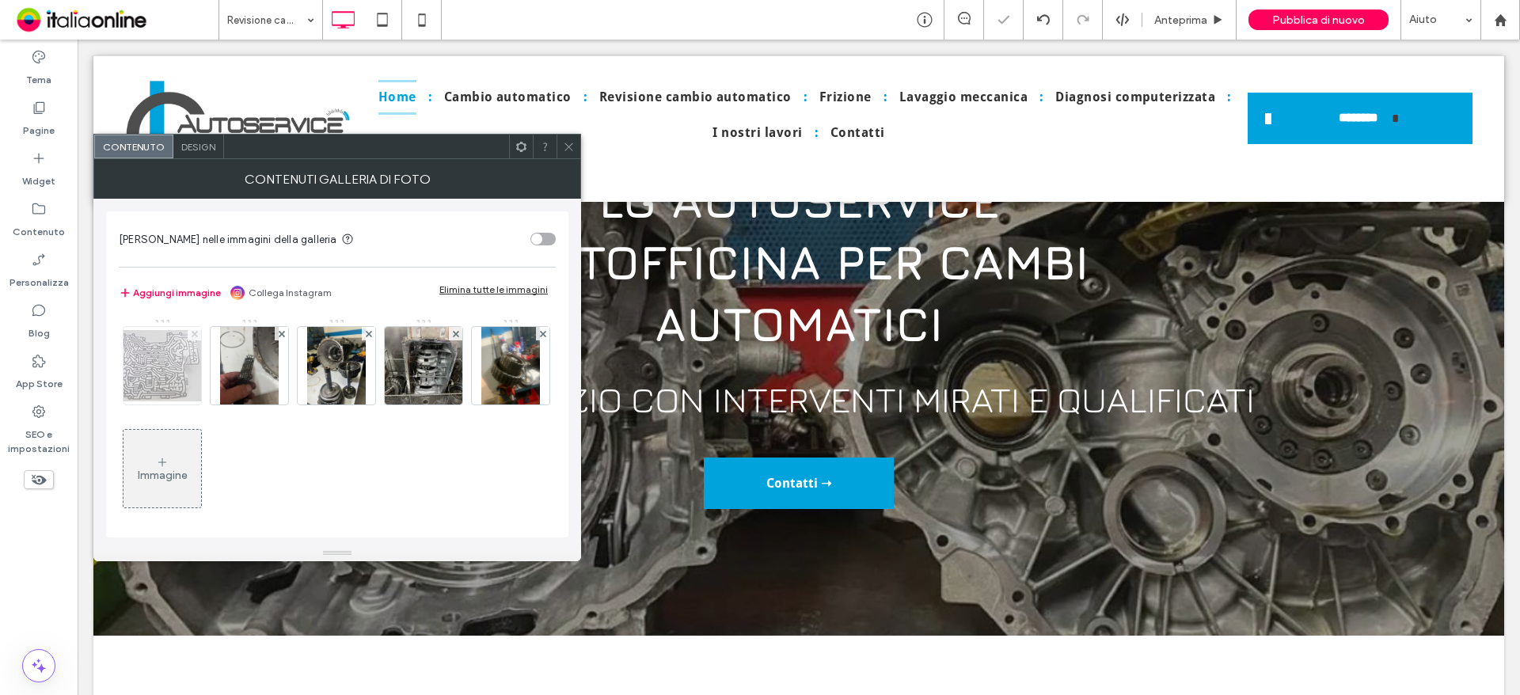
click at [197, 334] on icon at bounding box center [195, 334] width 6 height 6
click at [279, 334] on icon at bounding box center [282, 334] width 6 height 6
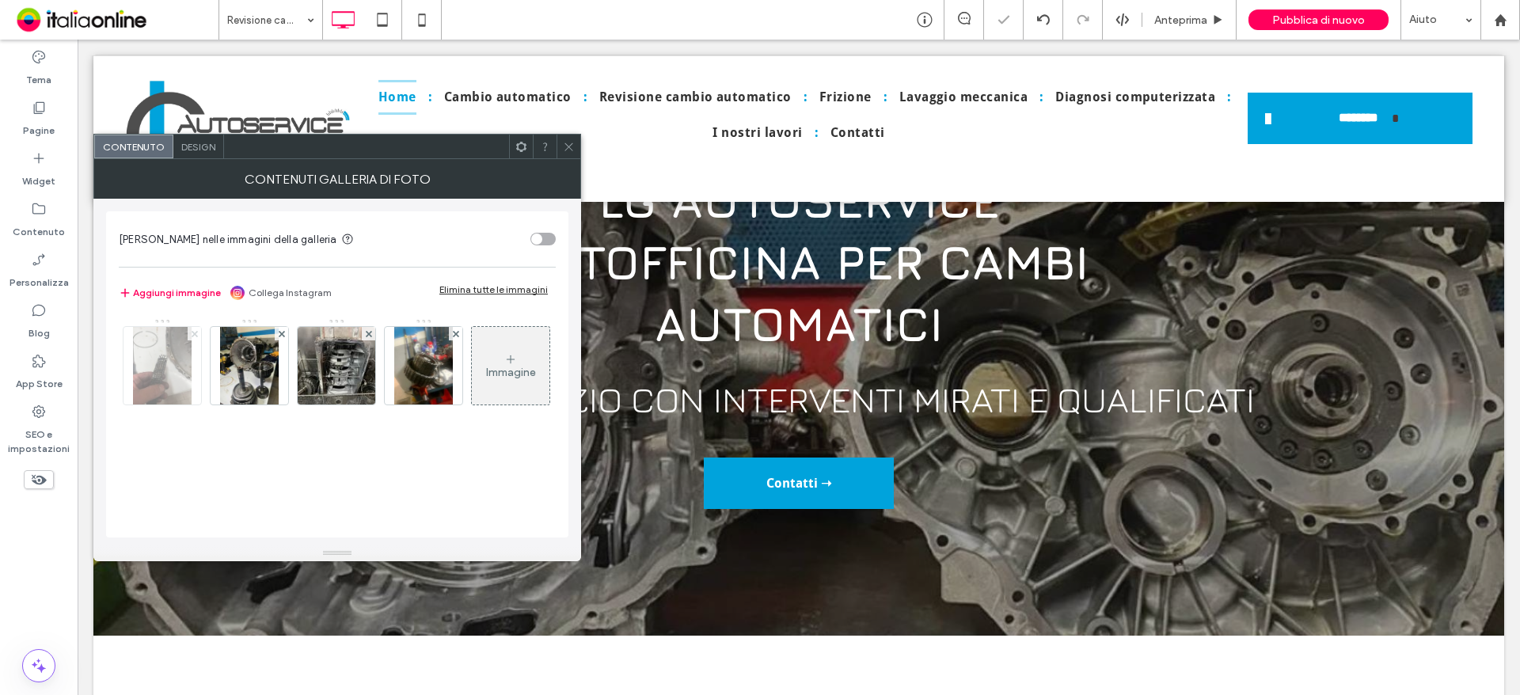
click at [197, 334] on icon at bounding box center [195, 334] width 6 height 6
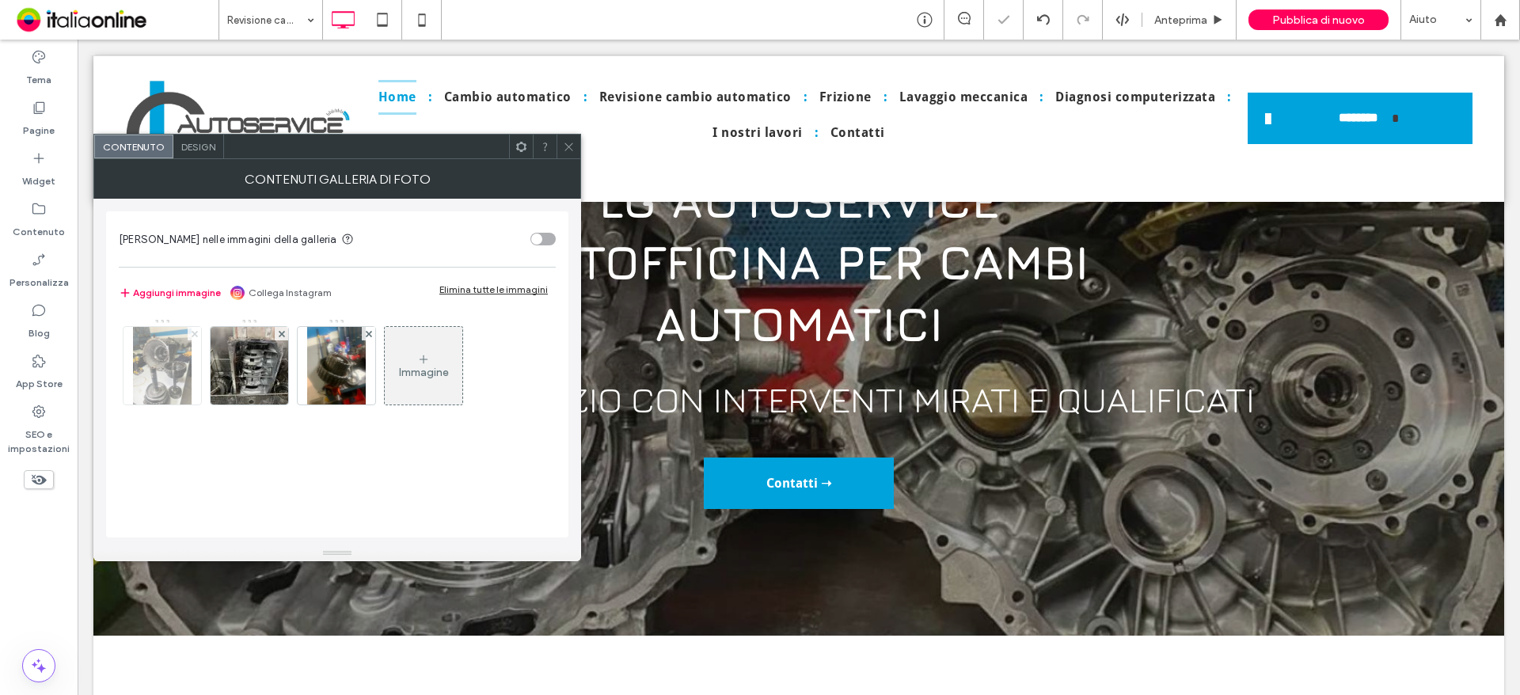
click at [197, 334] on icon at bounding box center [195, 334] width 6 height 6
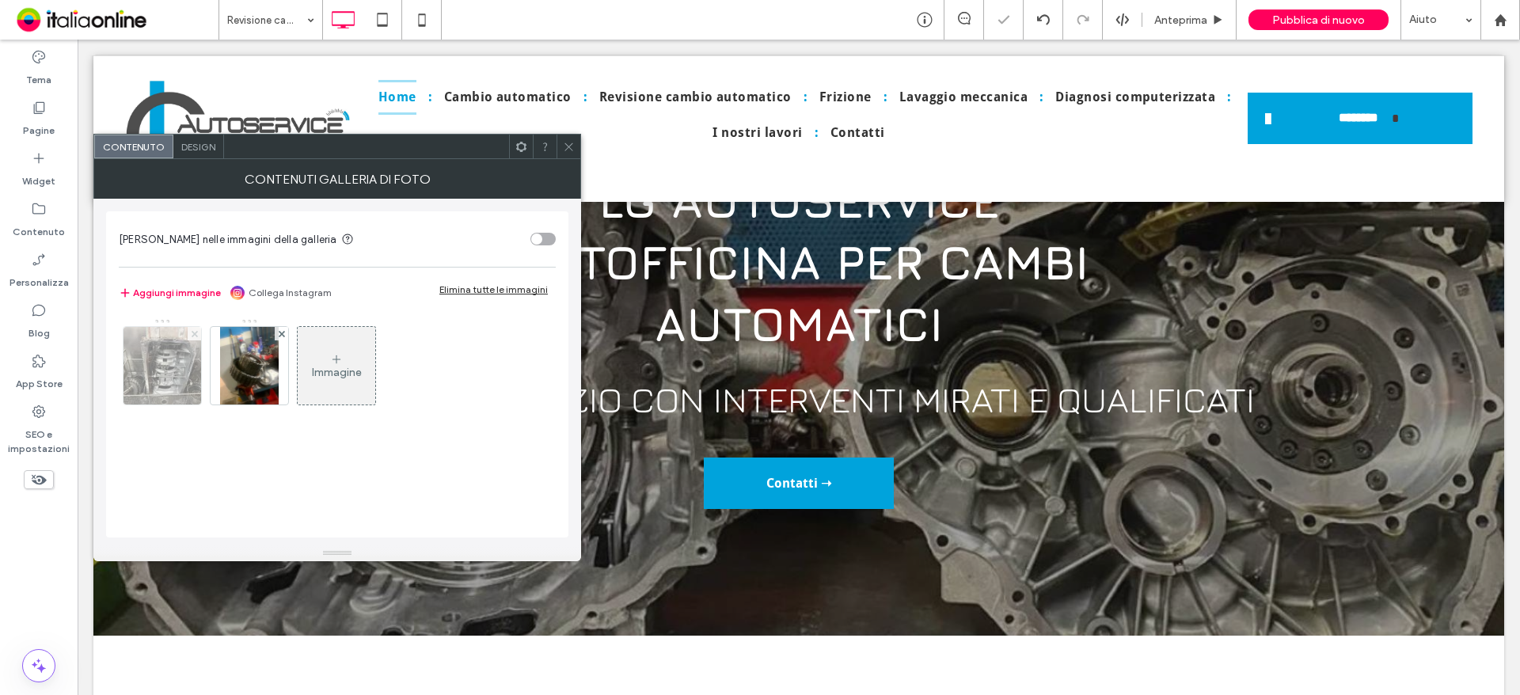
click at [197, 334] on icon at bounding box center [195, 334] width 6 height 6
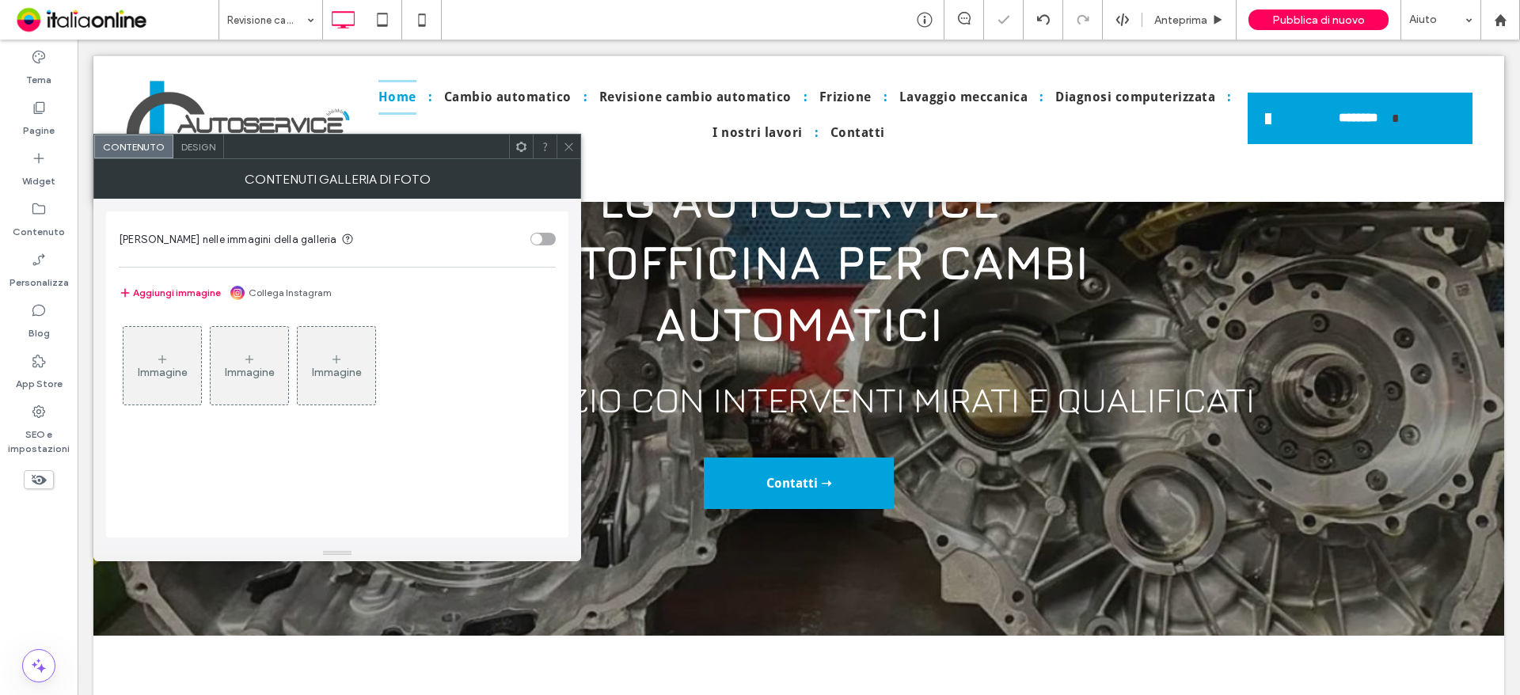
click at [175, 340] on div "Immagine" at bounding box center [162, 366] width 78 height 74
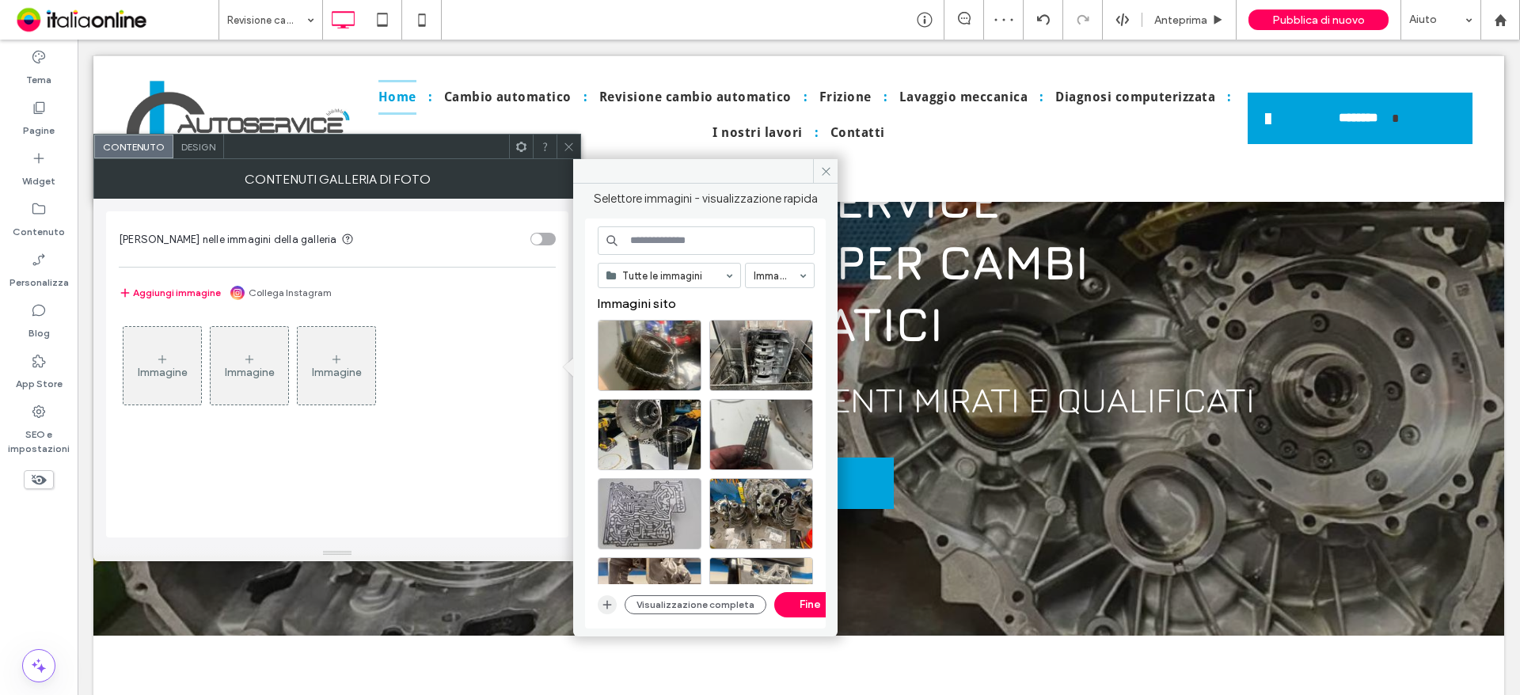
click at [602, 602] on icon "button" at bounding box center [607, 604] width 13 height 13
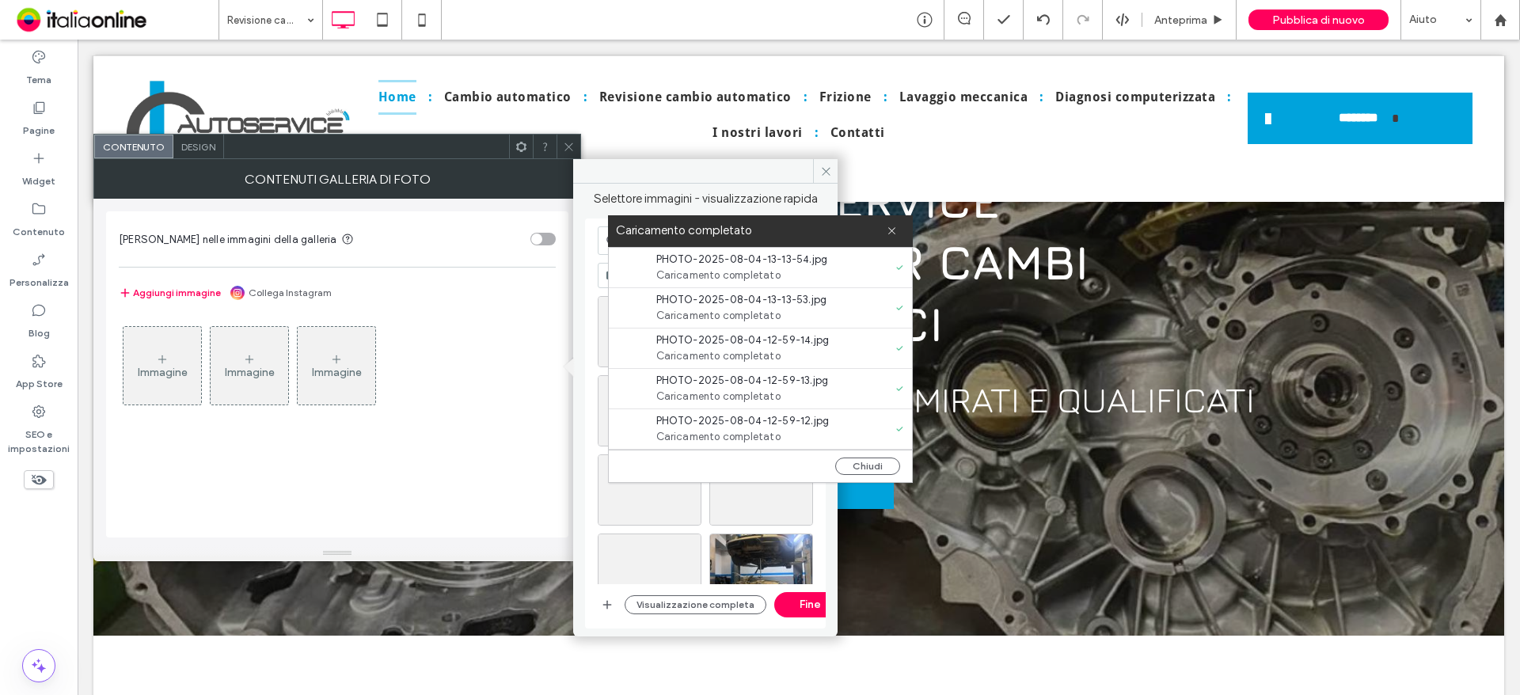
scroll to position [283, 0]
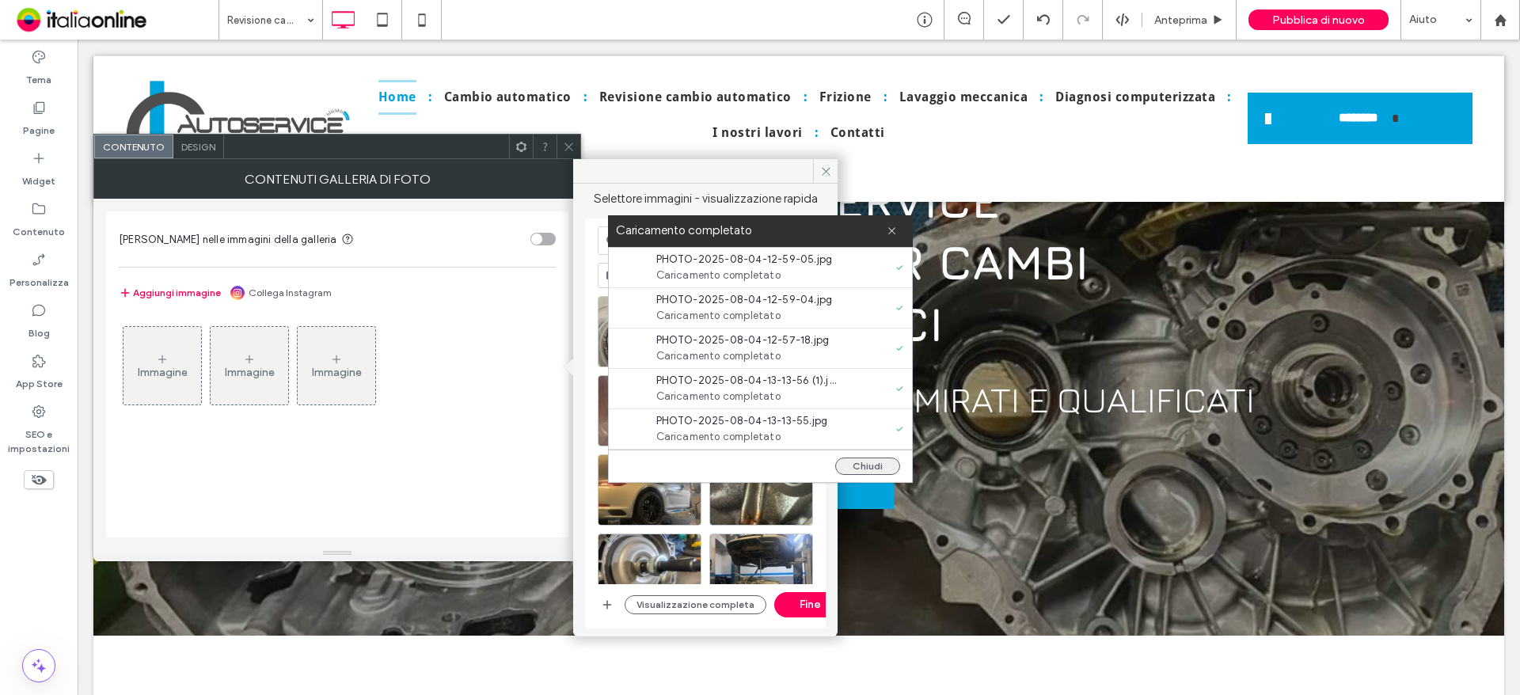
click at [857, 469] on button "Chiudi" at bounding box center [867, 466] width 65 height 17
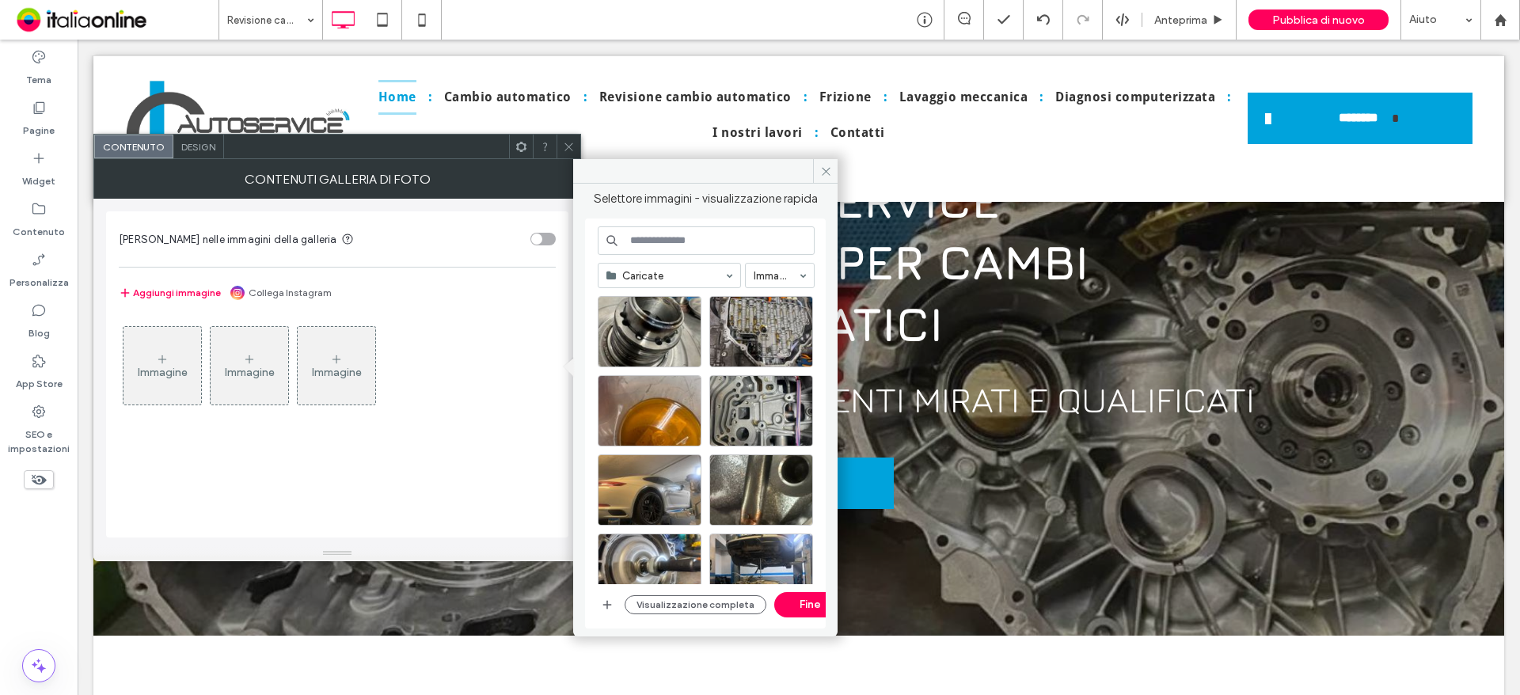
scroll to position [0, 0]
drag, startPoint x: 633, startPoint y: 321, endPoint x: 716, endPoint y: 321, distance: 83.9
click at [633, 321] on div "Seleziona" at bounding box center [650, 331] width 104 height 71
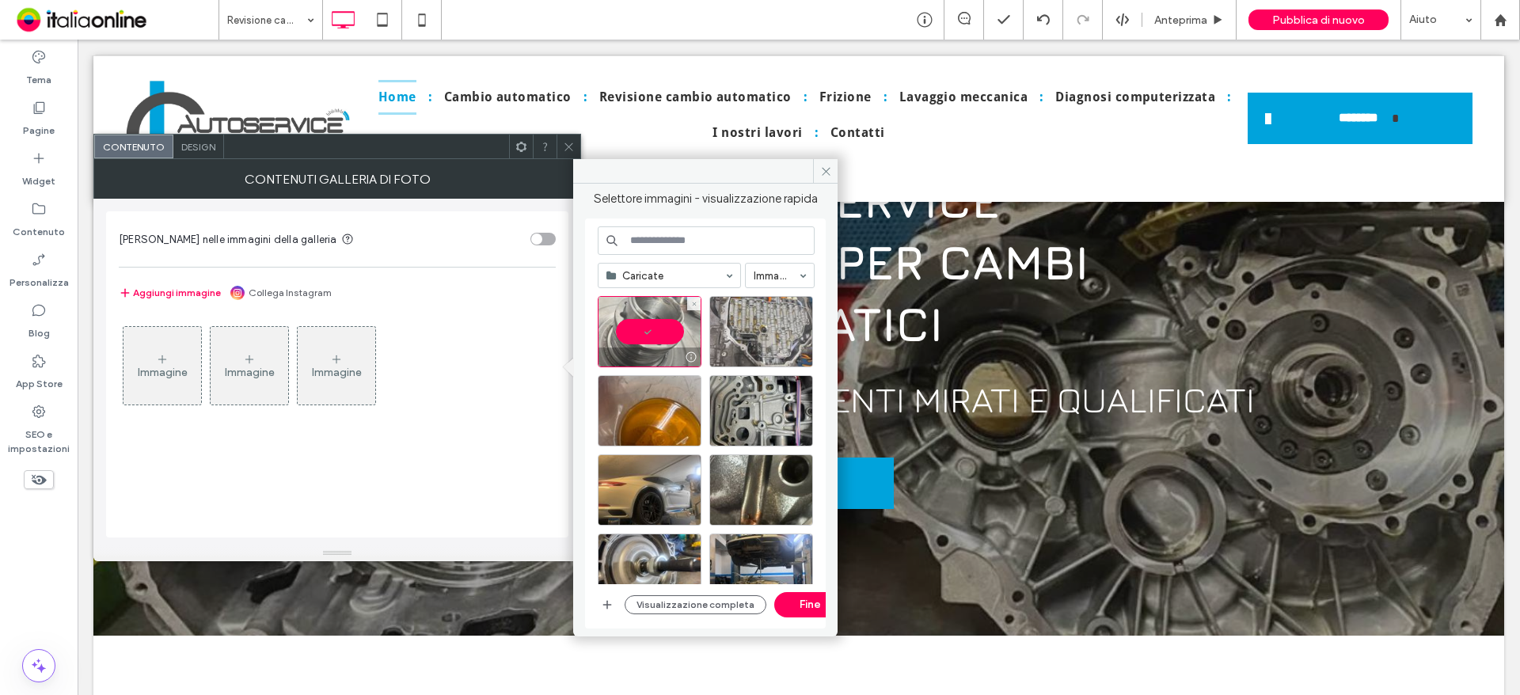
click at [763, 321] on div at bounding box center [761, 331] width 104 height 71
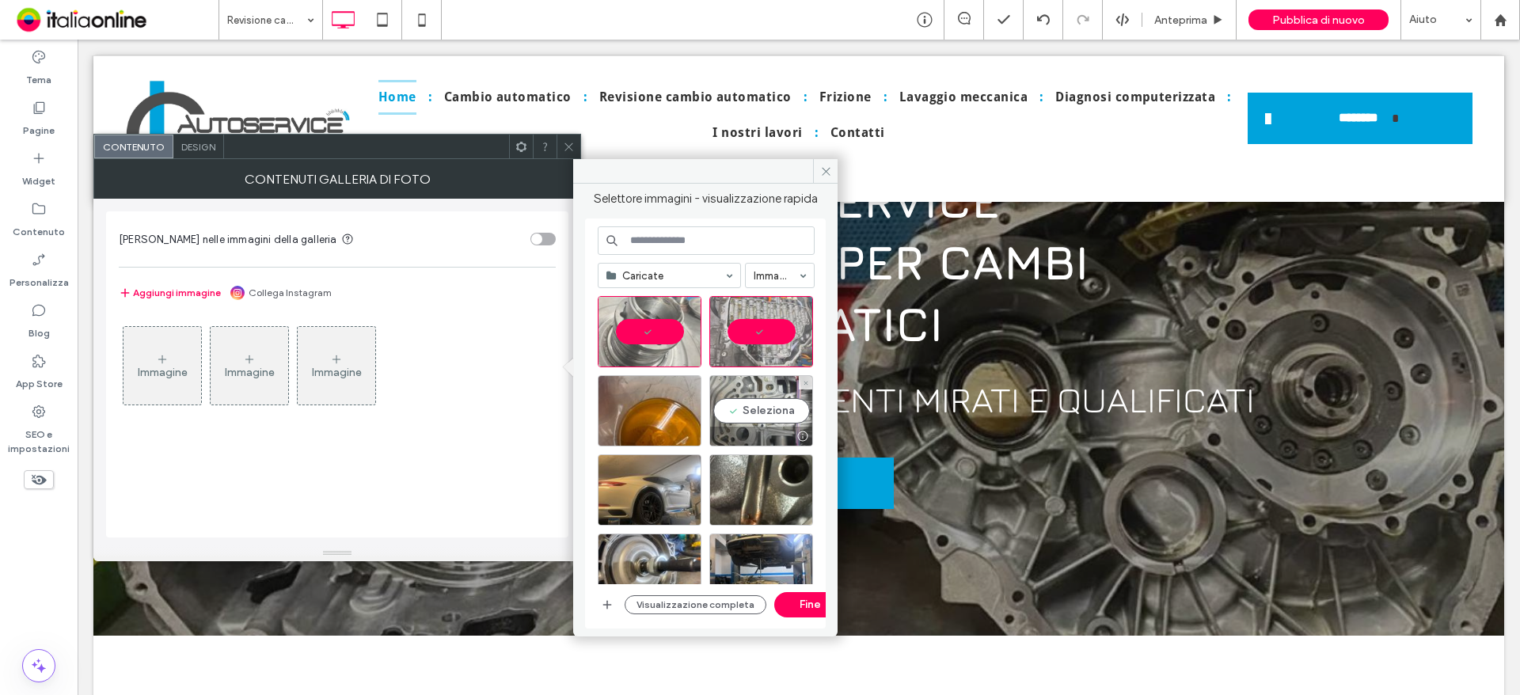
click at [764, 405] on div "Seleziona" at bounding box center [761, 410] width 104 height 71
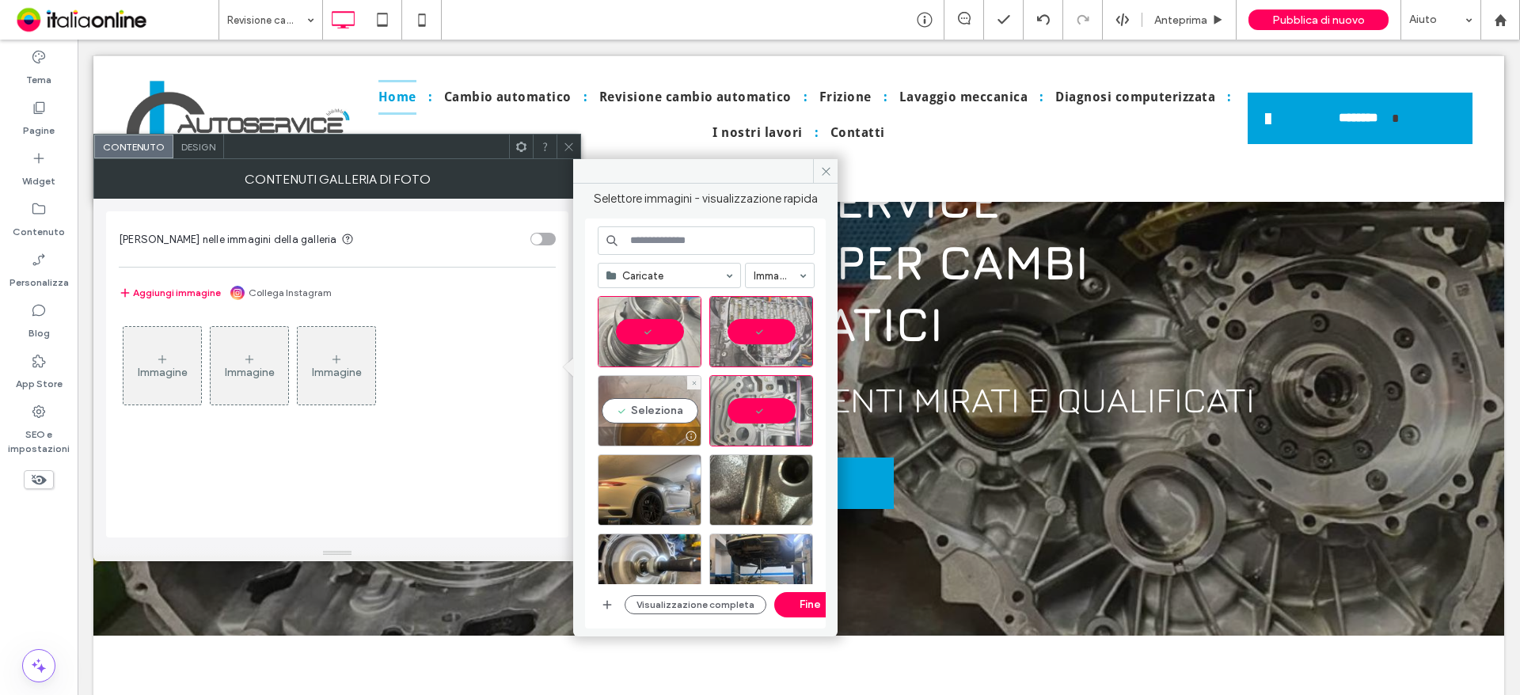
click at [645, 405] on div "Seleziona" at bounding box center [650, 410] width 104 height 71
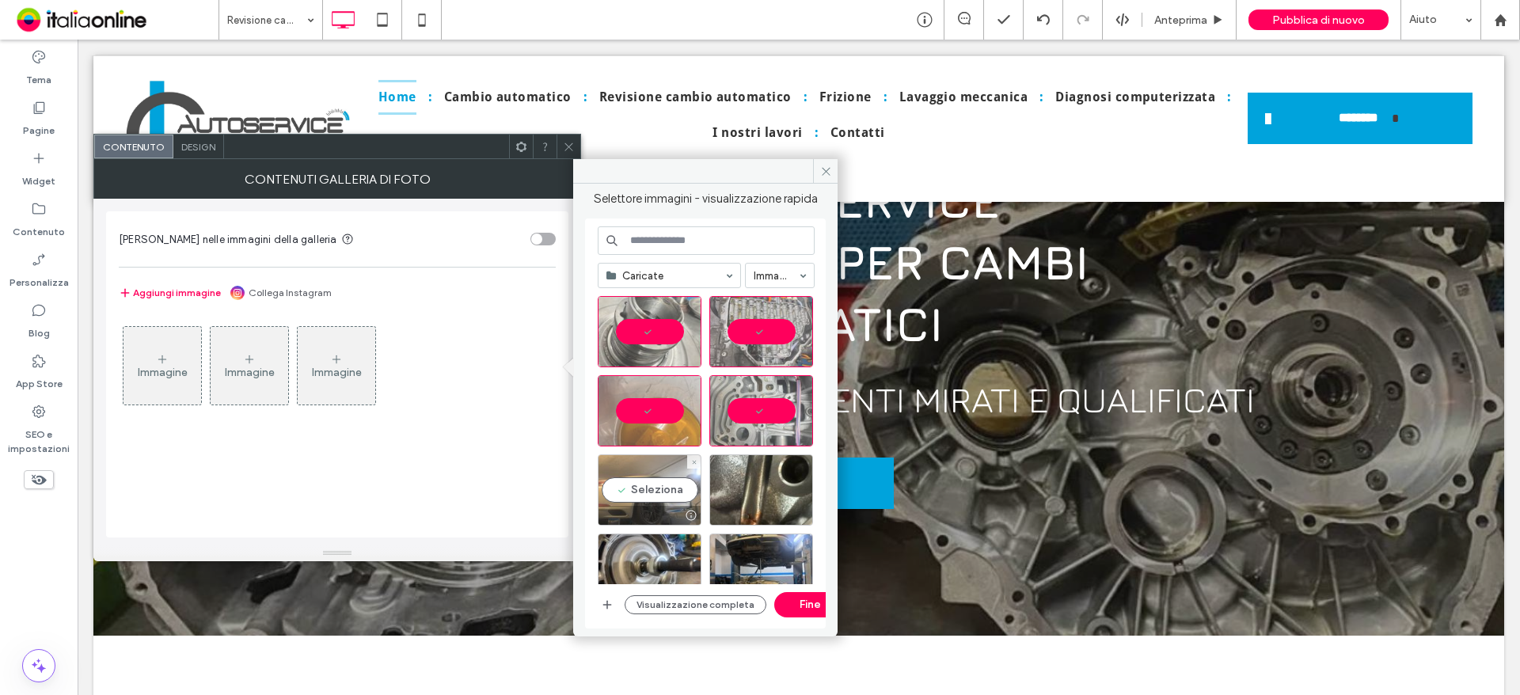
click at [637, 491] on div "Seleziona" at bounding box center [650, 489] width 104 height 71
click at [816, 491] on div at bounding box center [712, 493] width 229 height 79
click at [799, 492] on div "Seleziona" at bounding box center [761, 489] width 104 height 71
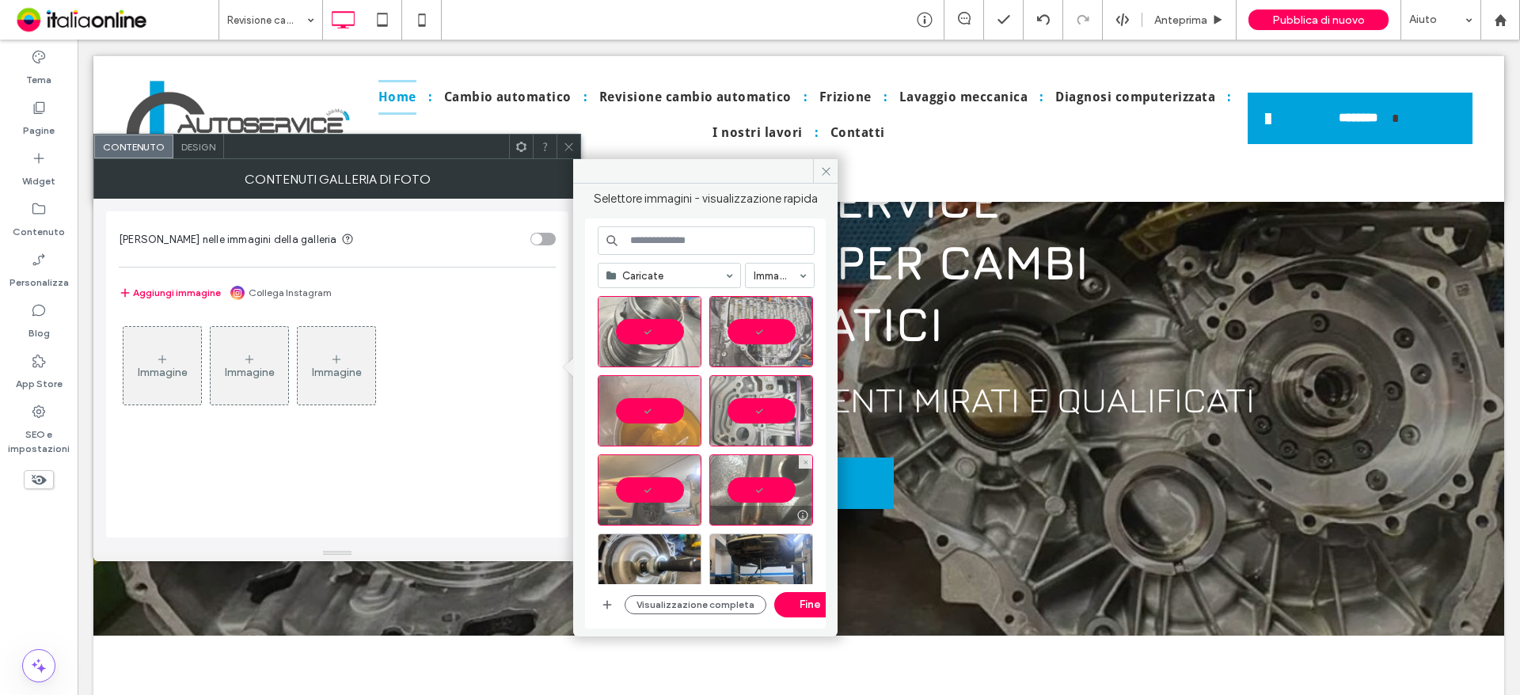
scroll to position [158, 0]
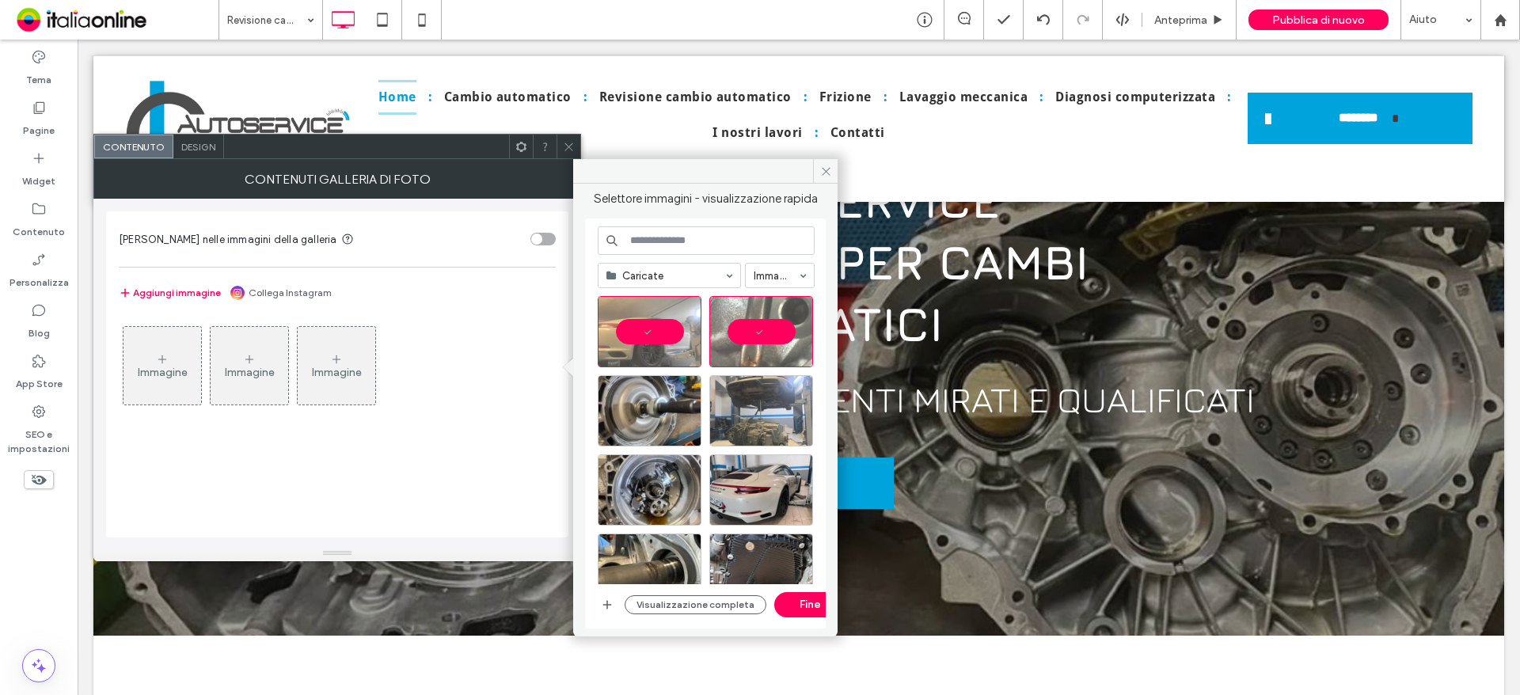
click at [770, 401] on div at bounding box center [761, 410] width 104 height 71
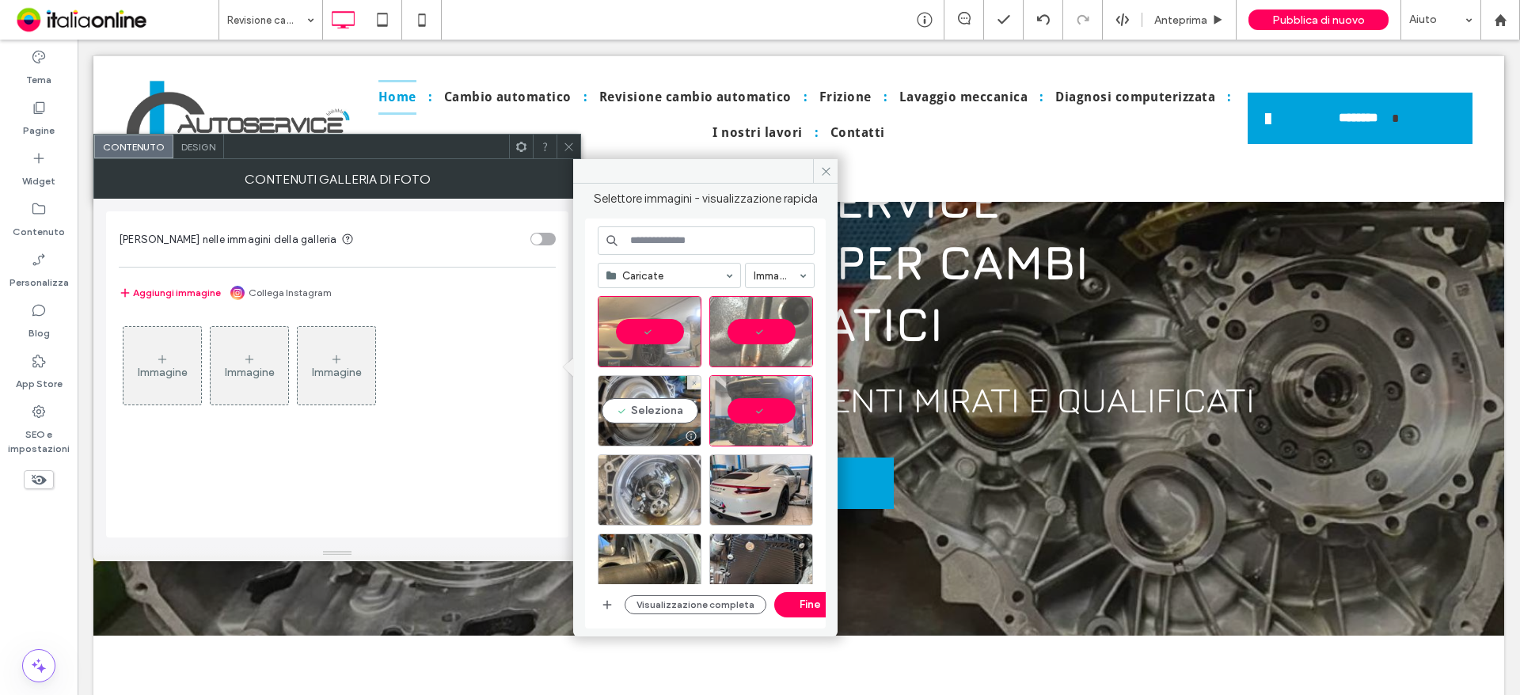
drag, startPoint x: 629, startPoint y: 401, endPoint x: 629, endPoint y: 459, distance: 58.6
click at [629, 401] on div "Seleziona" at bounding box center [650, 410] width 104 height 71
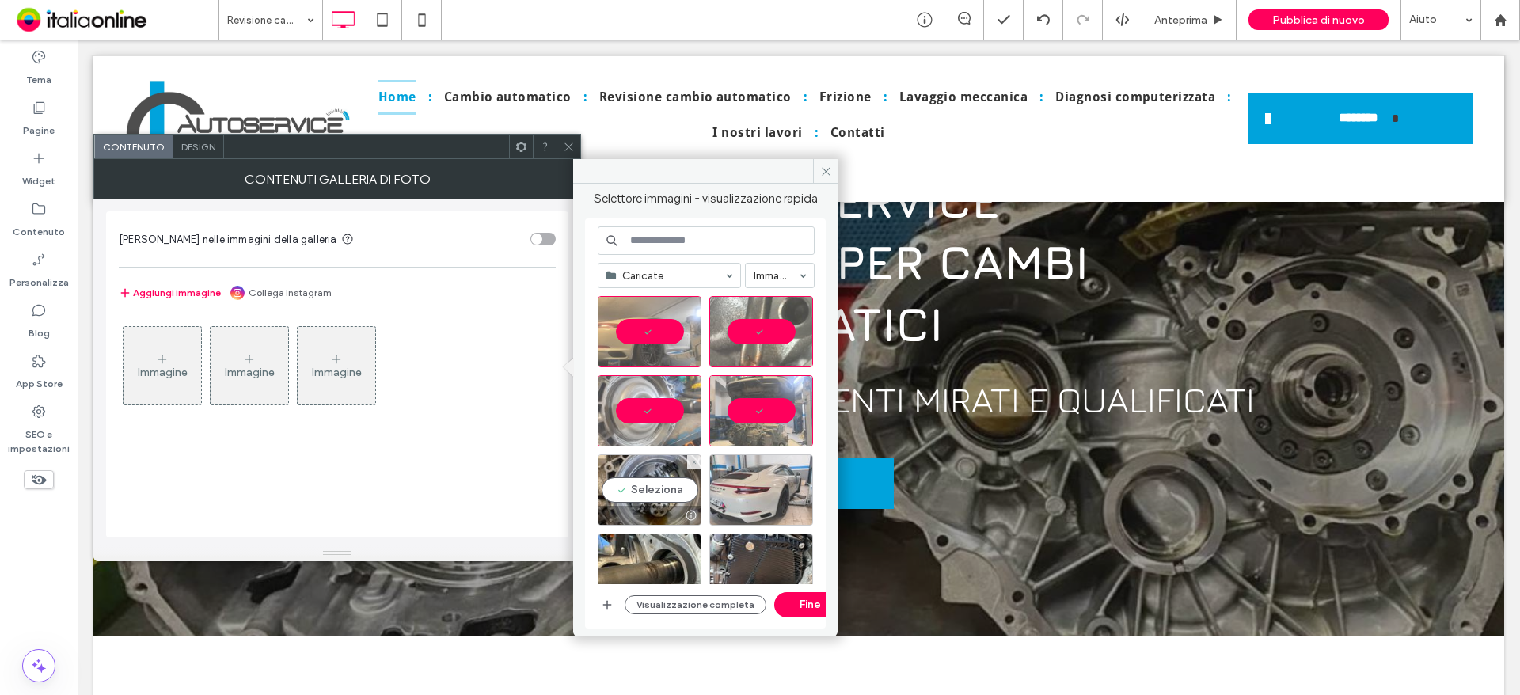
drag, startPoint x: 628, startPoint y: 472, endPoint x: 769, endPoint y: 473, distance: 140.9
click at [628, 472] on div "Seleziona" at bounding box center [650, 489] width 104 height 71
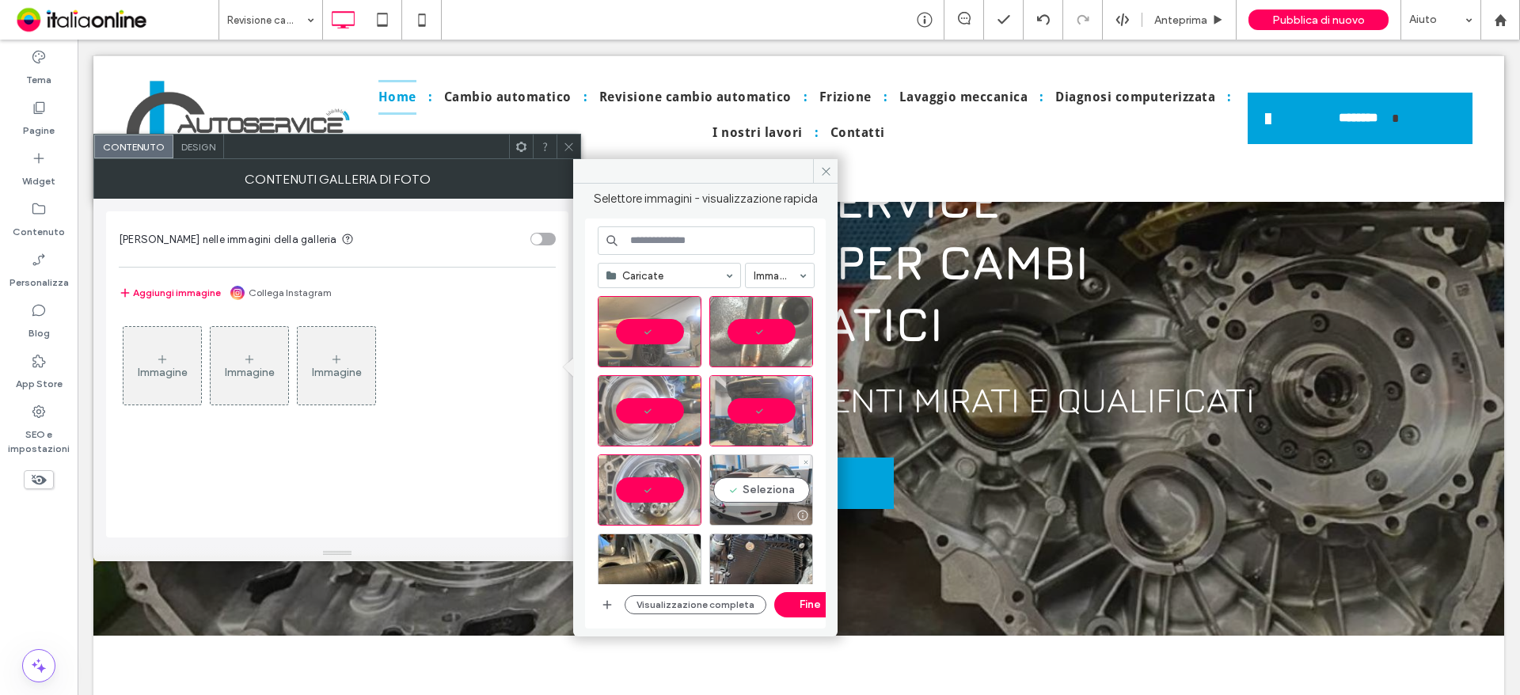
click at [792, 473] on div "Seleziona" at bounding box center [761, 489] width 104 height 71
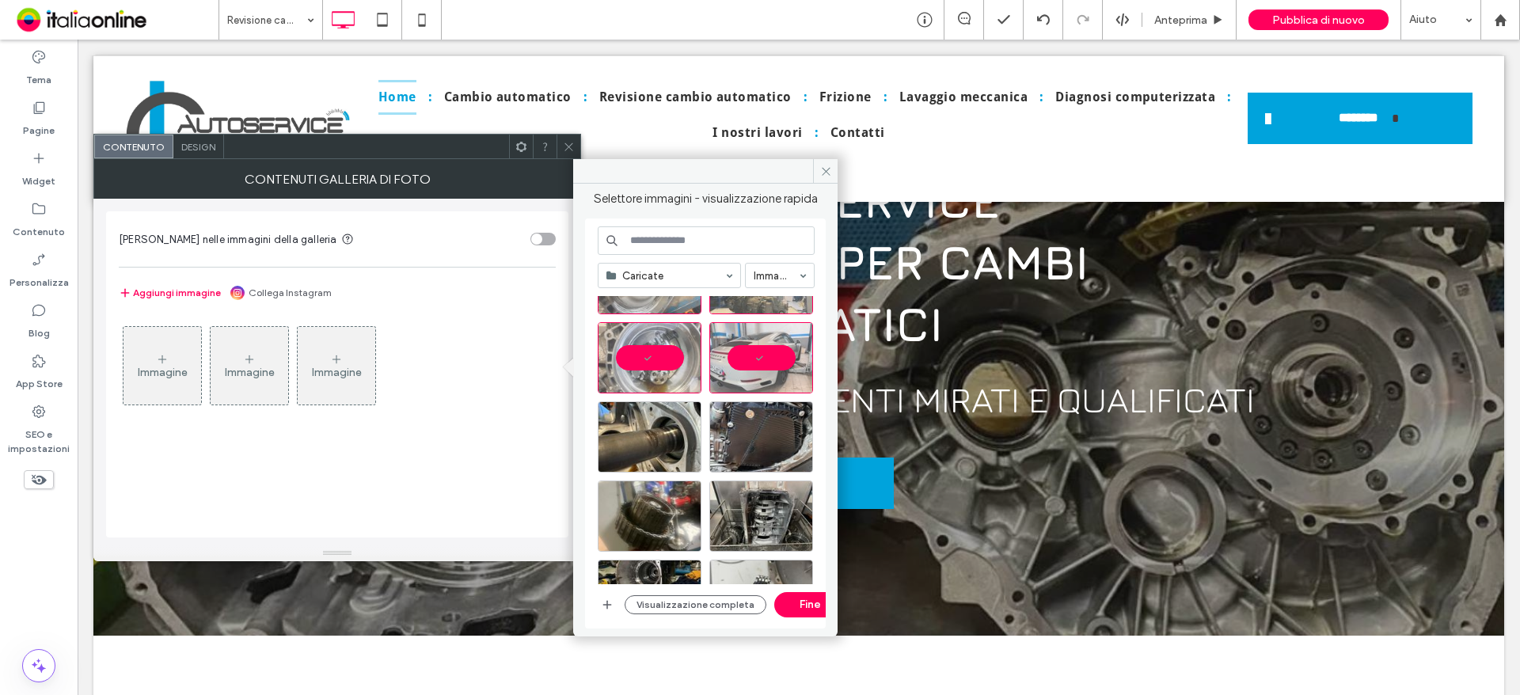
scroll to position [317, 0]
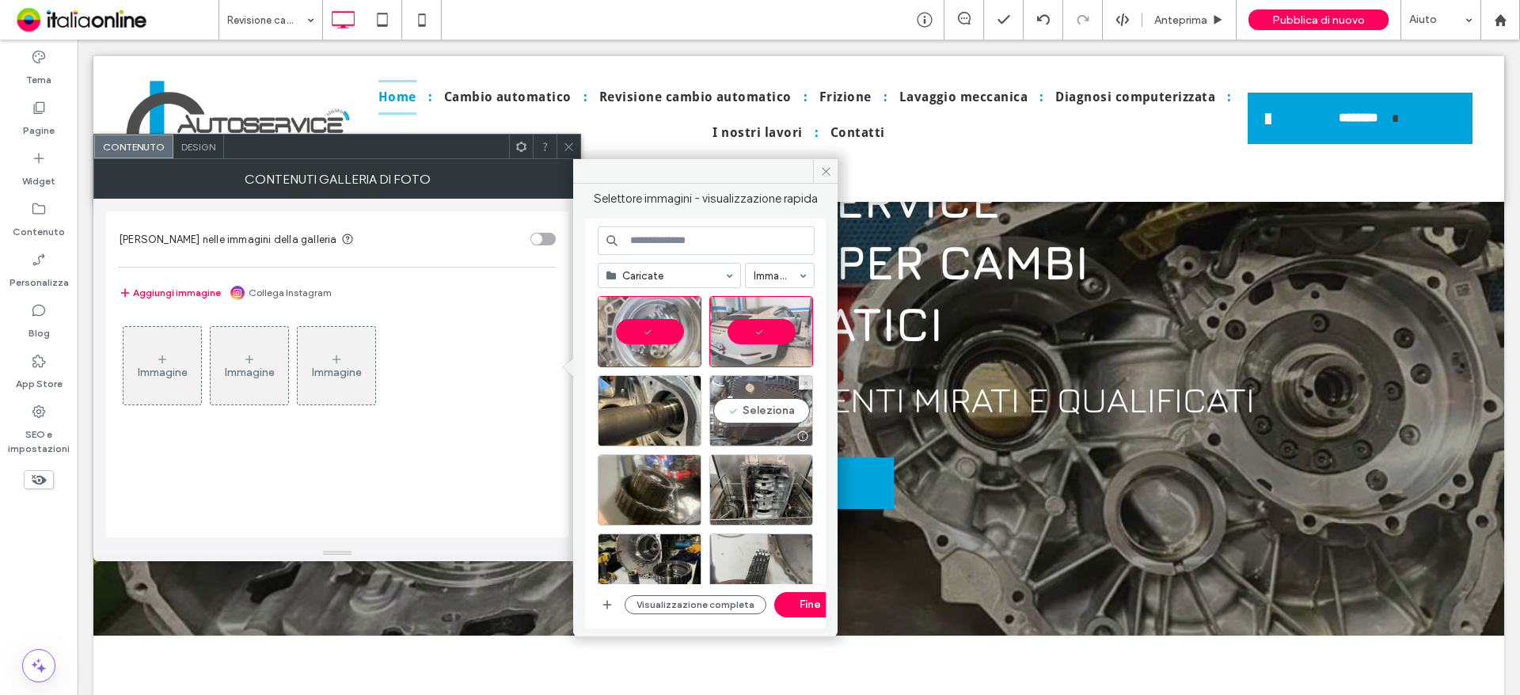
click at [780, 425] on div "Seleziona" at bounding box center [761, 410] width 104 height 71
click at [656, 425] on div at bounding box center [650, 410] width 104 height 71
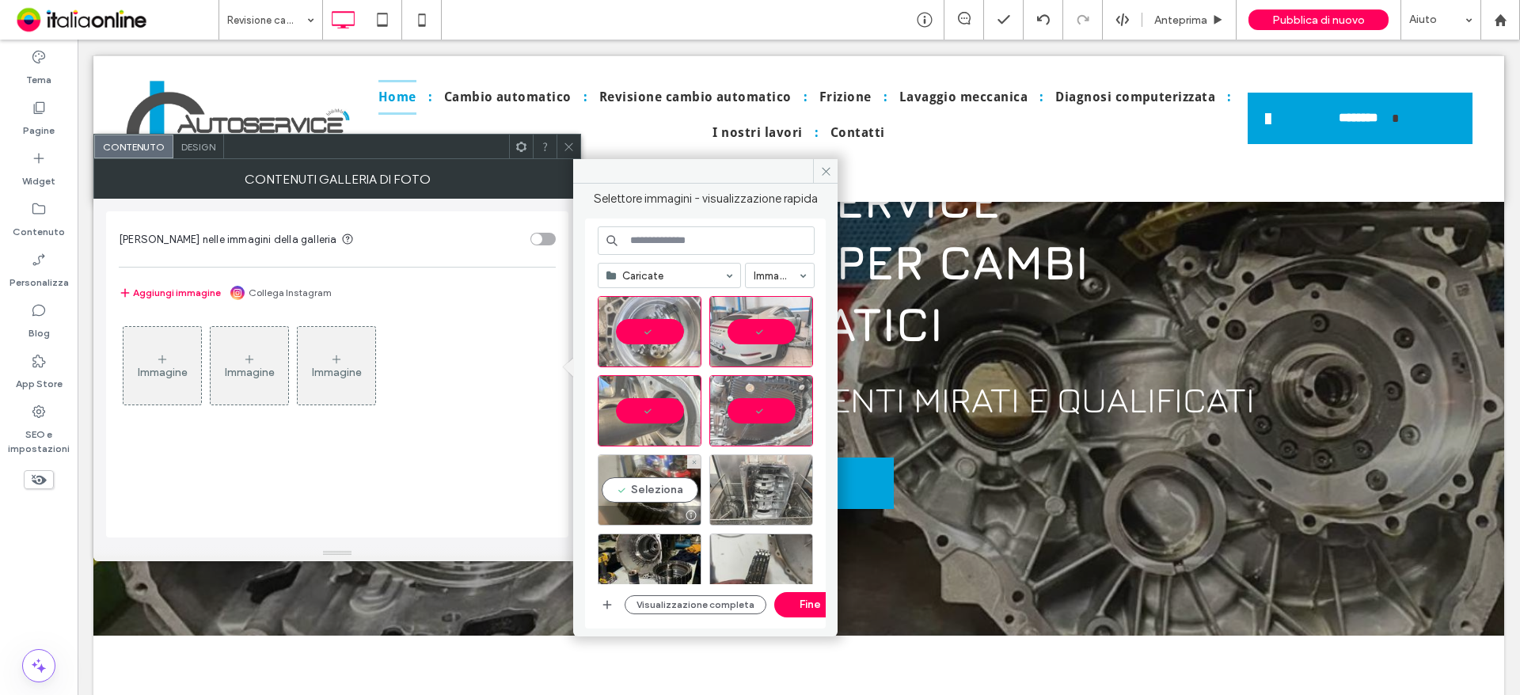
drag, startPoint x: 649, startPoint y: 484, endPoint x: 748, endPoint y: 484, distance: 99.0
click at [649, 484] on div "Seleziona" at bounding box center [650, 489] width 104 height 71
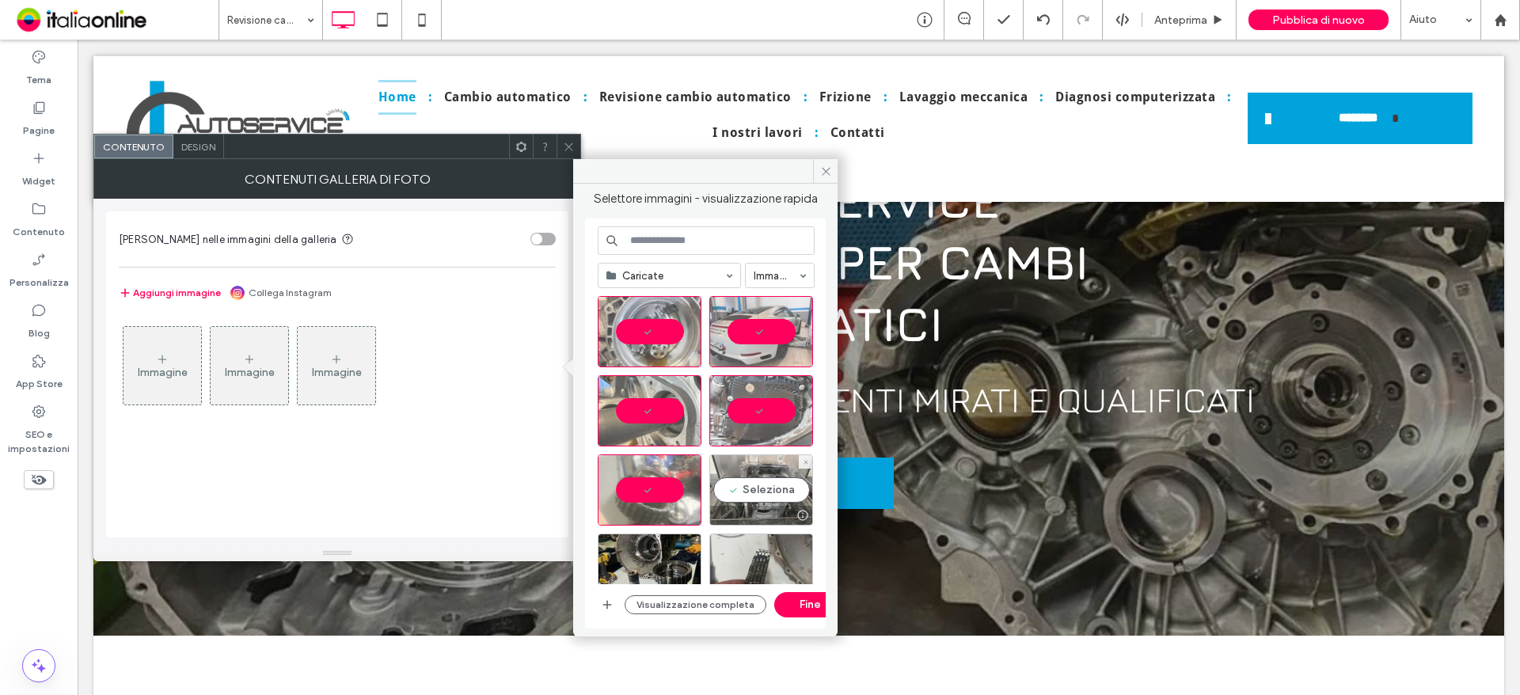
click at [799, 484] on div "Seleziona" at bounding box center [761, 489] width 104 height 71
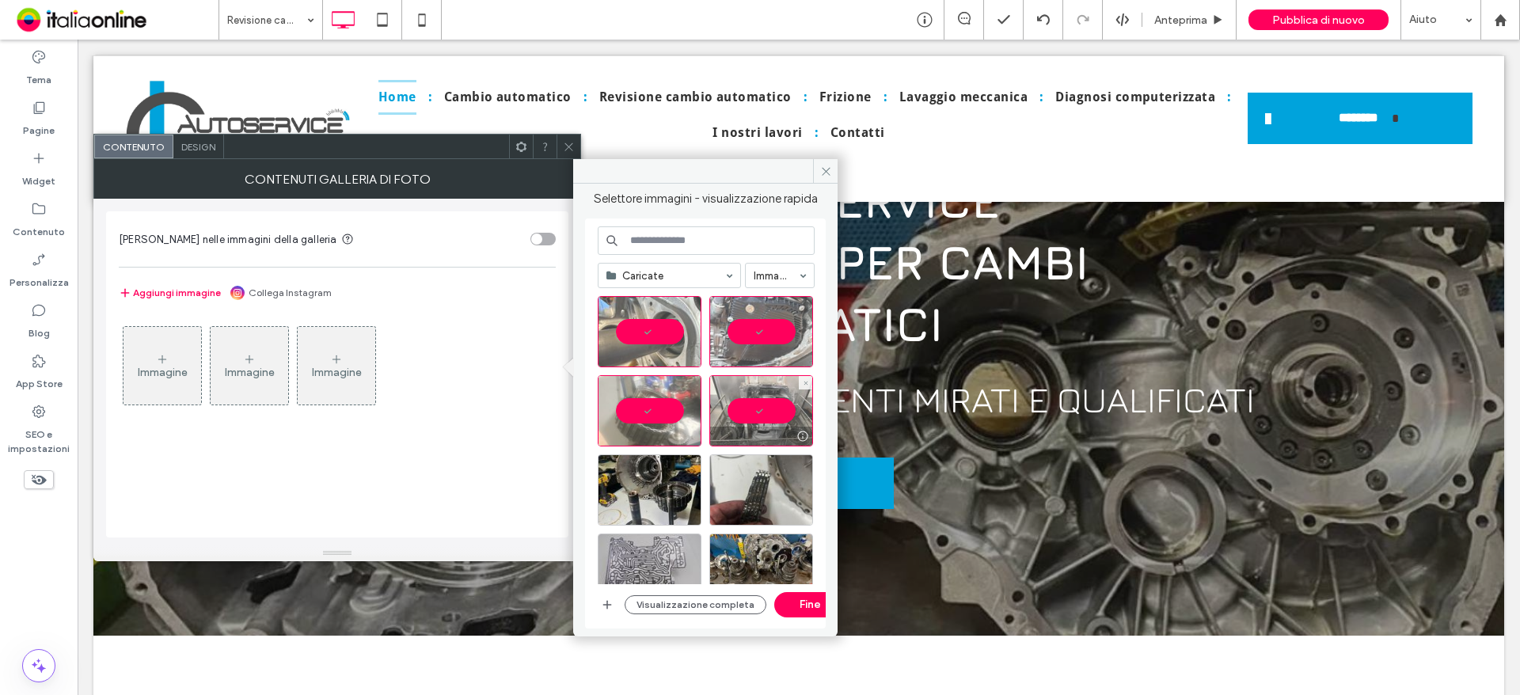
click at [764, 404] on div at bounding box center [761, 410] width 104 height 71
drag, startPoint x: 645, startPoint y: 401, endPoint x: 691, endPoint y: 408, distance: 46.5
click at [645, 401] on div at bounding box center [650, 410] width 104 height 71
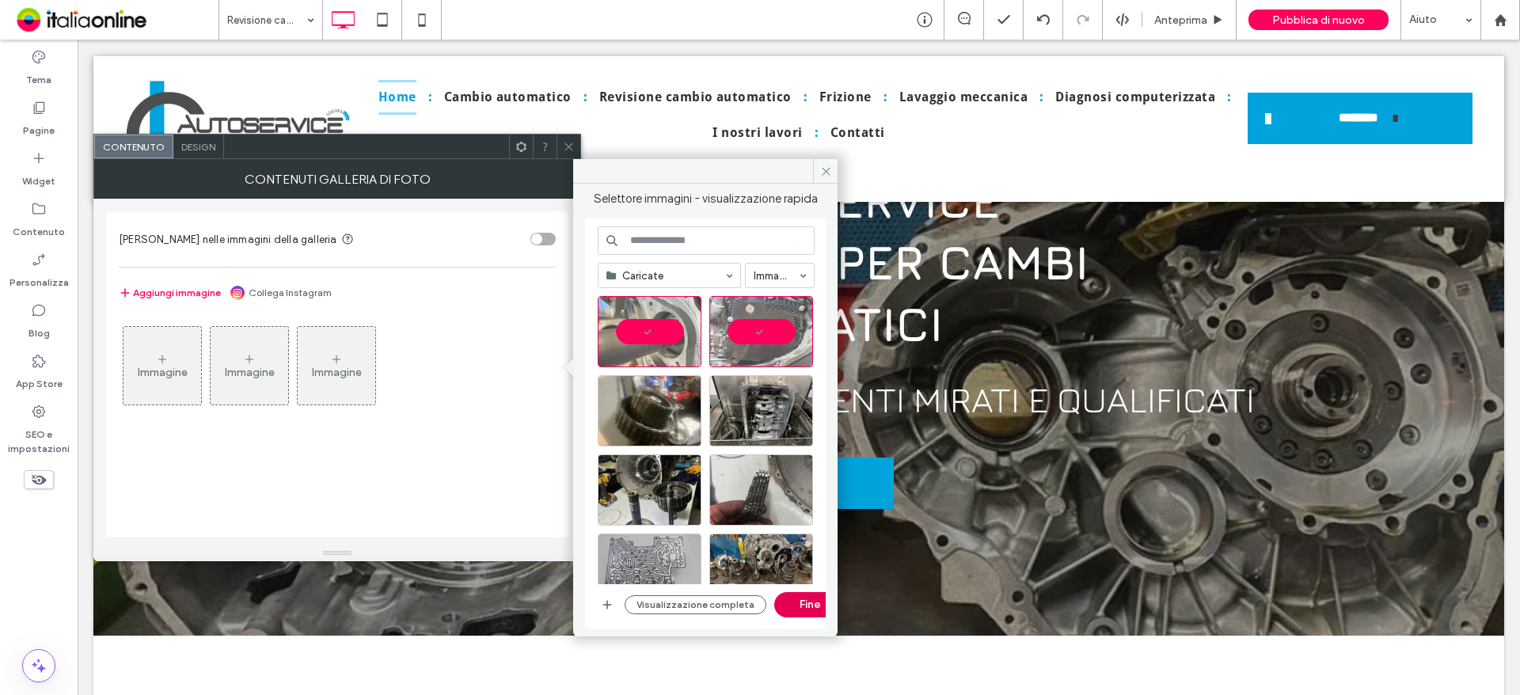
click at [814, 602] on button "Fine" at bounding box center [809, 604] width 71 height 25
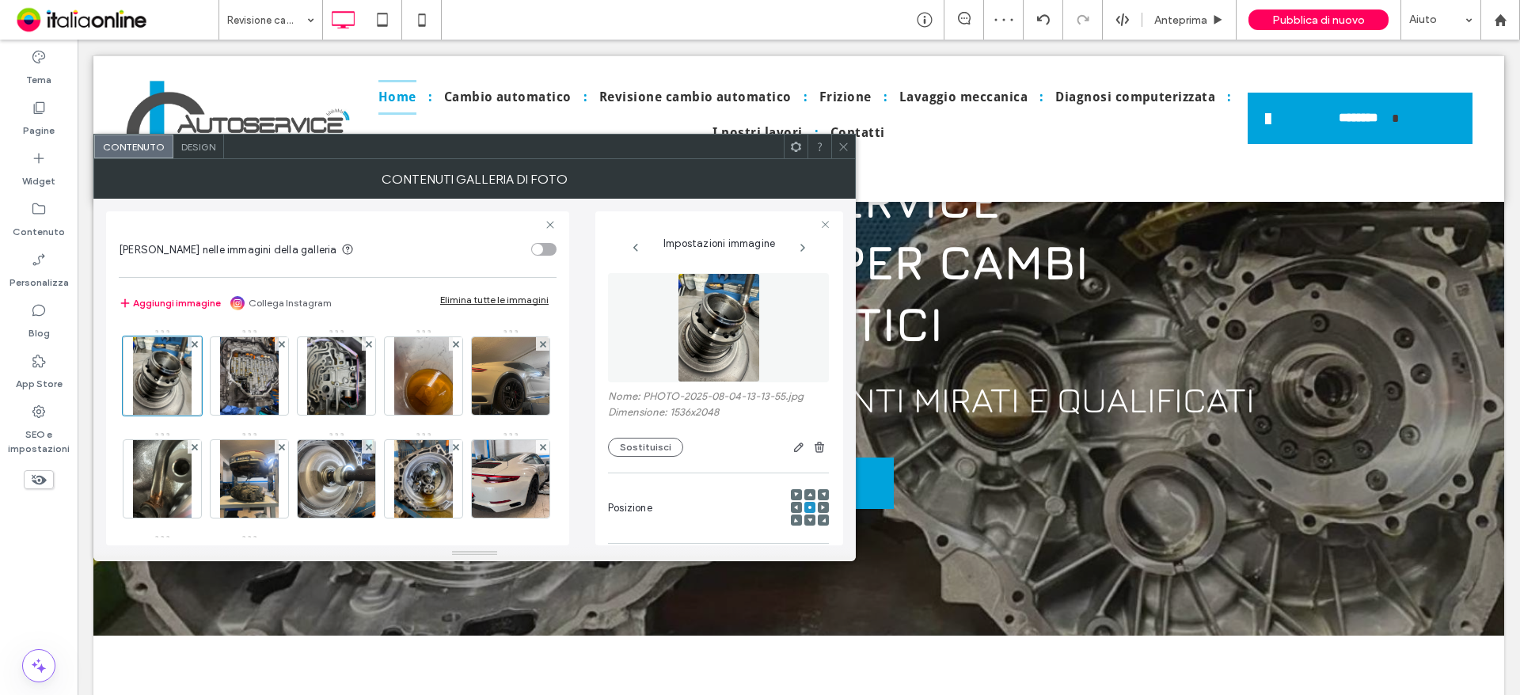
drag, startPoint x: 840, startPoint y: 149, endPoint x: 845, endPoint y: 181, distance: 32.8
click at [840, 149] on icon at bounding box center [844, 147] width 12 height 12
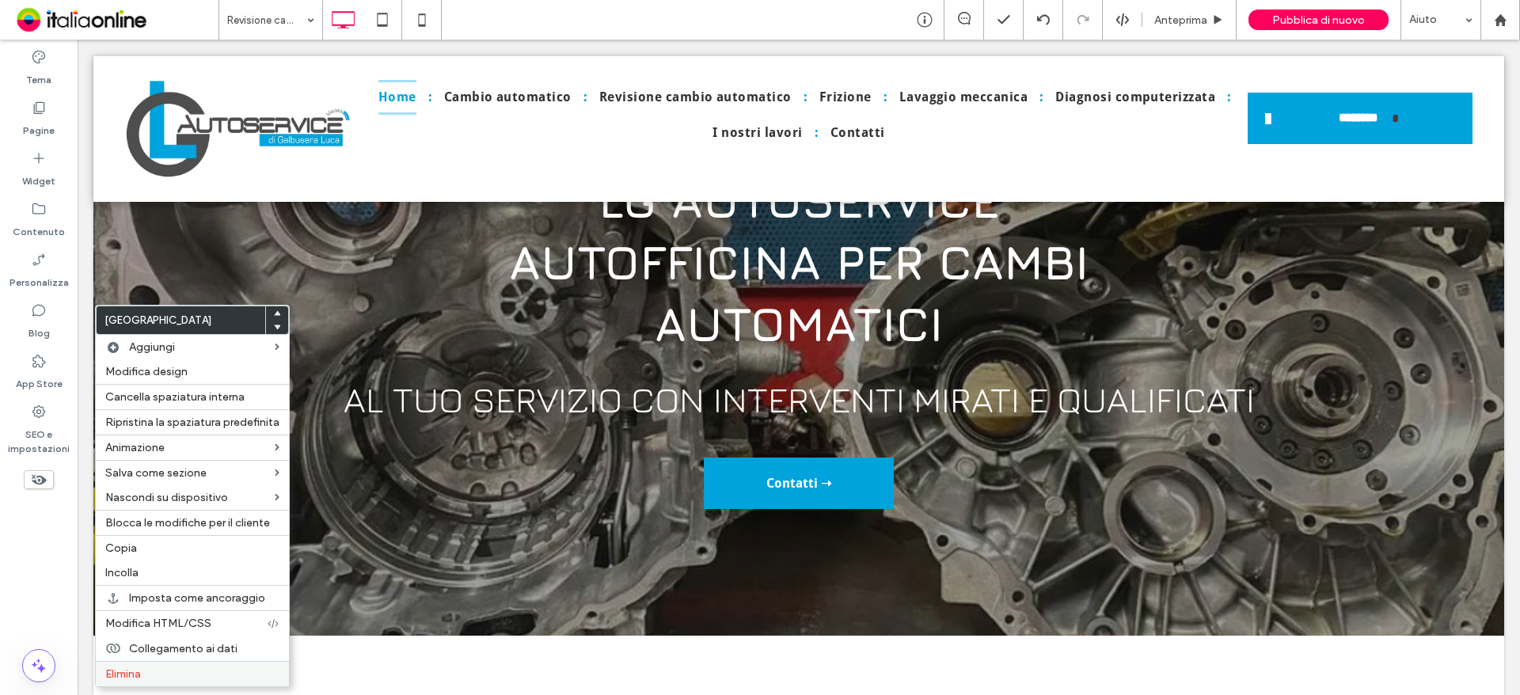
click at [141, 674] on span "Elimina" at bounding box center [123, 673] width 36 height 13
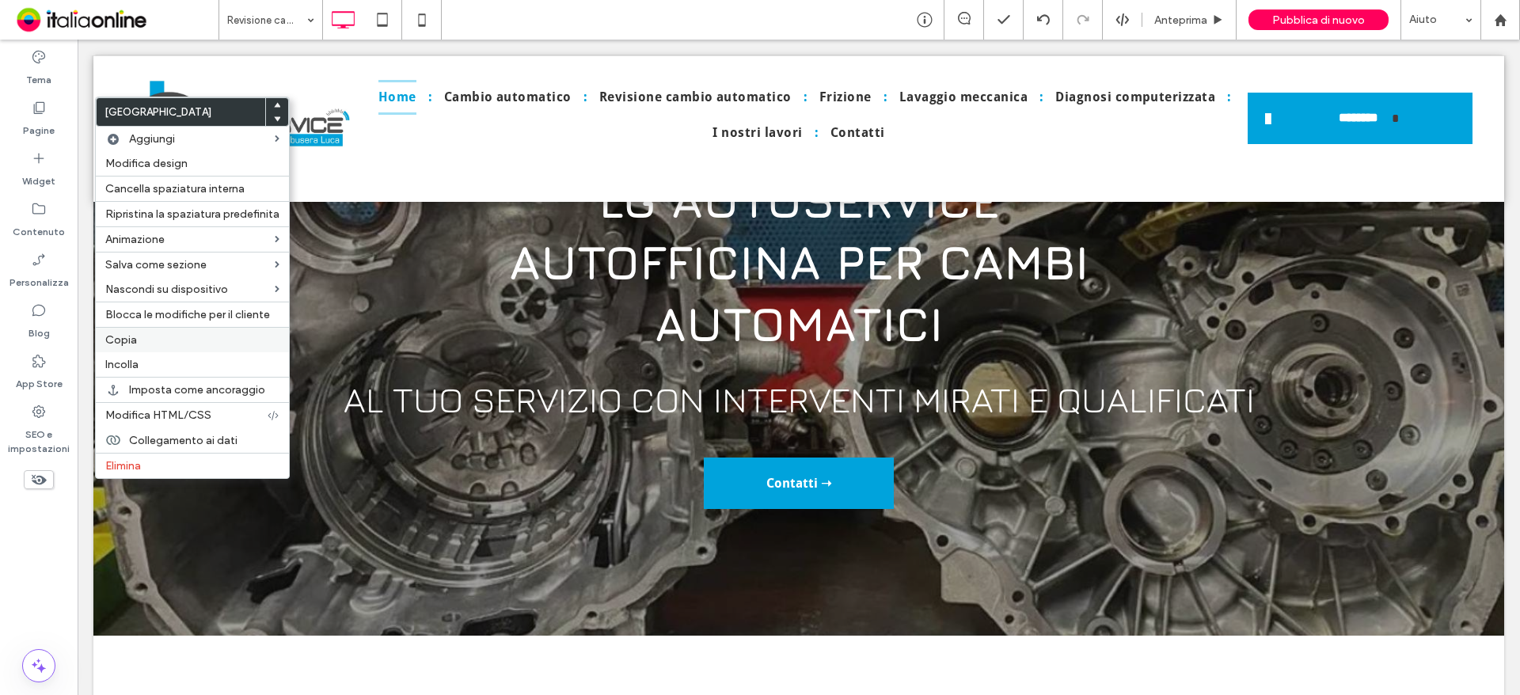
click at [129, 344] on span "Copia" at bounding box center [121, 339] width 32 height 13
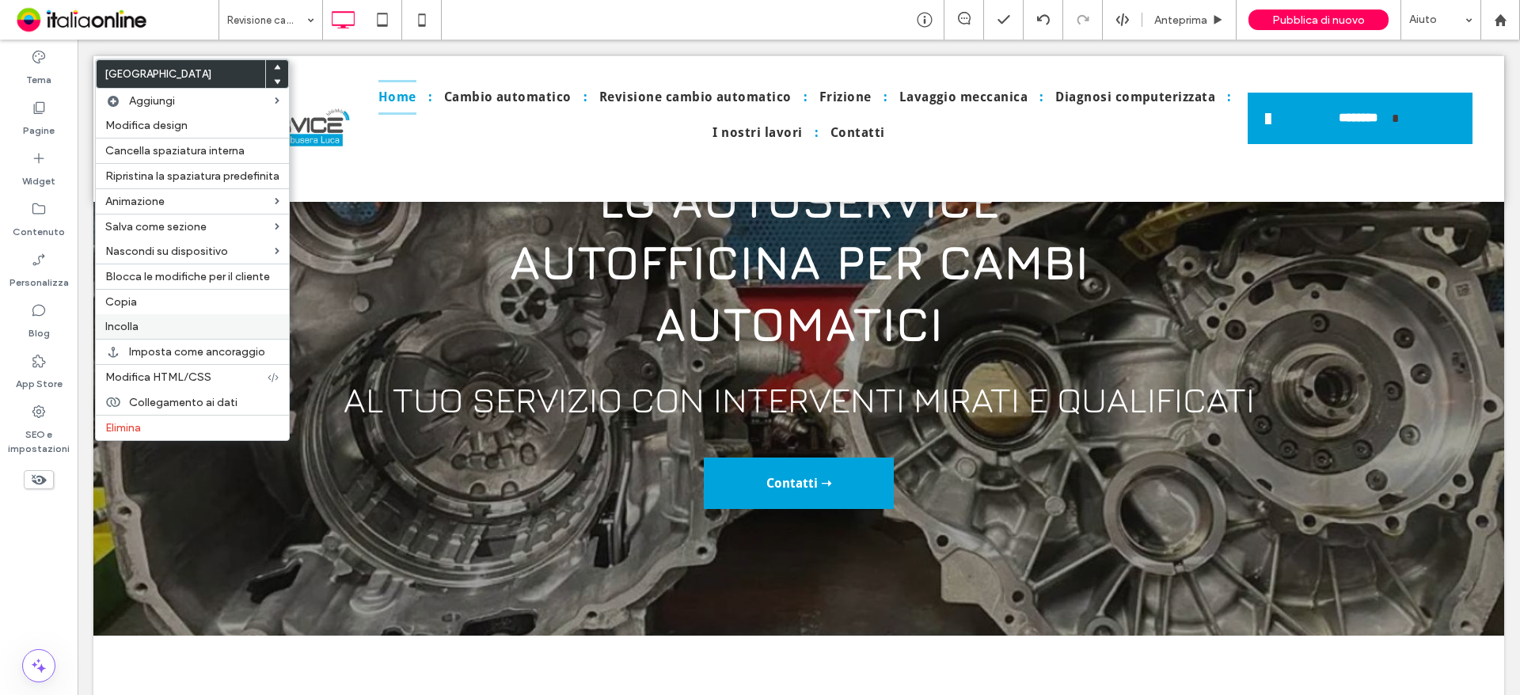
click at [131, 326] on span "Incolla" at bounding box center [121, 326] width 33 height 13
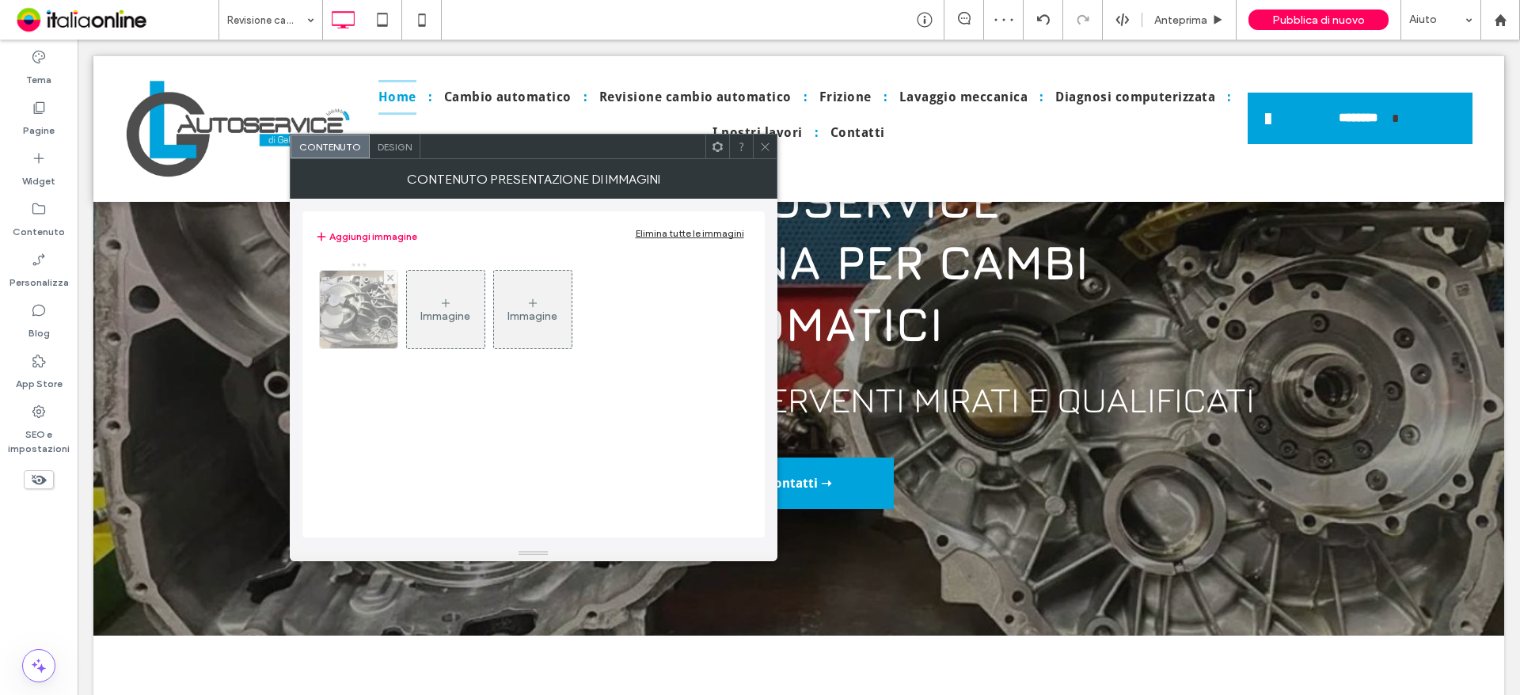
click at [371, 318] on img at bounding box center [358, 310] width 104 height 78
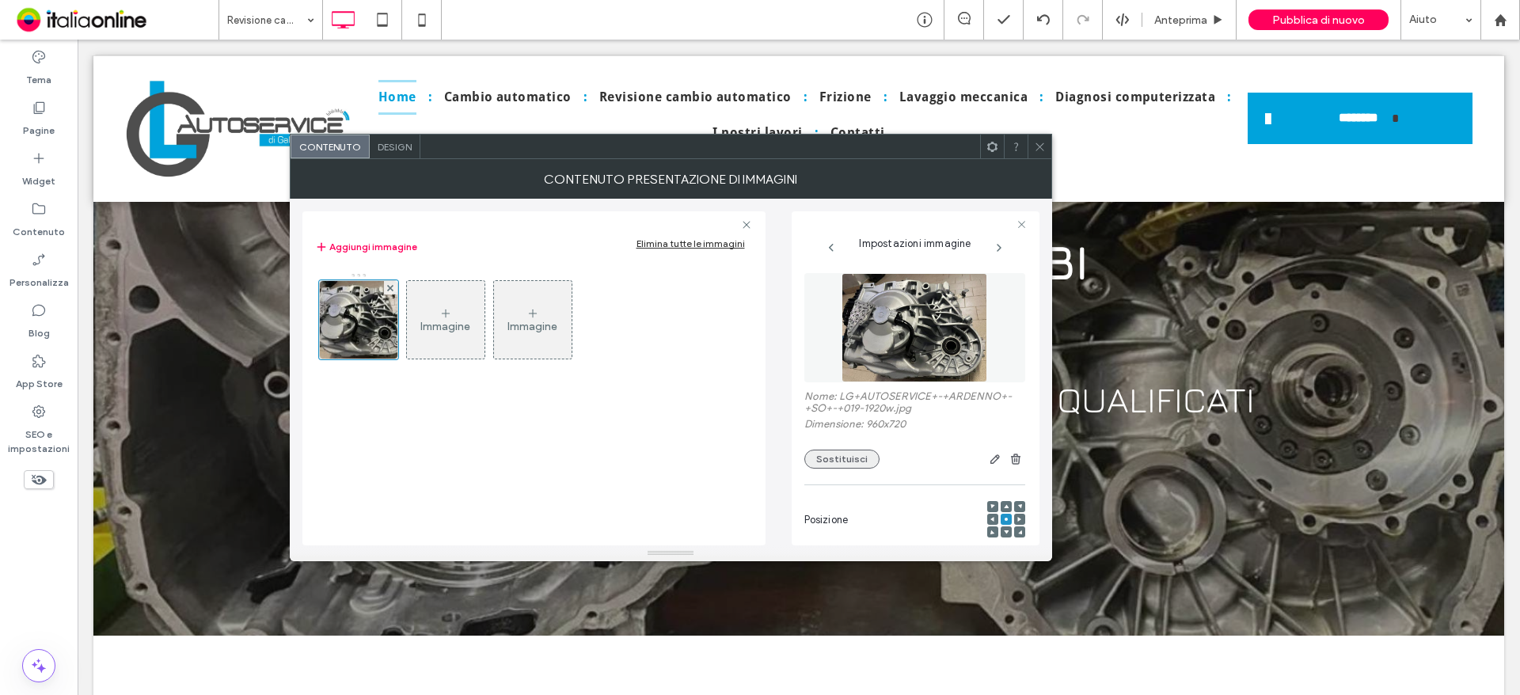
click at [834, 451] on button "Sostituisci" at bounding box center [841, 459] width 75 height 19
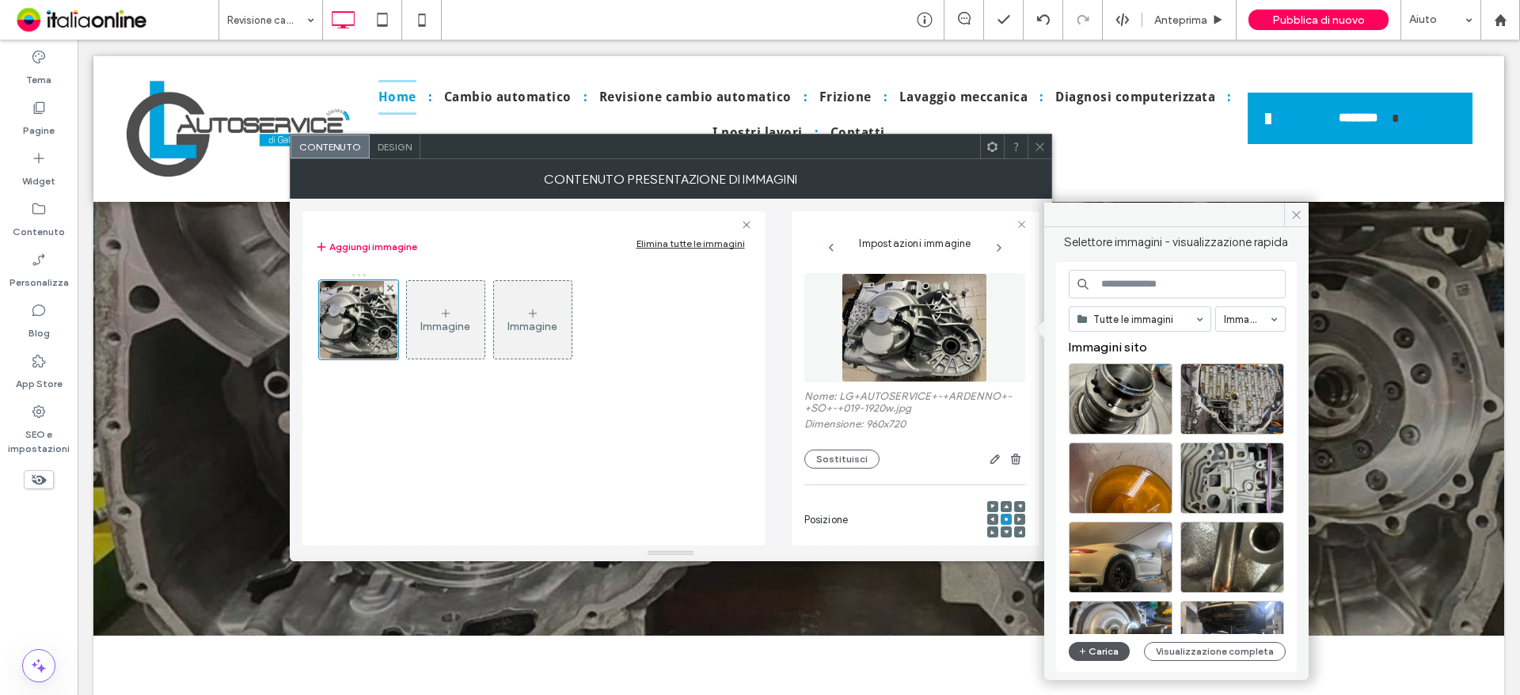
click at [1120, 653] on button "Carica" at bounding box center [1100, 651] width 62 height 19
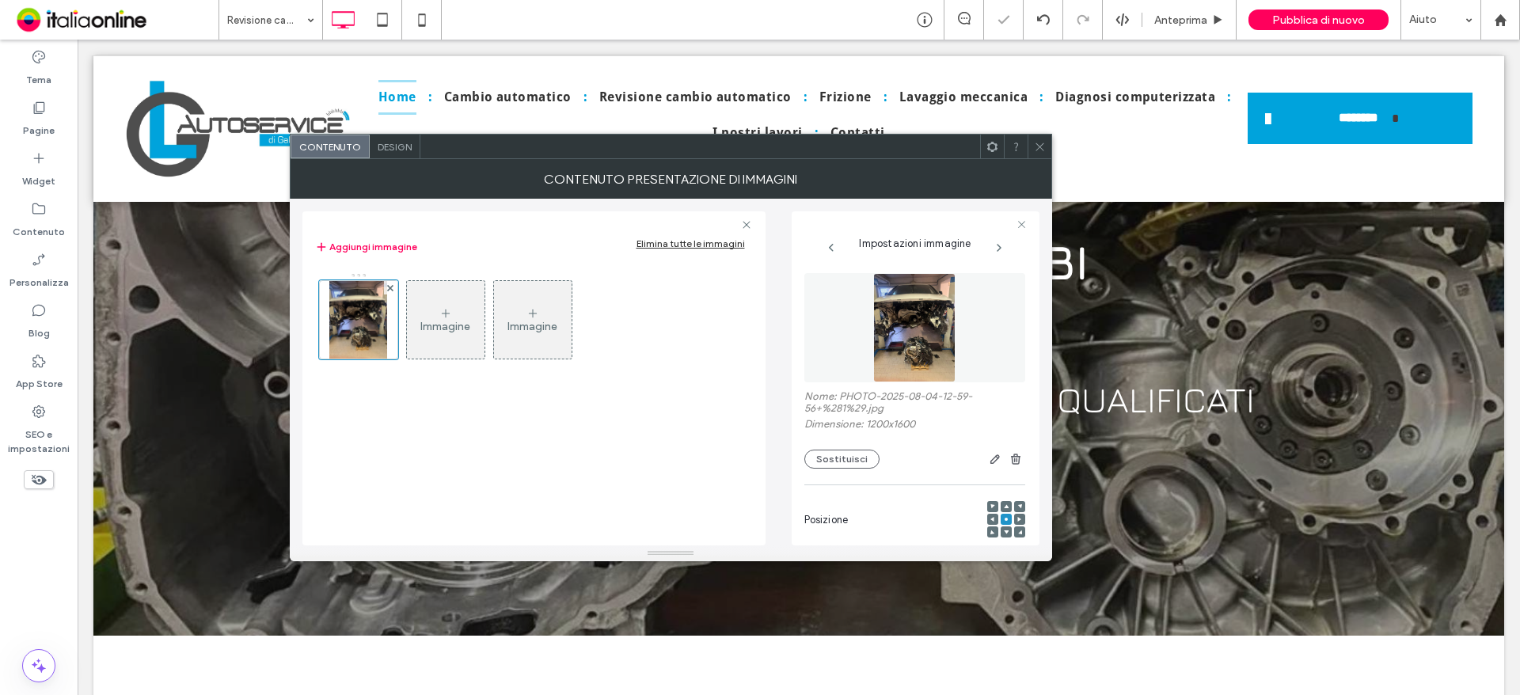
drag, startPoint x: 1036, startPoint y: 146, endPoint x: 1036, endPoint y: 167, distance: 21.4
click at [1036, 146] on icon at bounding box center [1040, 147] width 12 height 12
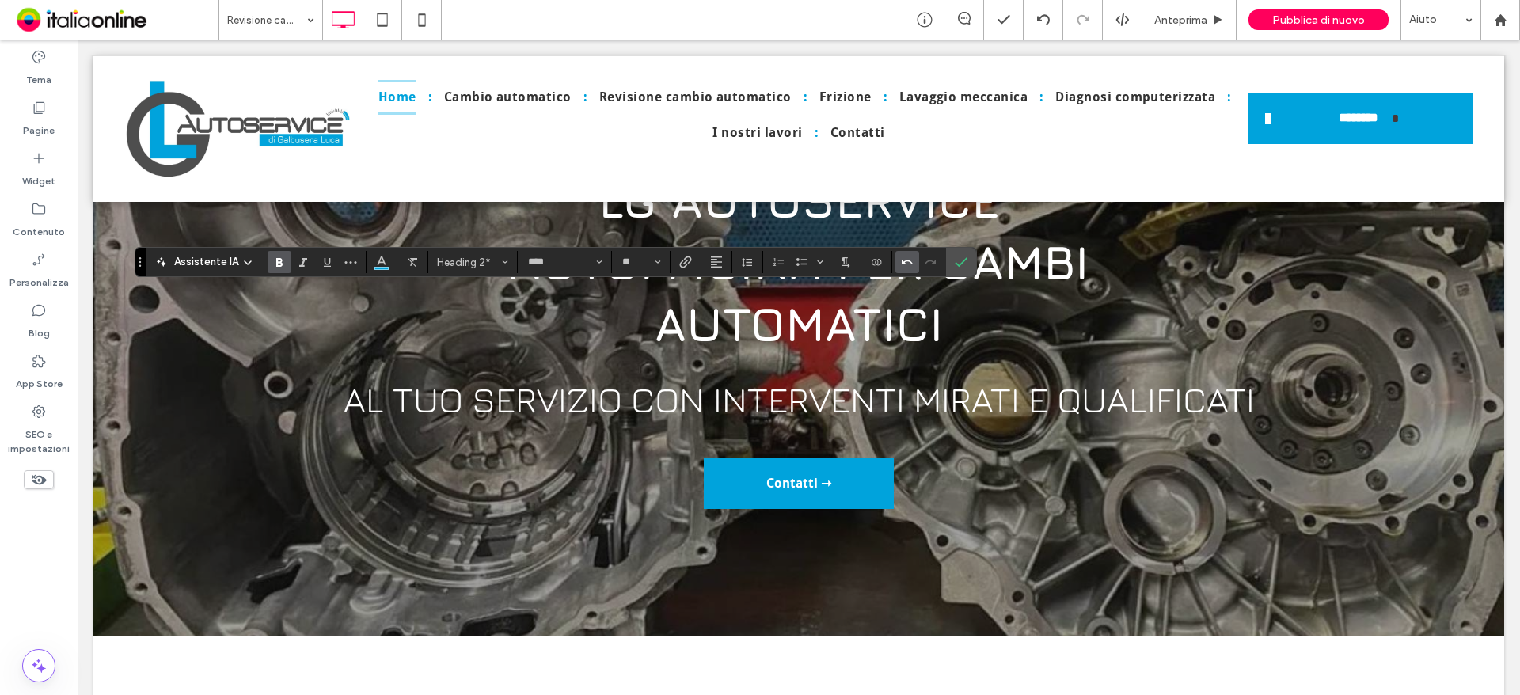
type input "**********"
type input "**"
type input "****"
type input "**"
type input "**********"
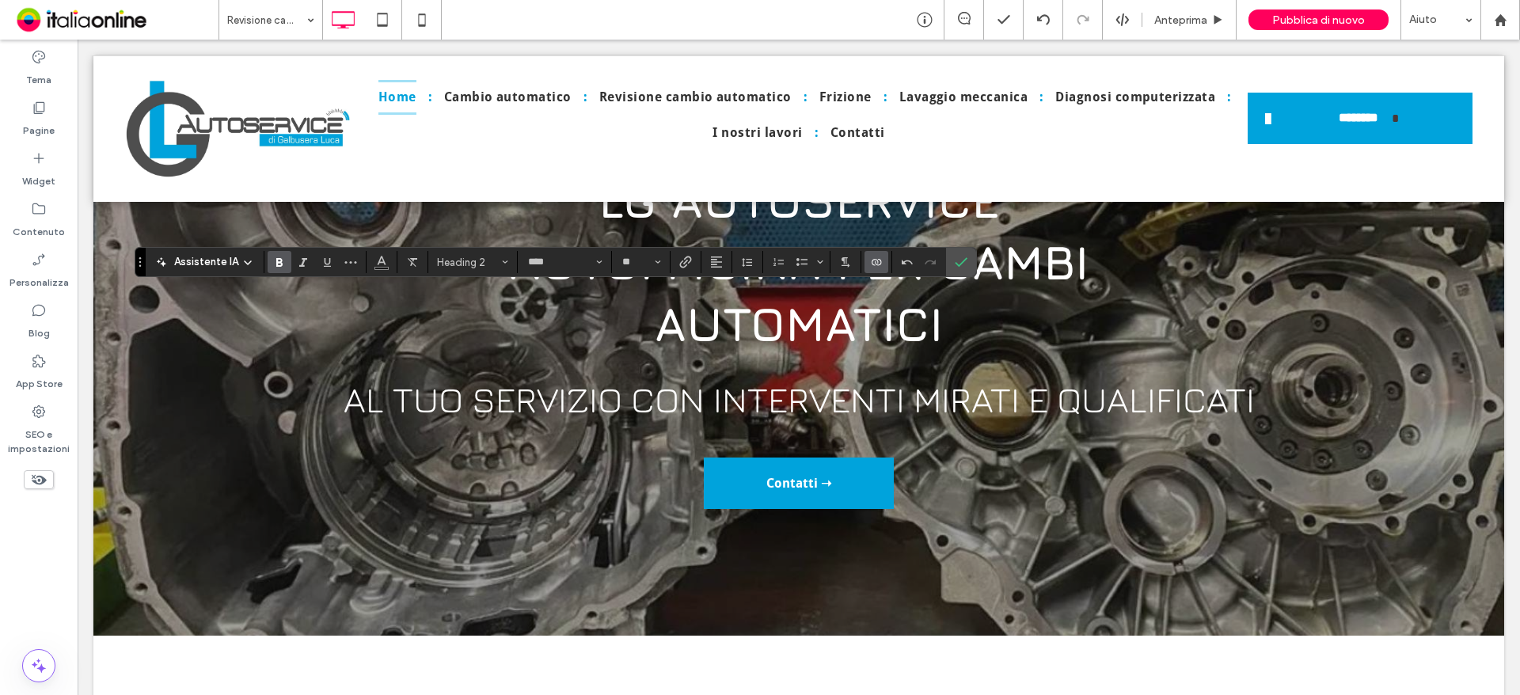
type input "**"
type input "****"
type input "**"
drag, startPoint x: 972, startPoint y: 262, endPoint x: 966, endPoint y: 272, distance: 12.1
click at [972, 262] on section at bounding box center [961, 262] width 30 height 28
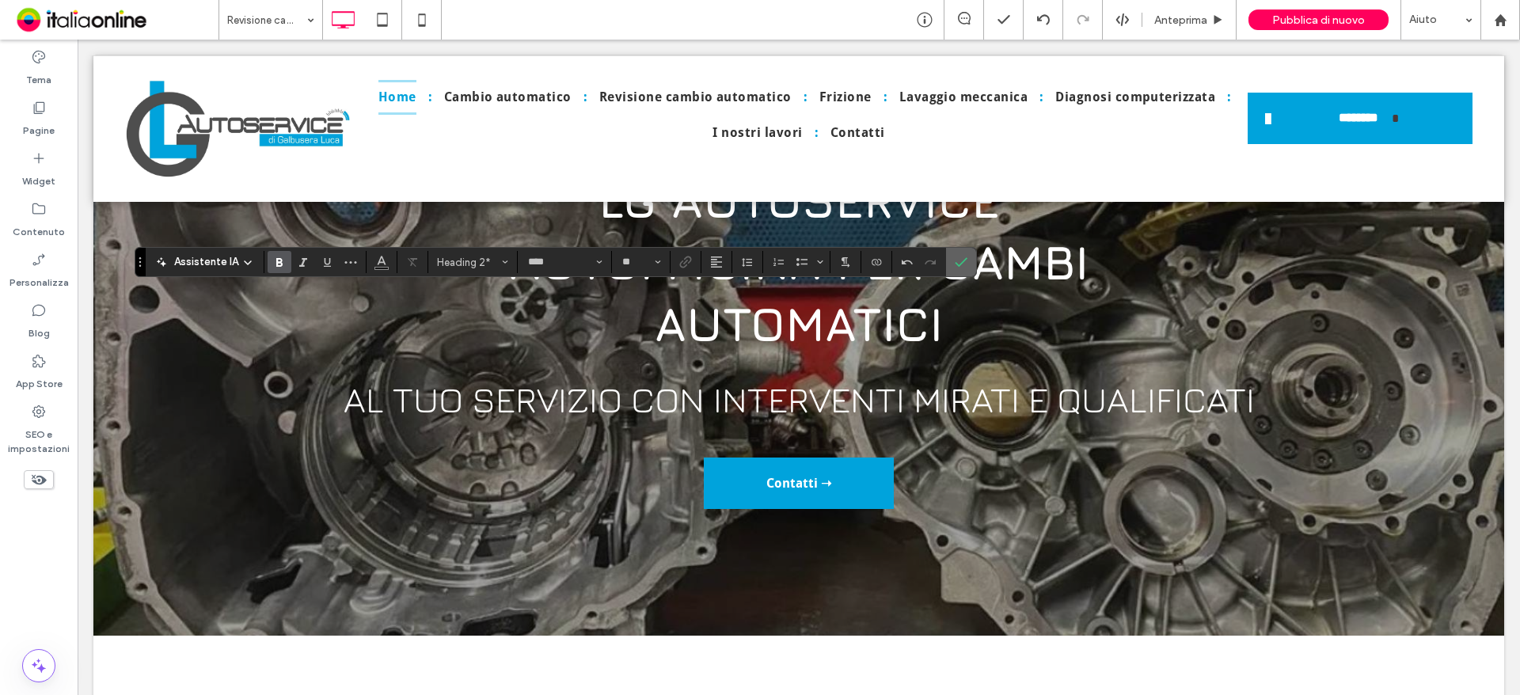
click at [968, 257] on label "Conferma" at bounding box center [961, 262] width 24 height 28
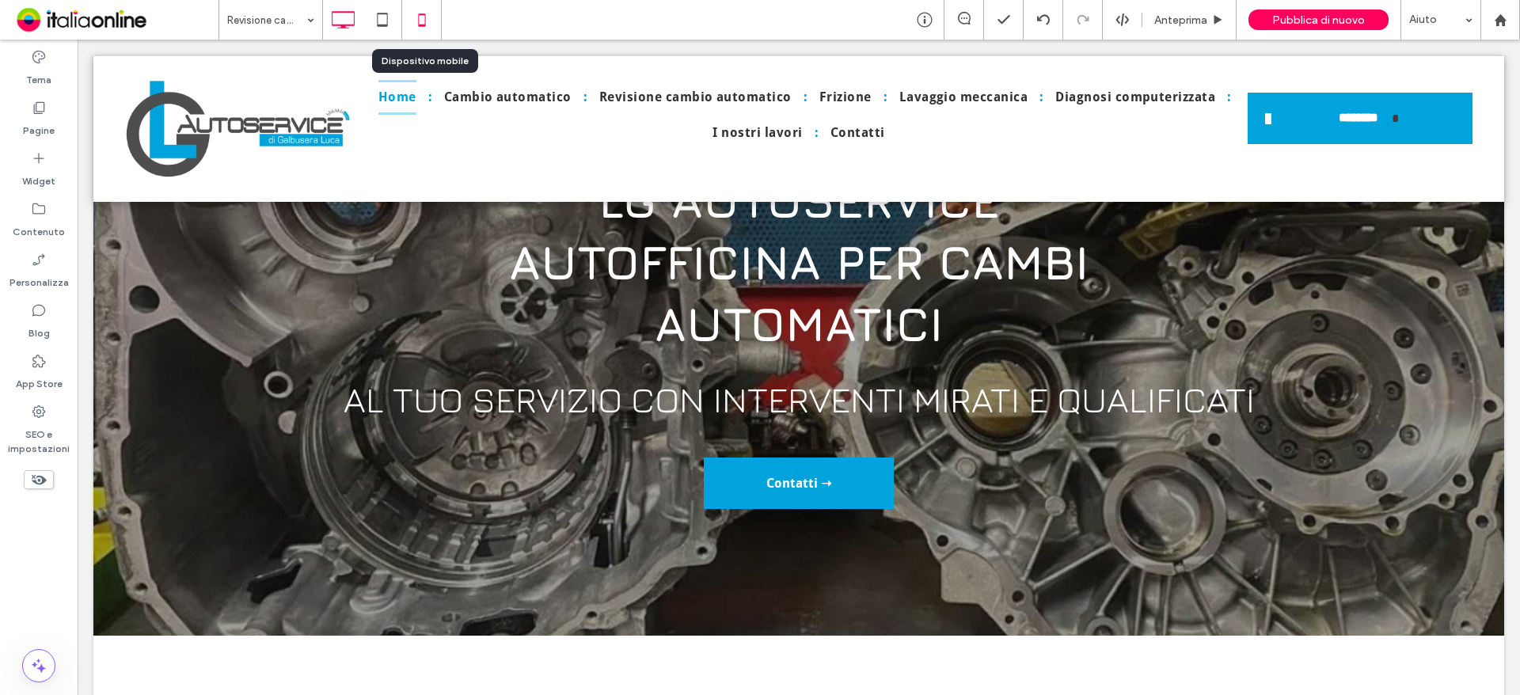
click at [429, 18] on icon at bounding box center [422, 20] width 32 height 32
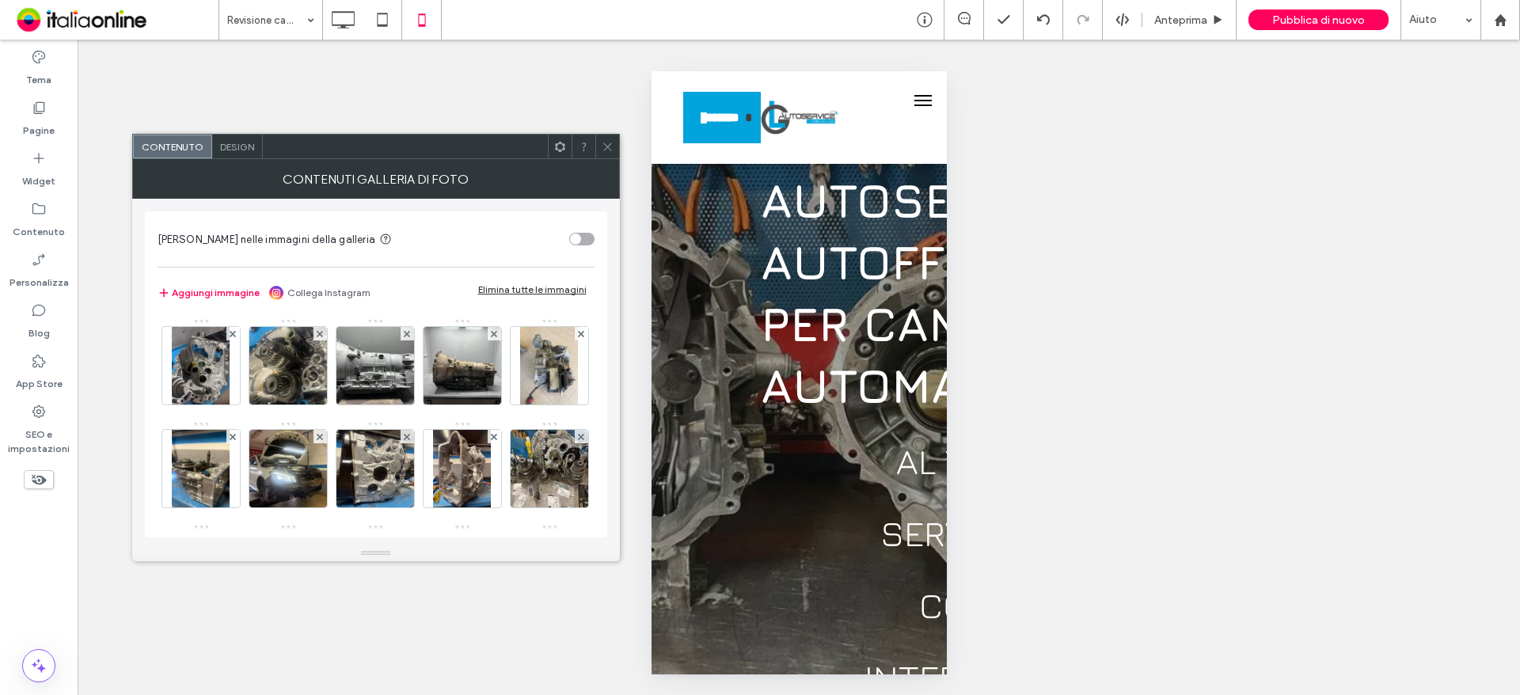
click at [229, 150] on span "Design" at bounding box center [237, 147] width 34 height 12
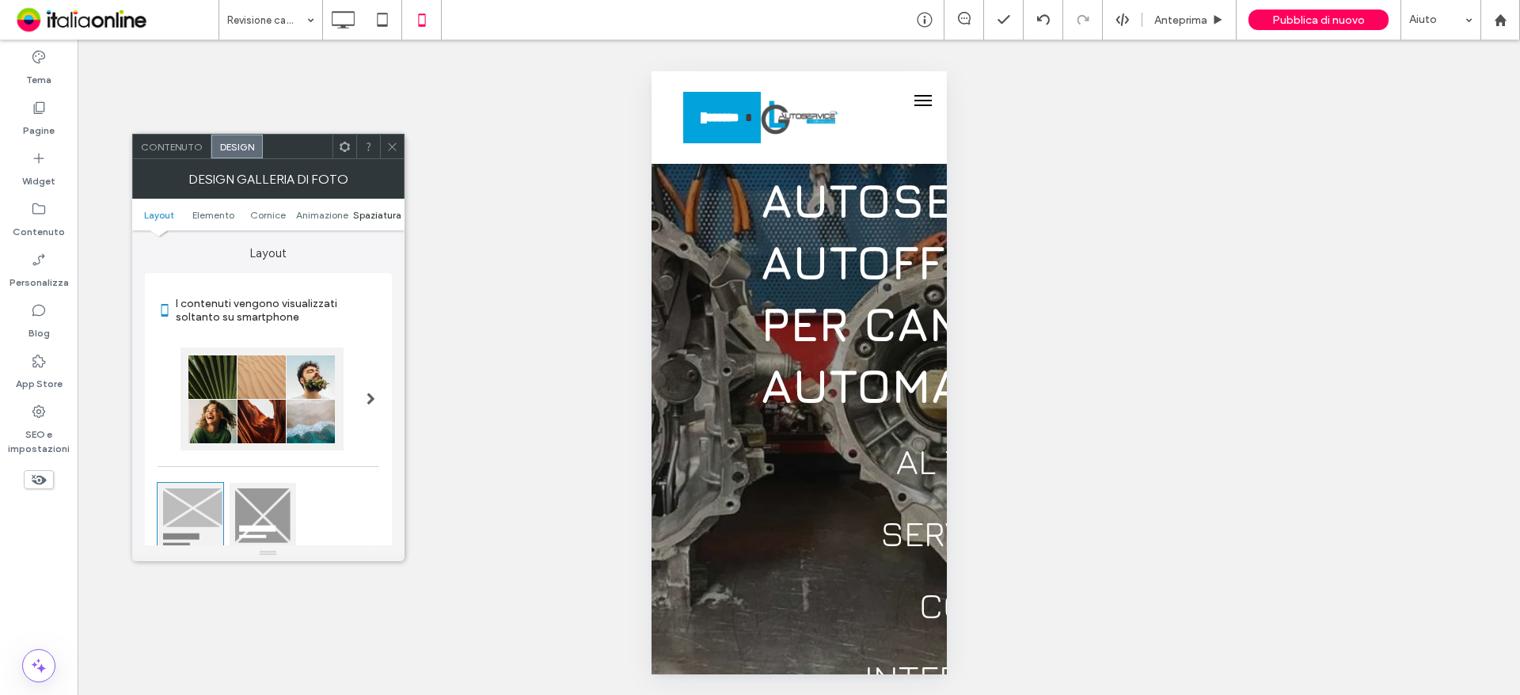
drag, startPoint x: 384, startPoint y: 203, endPoint x: 384, endPoint y: 212, distance: 8.7
click at [384, 203] on ul "Layout Elemento Cornice Animazione Spaziatura" at bounding box center [268, 215] width 272 height 32
drag, startPoint x: 384, startPoint y: 214, endPoint x: 384, endPoint y: 228, distance: 14.2
click at [384, 214] on span "Spaziatura" at bounding box center [377, 215] width 48 height 12
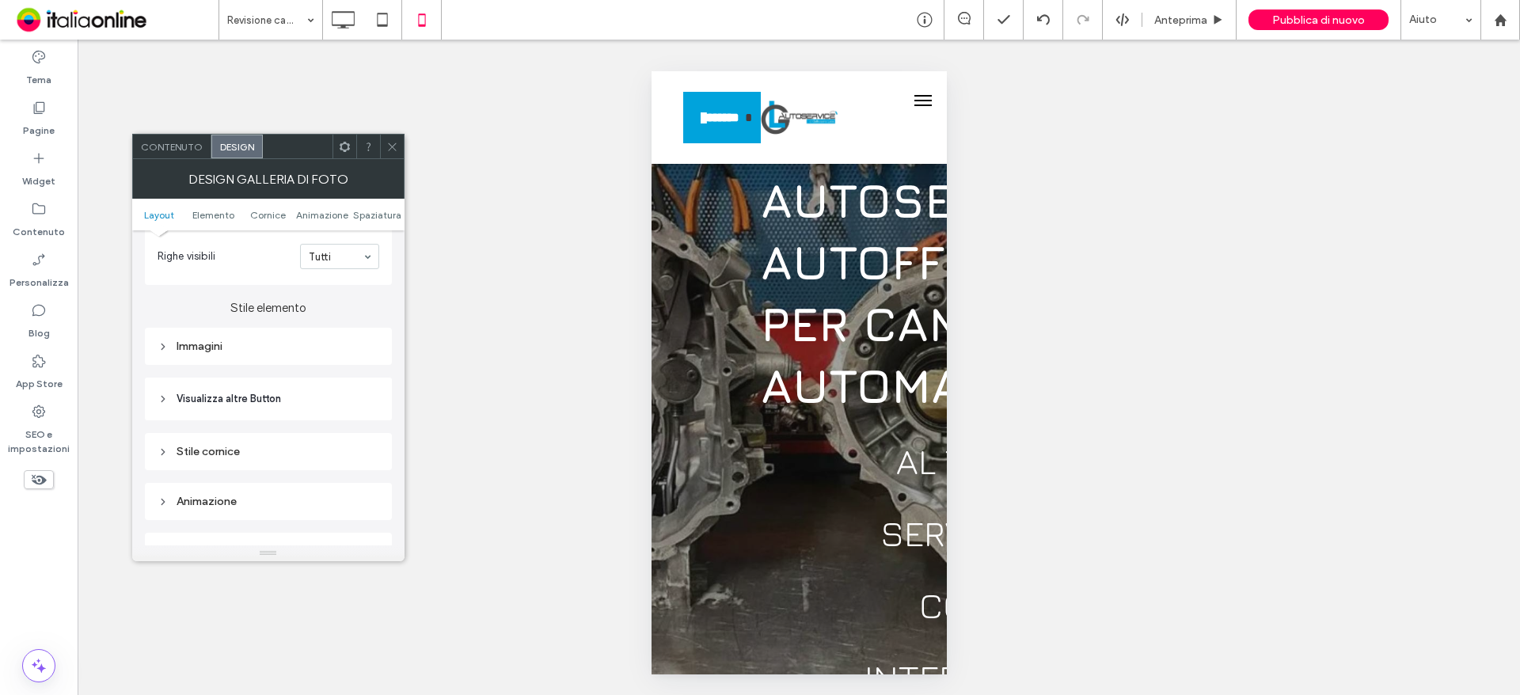
scroll to position [526, 0]
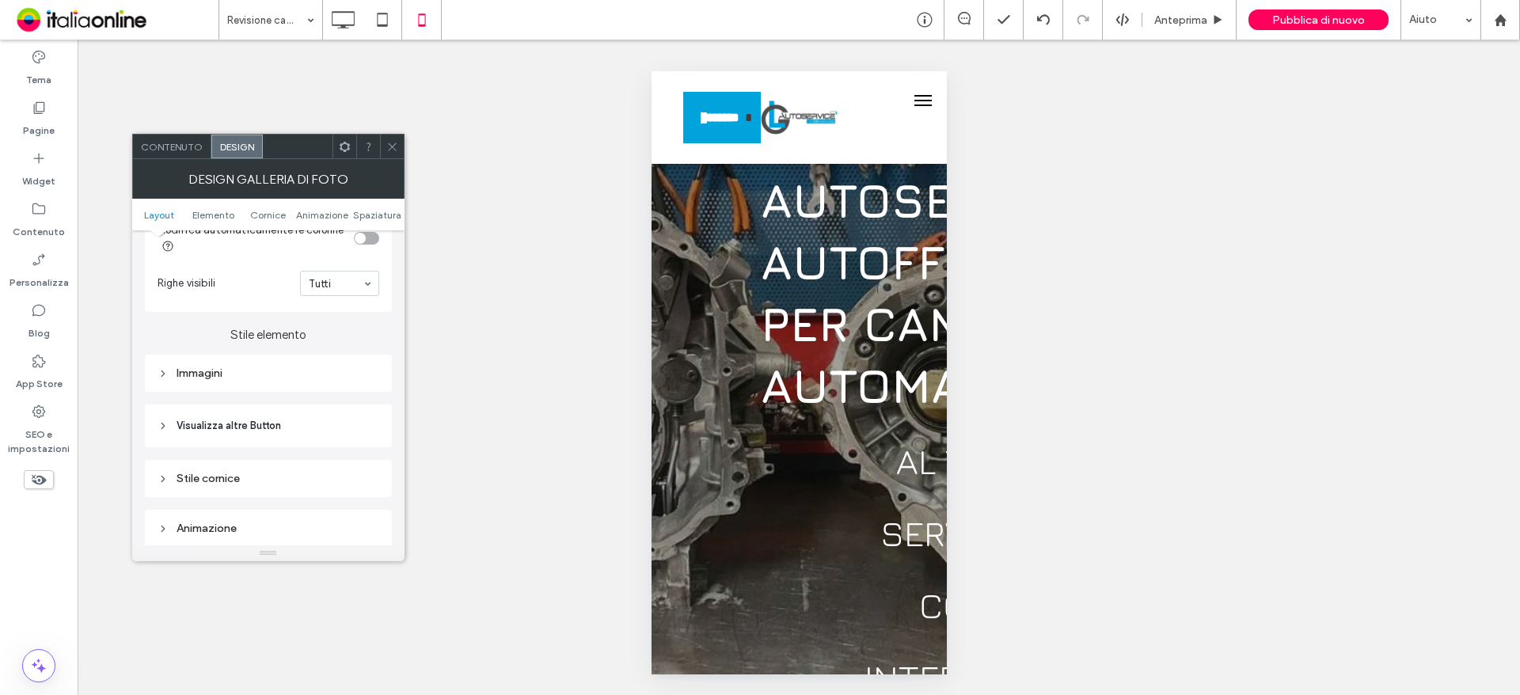
click at [253, 386] on div "Immagini" at bounding box center [268, 373] width 247 height 37
click at [247, 362] on div "Immagini" at bounding box center [268, 373] width 247 height 37
click at [237, 369] on div "Immagini" at bounding box center [269, 373] width 222 height 13
click at [352, 449] on input "***" at bounding box center [360, 455] width 40 height 21
type input "***"
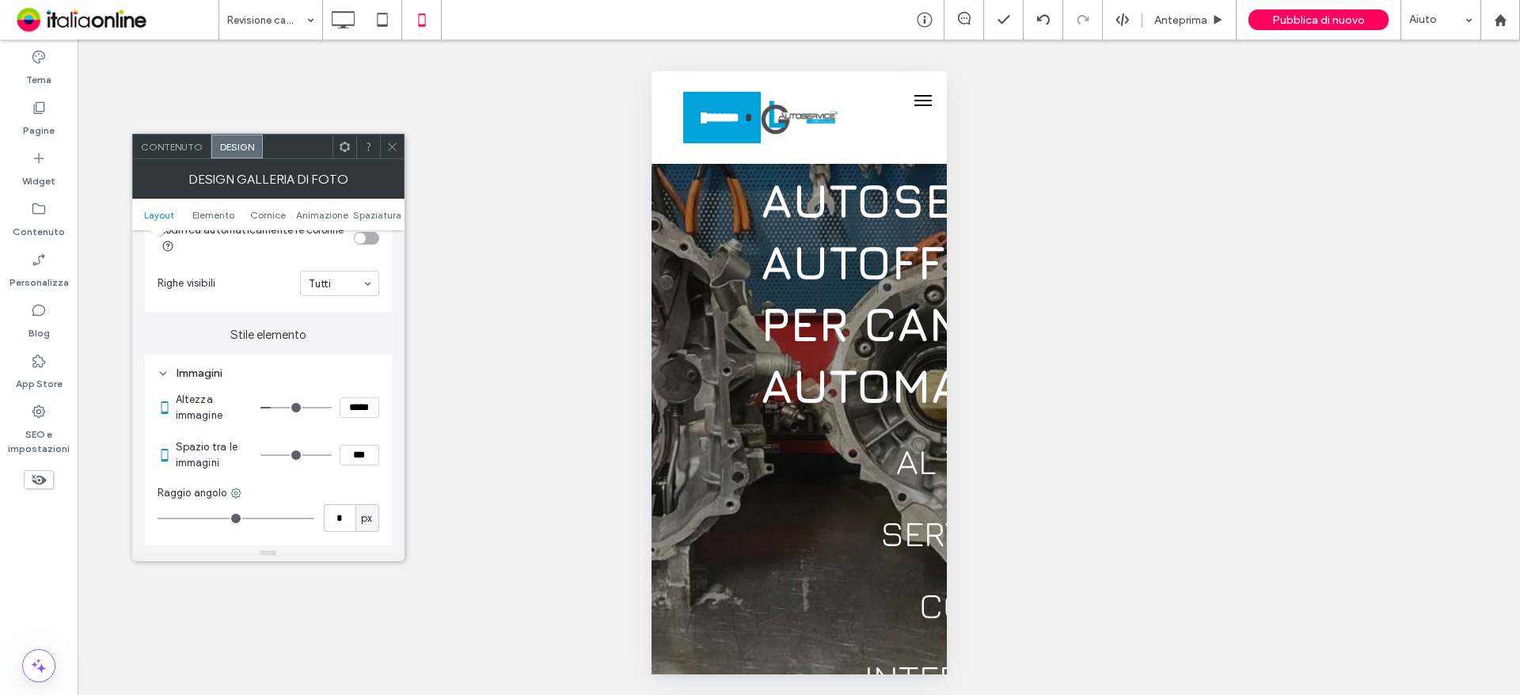
type input "*"
click at [470, 458] on div "Mostrare? Sì Mostrare? Sì Mostrare? Sì Mostrare? Sì Mostrare? Sì Mostrare? Sì M…" at bounding box center [799, 367] width 1442 height 655
click at [393, 147] on icon at bounding box center [392, 147] width 12 height 12
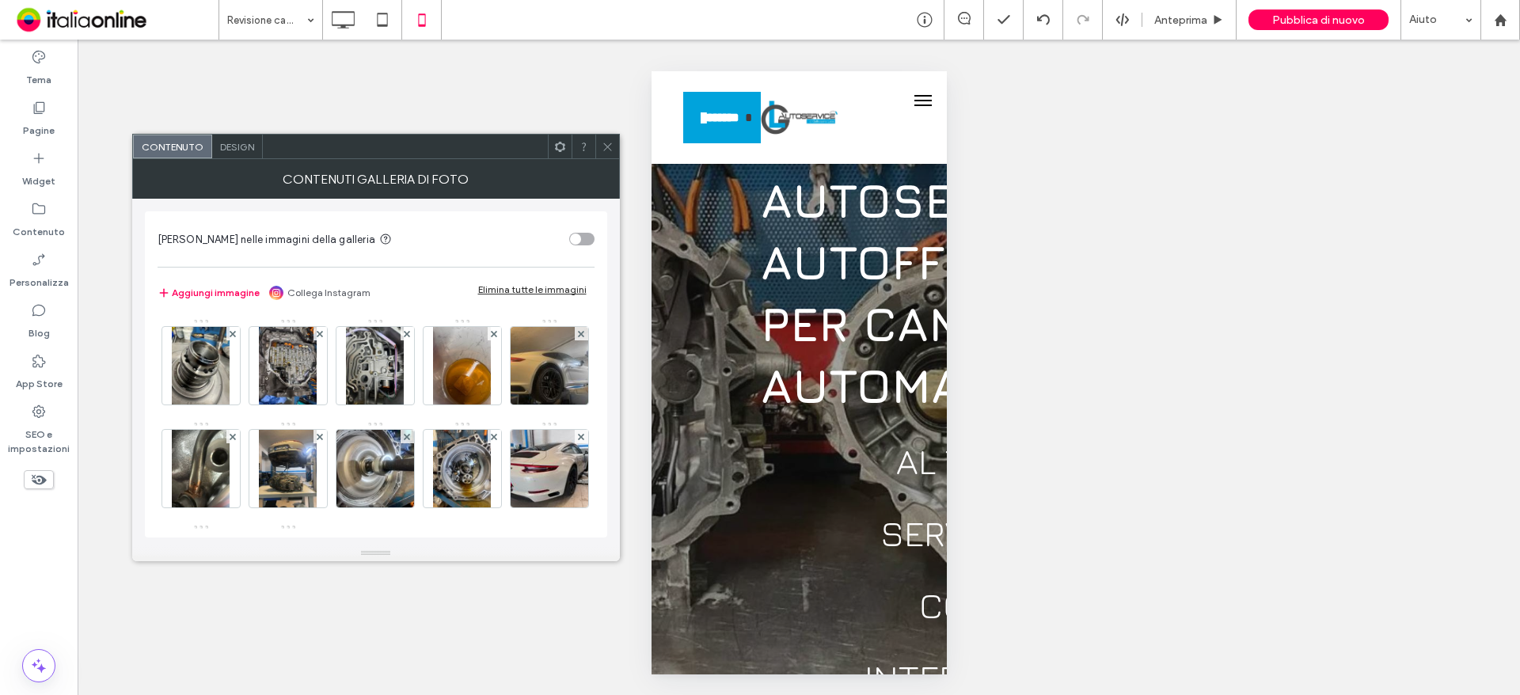
click at [226, 150] on span "Design" at bounding box center [237, 147] width 34 height 12
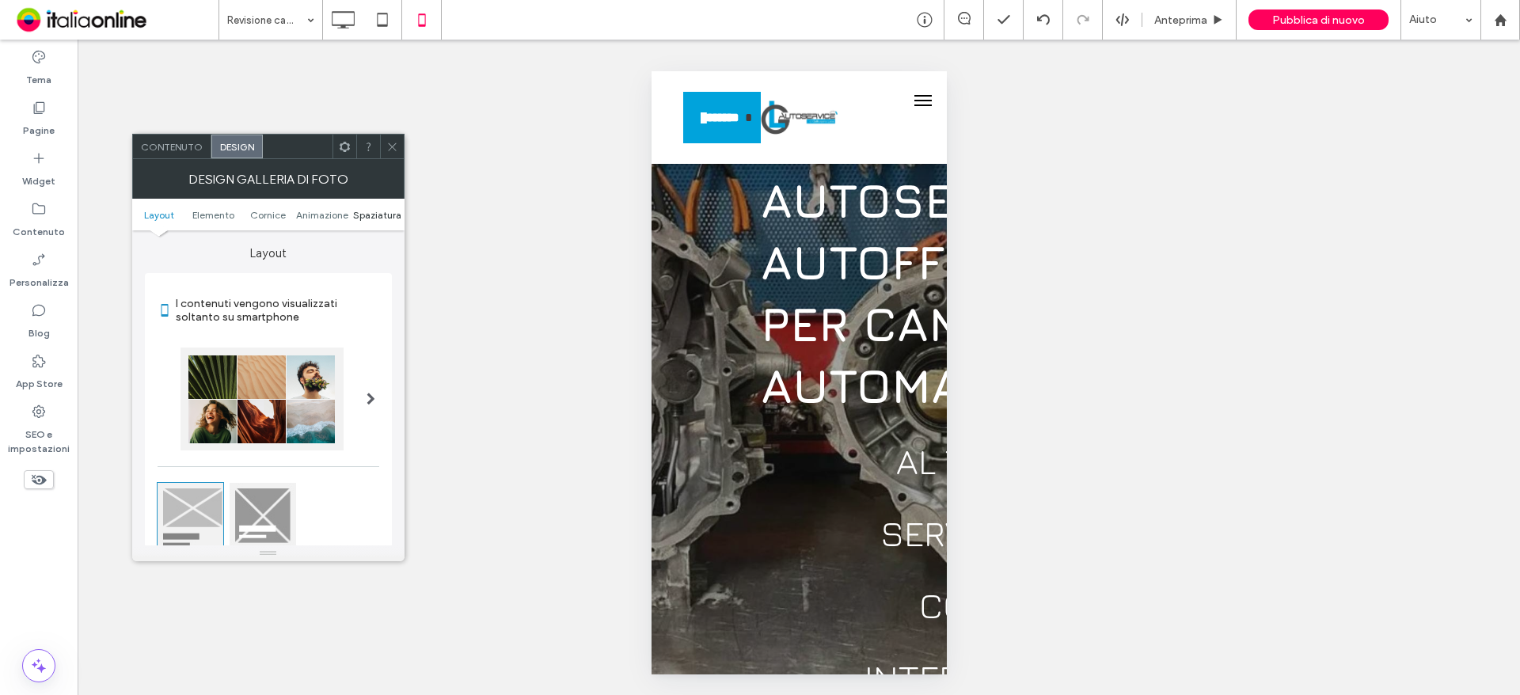
click at [362, 215] on span "Spaziatura" at bounding box center [377, 215] width 48 height 12
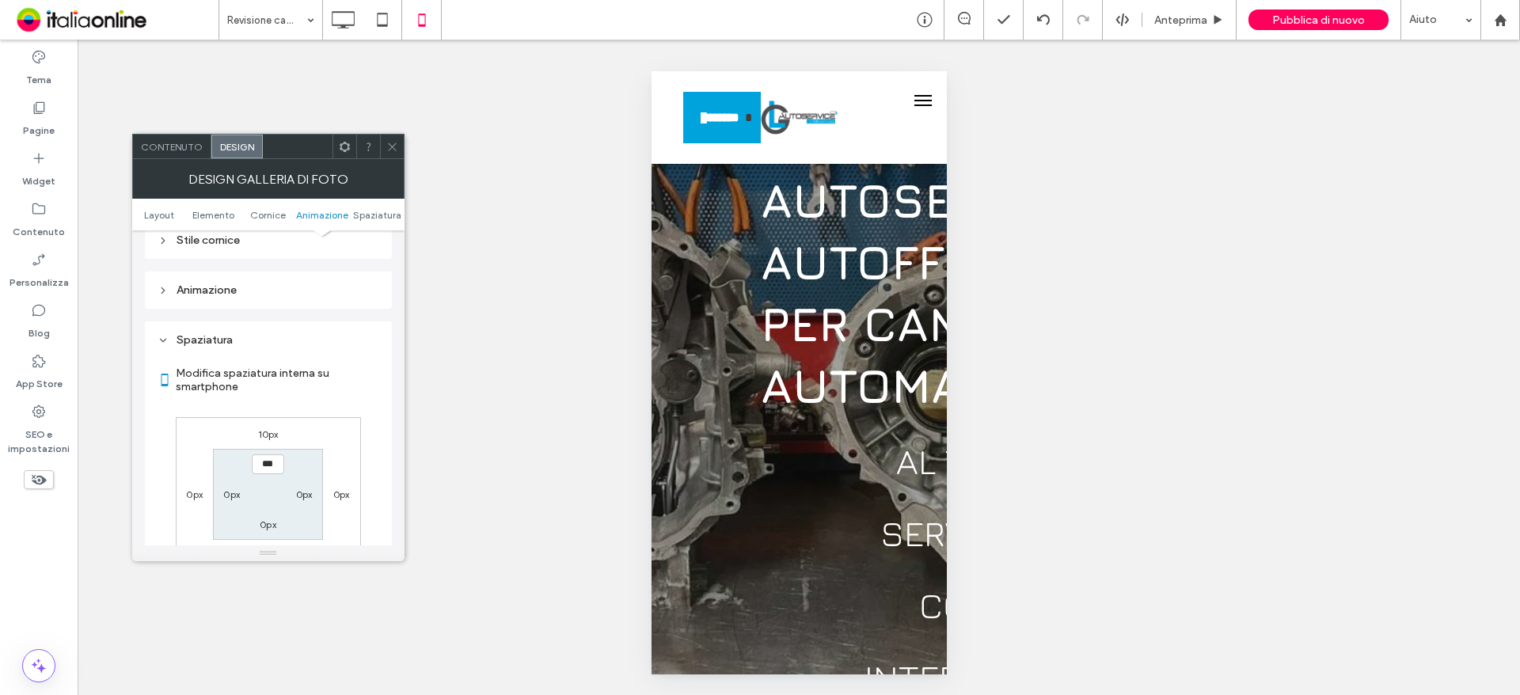
scroll to position [606, 0]
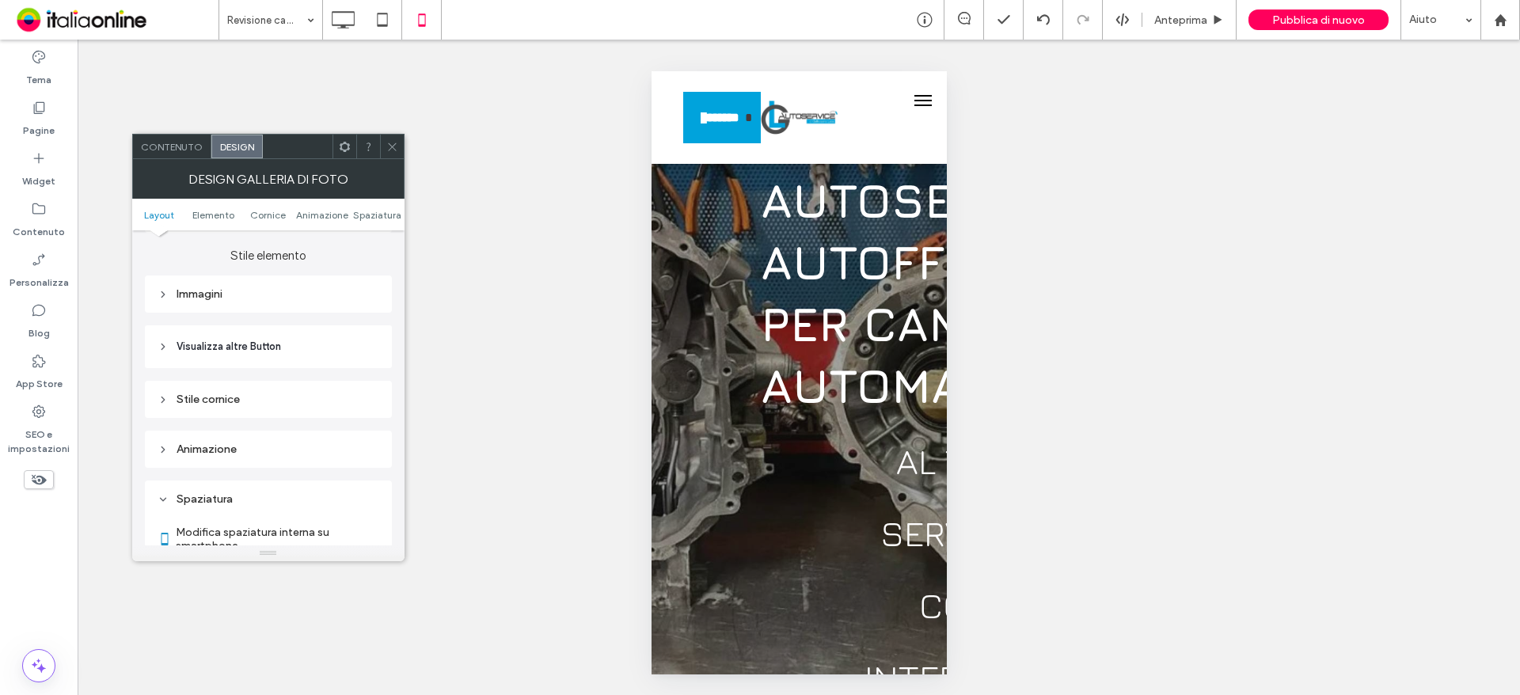
click at [201, 287] on div "Immagini" at bounding box center [269, 293] width 222 height 13
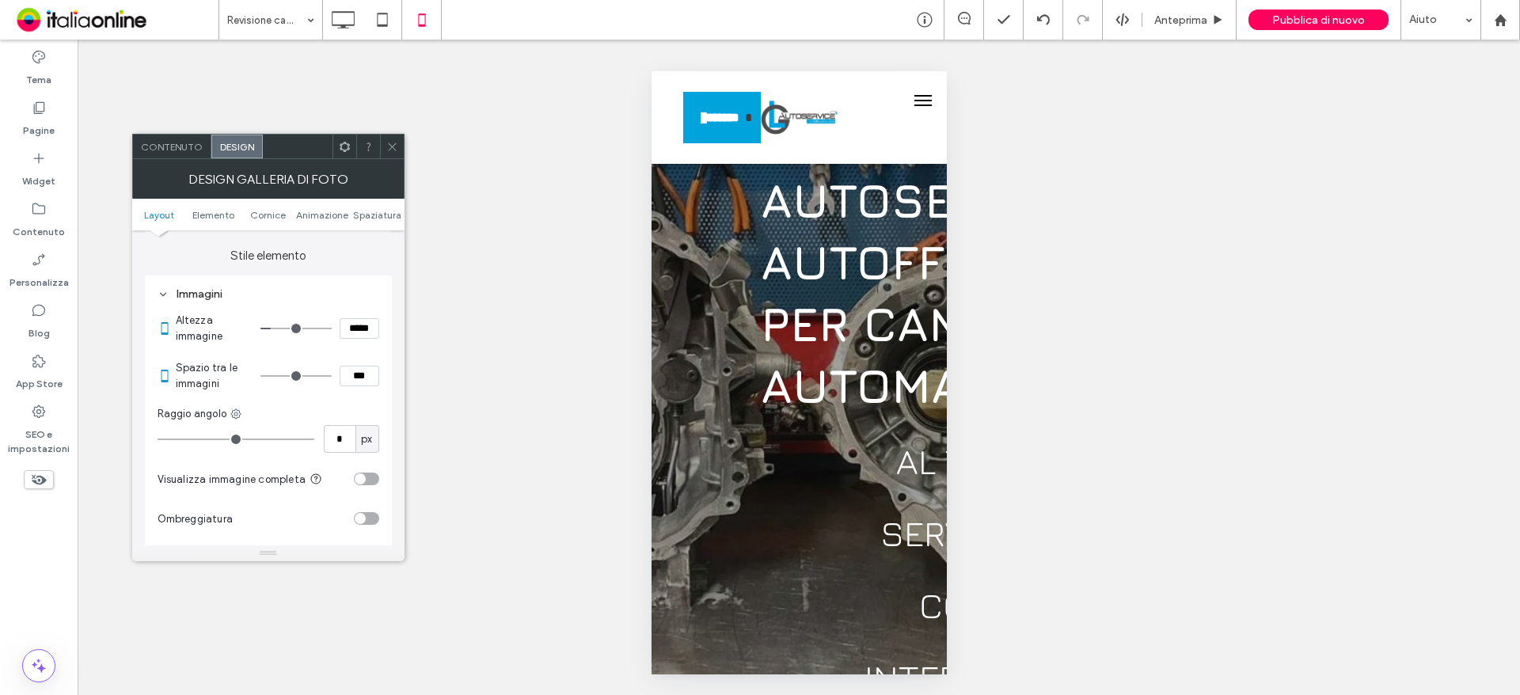
drag, startPoint x: 349, startPoint y: 372, endPoint x: 359, endPoint y: 377, distance: 11.3
click at [359, 377] on input "***" at bounding box center [360, 376] width 40 height 21
type input "***"
type input "*"
click at [386, 150] on icon at bounding box center [392, 147] width 12 height 12
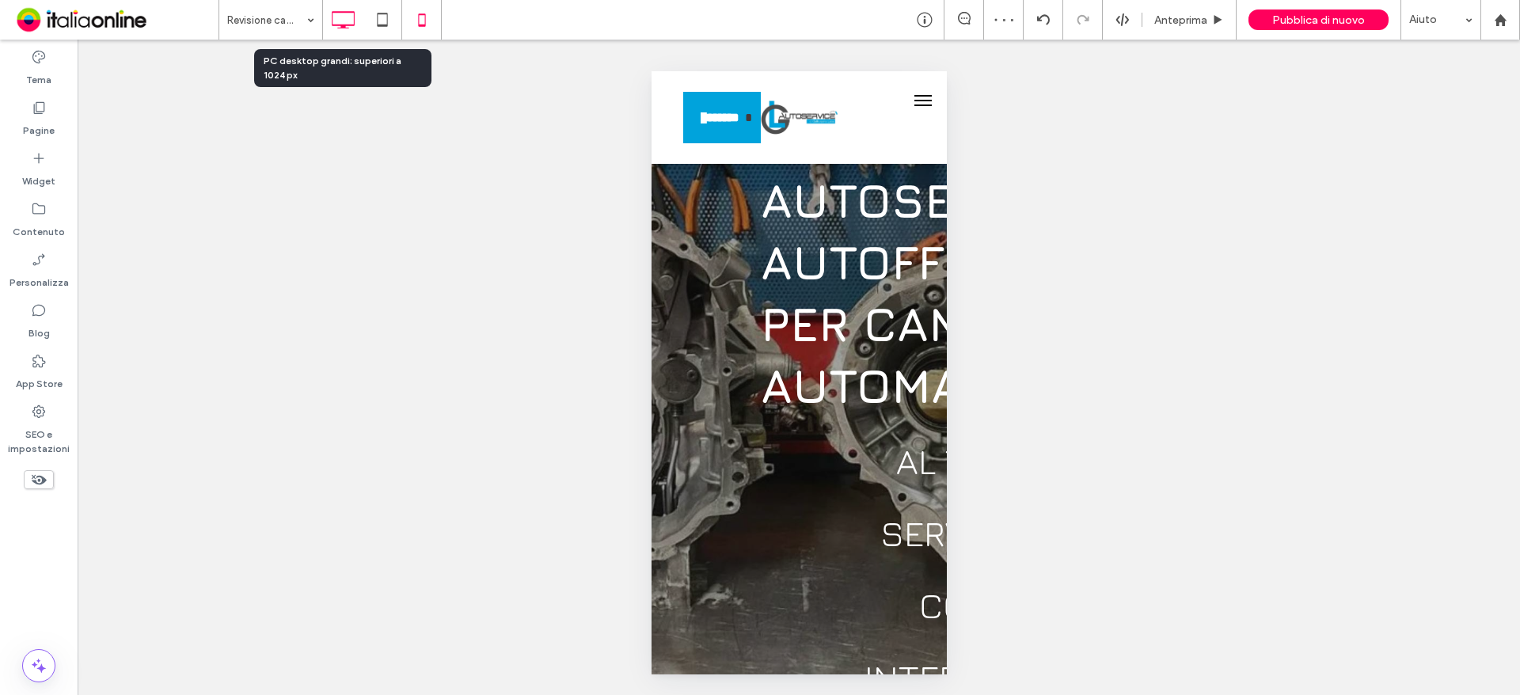
click at [336, 31] on icon at bounding box center [343, 20] width 32 height 32
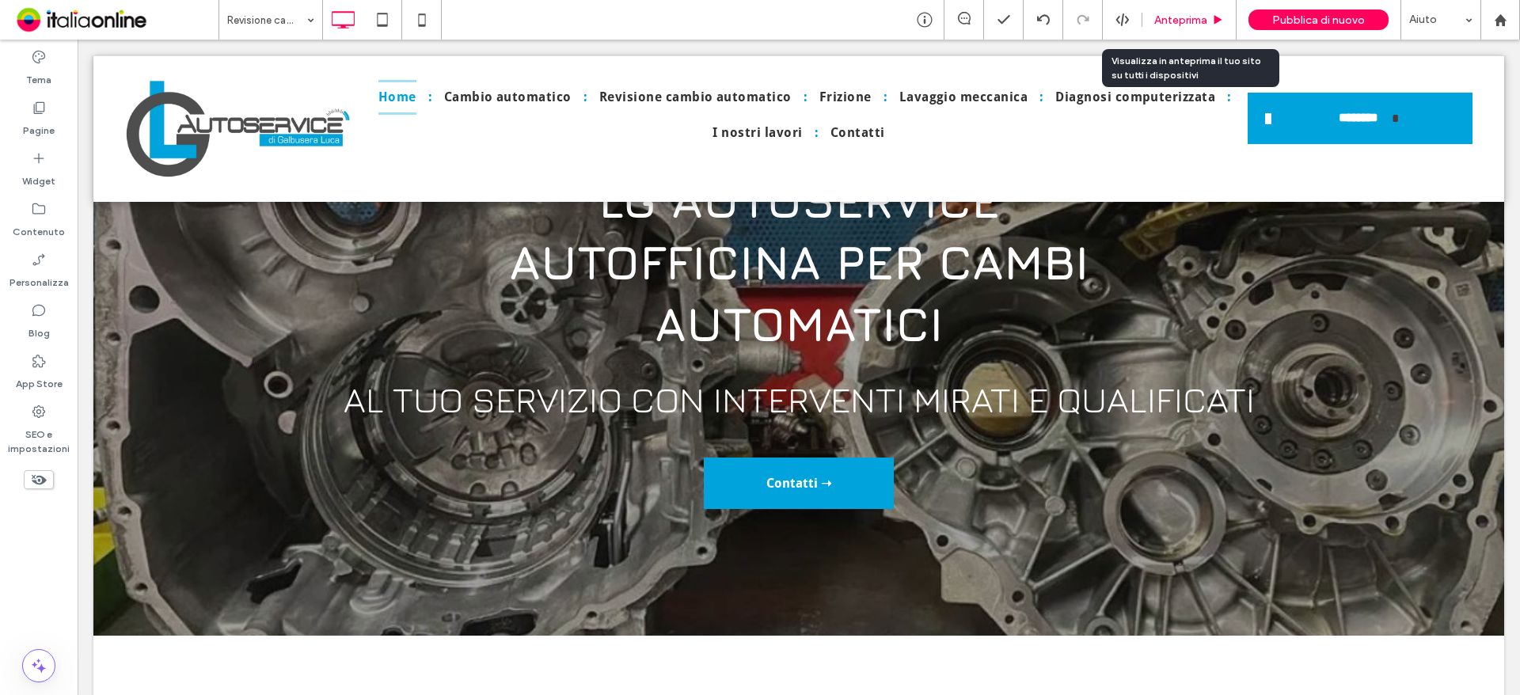
click at [1172, 33] on div "Anteprima" at bounding box center [1189, 20] width 94 height 40
click at [1161, 30] on div "Anteprima" at bounding box center [1189, 20] width 94 height 40
click at [1165, 23] on span "Anteprima" at bounding box center [1180, 19] width 53 height 13
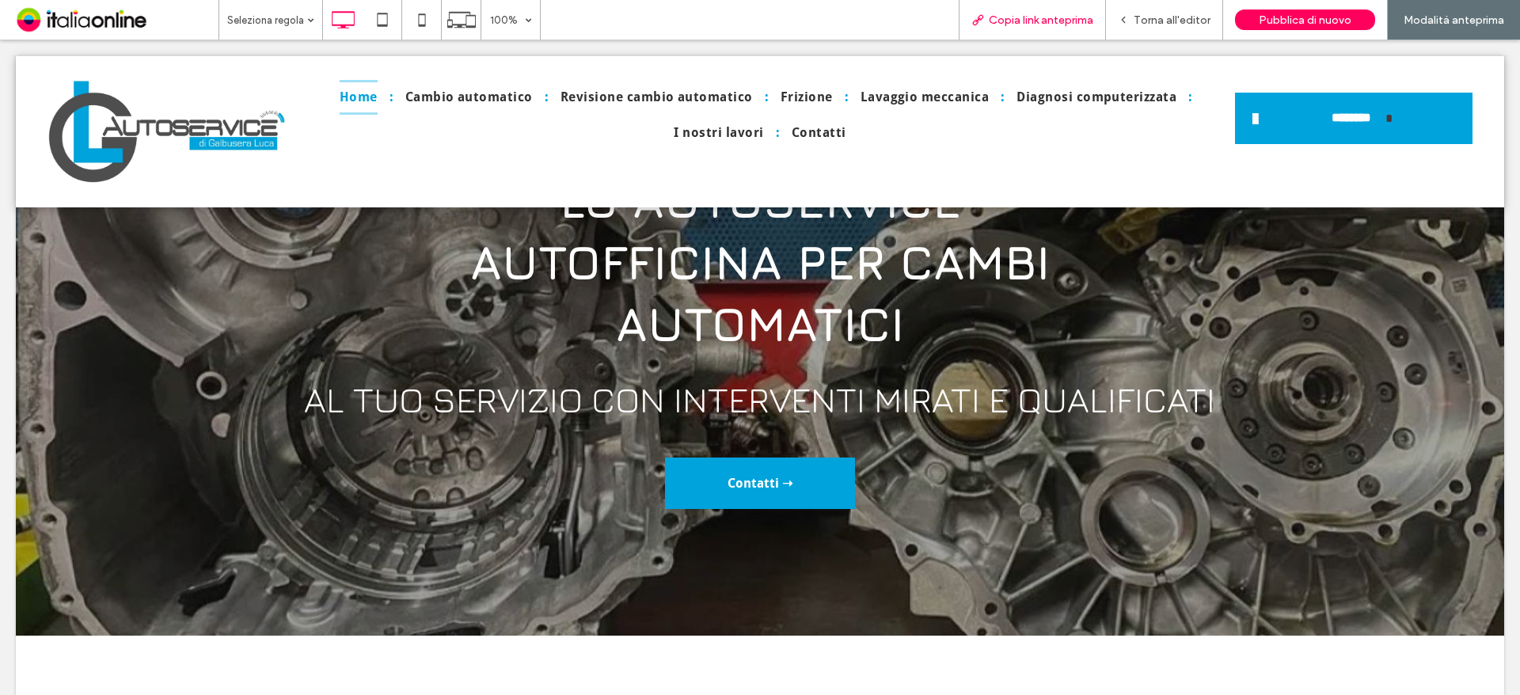
click at [1077, 17] on span "Copia link anteprima" at bounding box center [1041, 19] width 104 height 13
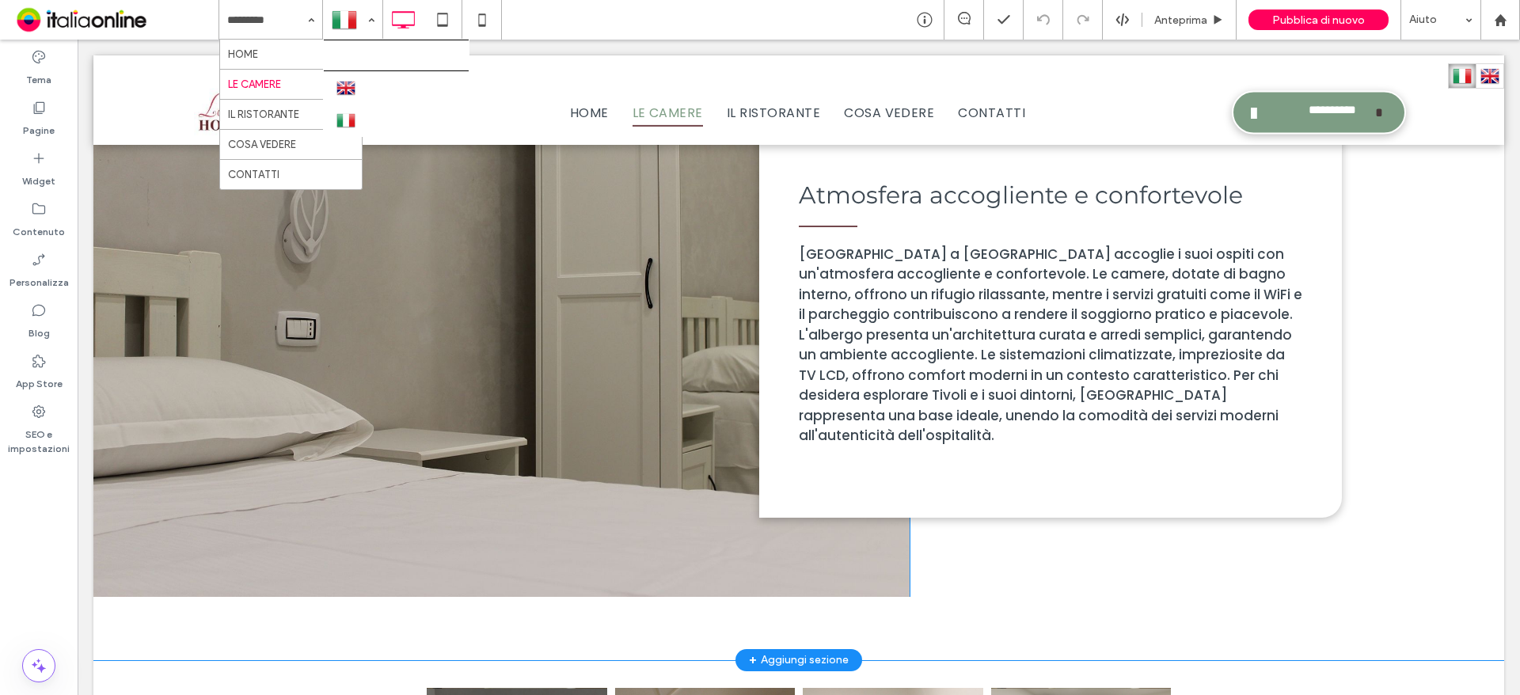
scroll to position [856, 0]
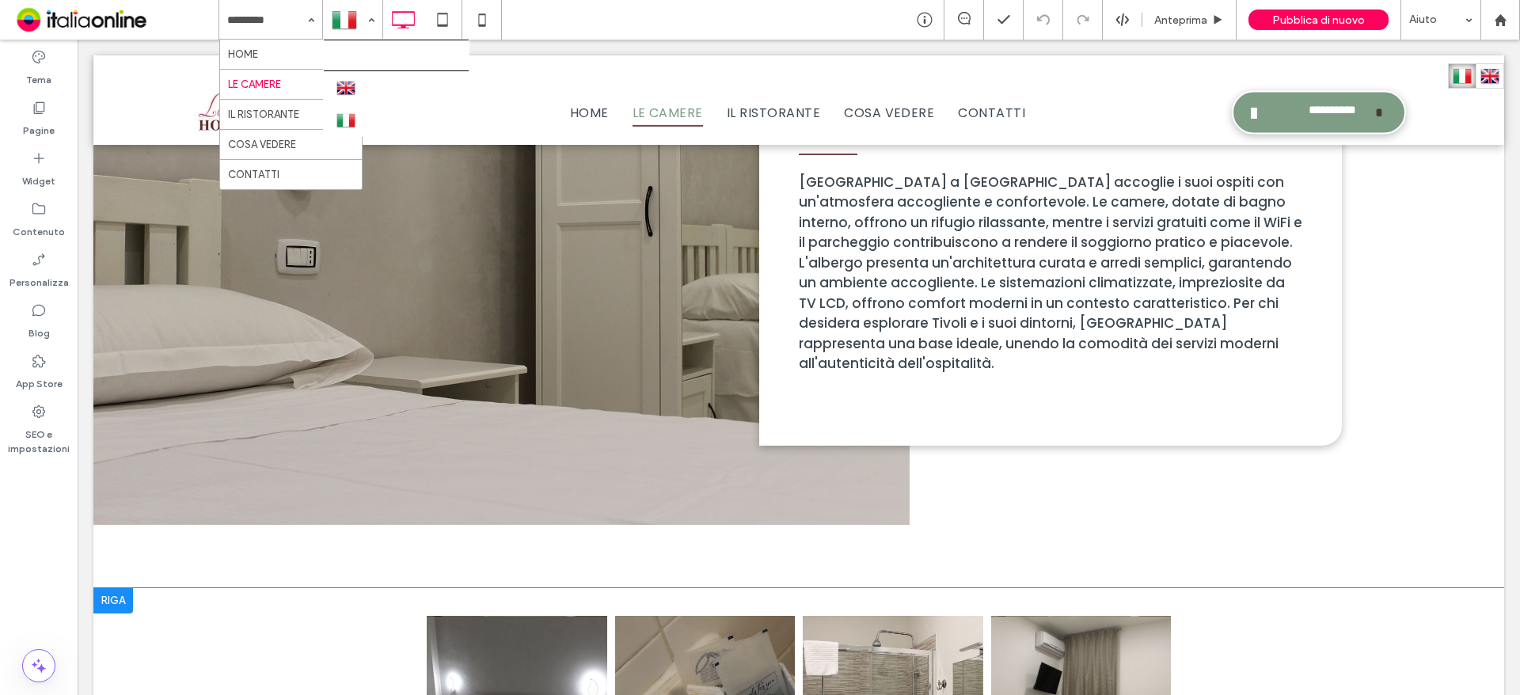
click at [107, 594] on div at bounding box center [113, 600] width 40 height 25
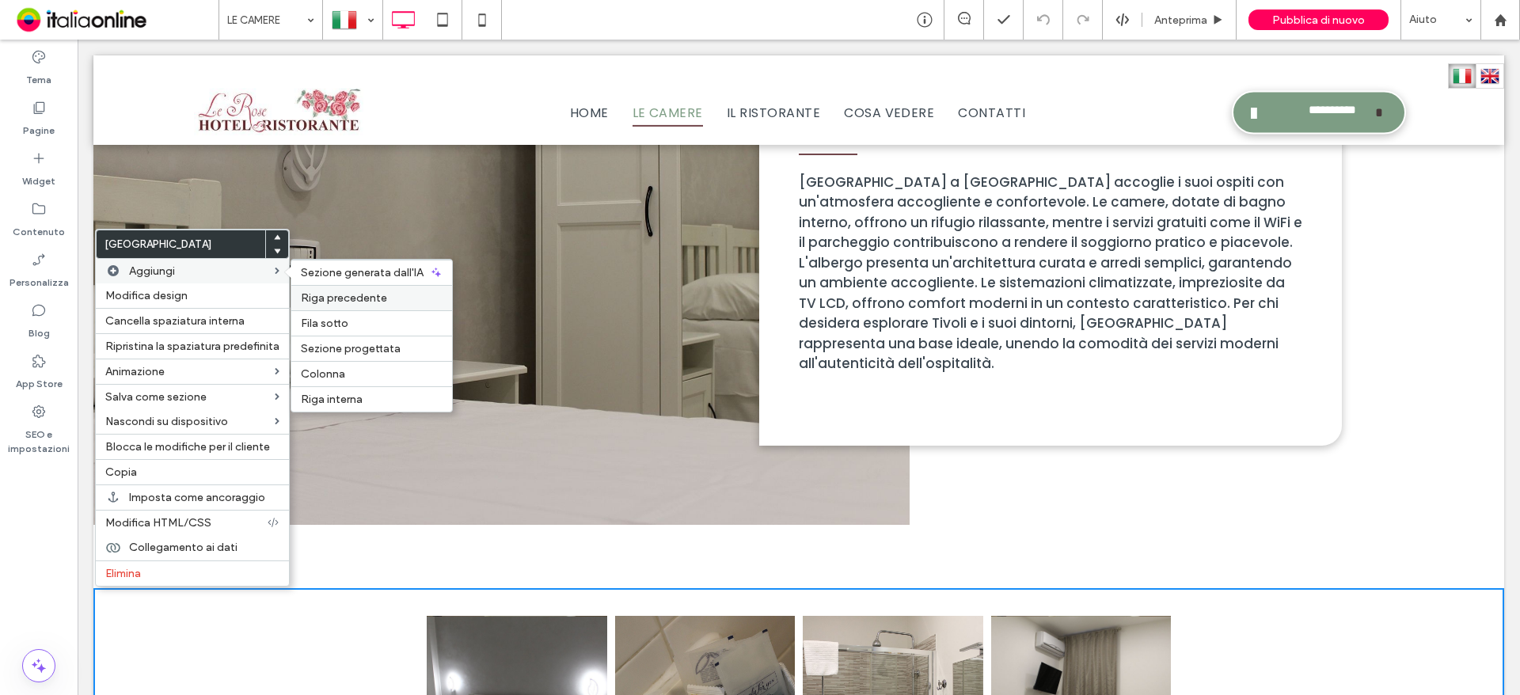
drag, startPoint x: 367, startPoint y: 290, endPoint x: 211, endPoint y: 241, distance: 163.5
click at [367, 290] on div "Riga precedente" at bounding box center [371, 297] width 161 height 25
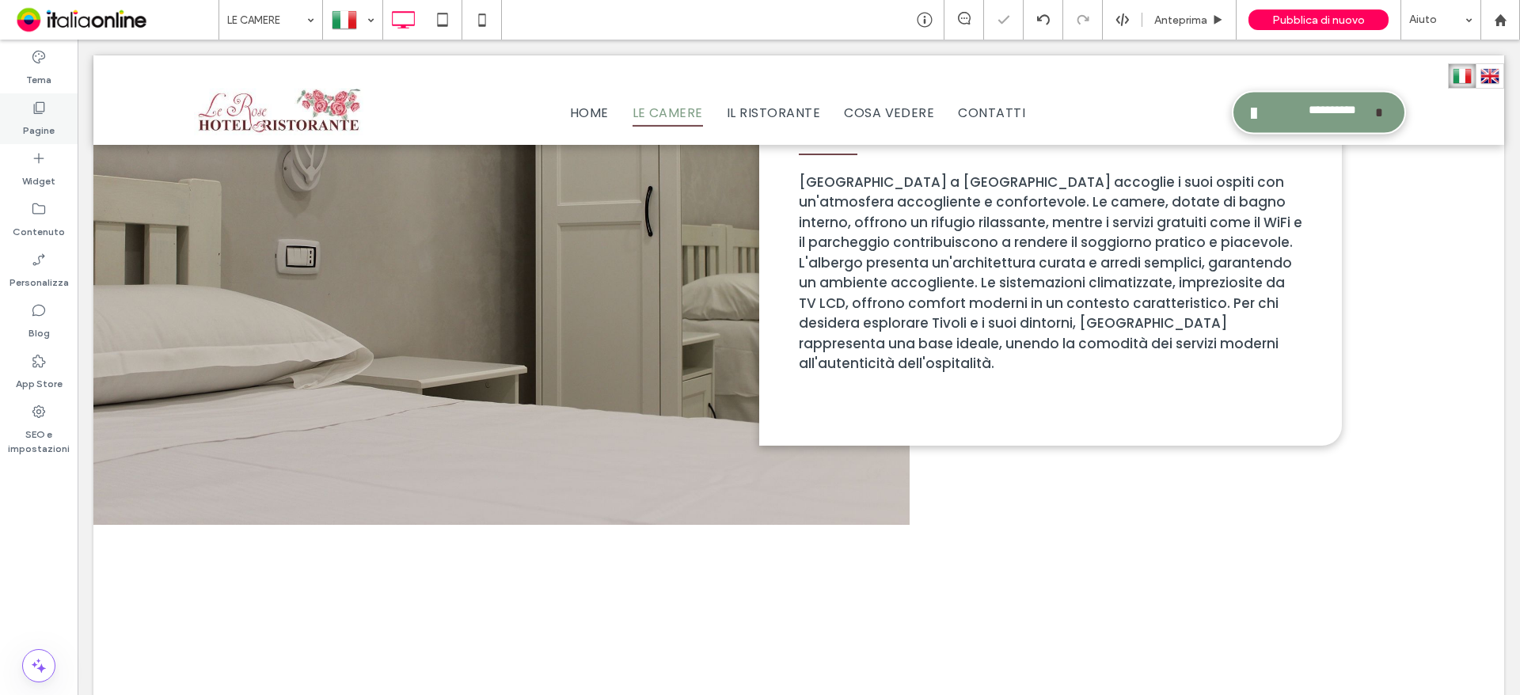
drag, startPoint x: 28, startPoint y: 106, endPoint x: 31, endPoint y: 119, distance: 12.9
click at [29, 106] on div "Pagine" at bounding box center [39, 118] width 78 height 51
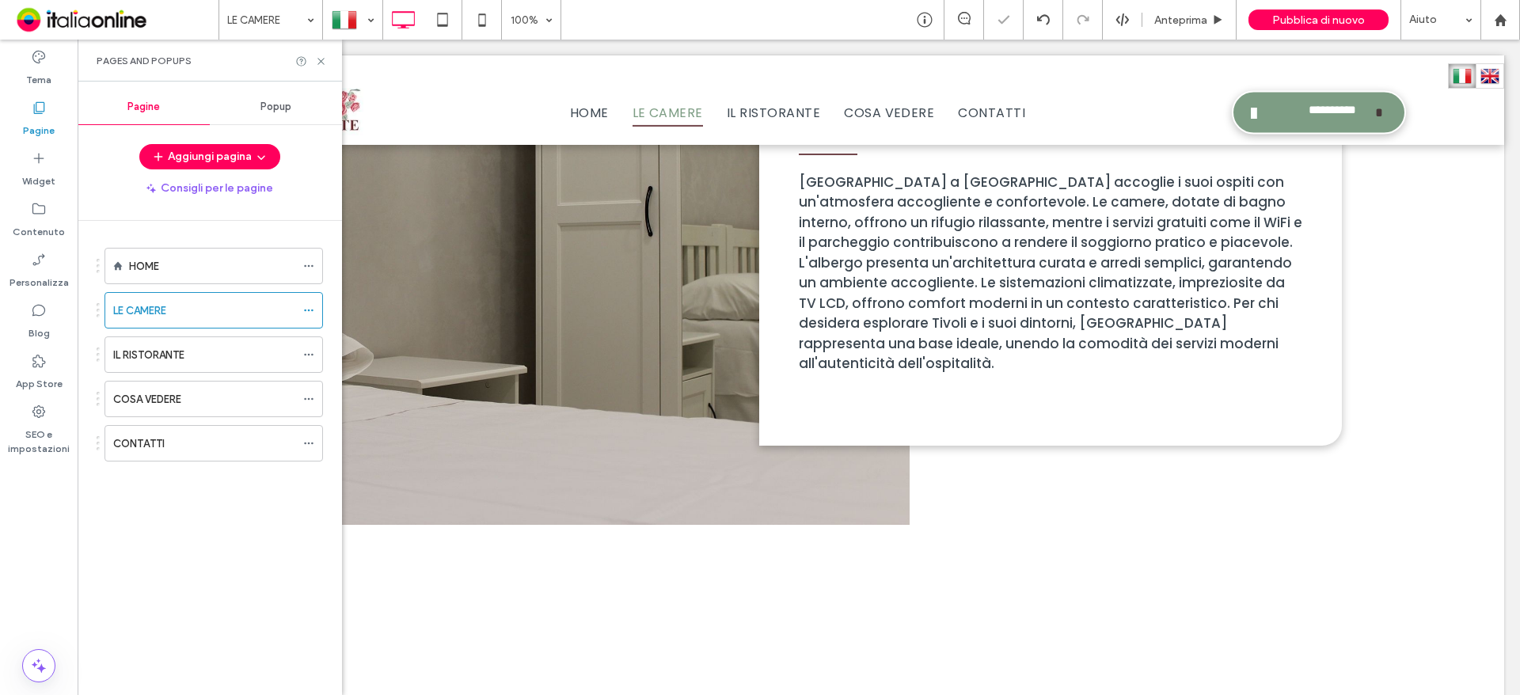
click at [29, 154] on div "Widget" at bounding box center [39, 169] width 78 height 51
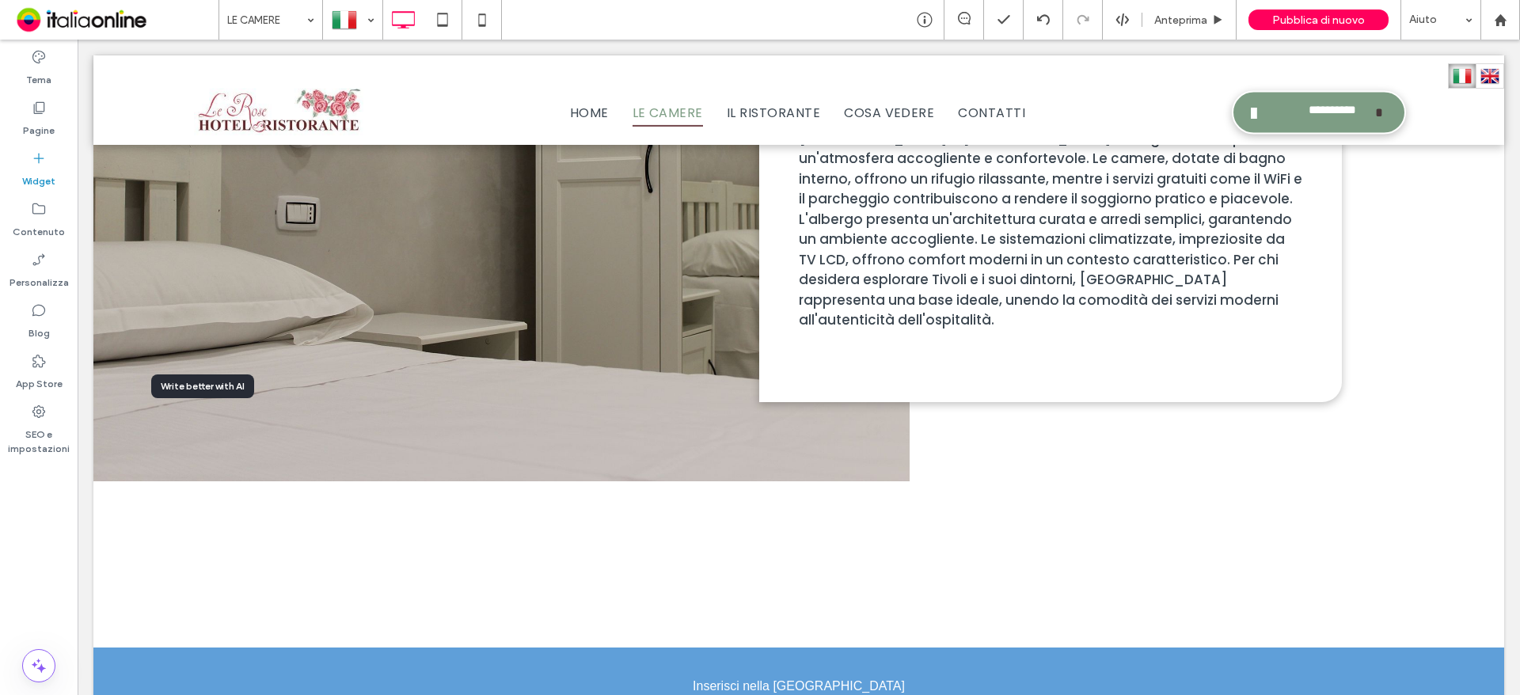
scroll to position [990, 0]
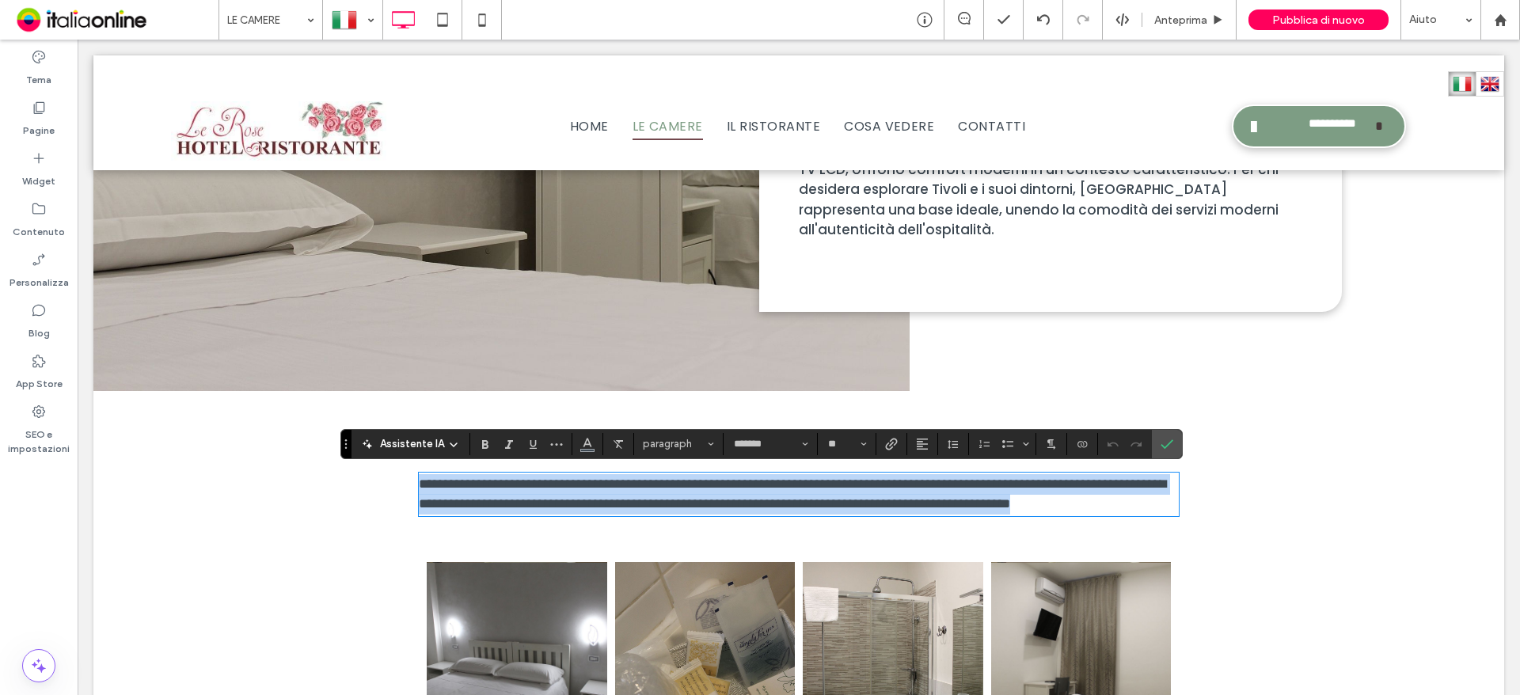
click at [467, 515] on p "**********" at bounding box center [799, 494] width 760 height 40
drag, startPoint x: 419, startPoint y: 492, endPoint x: 399, endPoint y: 468, distance: 30.9
click at [399, 468] on div "**********" at bounding box center [798, 494] width 1411 height 80
drag, startPoint x: 845, startPoint y: 507, endPoint x: 367, endPoint y: 486, distance: 479.4
click at [360, 484] on div "**********" at bounding box center [798, 494] width 1411 height 80
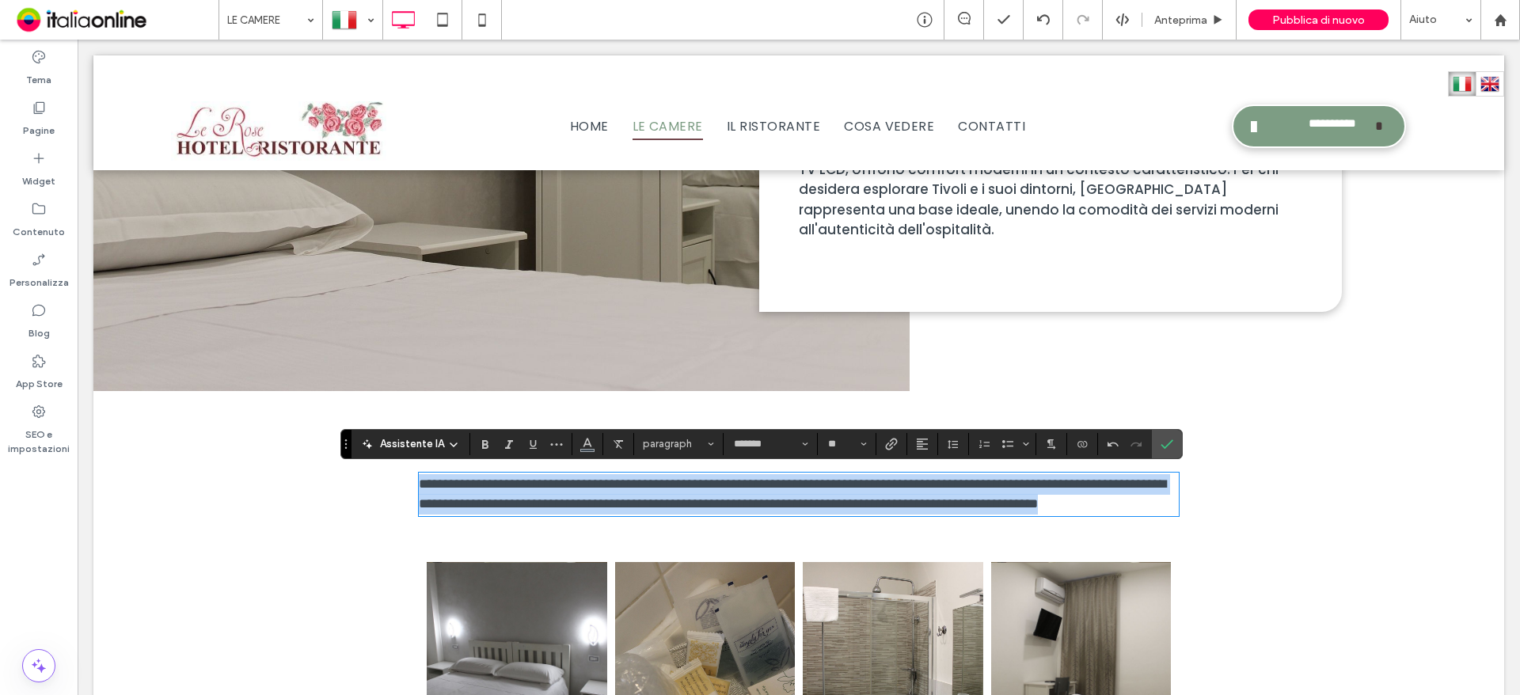
drag, startPoint x: 622, startPoint y: 528, endPoint x: 408, endPoint y: 473, distance: 220.8
click at [408, 473] on div "**********" at bounding box center [798, 494] width 1411 height 80
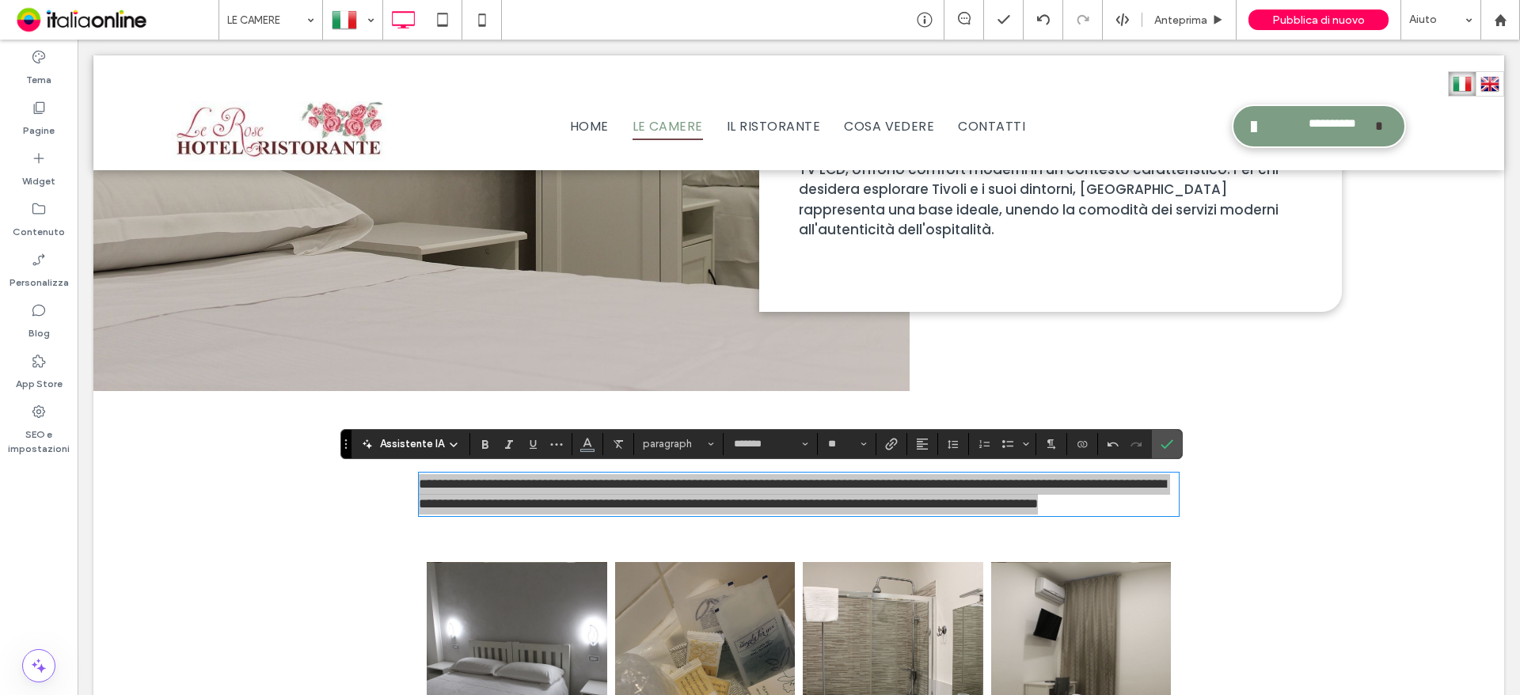
click at [907, 449] on section at bounding box center [922, 444] width 31 height 22
click at [911, 448] on button "Allineamento" at bounding box center [922, 444] width 24 height 22
click at [928, 367] on icon "ui.textEditor.alignment.center" at bounding box center [934, 372] width 13 height 13
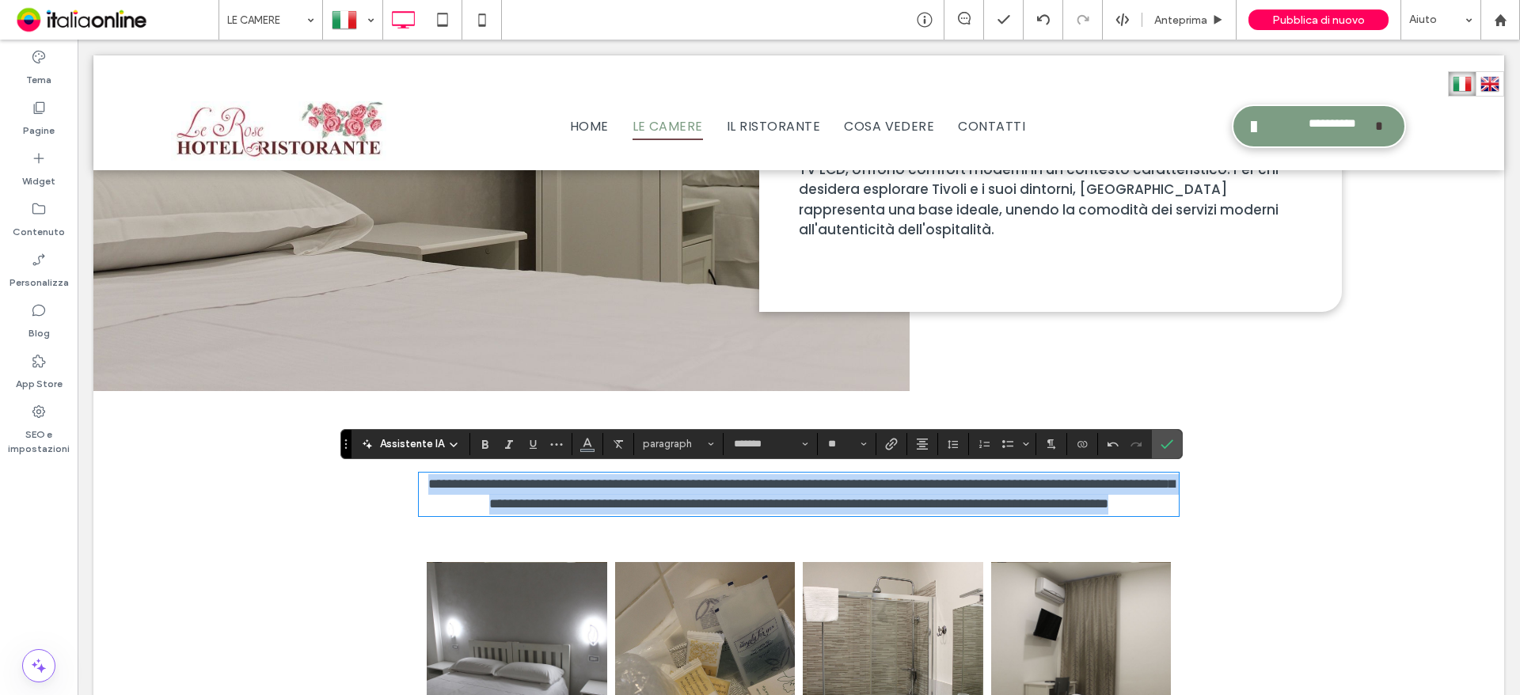
click at [992, 515] on p "**********" at bounding box center [799, 494] width 760 height 40
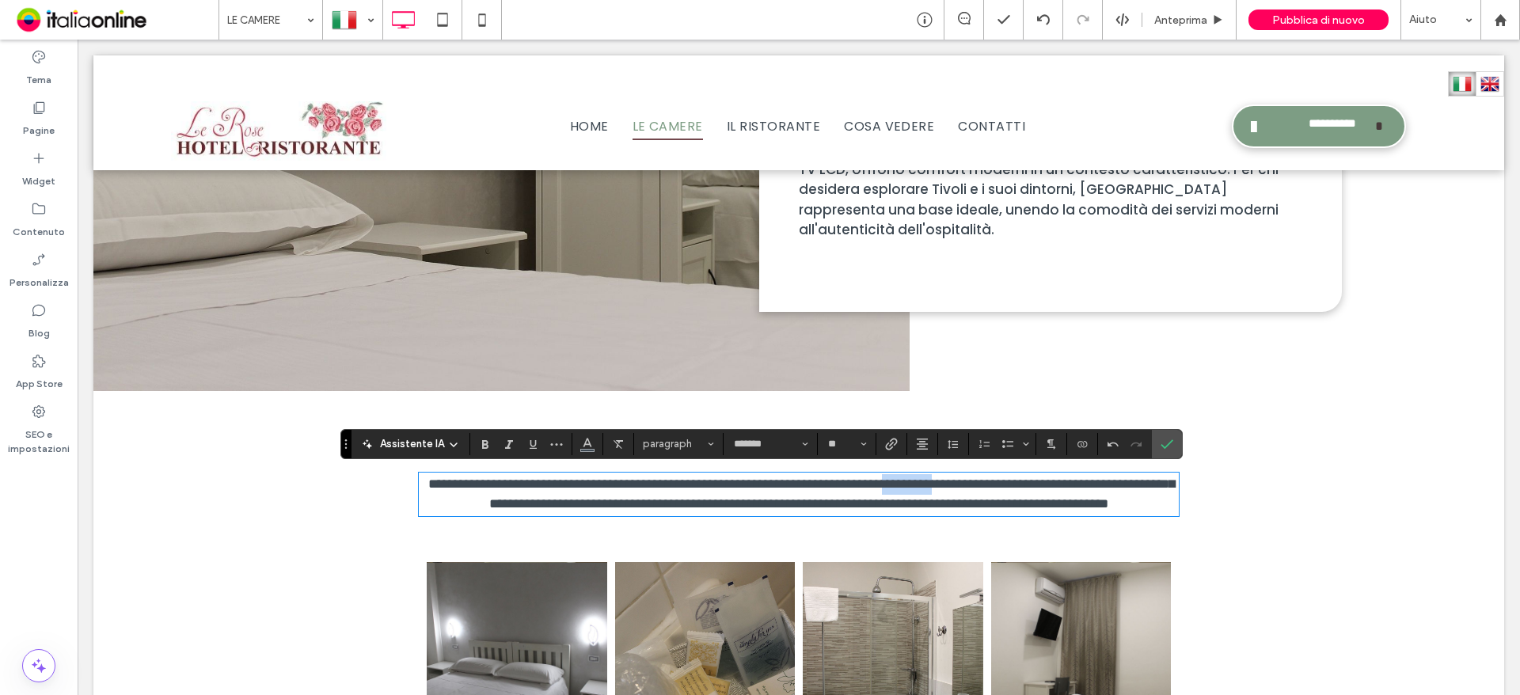
drag, startPoint x: 972, startPoint y: 482, endPoint x: 1031, endPoint y: 477, distance: 58.8
click at [1031, 477] on span "**********" at bounding box center [801, 494] width 747 height 34
drag, startPoint x: 709, startPoint y: 484, endPoint x: 814, endPoint y: 484, distance: 104.5
click at [814, 484] on span "**********" at bounding box center [653, 483] width 453 height 13
drag, startPoint x: 443, startPoint y: 508, endPoint x: 554, endPoint y: 508, distance: 110.8
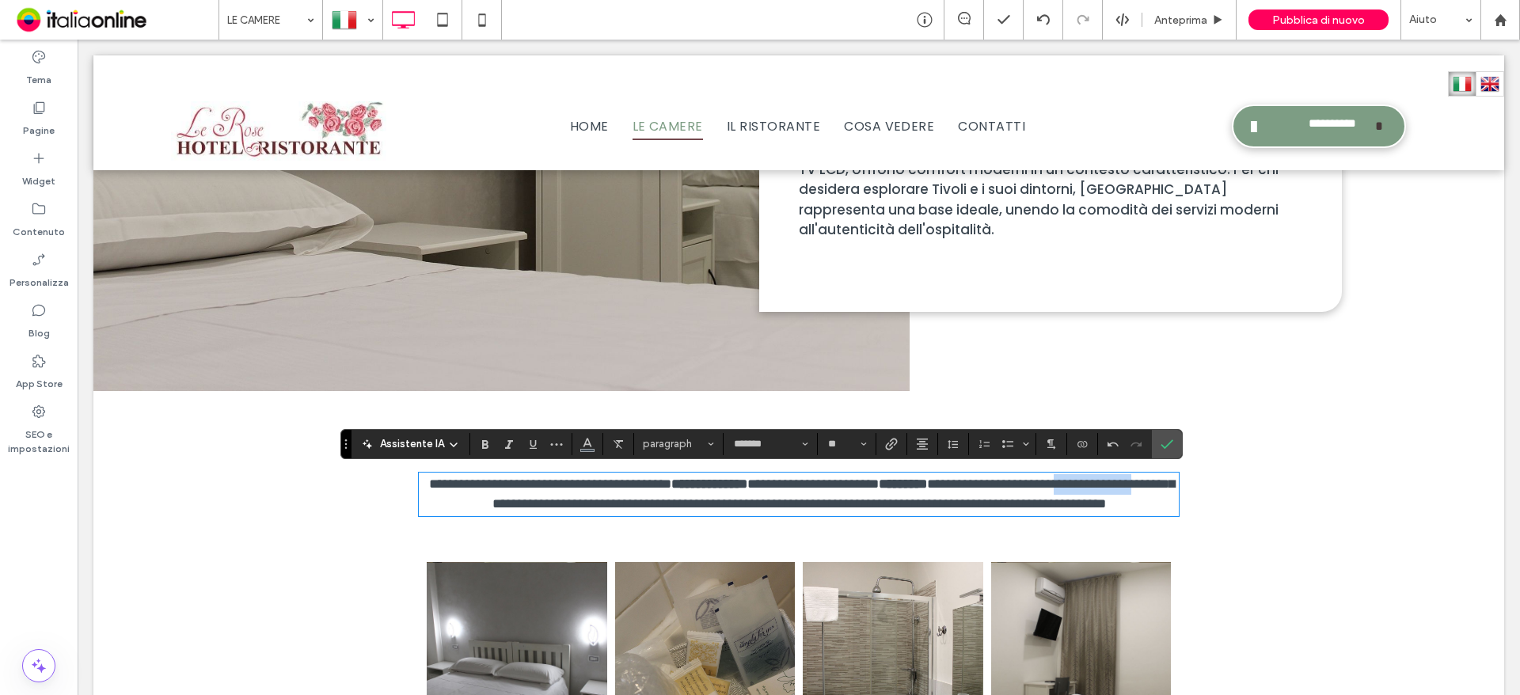
click at [554, 508] on span "**********" at bounding box center [833, 494] width 682 height 34
drag, startPoint x: 709, startPoint y: 505, endPoint x: 773, endPoint y: 505, distance: 64.1
click at [773, 505] on span "**********" at bounding box center [840, 494] width 681 height 34
drag, startPoint x: 952, startPoint y: 503, endPoint x: 1044, endPoint y: 503, distance: 92.6
click at [1044, 503] on span "**********" at bounding box center [858, 503] width 475 height 13
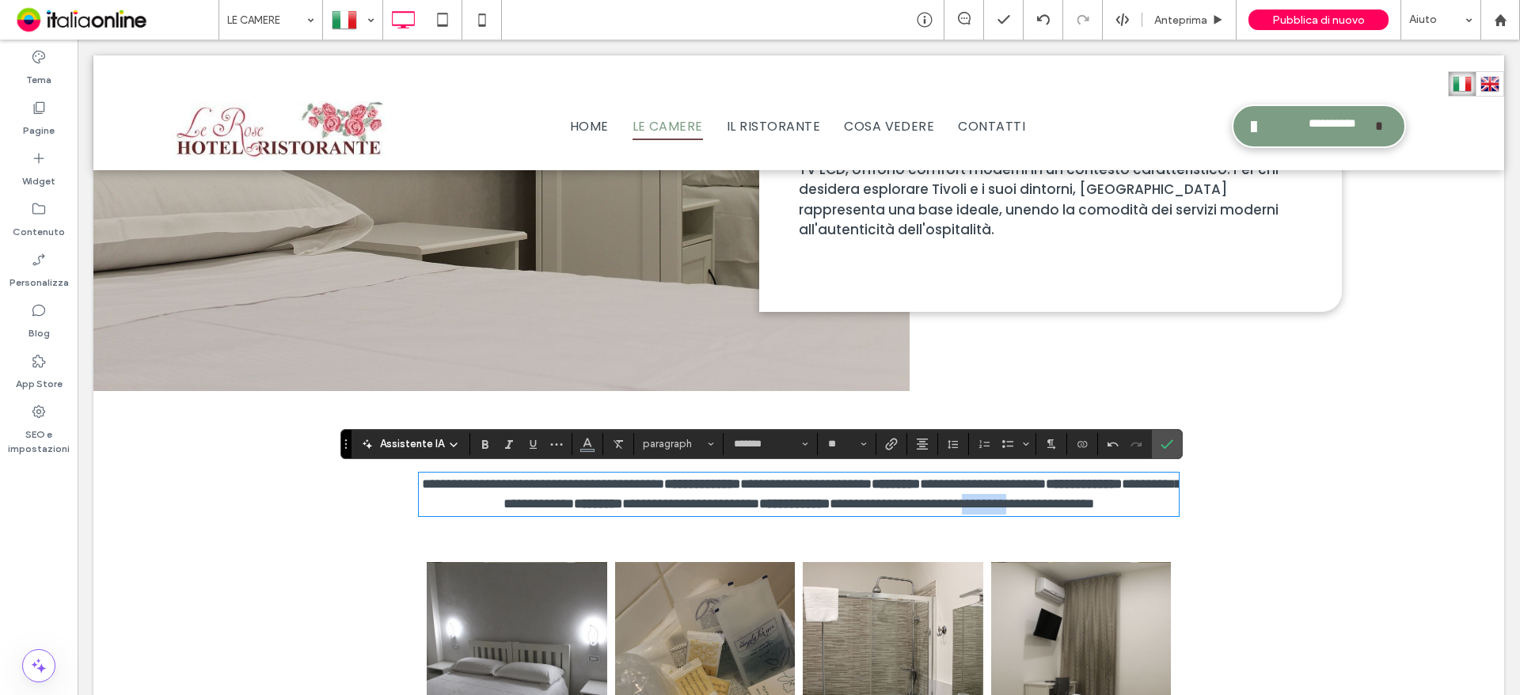
drag, startPoint x: 720, startPoint y: 529, endPoint x: 778, endPoint y: 529, distance: 58.6
click at [830, 511] on span "**********" at bounding box center [962, 503] width 264 height 13
click at [1162, 450] on span "Conferma" at bounding box center [1164, 444] width 7 height 28
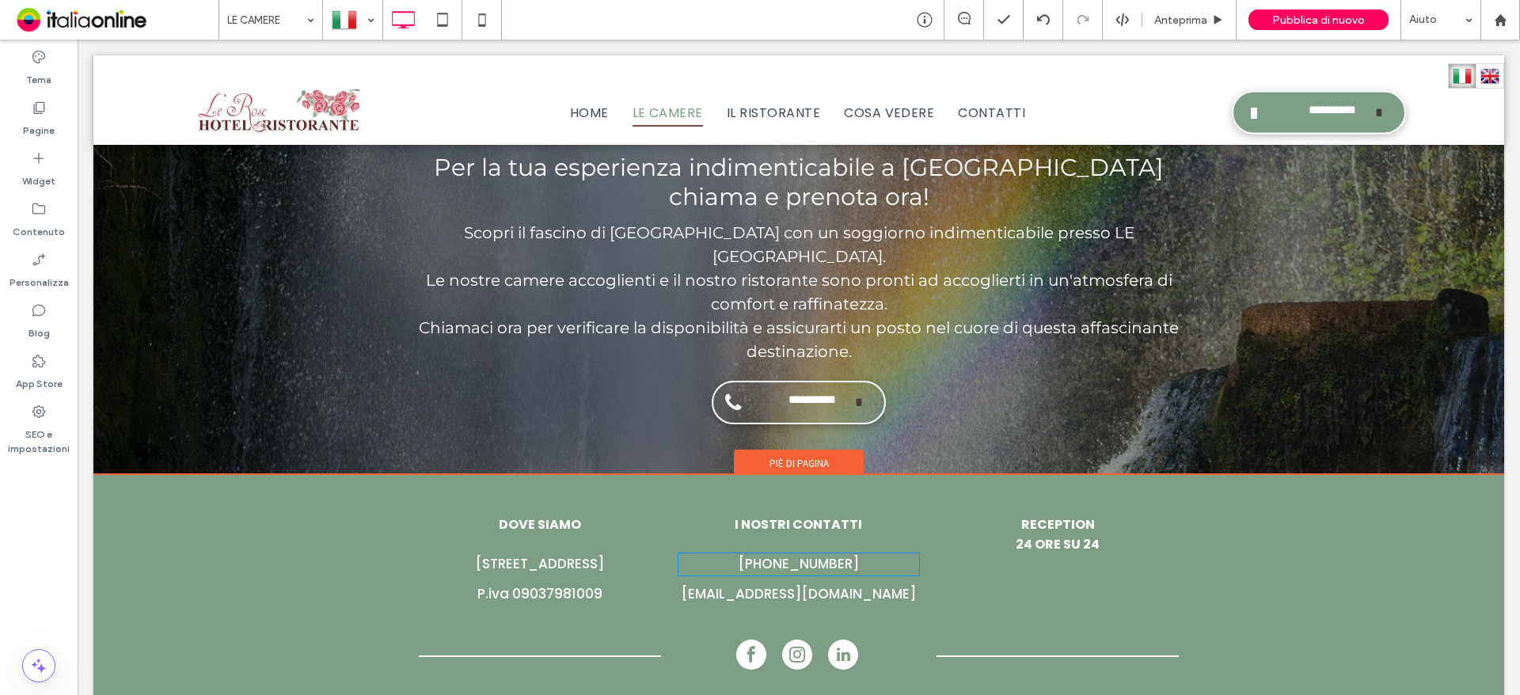
scroll to position [3647, 0]
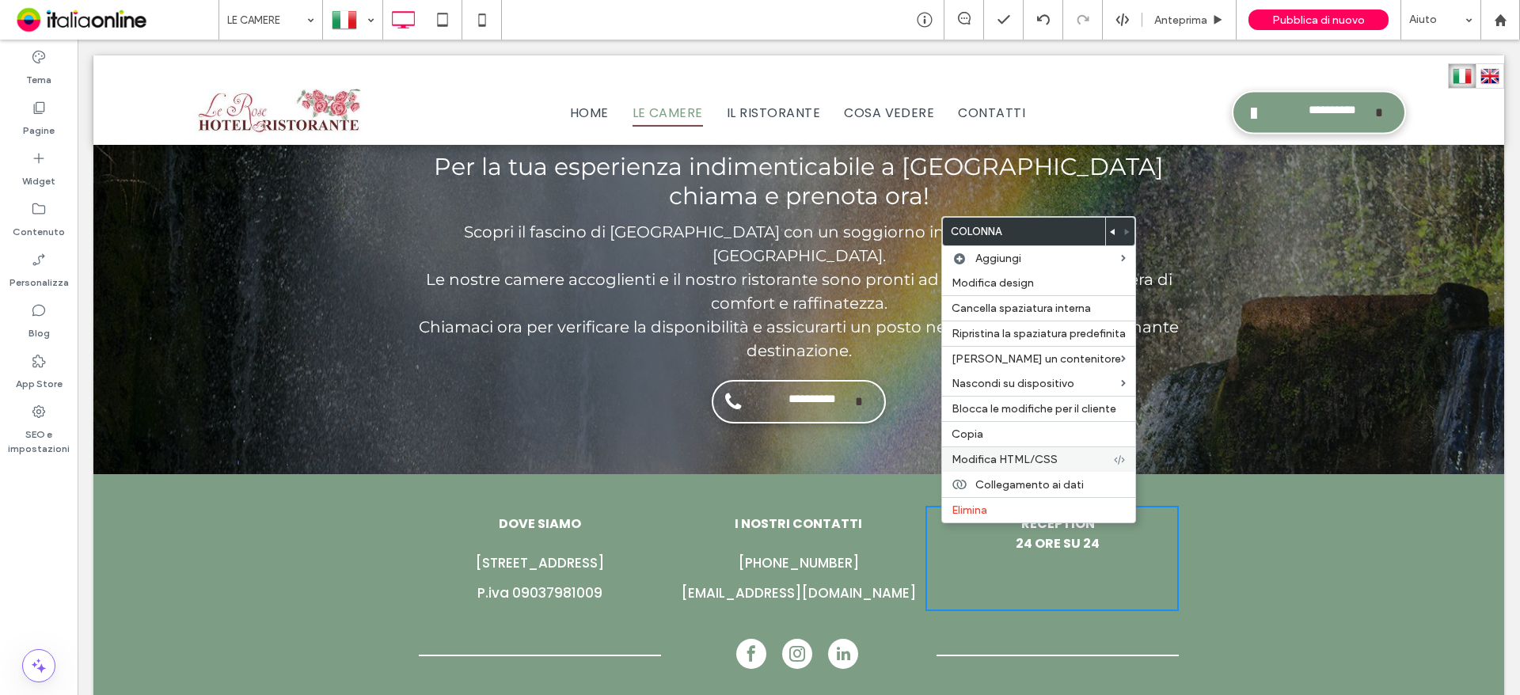
drag, startPoint x: 984, startPoint y: 430, endPoint x: 1073, endPoint y: 450, distance: 91.8
click at [984, 430] on label "Copia" at bounding box center [1039, 433] width 174 height 13
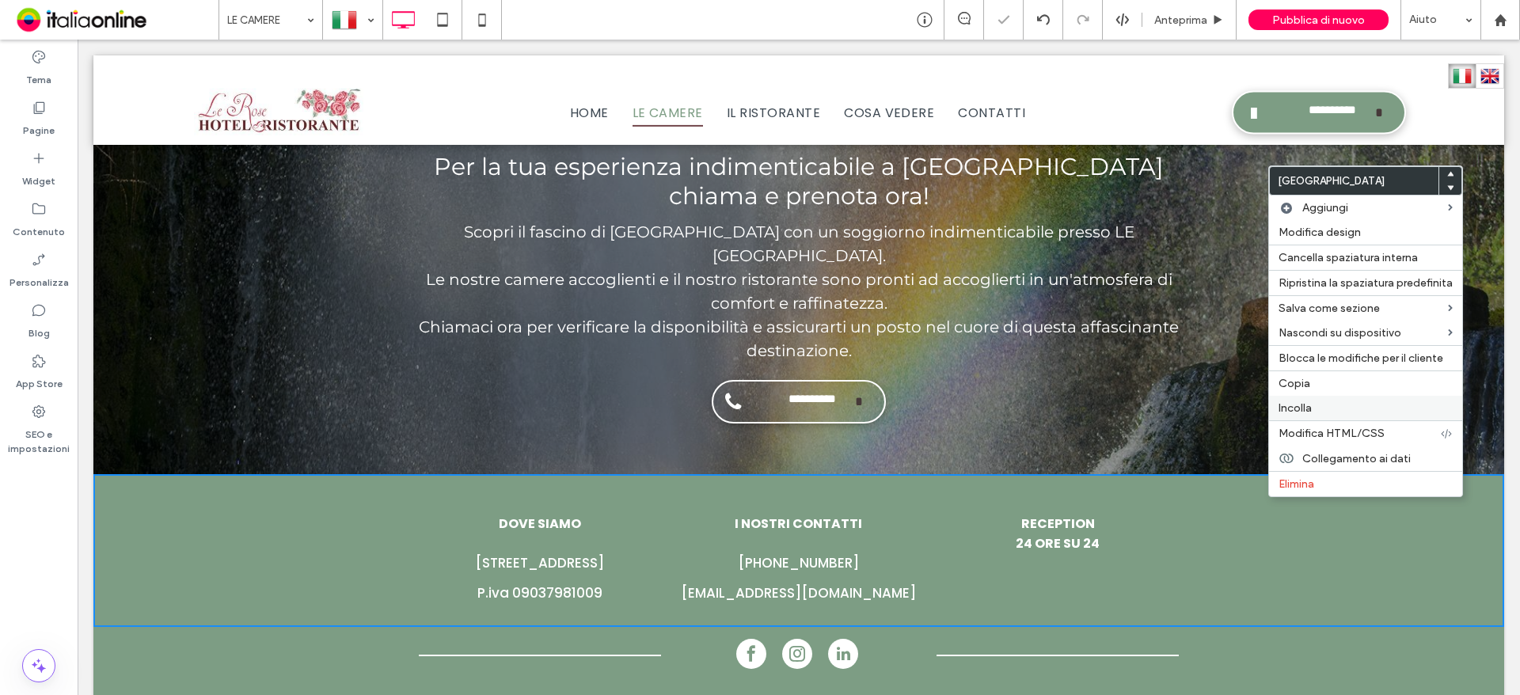
click at [1291, 407] on span "Incolla" at bounding box center [1295, 407] width 33 height 13
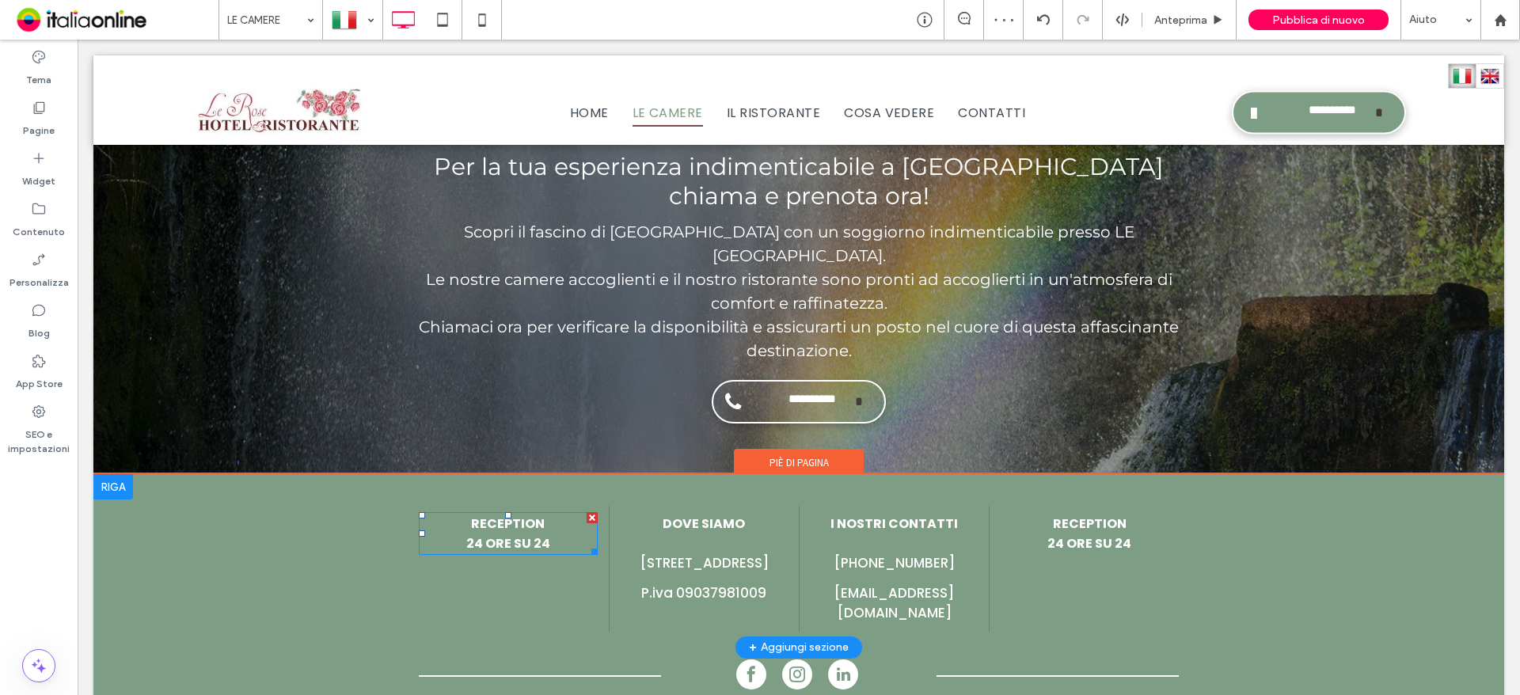
click at [530, 515] on span "RECEPTION" at bounding box center [508, 524] width 74 height 18
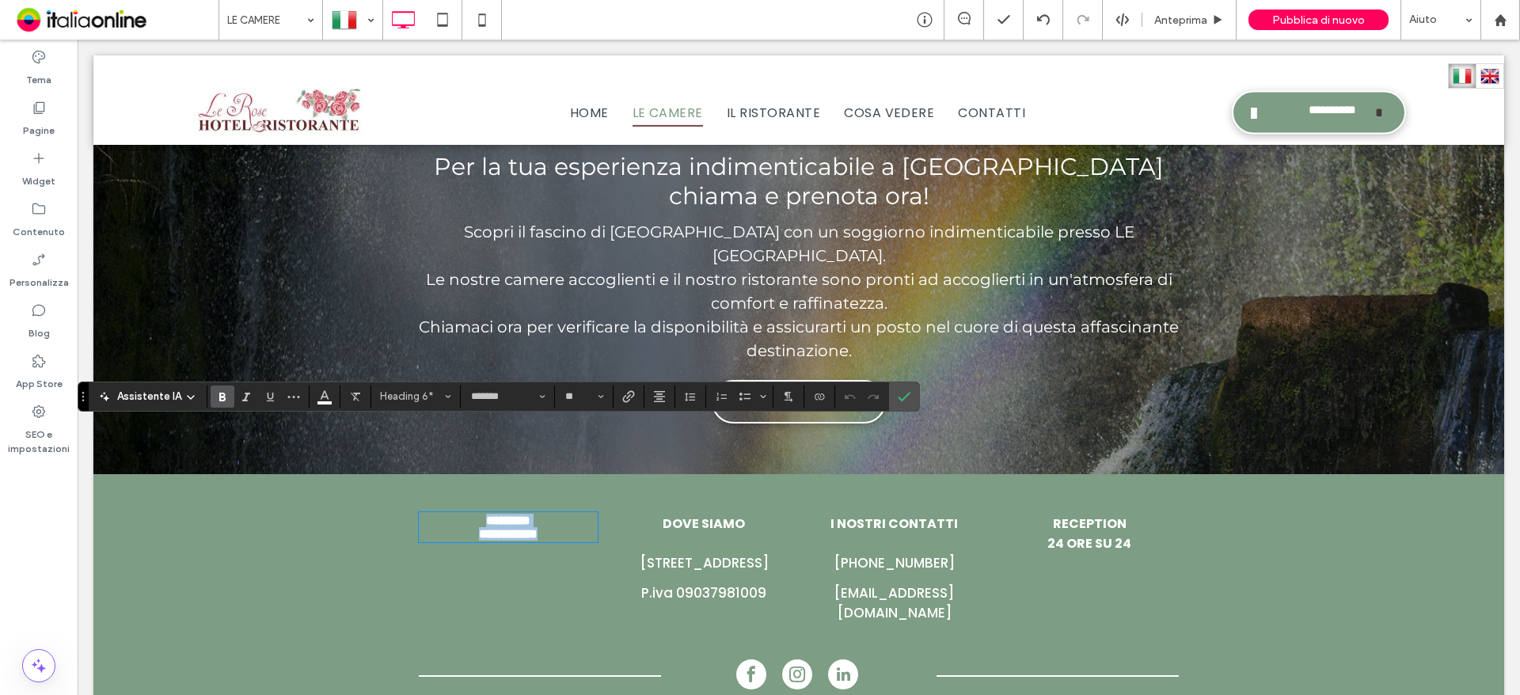
click at [530, 515] on strong "*********" at bounding box center [508, 521] width 44 height 12
drag, startPoint x: 545, startPoint y: 434, endPoint x: 469, endPoint y: 432, distance: 75.2
click at [469, 514] on h6 "*********" at bounding box center [508, 520] width 179 height 13
drag, startPoint x: 548, startPoint y: 457, endPoint x: 415, endPoint y: 452, distance: 133.1
click at [419, 527] on h6 "**********" at bounding box center [508, 533] width 179 height 13
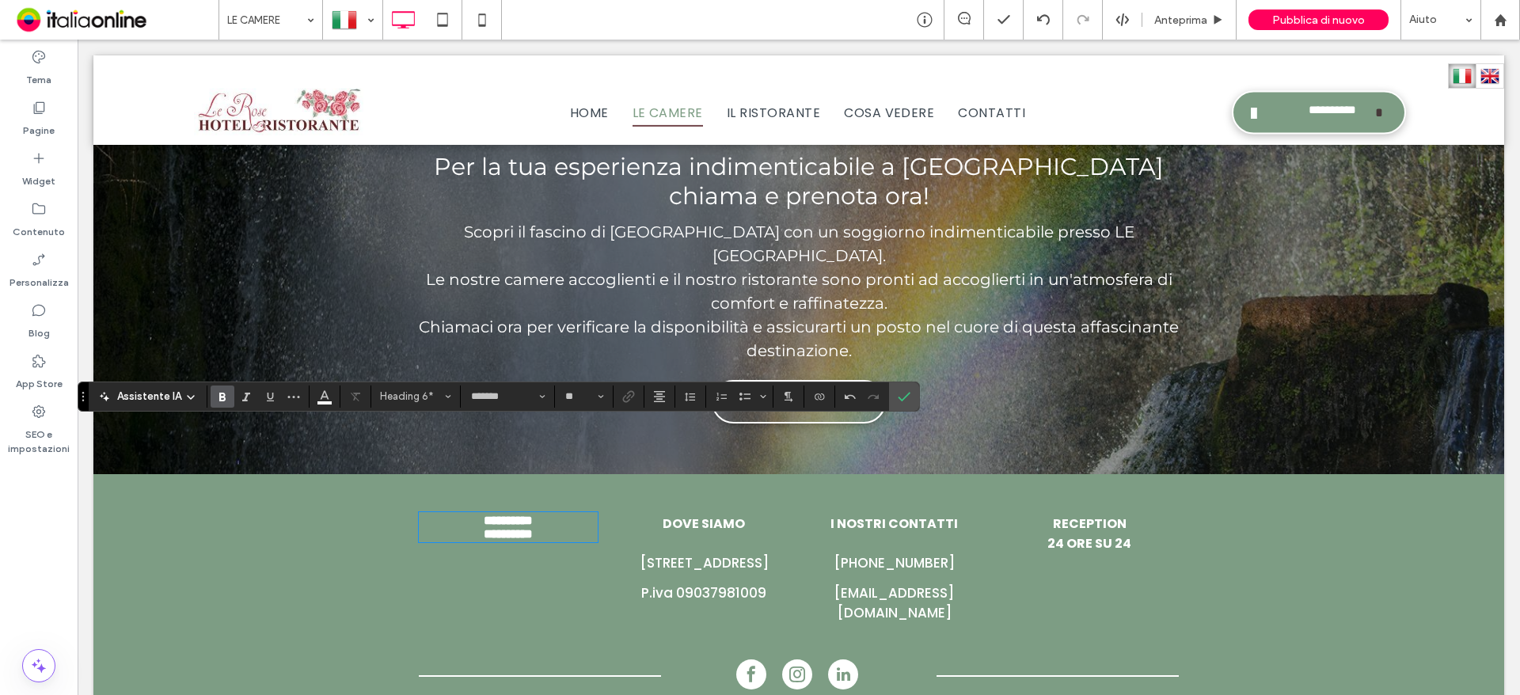
click at [570, 514] on h6 "**********" at bounding box center [508, 520] width 179 height 13
click at [514, 515] on strong "**********" at bounding box center [508, 521] width 49 height 12
click at [514, 527] on h6 at bounding box center [508, 533] width 179 height 13
click at [501, 527] on h6 "﻿" at bounding box center [508, 533] width 179 height 13
drag, startPoint x: 581, startPoint y: 460, endPoint x: 294, endPoint y: 461, distance: 287.4
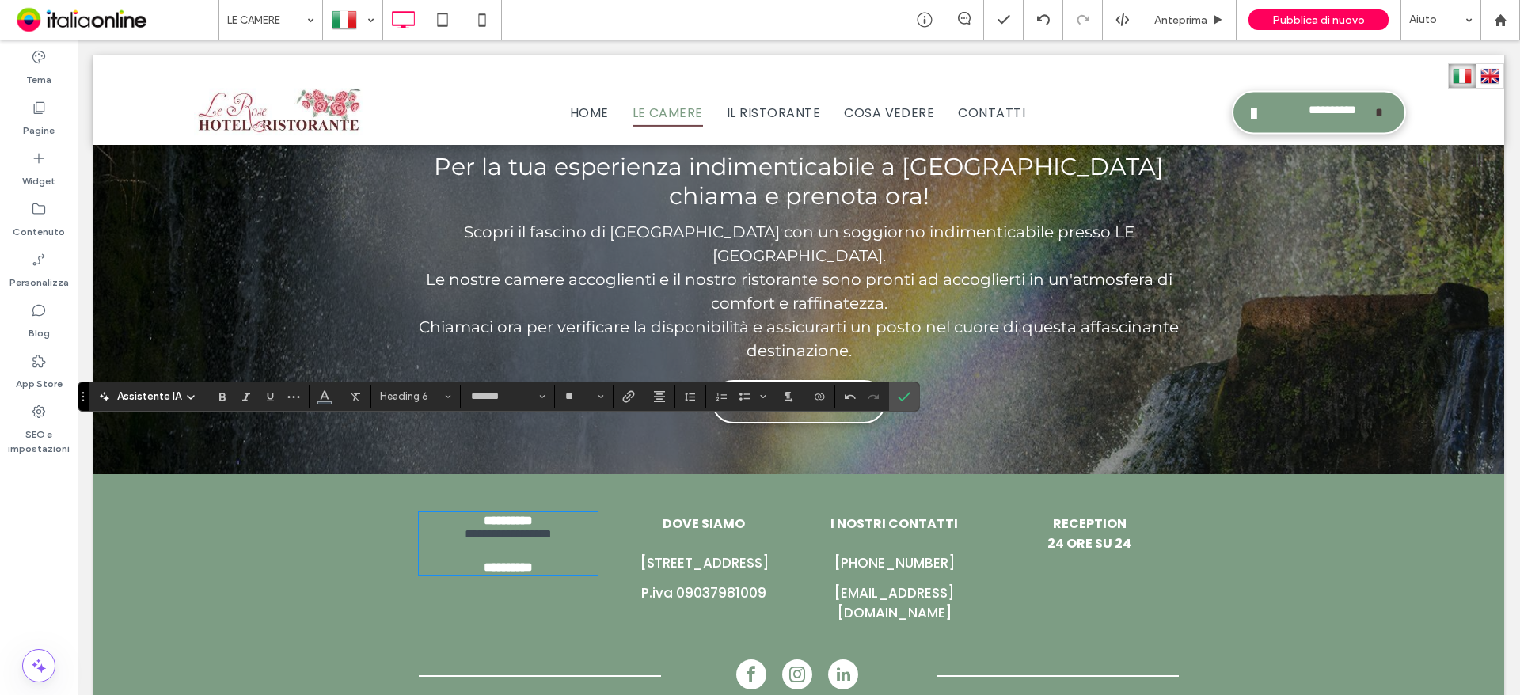
click at [294, 474] on div "**********" at bounding box center [798, 560] width 1411 height 173
drag, startPoint x: 407, startPoint y: 451, endPoint x: 555, endPoint y: 453, distance: 148.1
click at [550, 474] on div "**********" at bounding box center [798, 560] width 1411 height 173
drag, startPoint x: 568, startPoint y: 453, endPoint x: 400, endPoint y: 444, distance: 168.1
click at [409, 474] on div "**********" at bounding box center [798, 560] width 1411 height 173
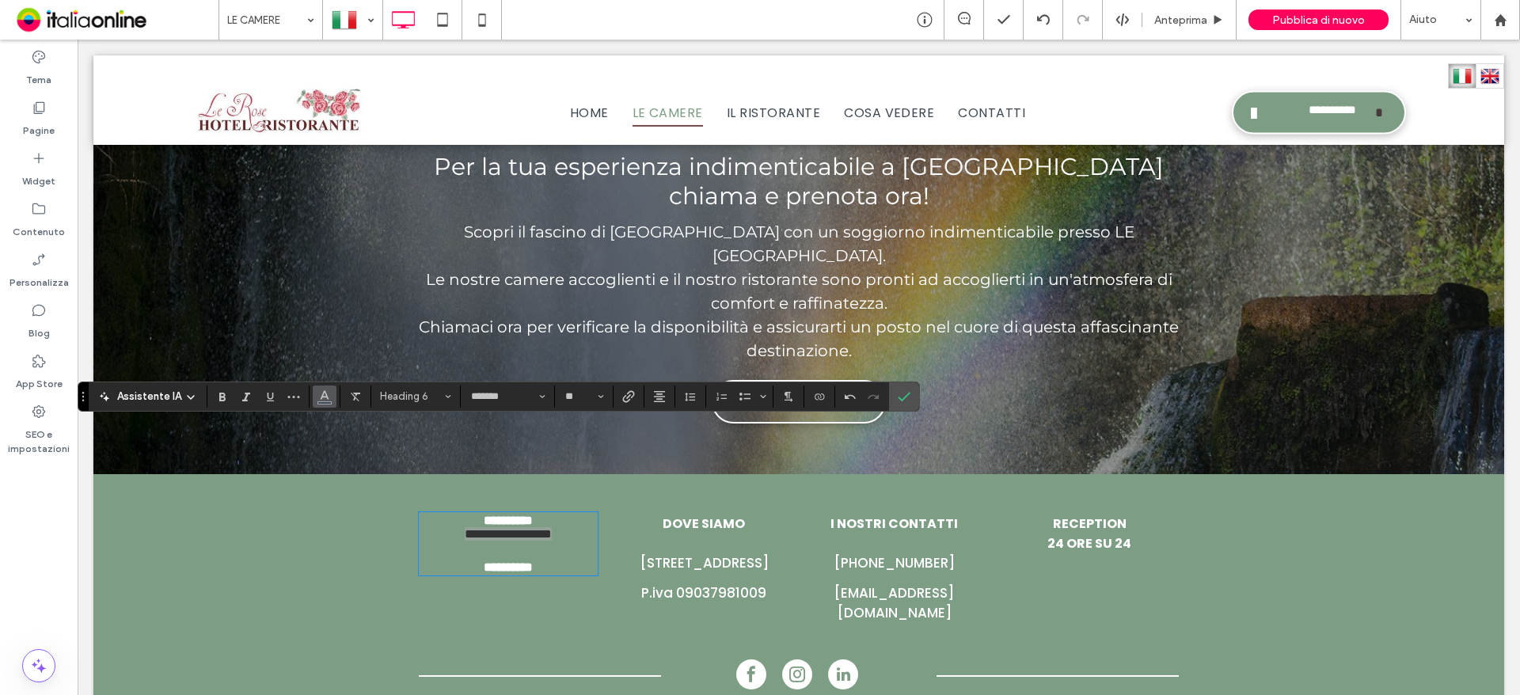
click at [329, 400] on icon "Colore" at bounding box center [324, 395] width 13 height 13
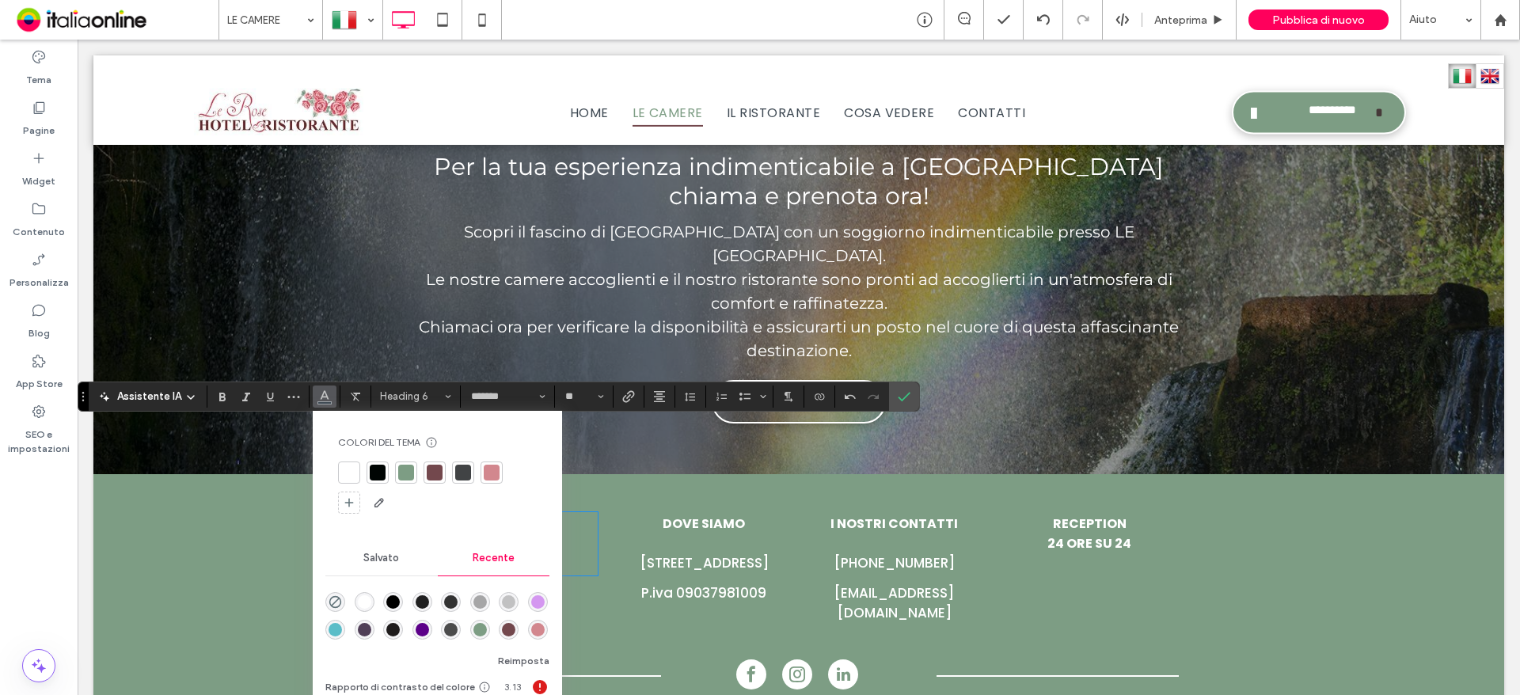
click at [355, 479] on div at bounding box center [349, 473] width 16 height 16
click at [586, 509] on div "**********" at bounding box center [514, 569] width 190 height 126
click at [564, 560] on h6 "**********" at bounding box center [508, 566] width 179 height 13
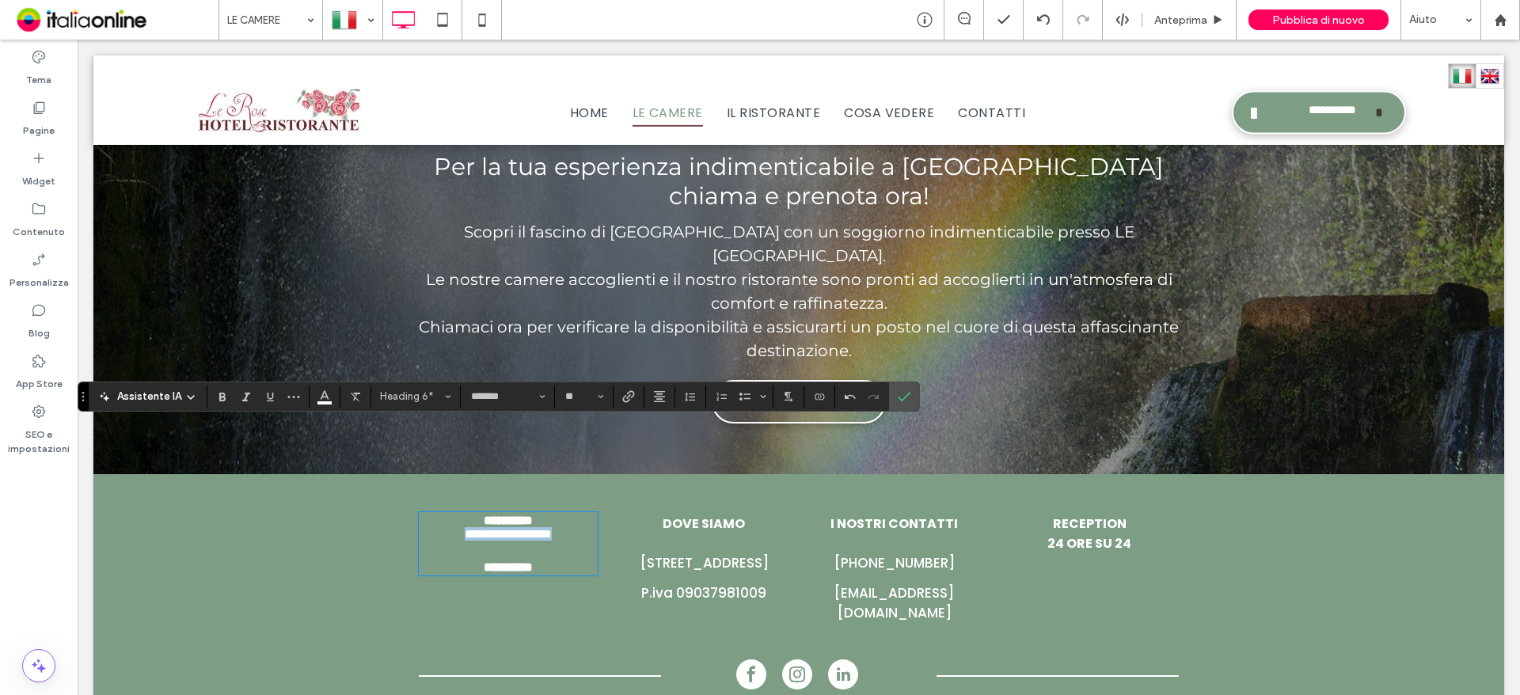
drag, startPoint x: 431, startPoint y: 451, endPoint x: 587, endPoint y: 454, distance: 155.2
click at [587, 527] on h6 "**********" at bounding box center [508, 537] width 179 height 20
click at [549, 560] on h6 "**********" at bounding box center [508, 566] width 179 height 13
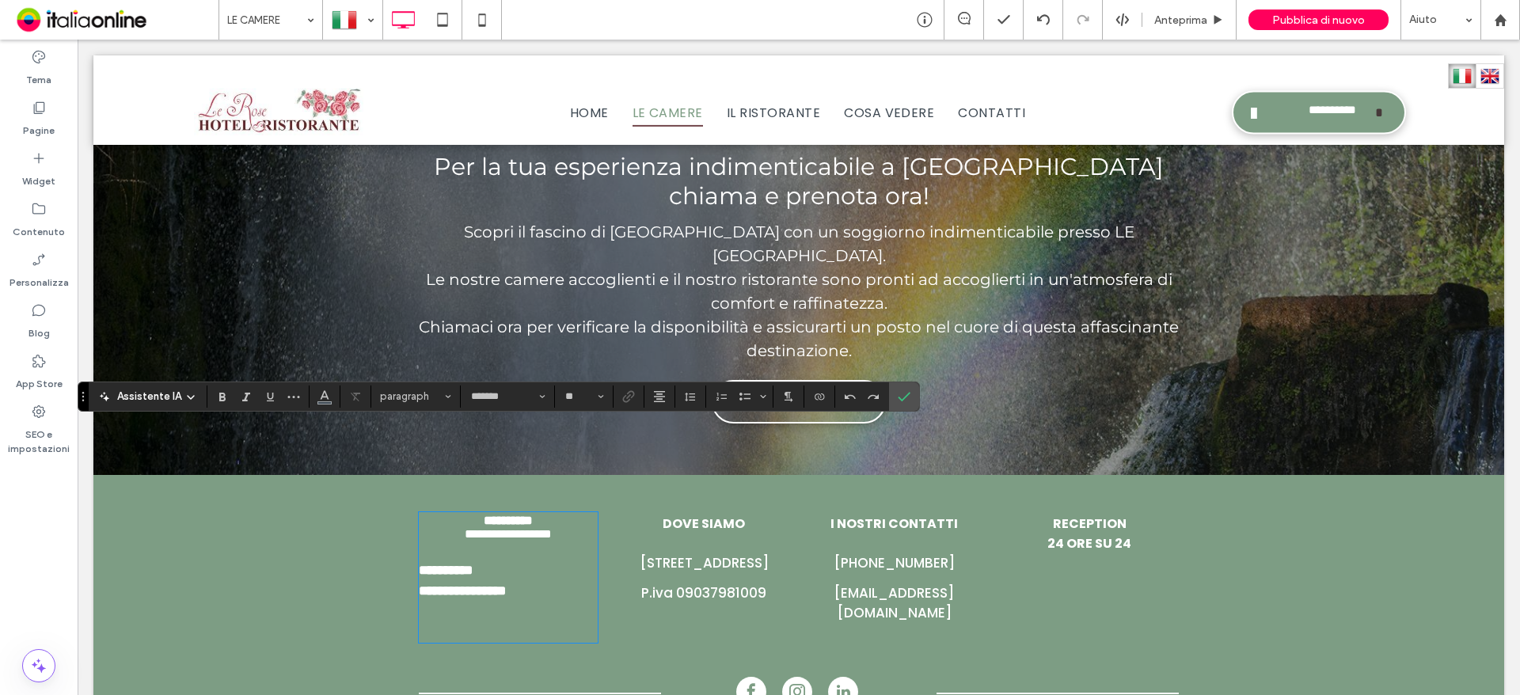
scroll to position [0, 0]
drag, startPoint x: 472, startPoint y: 512, endPoint x: 366, endPoint y: 511, distance: 106.1
click at [366, 511] on div "**********" at bounding box center [798, 569] width 1411 height 191
drag, startPoint x: 415, startPoint y: 492, endPoint x: 570, endPoint y: 511, distance: 156.3
click at [570, 560] on p "**********" at bounding box center [508, 580] width 179 height 40
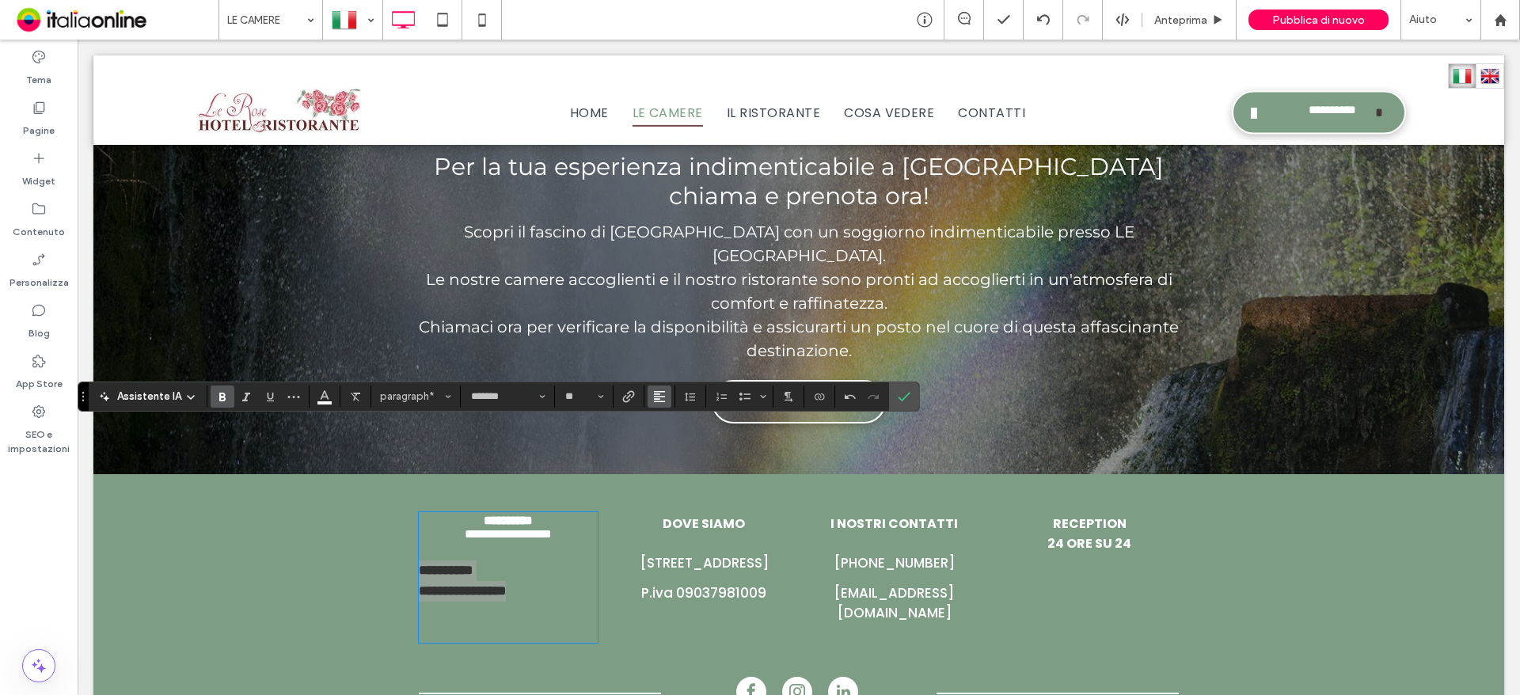
click at [659, 397] on icon "Allineamento" at bounding box center [659, 396] width 13 height 13
click at [667, 448] on icon "ui.textEditor.alignment.center" at bounding box center [671, 445] width 13 height 13
click at [526, 601] on p at bounding box center [508, 621] width 179 height 40
type input "**"
drag, startPoint x: 576, startPoint y: 450, endPoint x: 422, endPoint y: 450, distance: 154.4
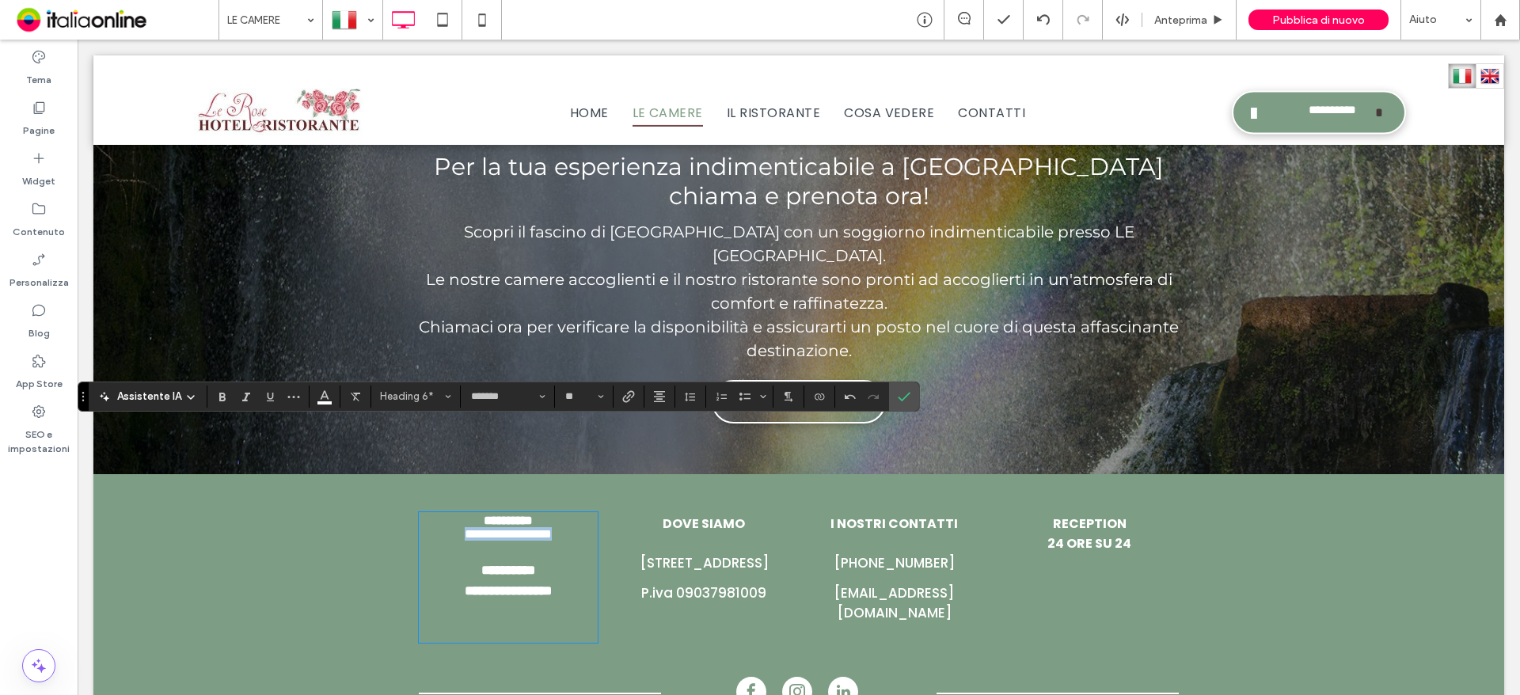
click at [422, 527] on h6 "**********" at bounding box center [508, 537] width 179 height 20
click at [908, 391] on icon "Conferma" at bounding box center [904, 396] width 13 height 13
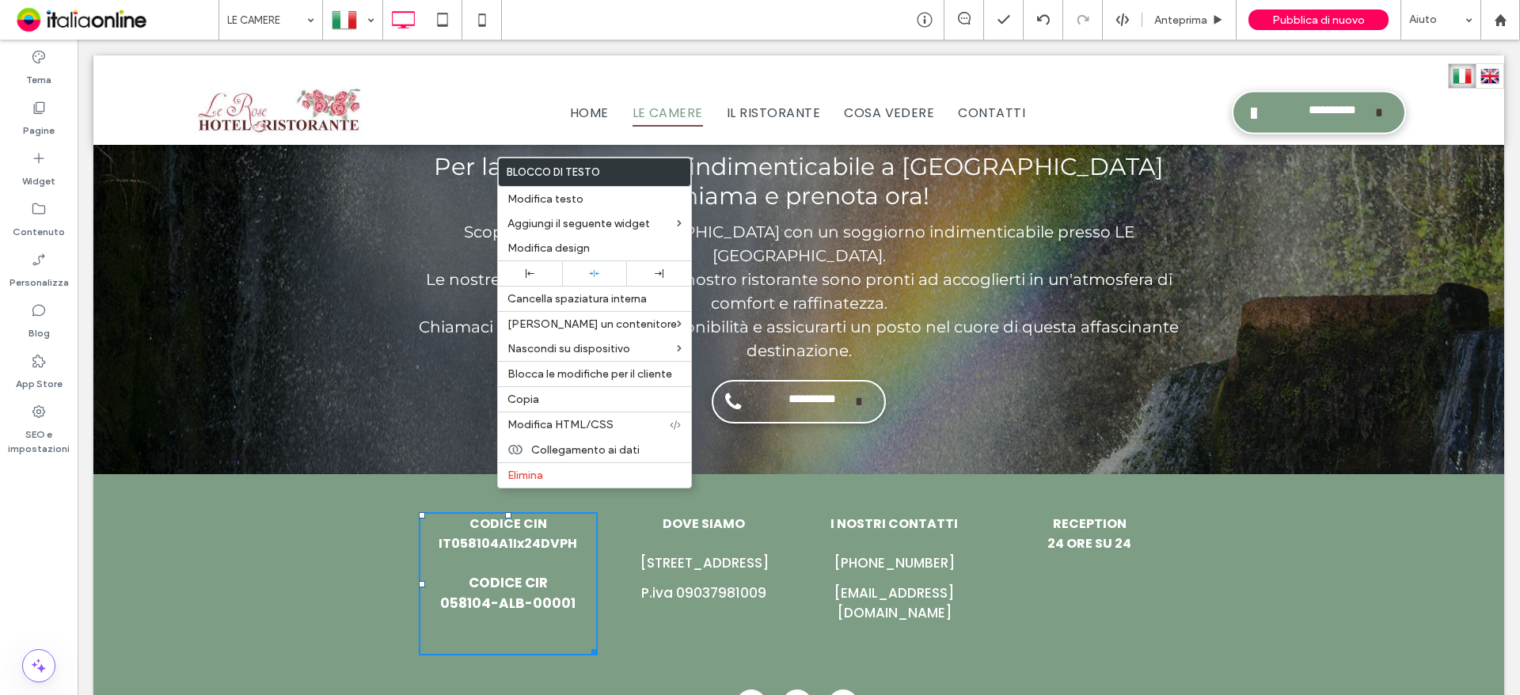
click at [538, 614] on p at bounding box center [508, 634] width 179 height 40
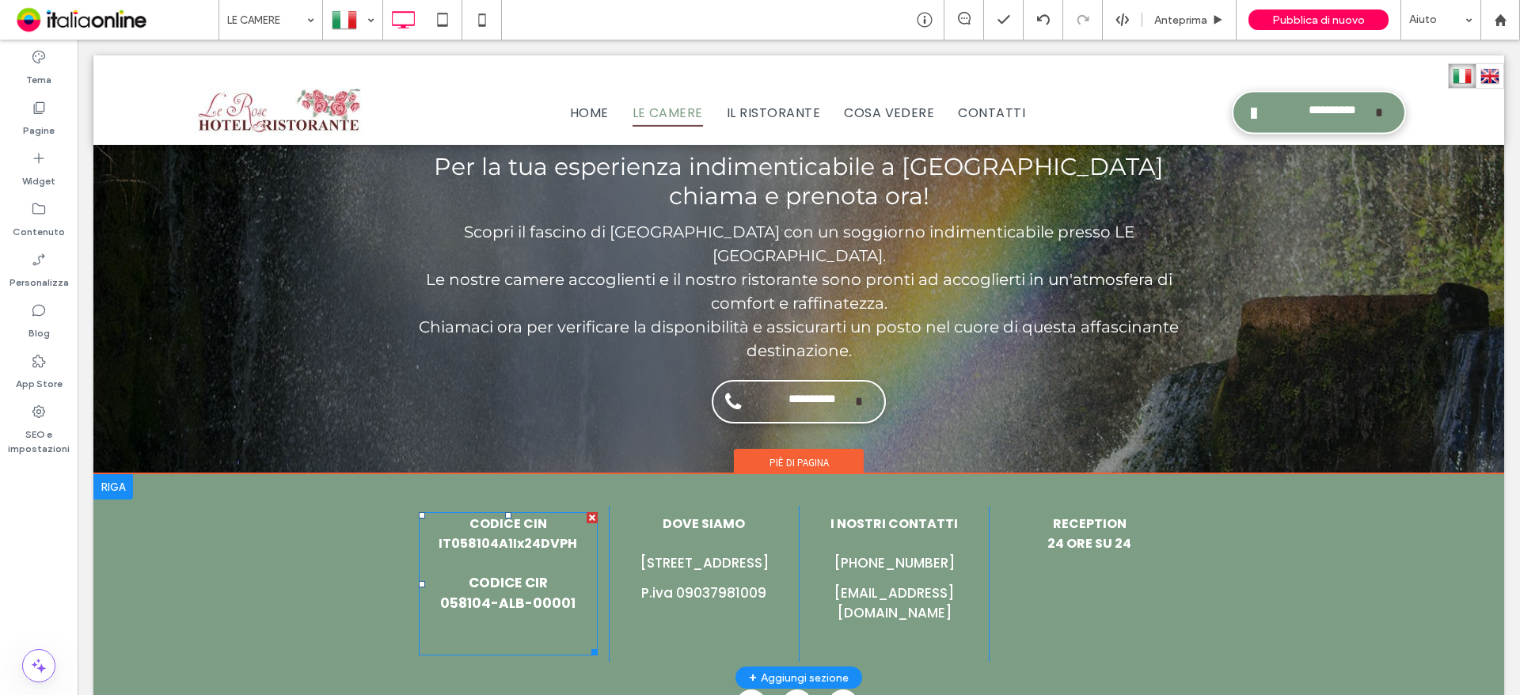
click at [572, 573] on p "CODICE CIR 058104-ALB-00001" at bounding box center [508, 593] width 179 height 40
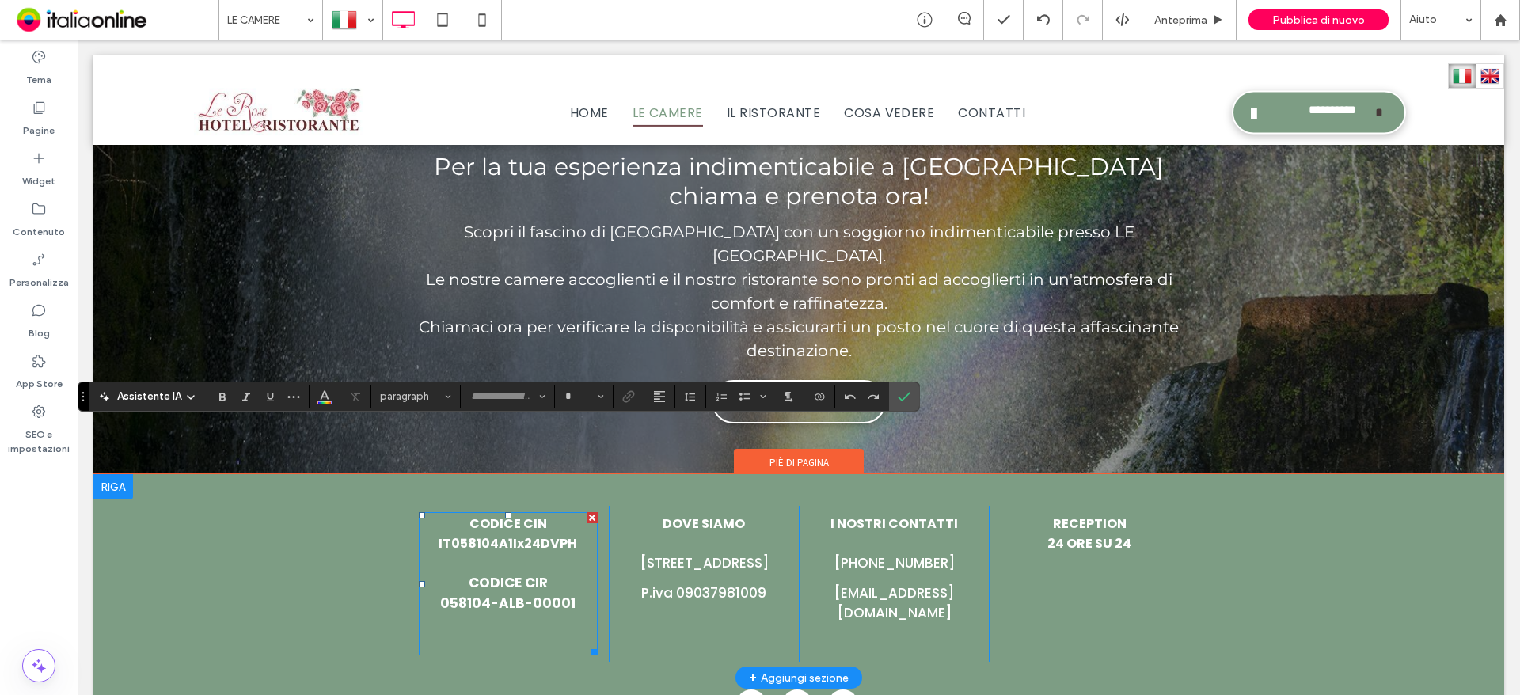
type input "*******"
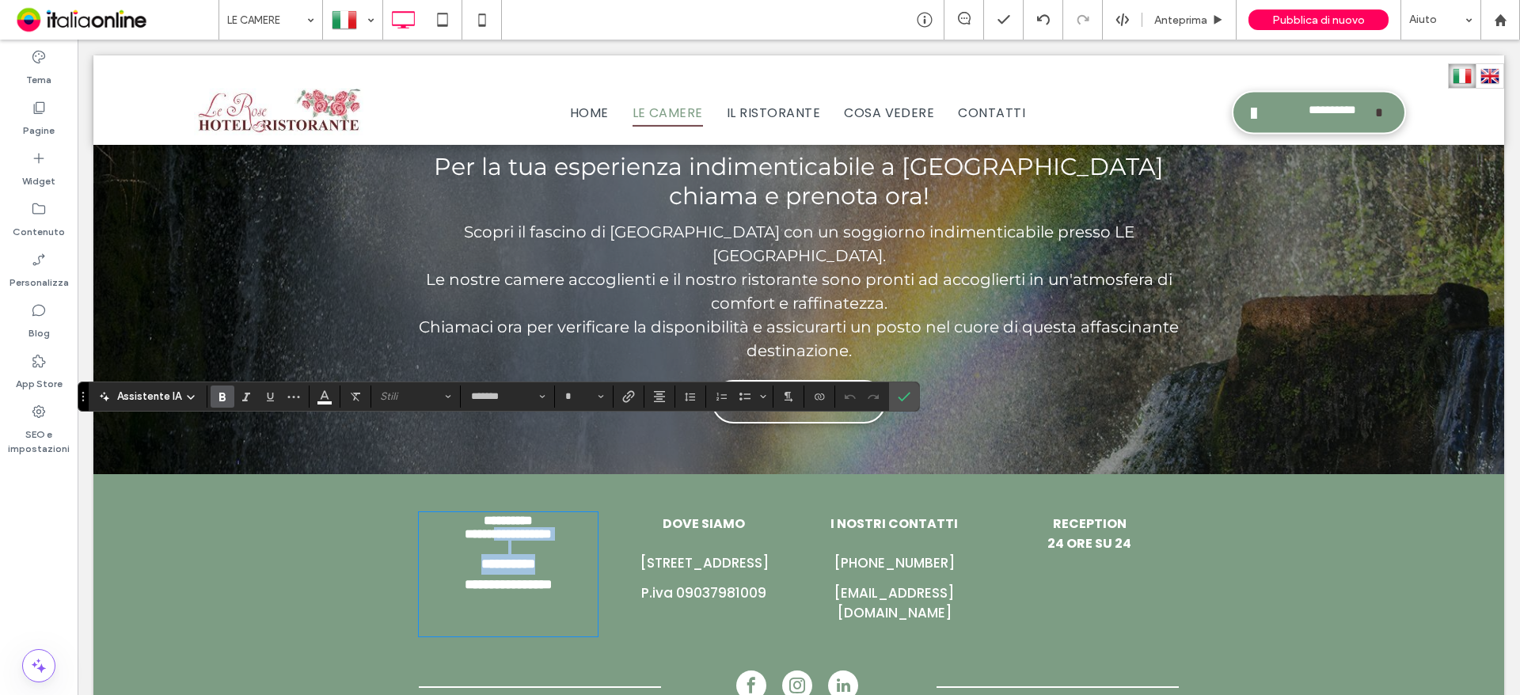
drag, startPoint x: 572, startPoint y: 515, endPoint x: 545, endPoint y: 497, distance: 32.5
click at [545, 554] on p "**********" at bounding box center [508, 574] width 179 height 40
click at [575, 595] on p at bounding box center [508, 615] width 179 height 40
drag, startPoint x: 574, startPoint y: 512, endPoint x: 465, endPoint y: 443, distance: 129.1
click at [504, 514] on div "**********" at bounding box center [508, 574] width 179 height 121
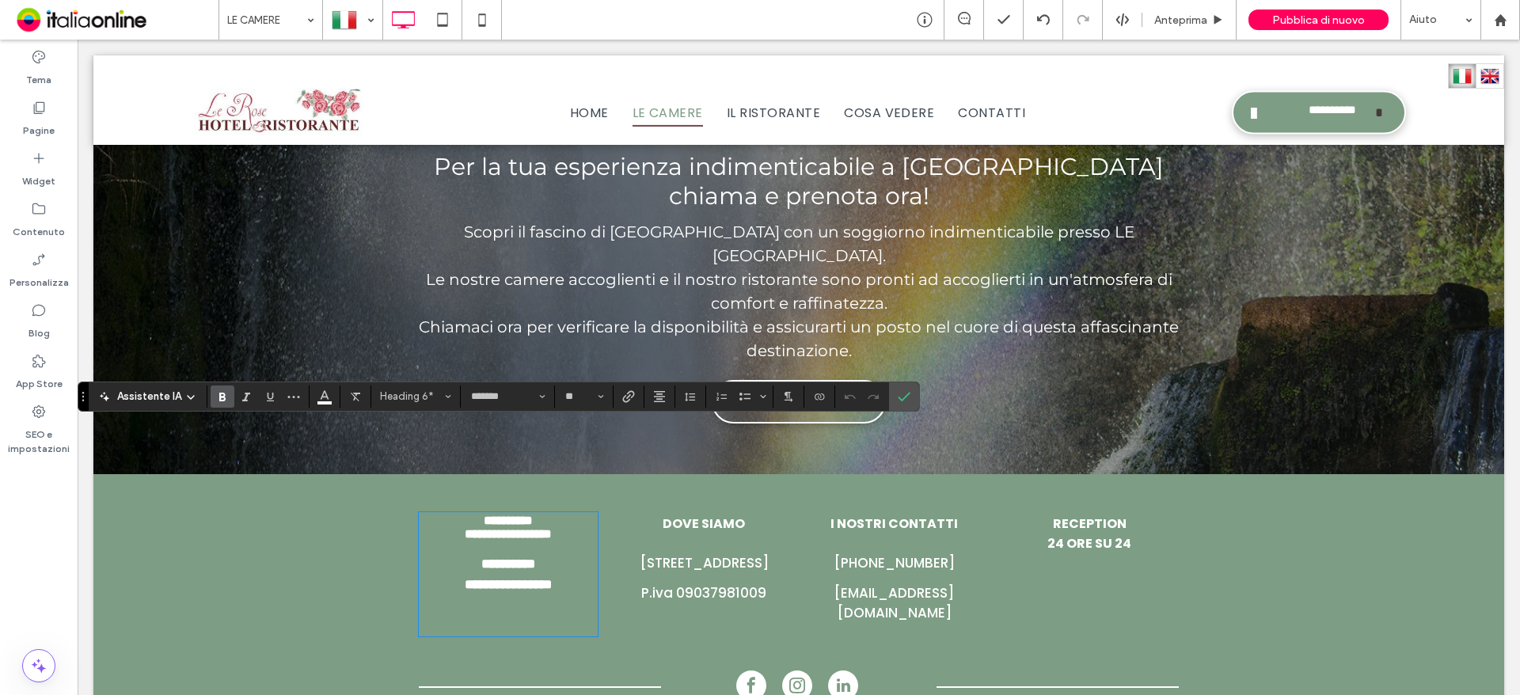
click at [453, 514] on h6 "**********" at bounding box center [508, 520] width 179 height 13
type input "*"
drag, startPoint x: 466, startPoint y: 432, endPoint x: 580, endPoint y: 530, distance: 150.4
click at [580, 530] on div "**********" at bounding box center [508, 574] width 179 height 121
copy div "**********"
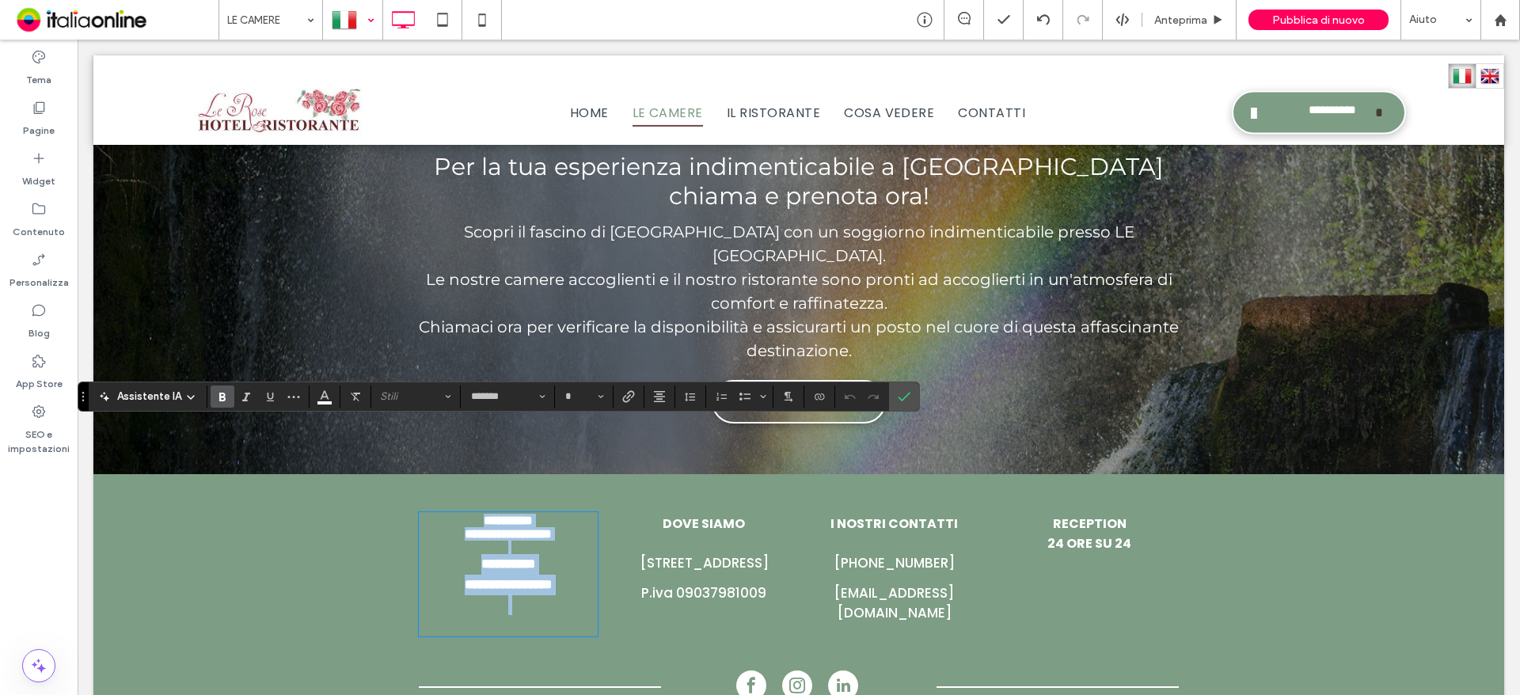
click at [346, 28] on div at bounding box center [353, 20] width 58 height 38
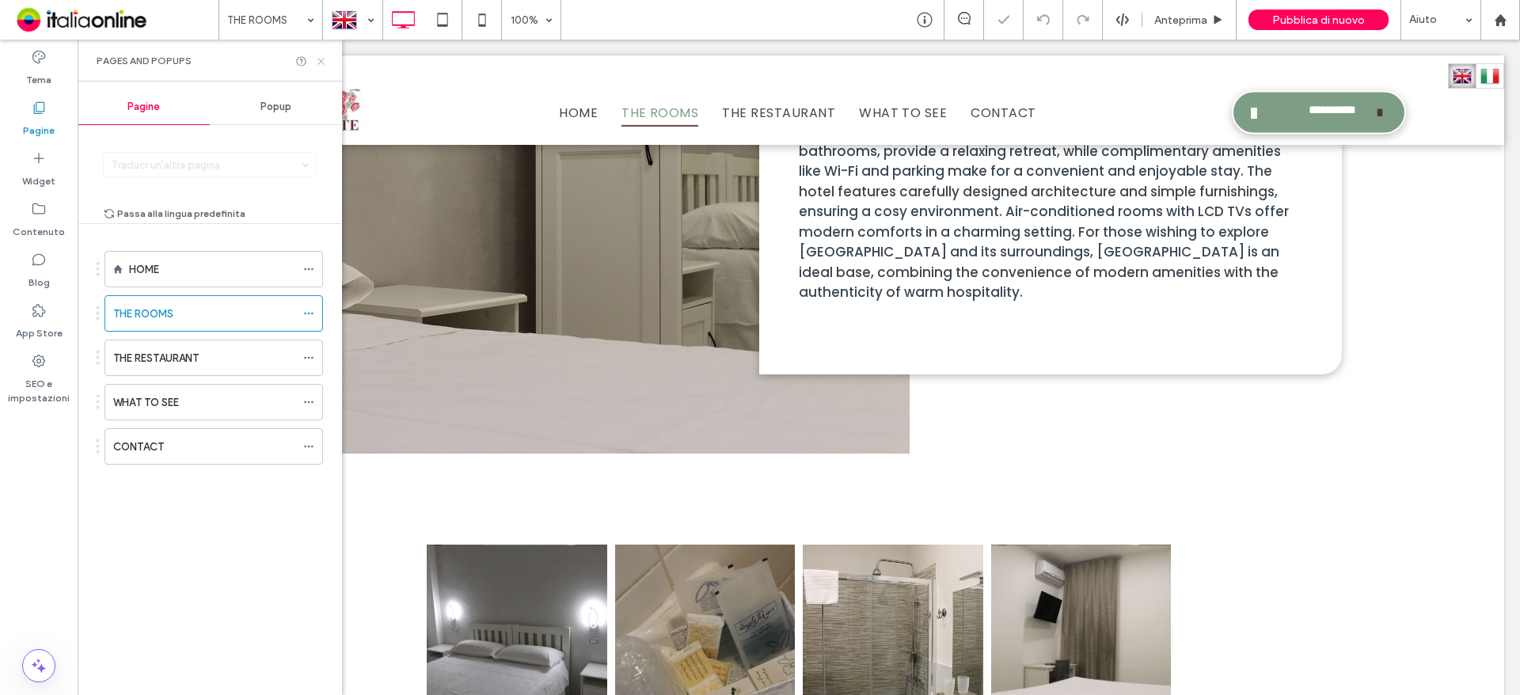
click at [318, 59] on icon at bounding box center [321, 61] width 12 height 12
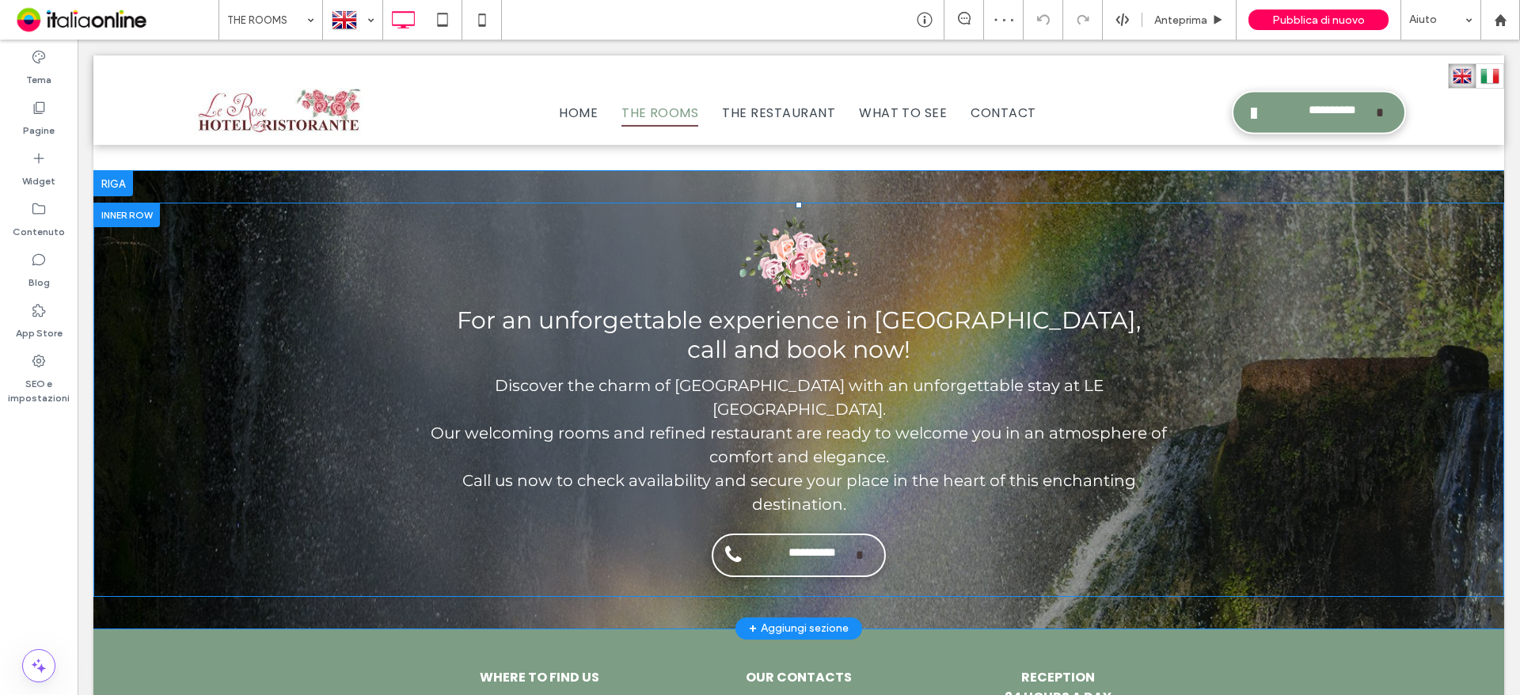
scroll to position [3527, 0]
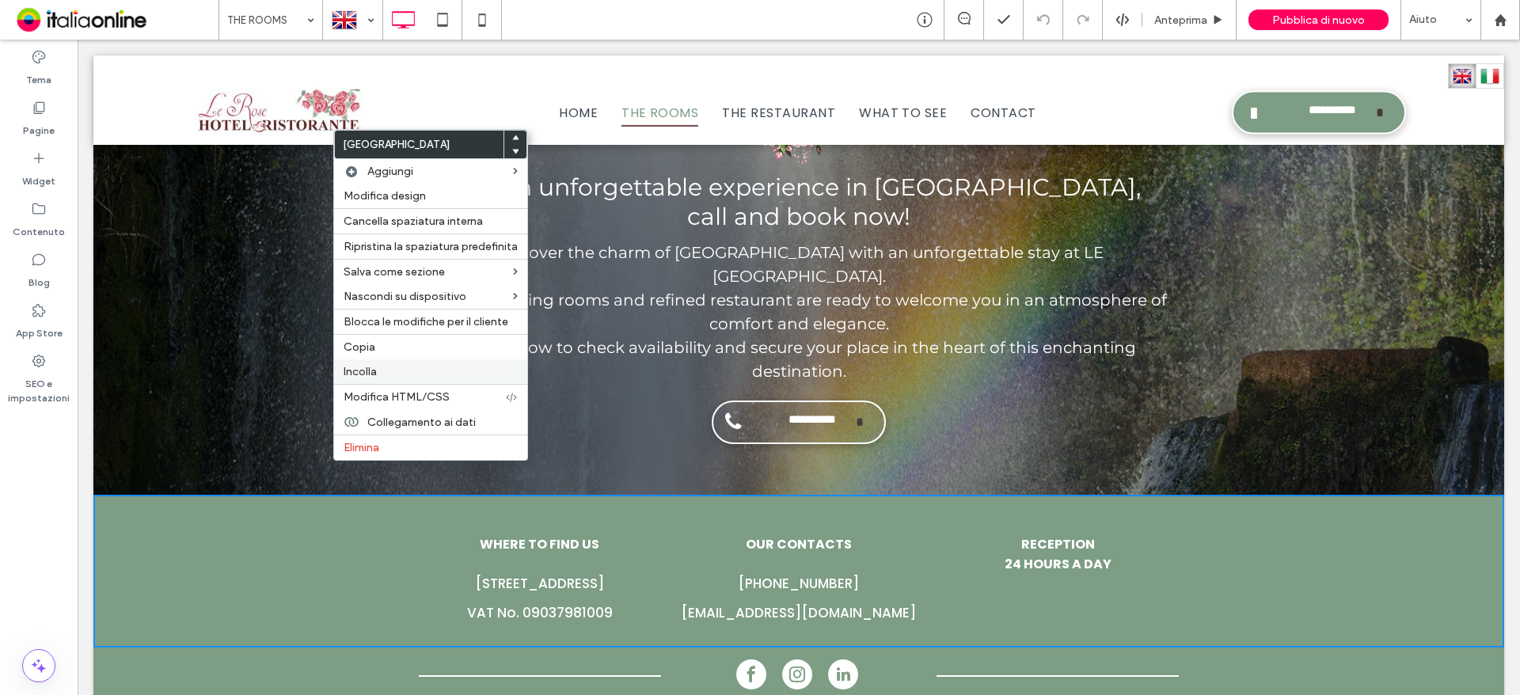
click at [345, 371] on span "Incolla" at bounding box center [360, 371] width 33 height 13
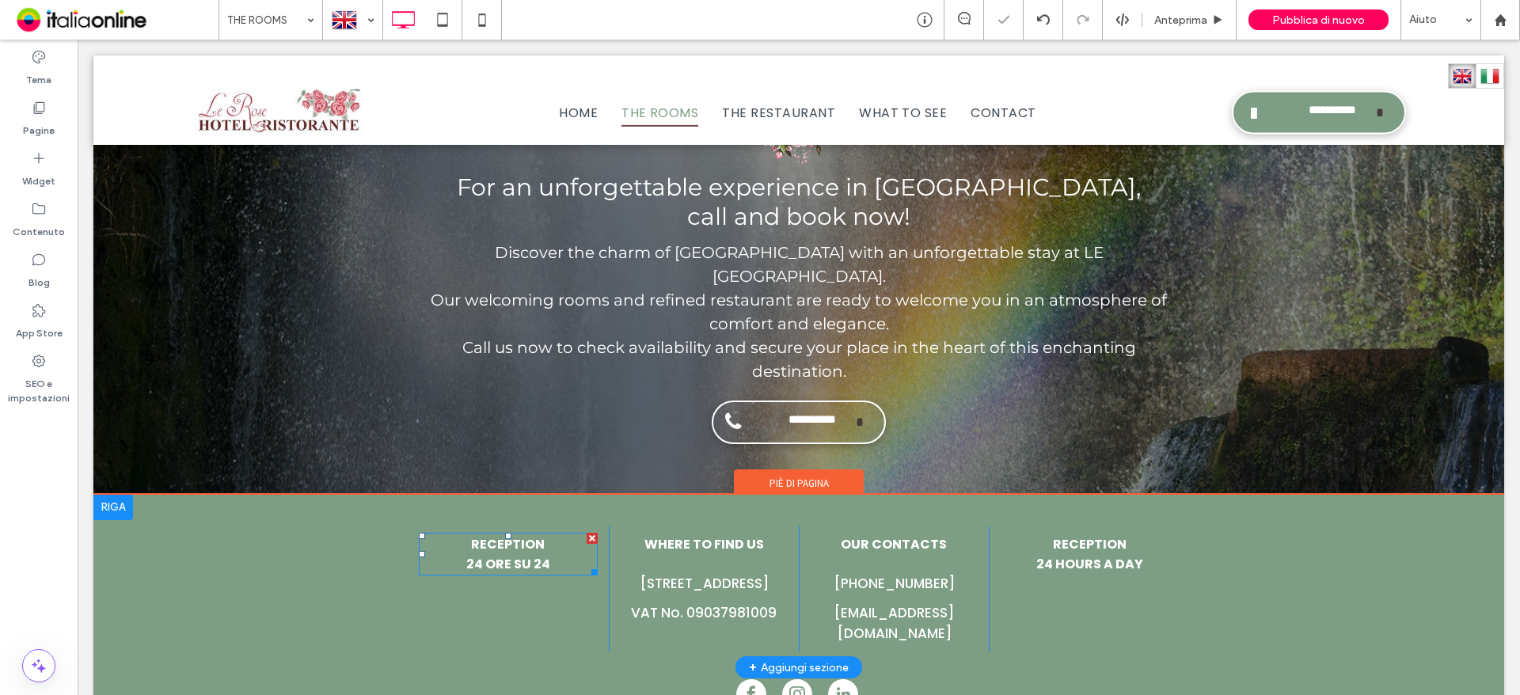
click at [534, 555] on span "24 ORE SU 24" at bounding box center [508, 564] width 84 height 18
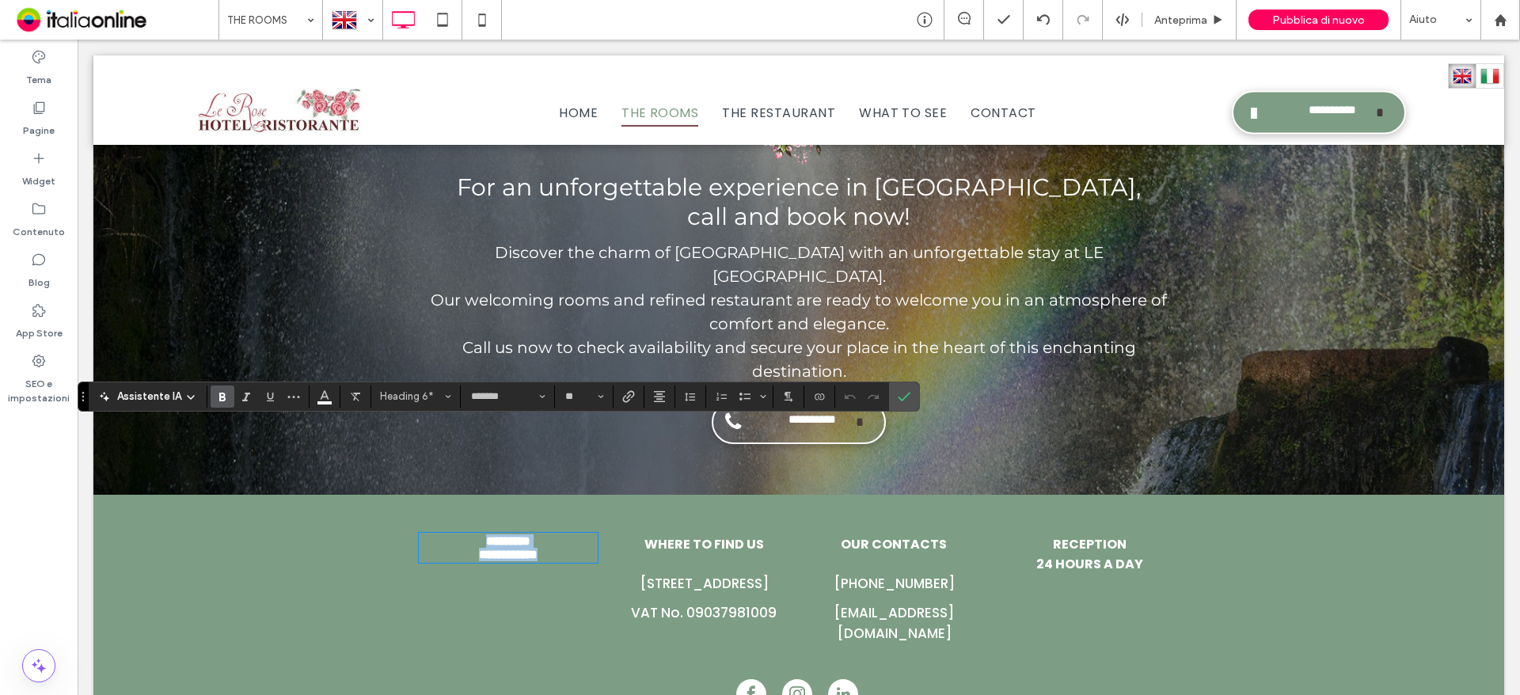
click at [548, 548] on h6 "**********" at bounding box center [508, 554] width 179 height 13
drag, startPoint x: 543, startPoint y: 461, endPoint x: 466, endPoint y: 435, distance: 81.1
click at [466, 534] on div "**********" at bounding box center [508, 547] width 179 height 27
drag, startPoint x: 583, startPoint y: 511, endPoint x: 398, endPoint y: 426, distance: 203.0
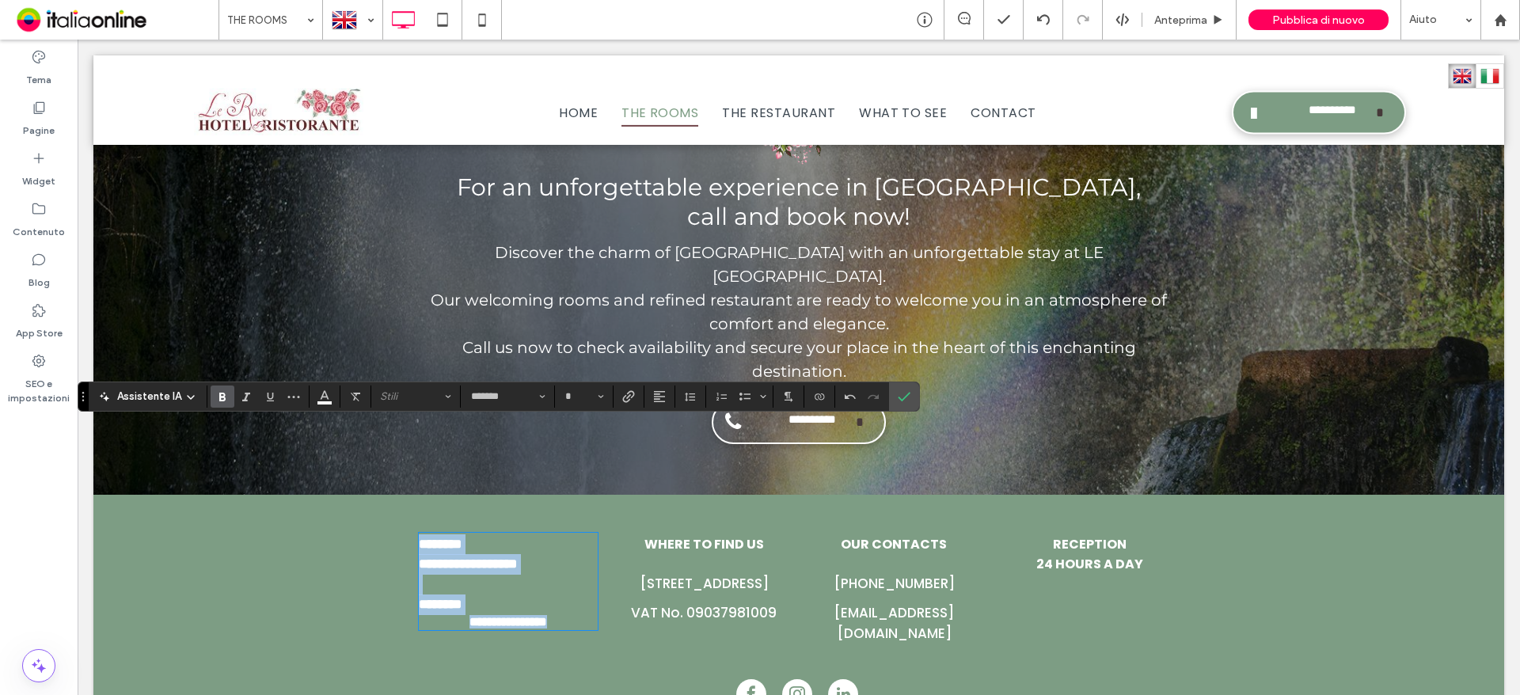
click at [398, 495] on div "**********" at bounding box center [798, 581] width 1411 height 173
click at [645, 399] on section at bounding box center [659, 397] width 31 height 22
click at [651, 400] on button "Allineamento" at bounding box center [660, 397] width 24 height 22
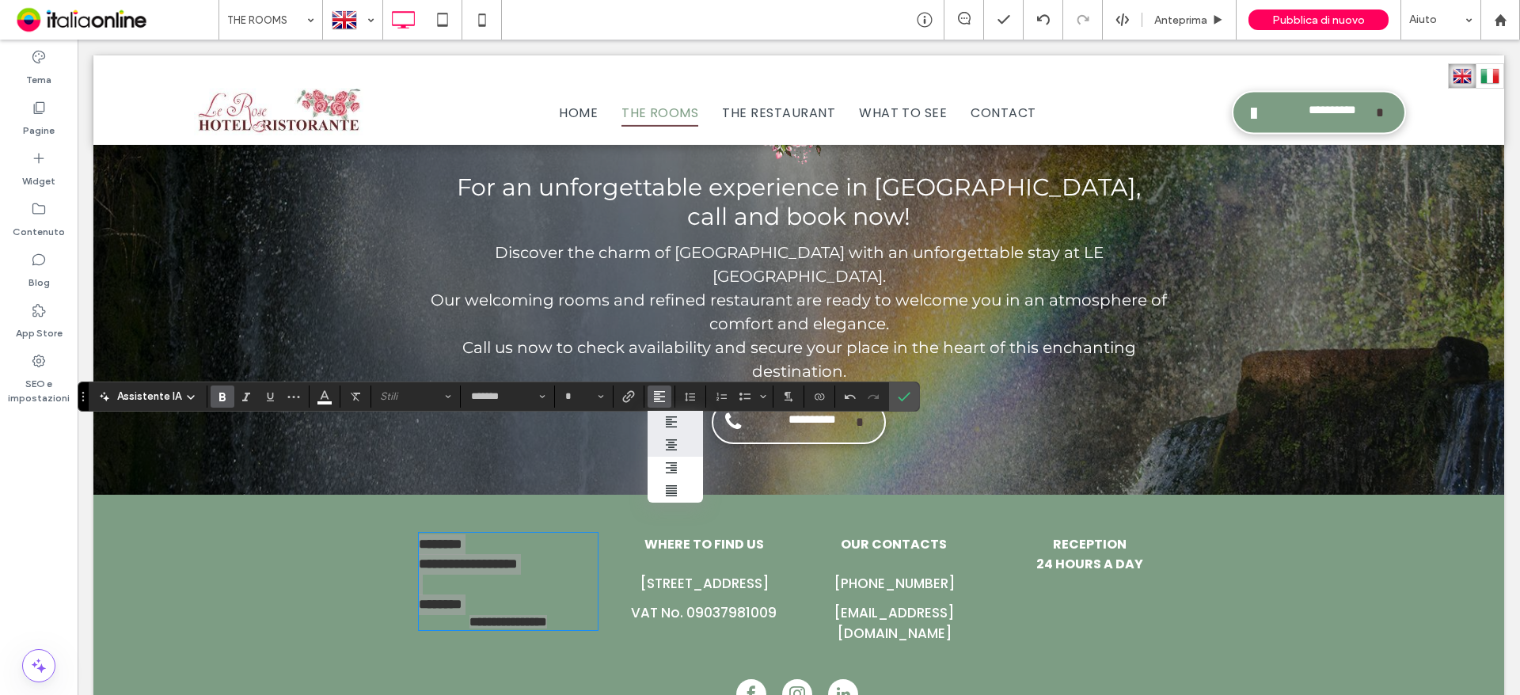
click at [676, 448] on icon "ui.textEditor.alignment.center" at bounding box center [671, 445] width 13 height 13
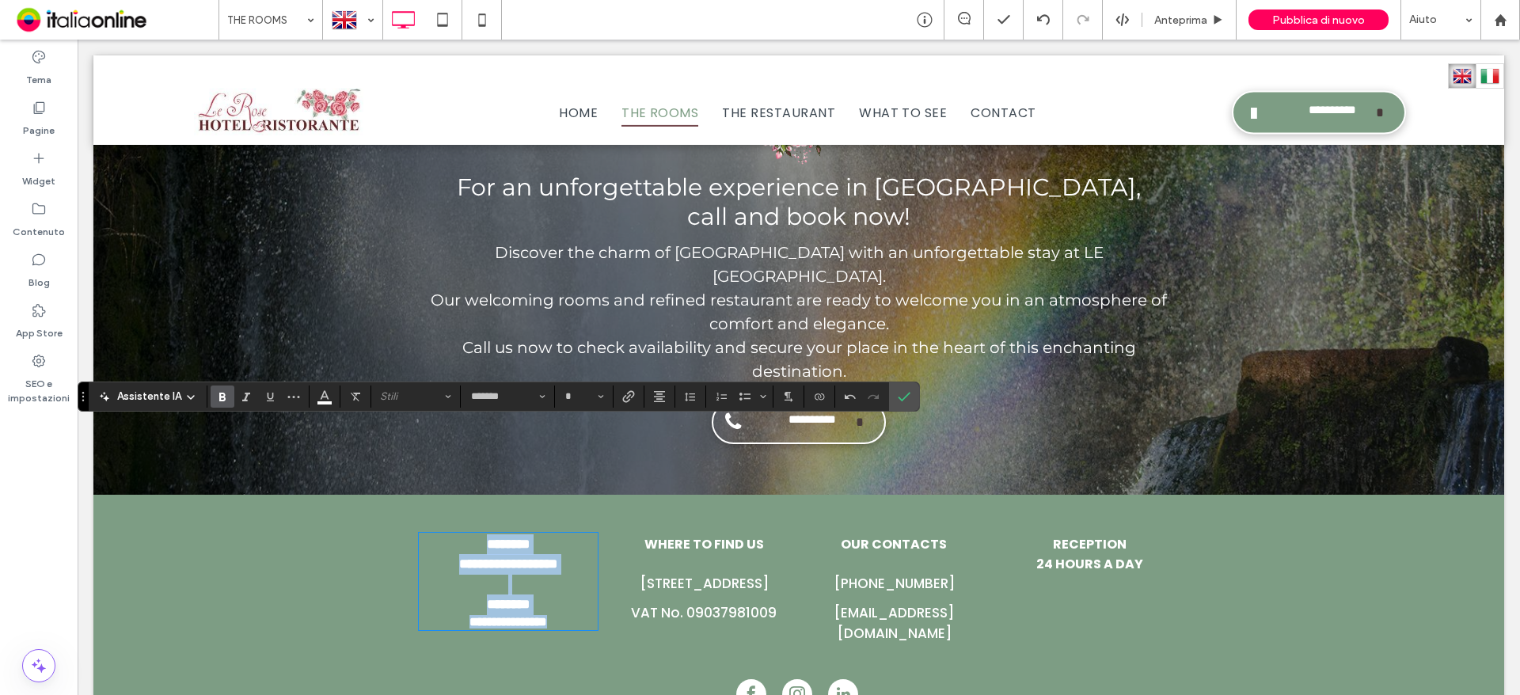
click at [536, 575] on p at bounding box center [508, 585] width 179 height 21
drag, startPoint x: 583, startPoint y: 453, endPoint x: 416, endPoint y: 456, distance: 166.3
click at [419, 554] on p "**********" at bounding box center [508, 564] width 179 height 21
type input "**"
drag, startPoint x: 576, startPoint y: 515, endPoint x: 429, endPoint y: 518, distance: 146.5
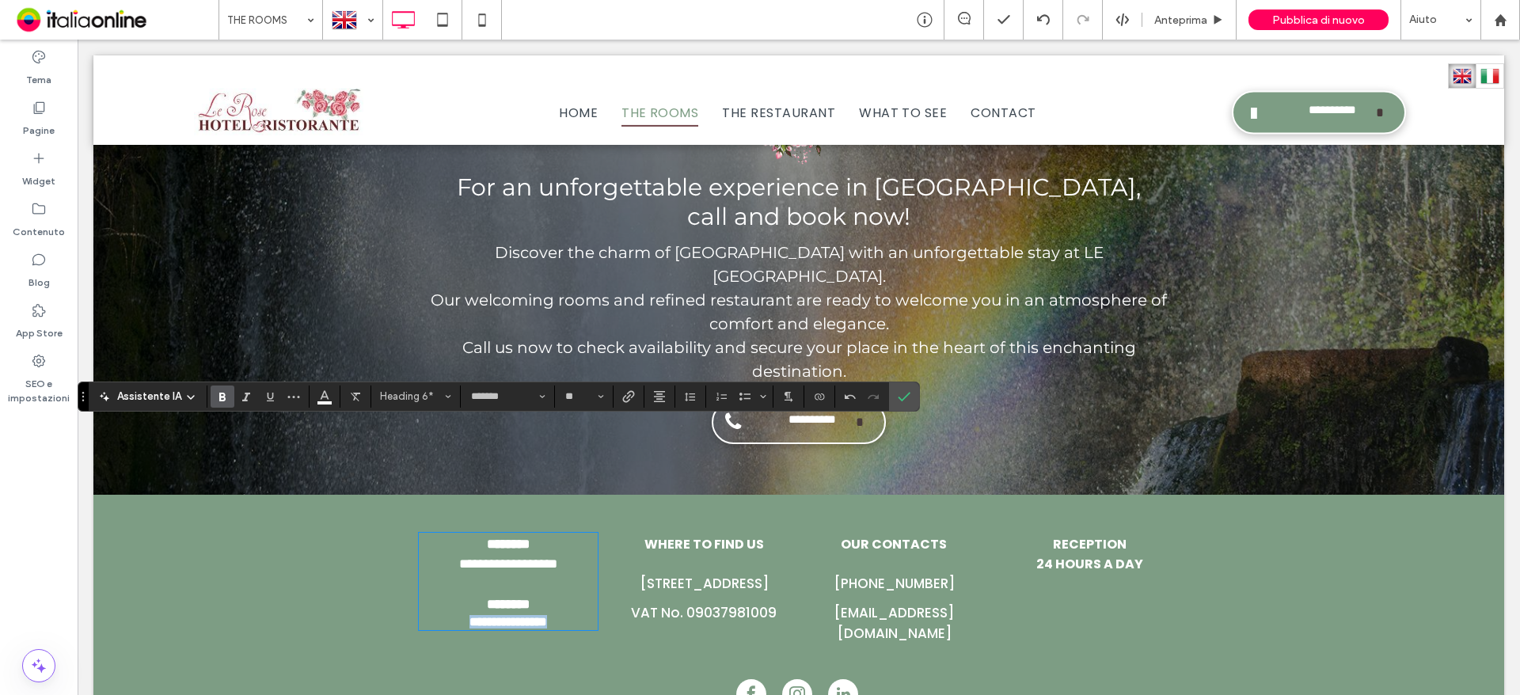
click at [429, 615] on h6 "**********" at bounding box center [508, 621] width 179 height 13
click at [898, 402] on icon "Conferma" at bounding box center [904, 396] width 13 height 13
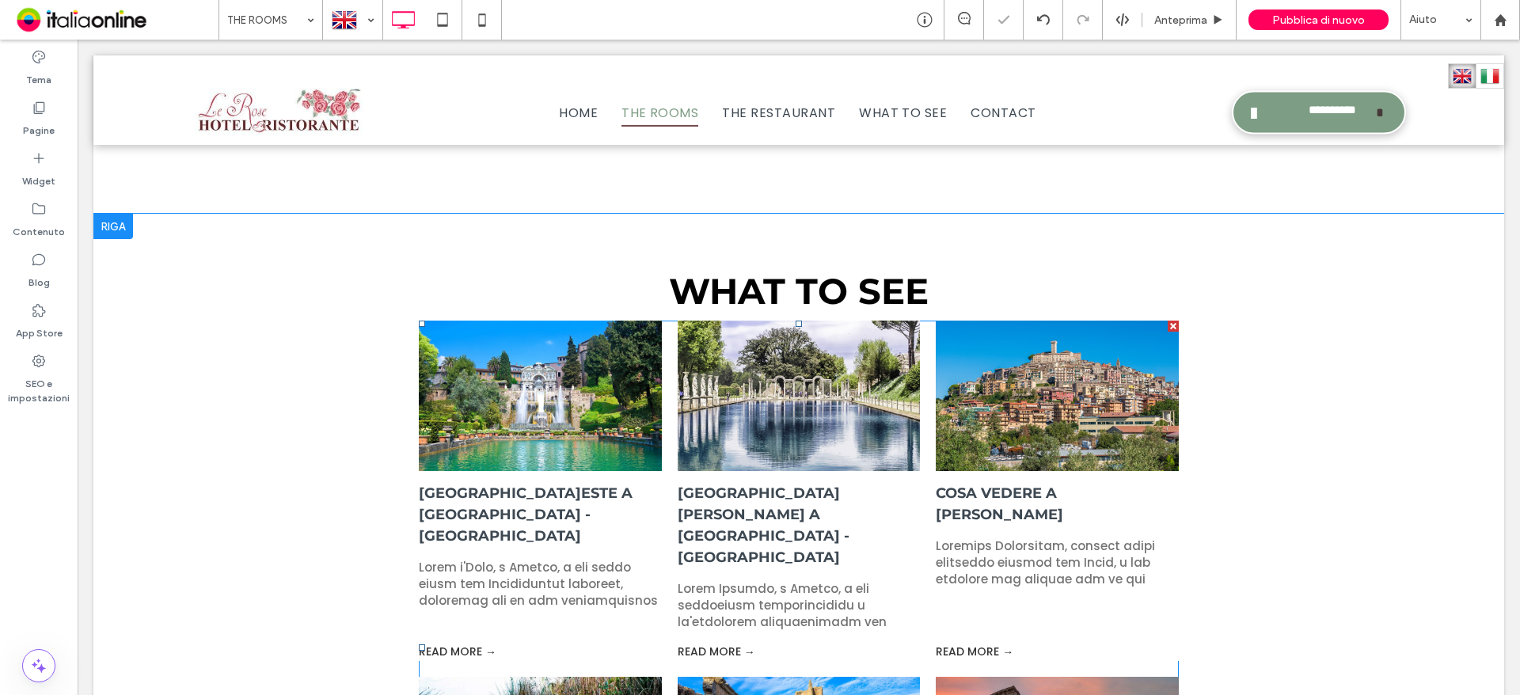
scroll to position [2339, 0]
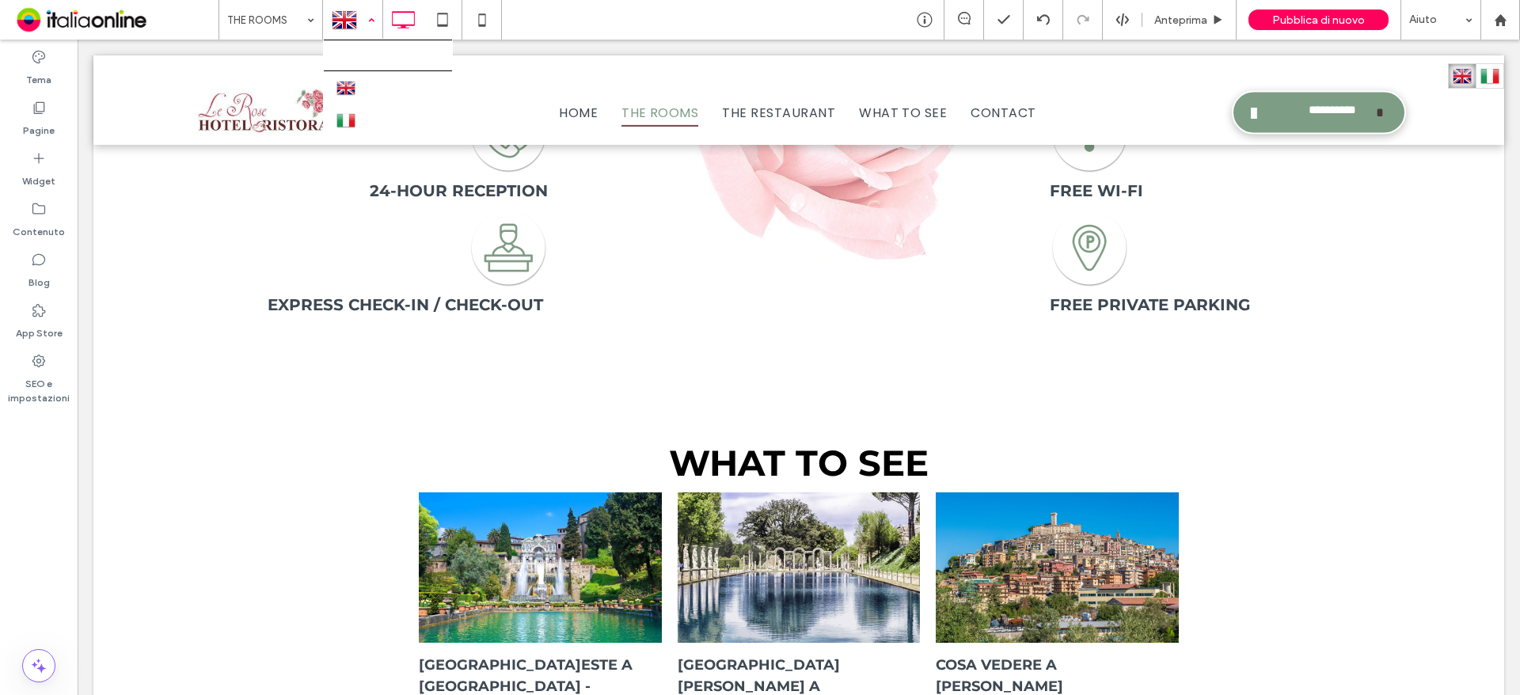
click at [373, 21] on div at bounding box center [353, 20] width 58 height 38
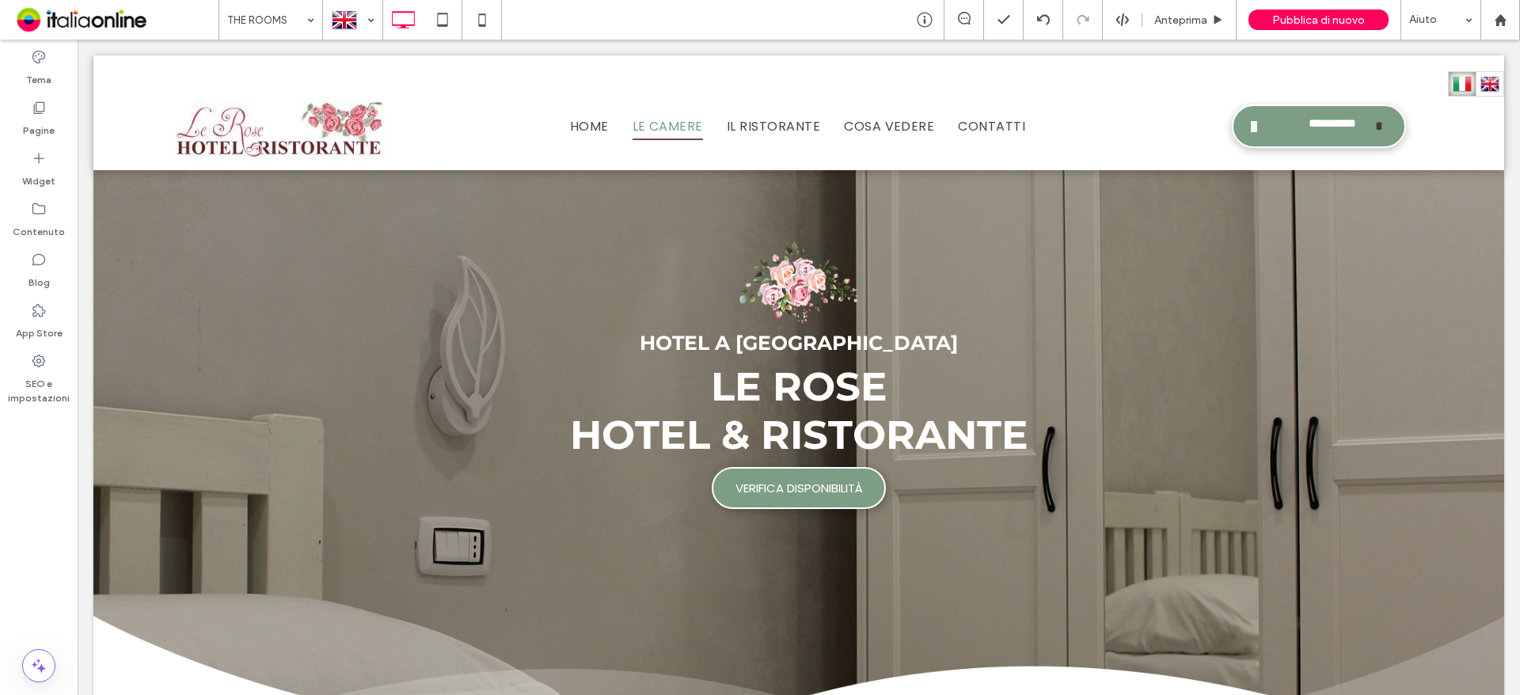
scroll to position [0, 0]
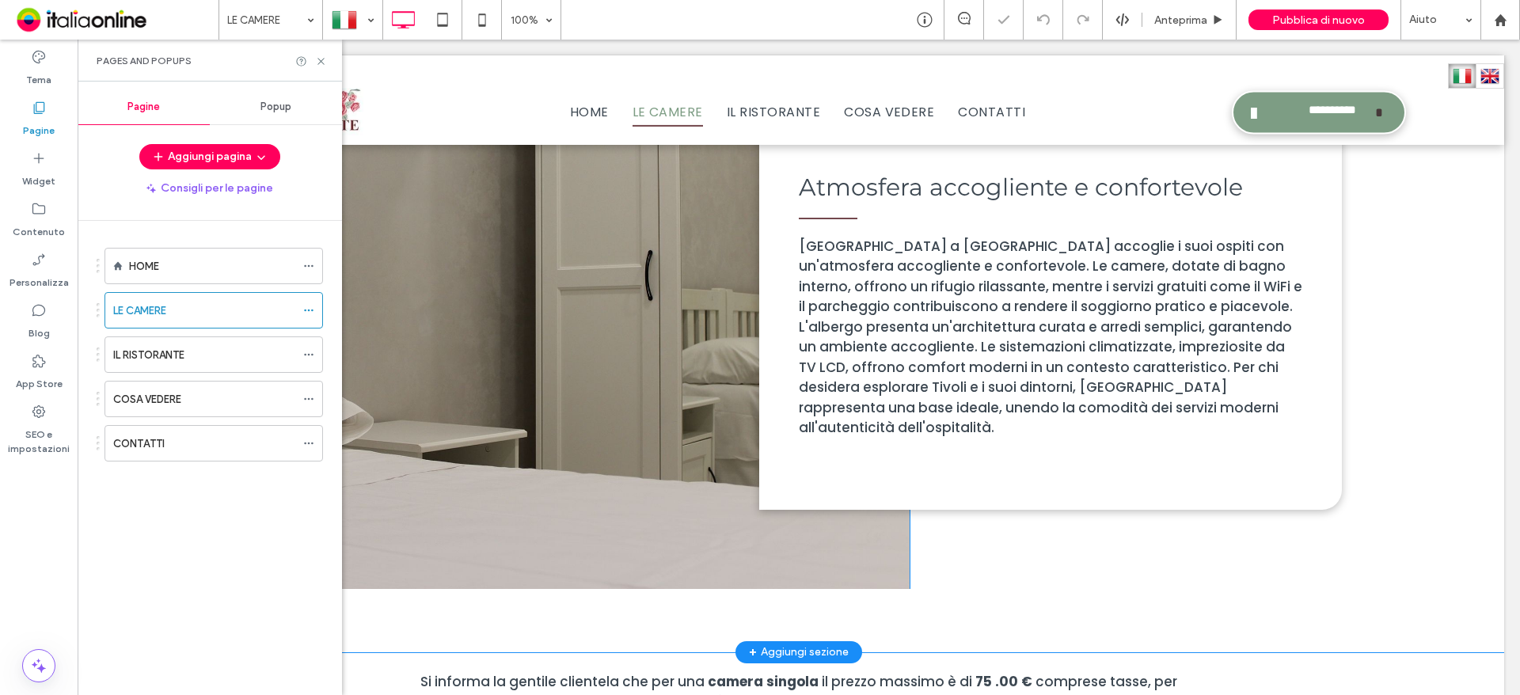
scroll to position [1029, 0]
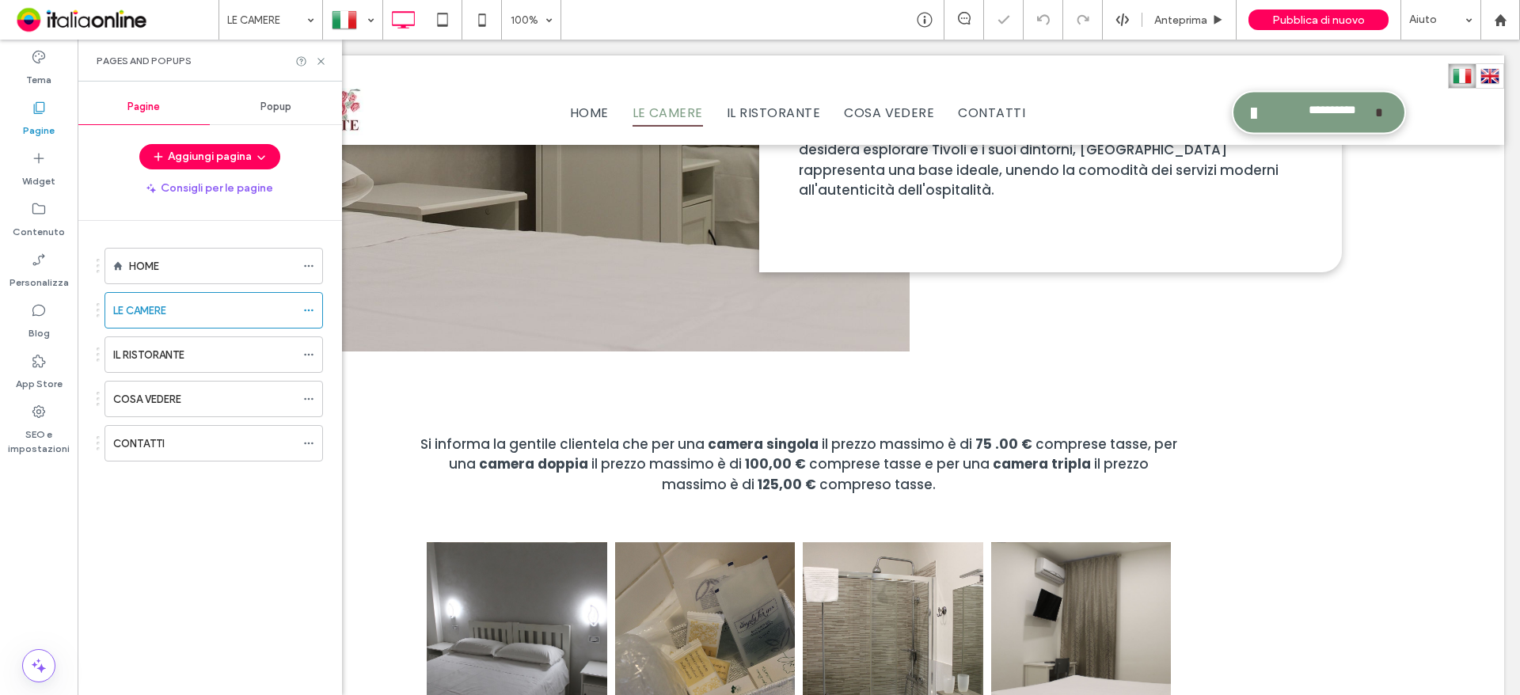
click at [311, 56] on div at bounding box center [311, 61] width 32 height 12
click at [320, 61] on icon at bounding box center [321, 61] width 12 height 12
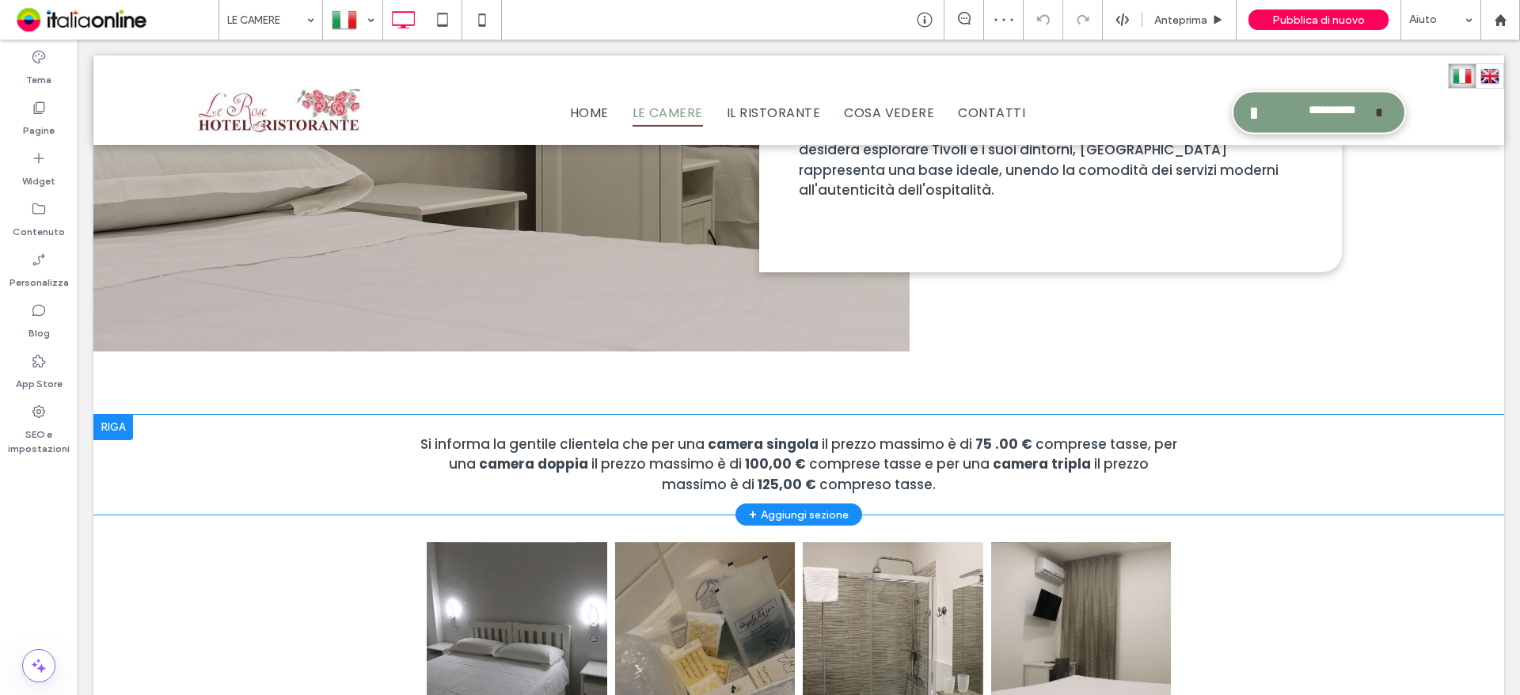
click at [112, 427] on div at bounding box center [113, 427] width 40 height 25
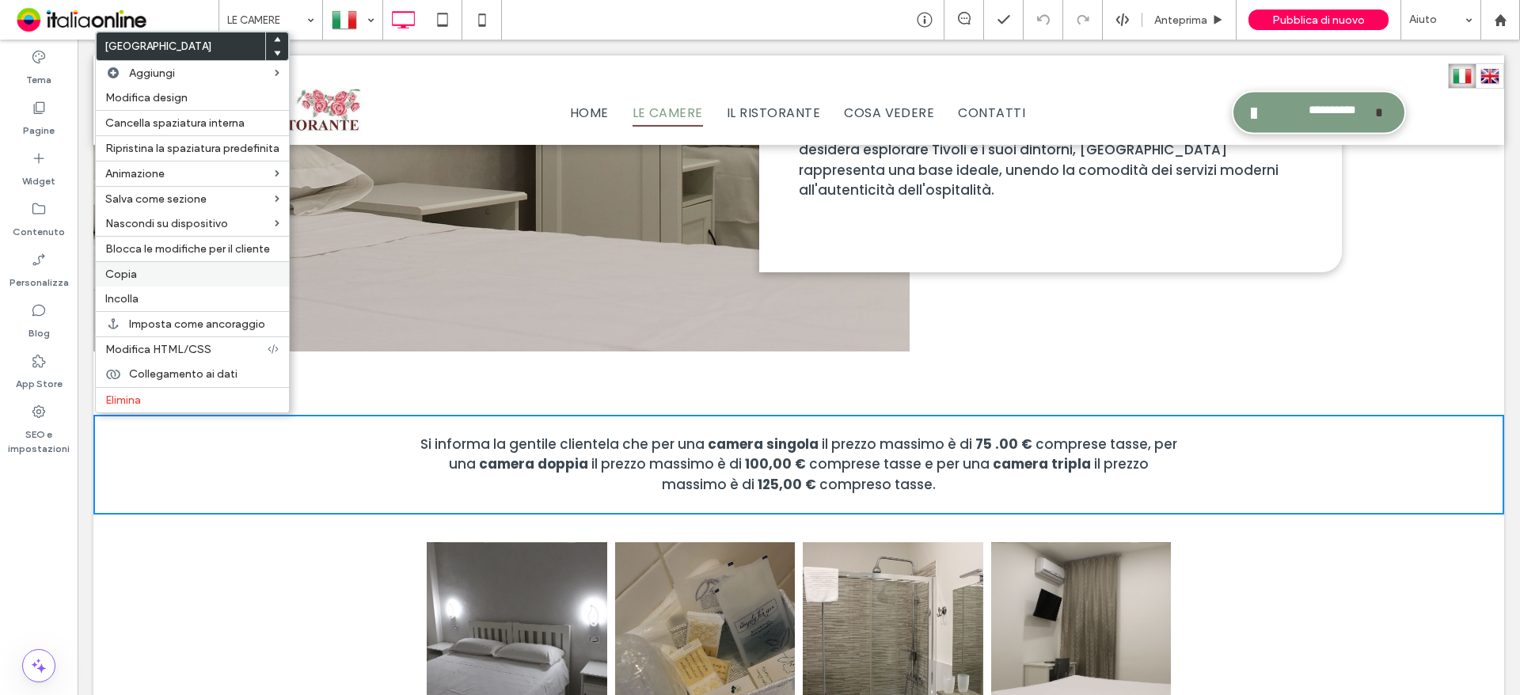
drag, startPoint x: 123, startPoint y: 272, endPoint x: 228, endPoint y: 165, distance: 150.0
click at [123, 272] on span "Copia" at bounding box center [121, 274] width 32 height 13
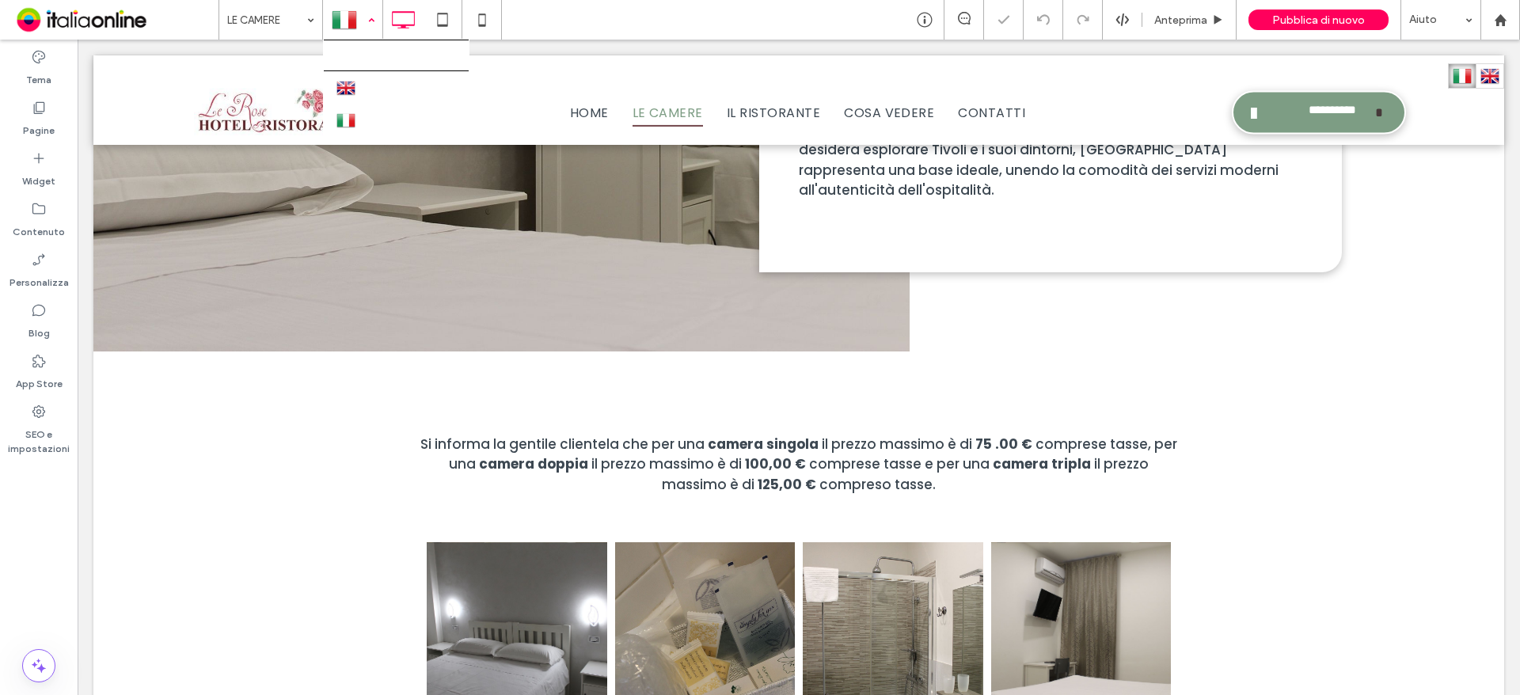
click at [369, 10] on div at bounding box center [353, 20] width 58 height 38
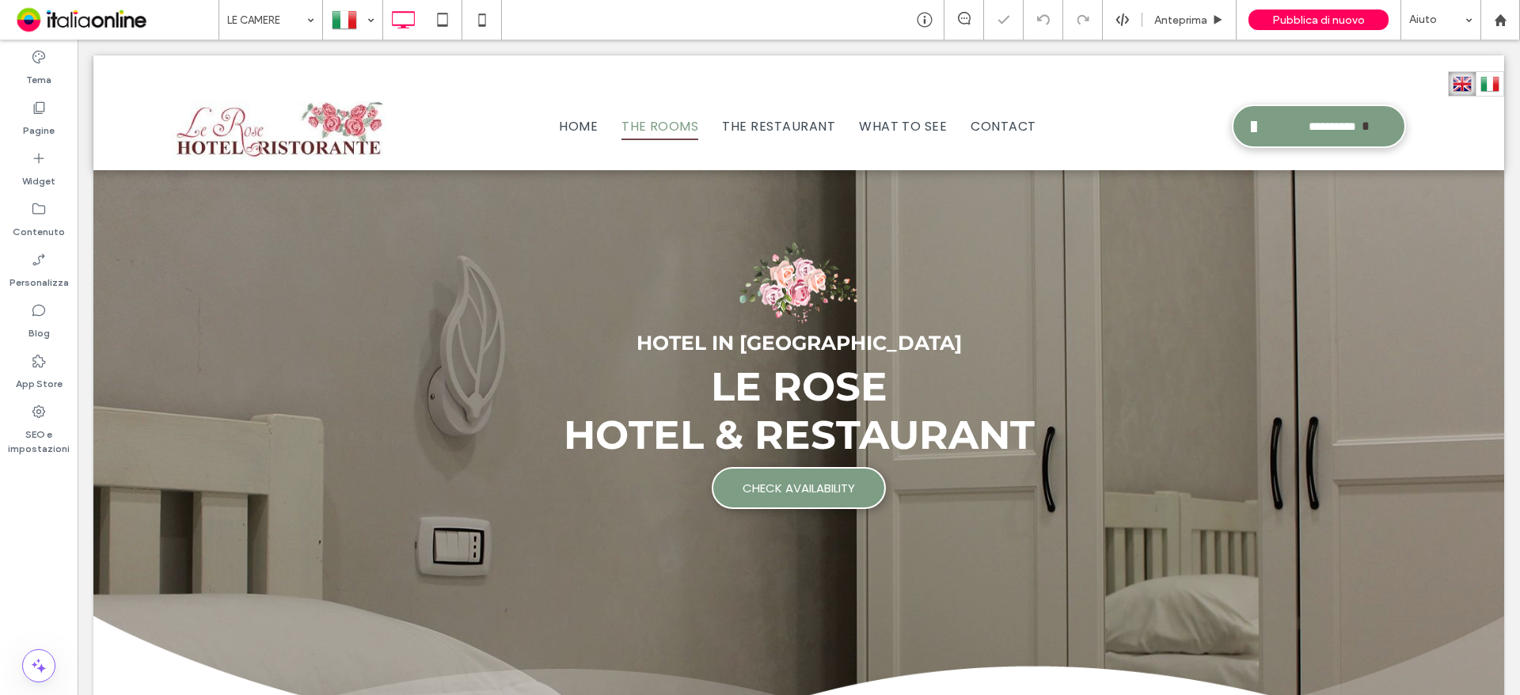
scroll to position [0, 0]
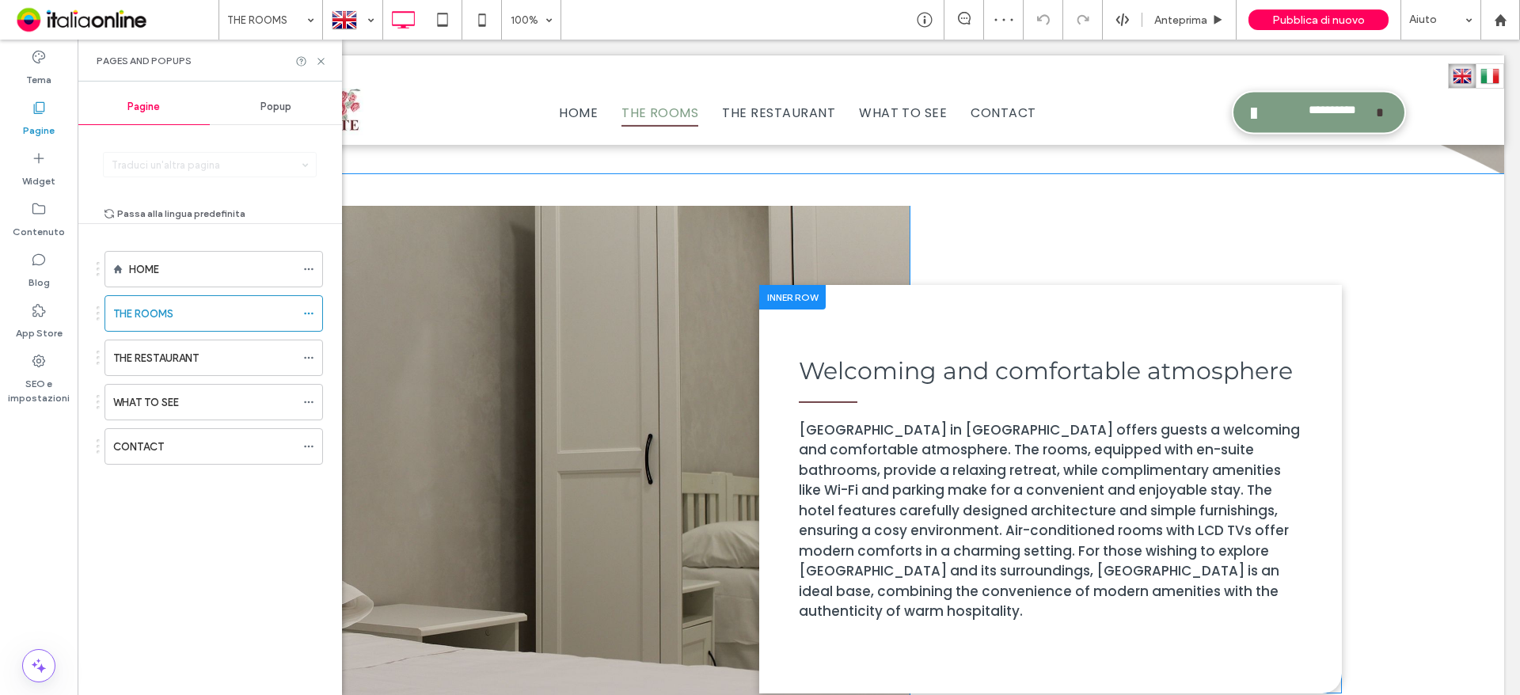
scroll to position [792, 0]
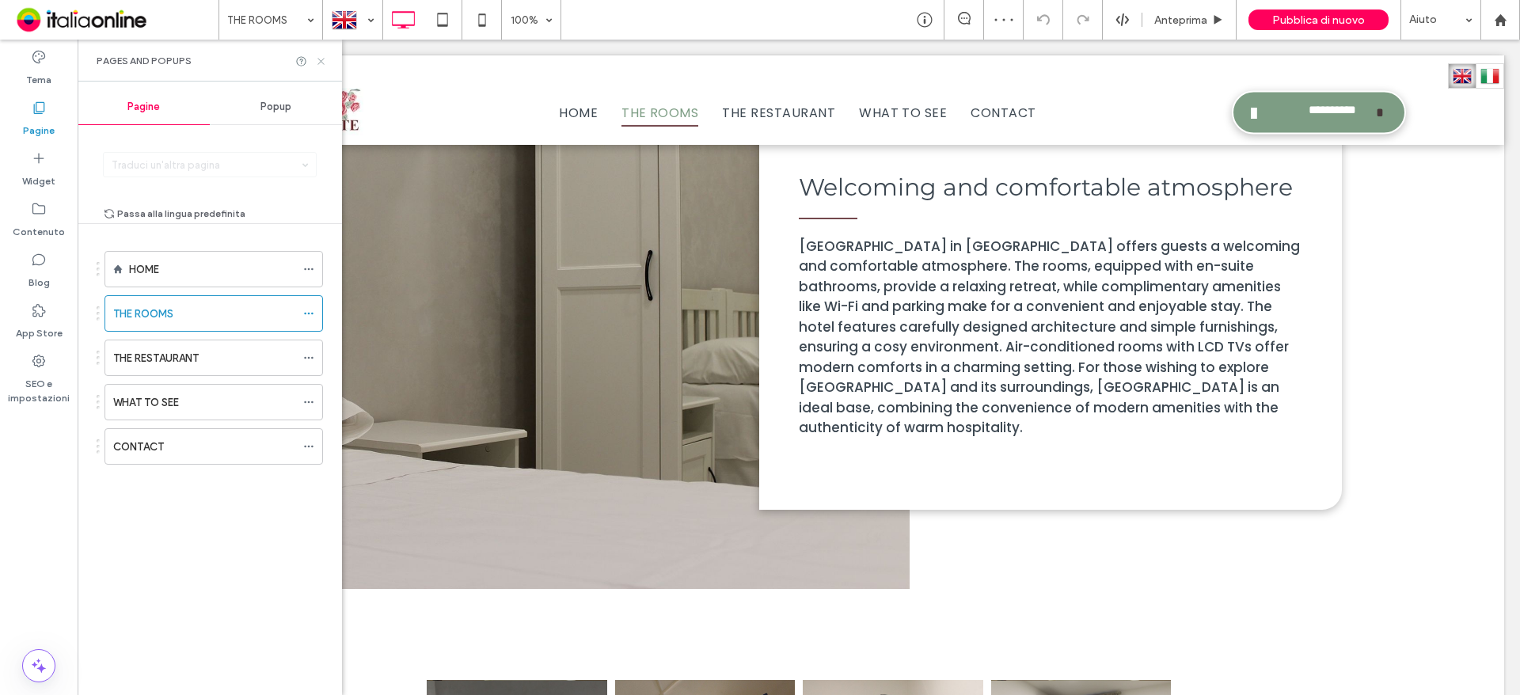
click at [322, 56] on icon at bounding box center [321, 61] width 12 height 12
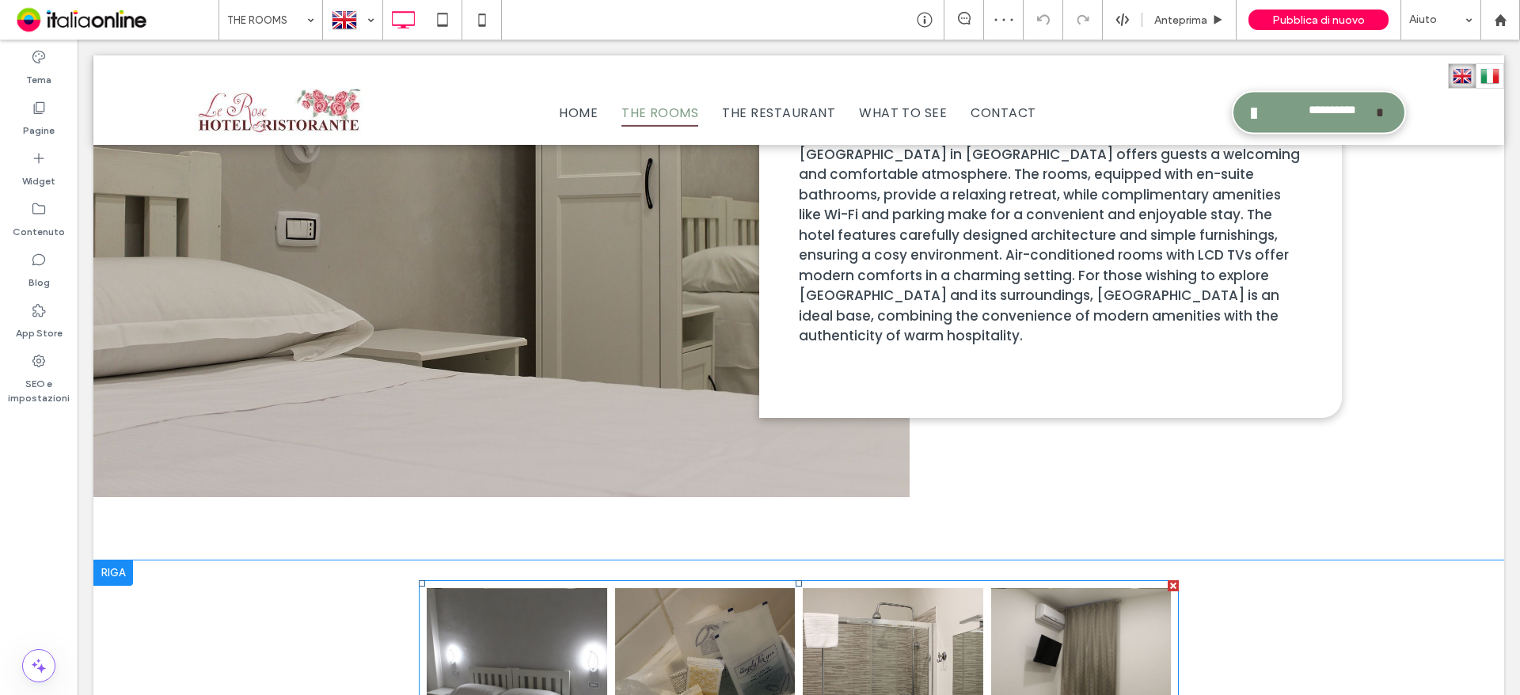
scroll to position [1029, 0]
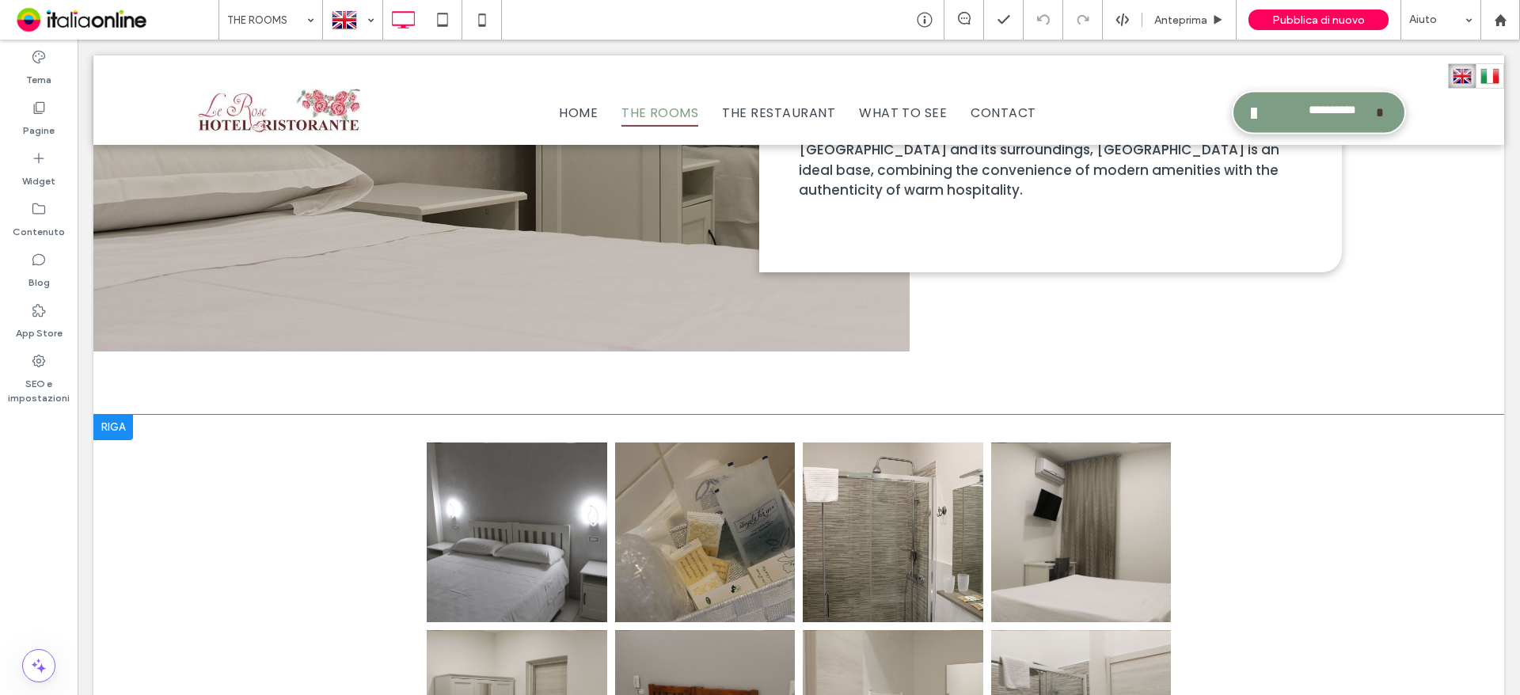
click at [116, 415] on div at bounding box center [113, 427] width 40 height 25
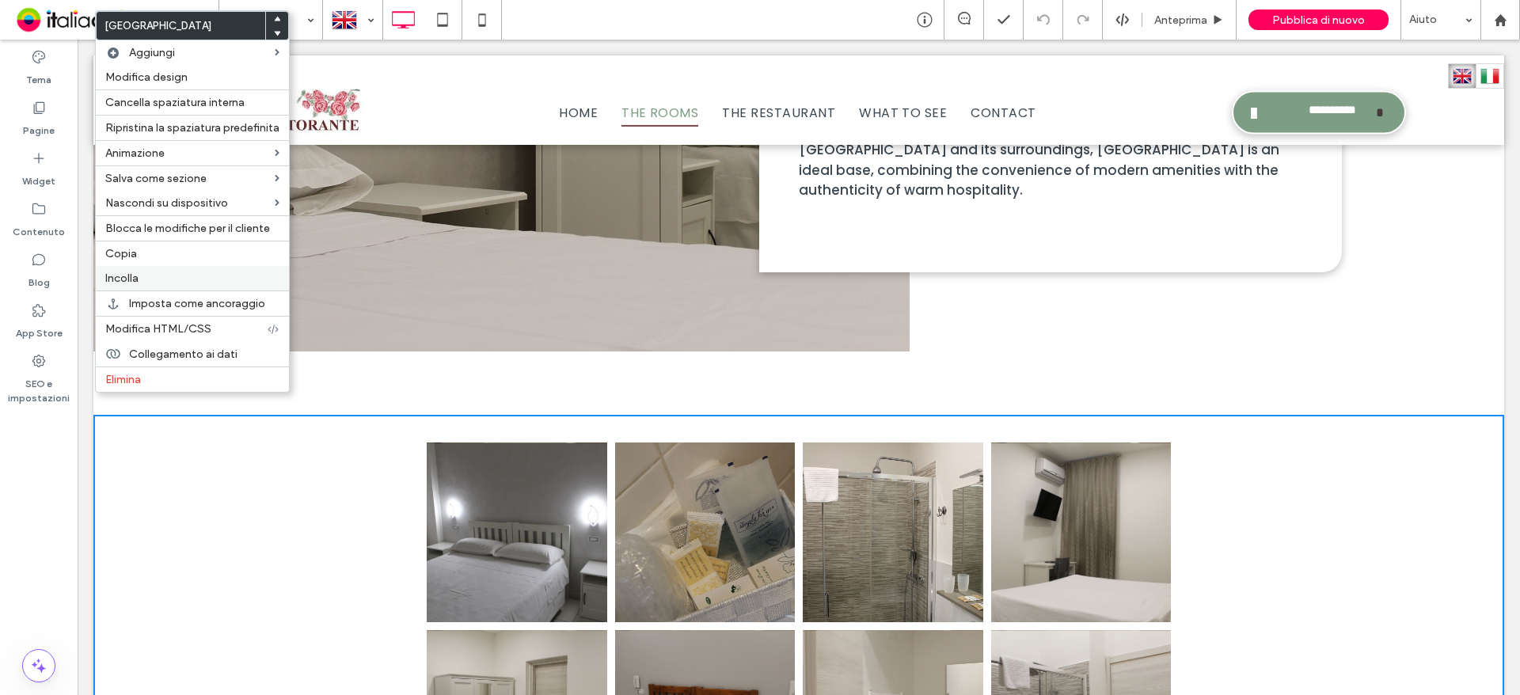
click at [149, 268] on div "Incolla" at bounding box center [192, 278] width 193 height 25
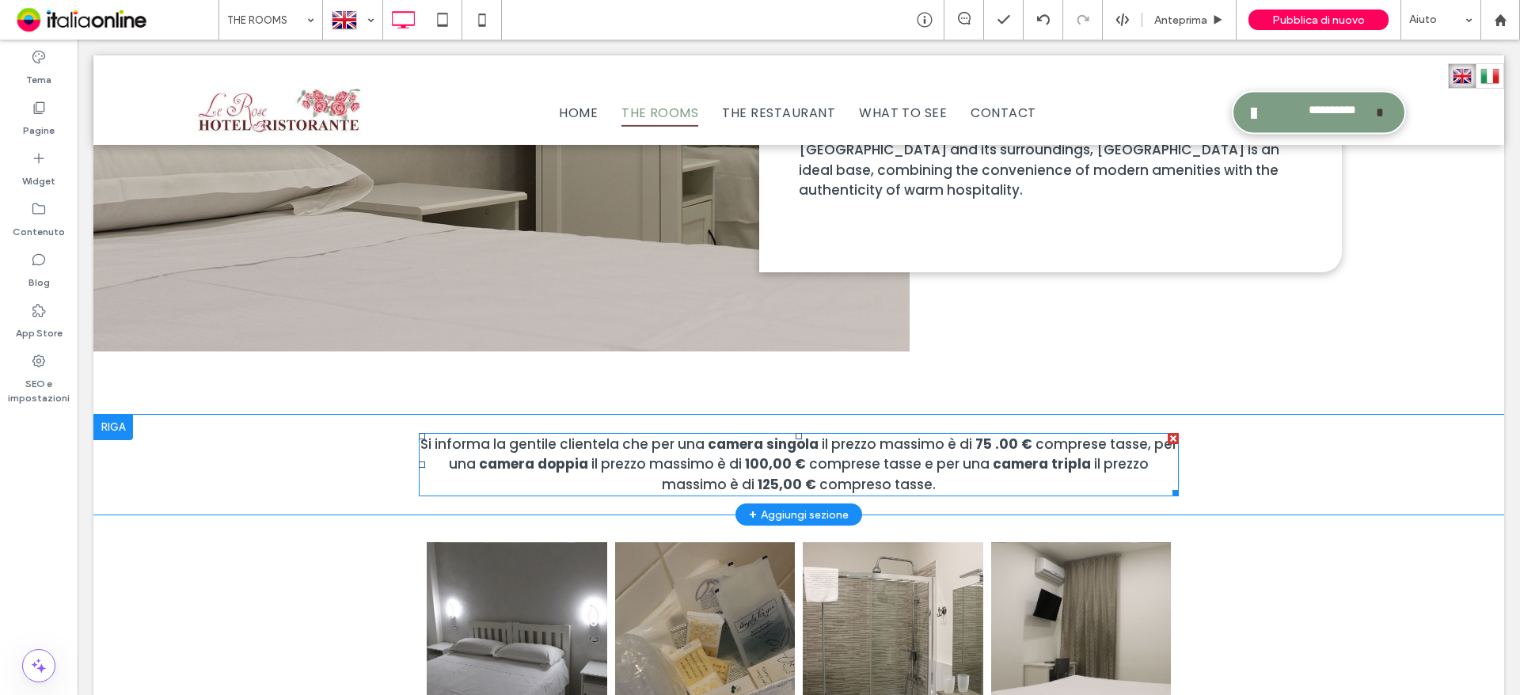
click at [745, 454] on strong "100,00 €" at bounding box center [775, 463] width 61 height 19
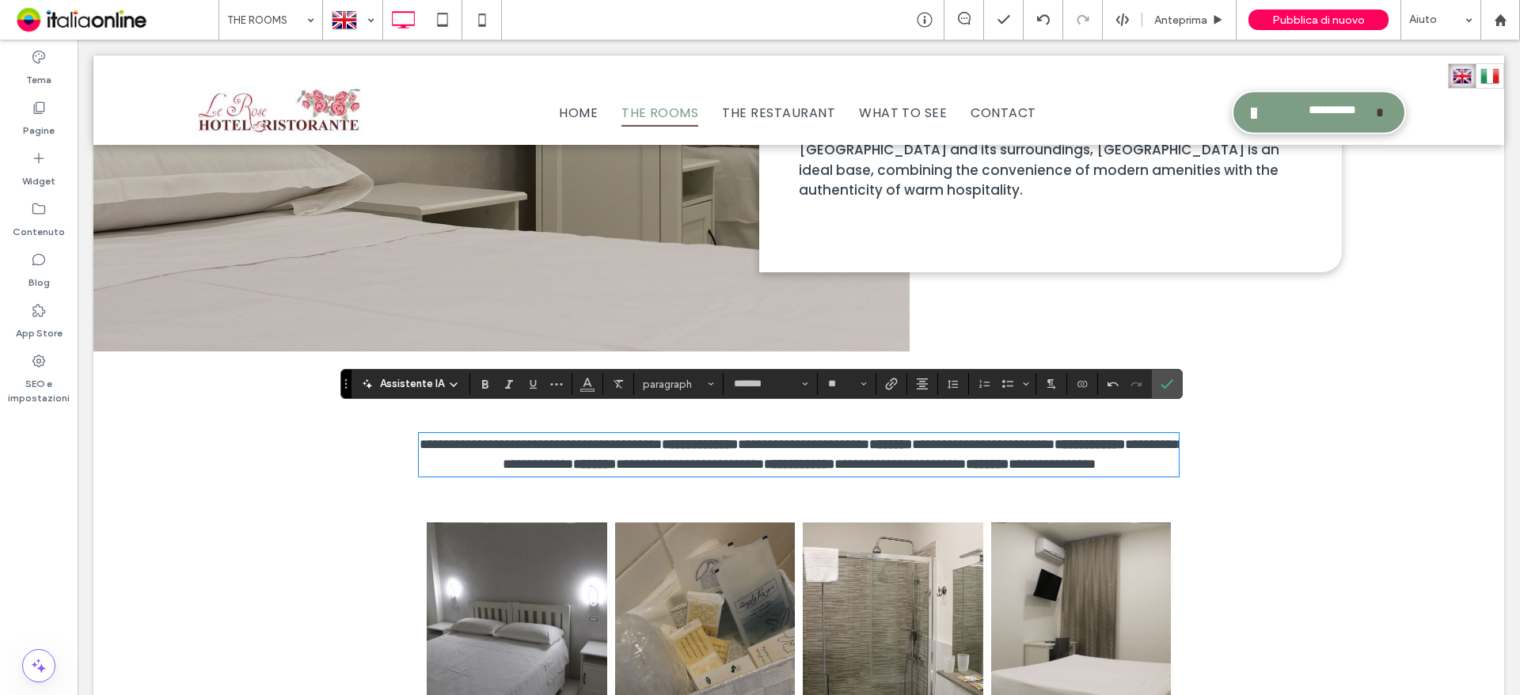
click at [924, 468] on p "**********" at bounding box center [799, 455] width 760 height 40
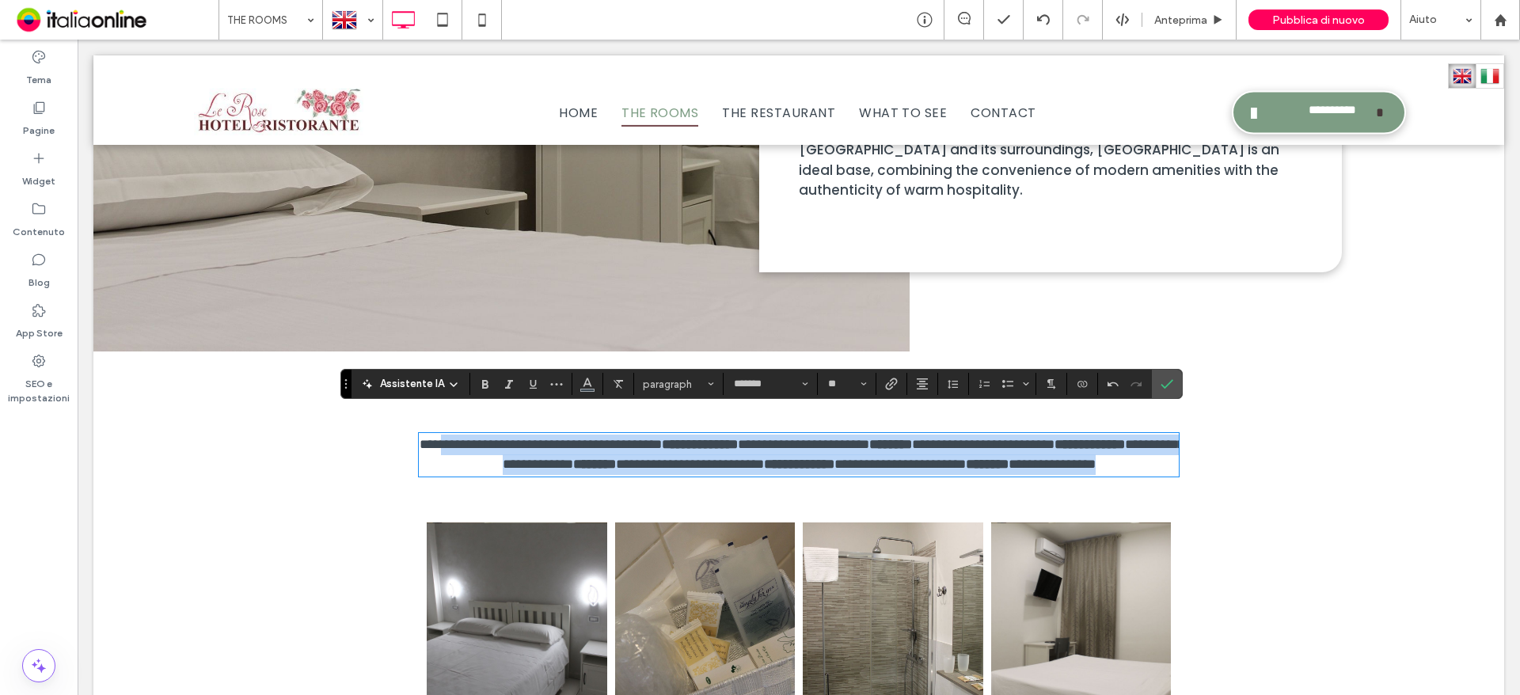
drag, startPoint x: 914, startPoint y: 466, endPoint x: 436, endPoint y: 423, distance: 480.1
click at [436, 435] on p "**********" at bounding box center [799, 455] width 760 height 40
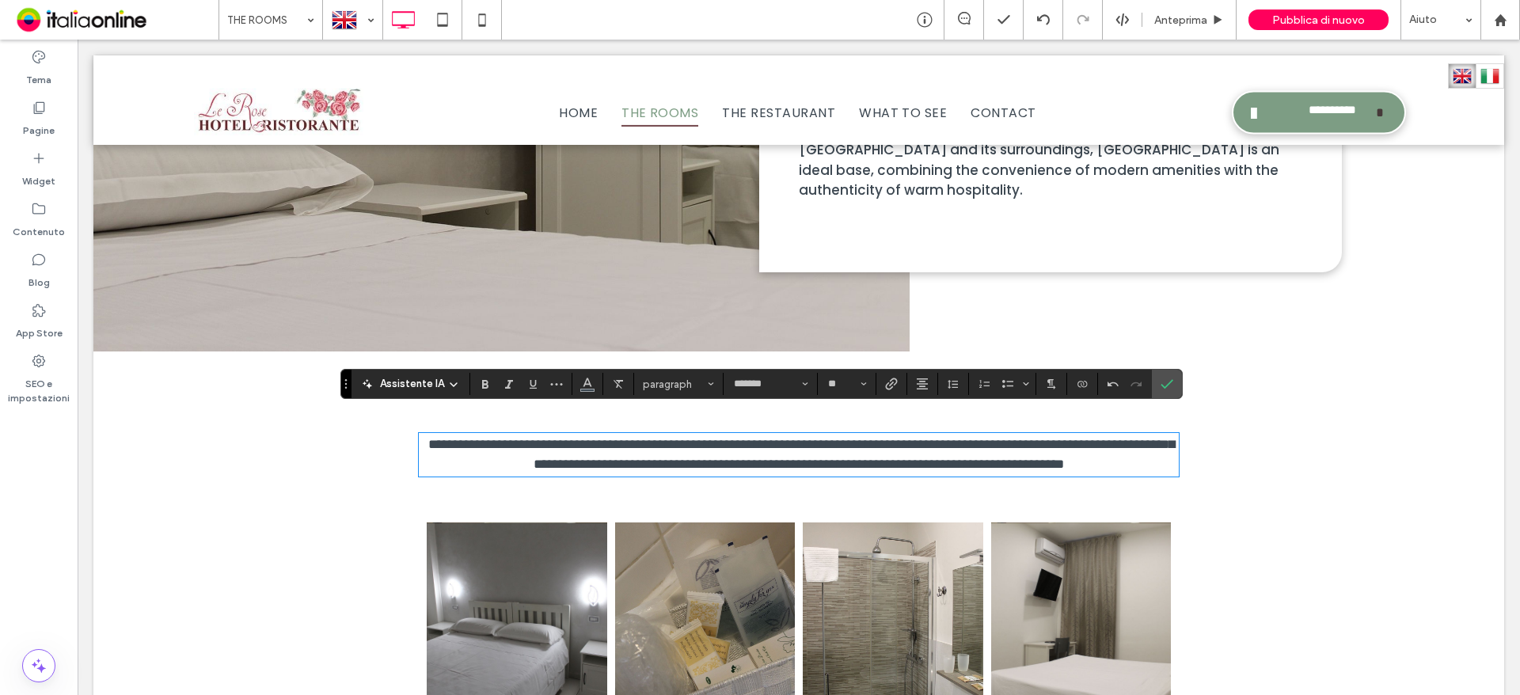
scroll to position [0, 0]
drag, startPoint x: 424, startPoint y: 424, endPoint x: 456, endPoint y: 427, distance: 31.9
click at [456, 435] on p "**********" at bounding box center [799, 455] width 760 height 40
drag, startPoint x: 691, startPoint y: 422, endPoint x: 774, endPoint y: 429, distance: 83.4
click at [774, 438] on span "**********" at bounding box center [801, 455] width 747 height 34
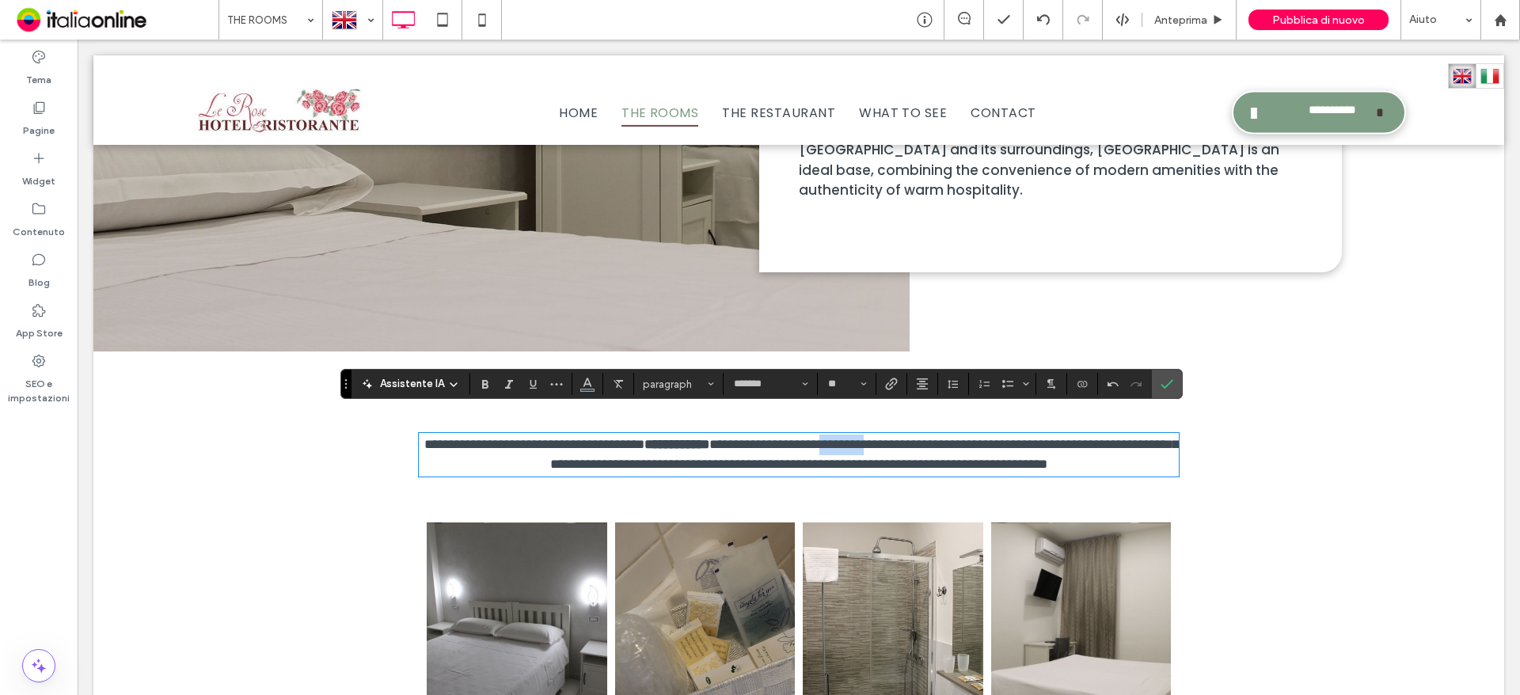
drag, startPoint x: 924, startPoint y: 422, endPoint x: 978, endPoint y: 422, distance: 53.8
click at [978, 438] on span "**********" at bounding box center [864, 455] width 629 height 34
drag, startPoint x: 1121, startPoint y: 424, endPoint x: 482, endPoint y: 447, distance: 639.3
click at [545, 447] on span "**********" at bounding box center [858, 455] width 627 height 34
drag, startPoint x: 633, startPoint y: 442, endPoint x: 691, endPoint y: 442, distance: 57.8
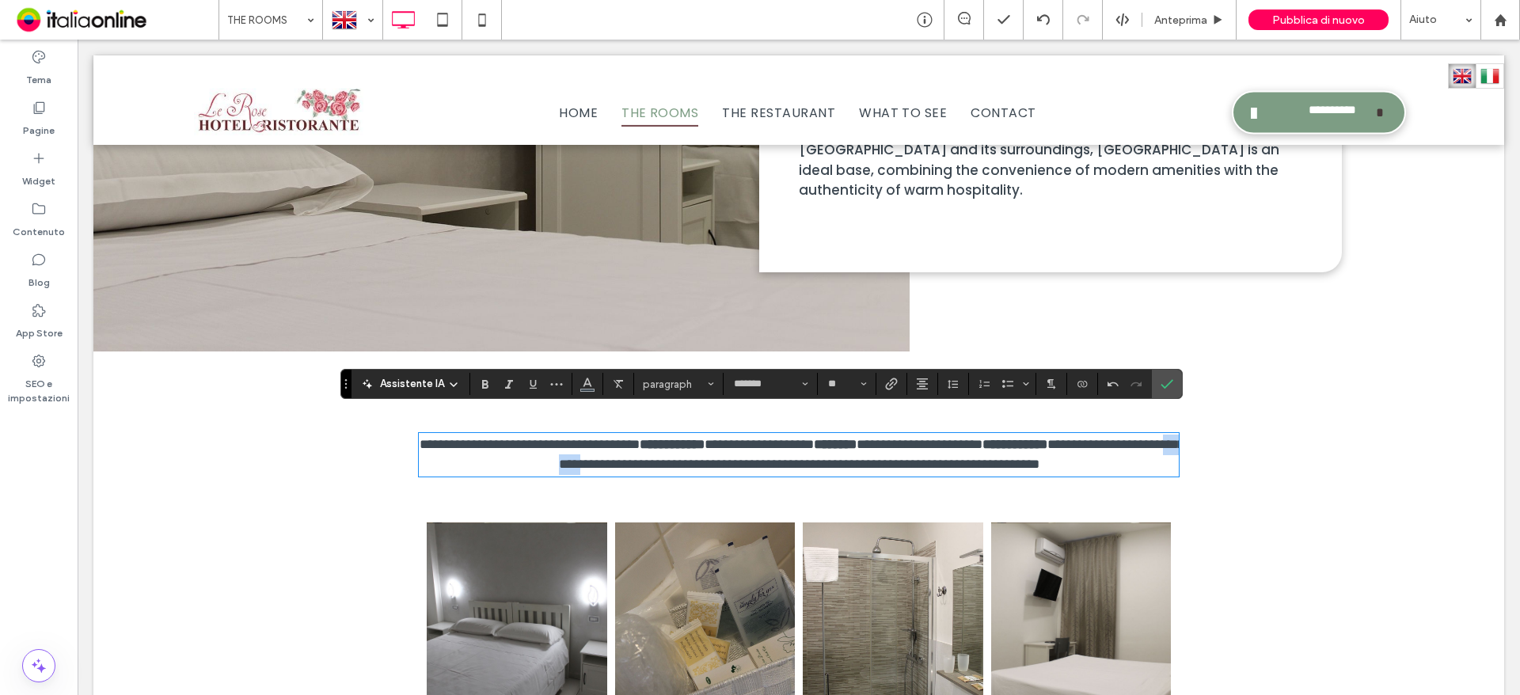
click at [691, 442] on span "**********" at bounding box center [871, 455] width 625 height 34
drag, startPoint x: 1142, startPoint y: 443, endPoint x: 1182, endPoint y: 443, distance: 39.6
click at [1182, 443] on div "**********" at bounding box center [798, 455] width 1411 height 80
drag, startPoint x: 859, startPoint y: 443, endPoint x: 937, endPoint y: 443, distance: 78.4
click at [913, 458] on span "**********" at bounding box center [753, 464] width 320 height 13
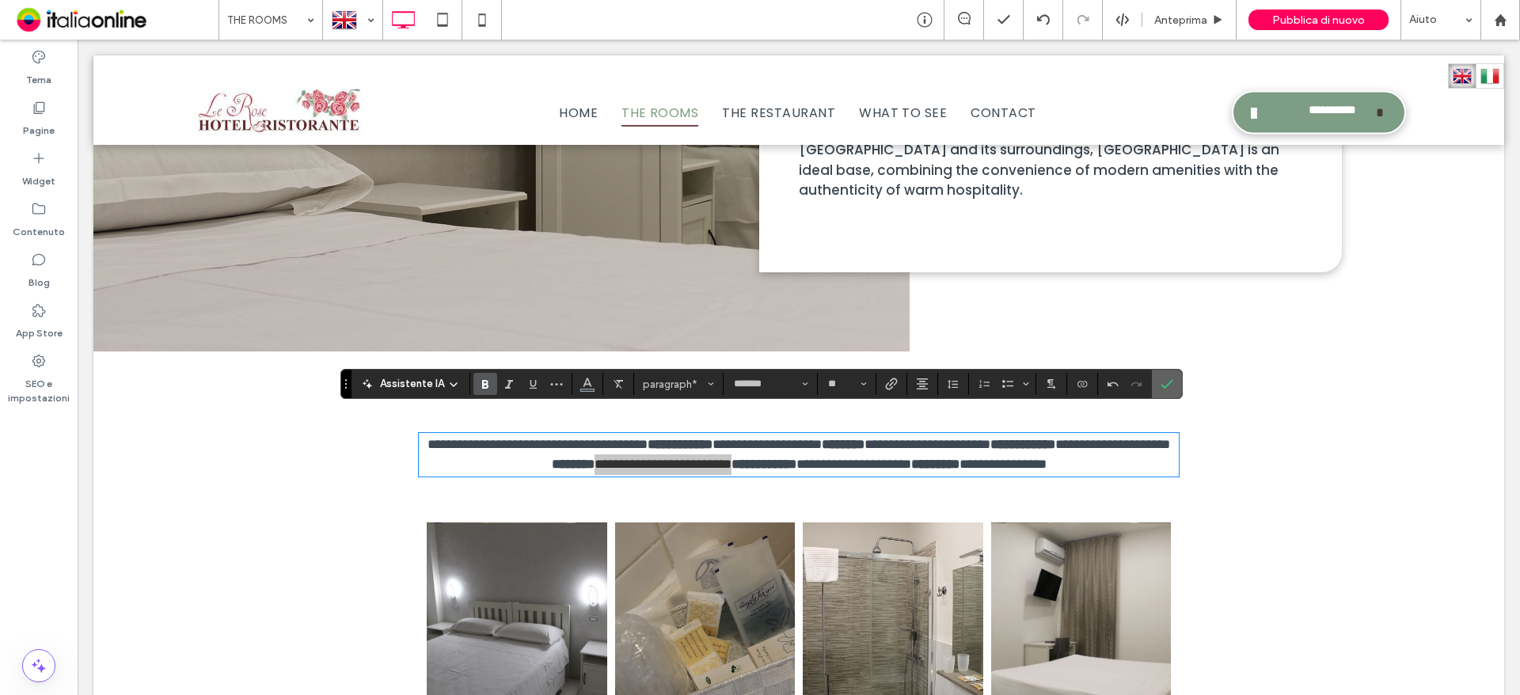
click at [1180, 386] on section at bounding box center [1167, 384] width 30 height 28
drag, startPoint x: 1104, startPoint y: 340, endPoint x: 1141, endPoint y: 271, distance: 78.6
click at [1166, 380] on icon "Conferma" at bounding box center [1167, 384] width 13 height 13
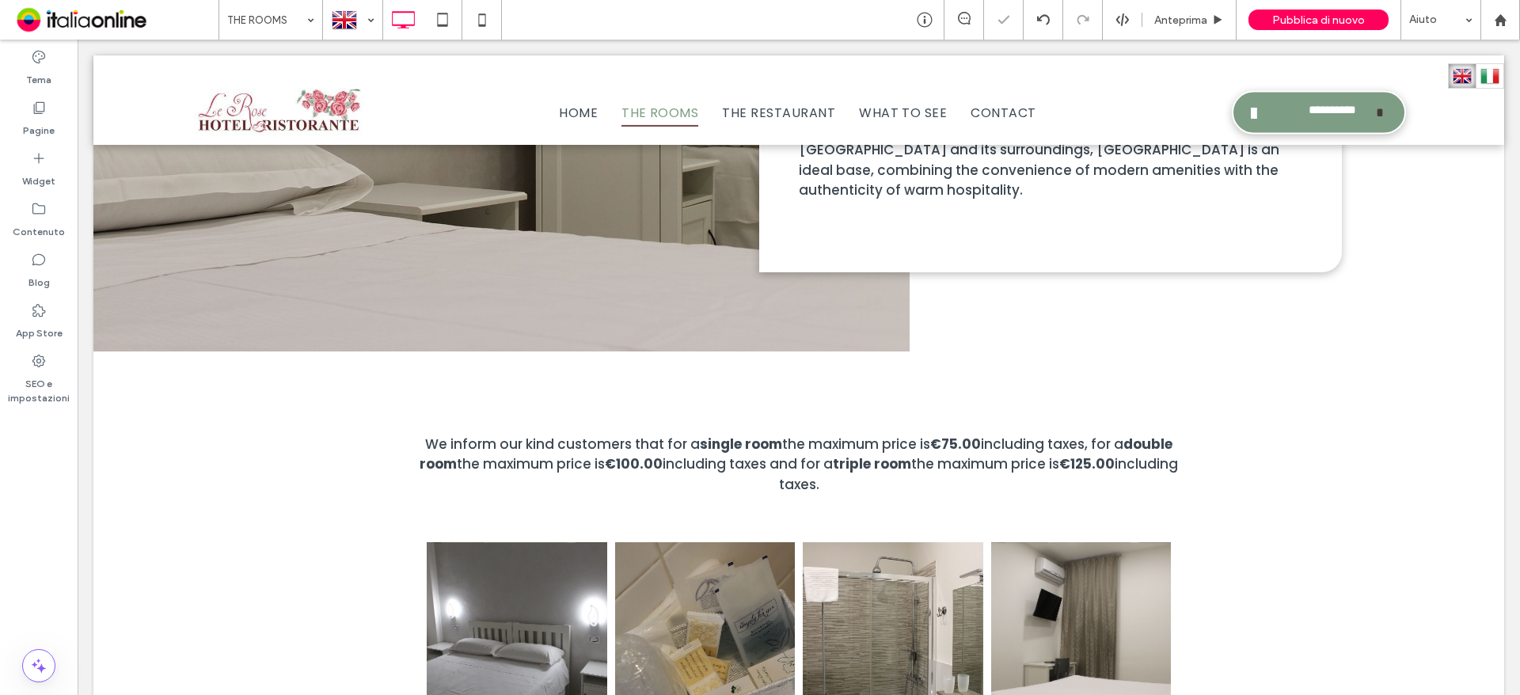
click at [1263, 25] on div "Pubblica di nuovo" at bounding box center [1318, 19] width 140 height 21
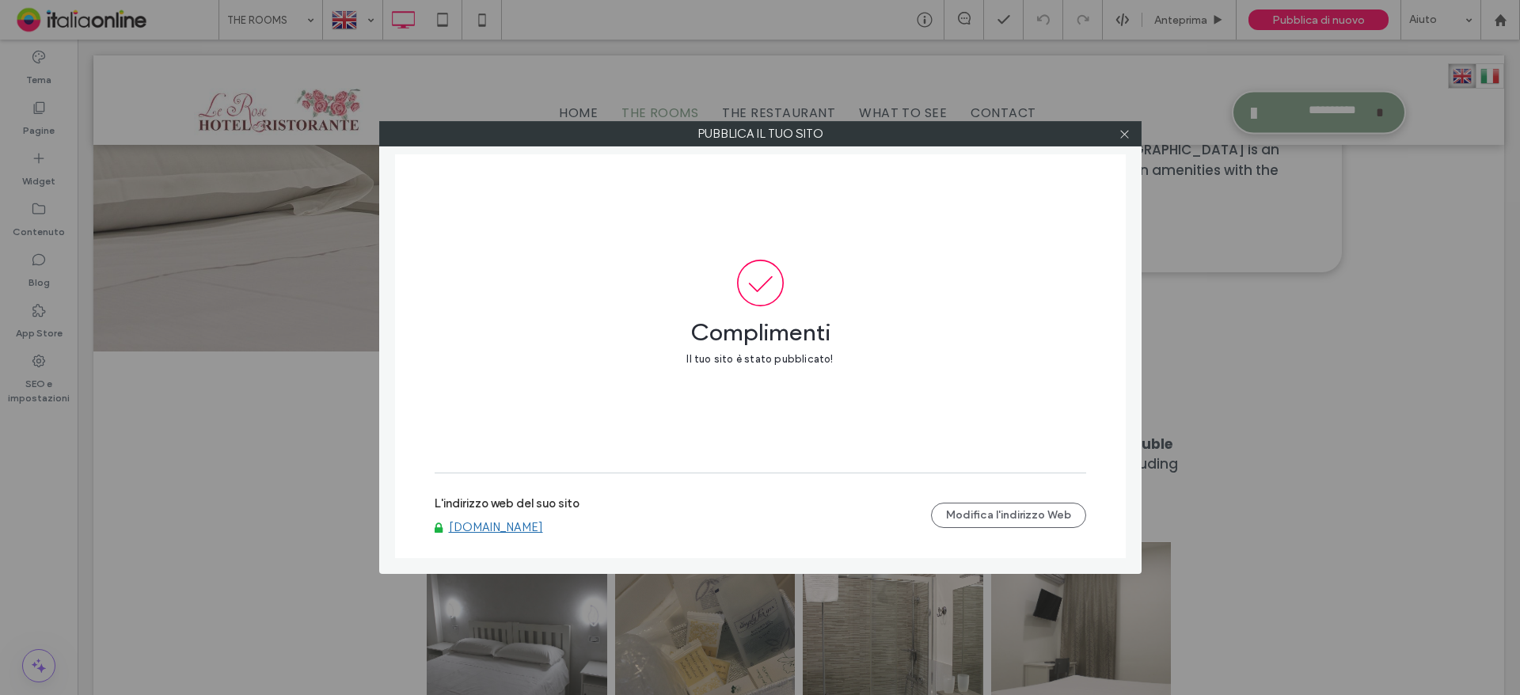
drag, startPoint x: 1130, startPoint y: 137, endPoint x: 915, endPoint y: 131, distance: 214.6
click at [1130, 137] on icon at bounding box center [1125, 134] width 12 height 12
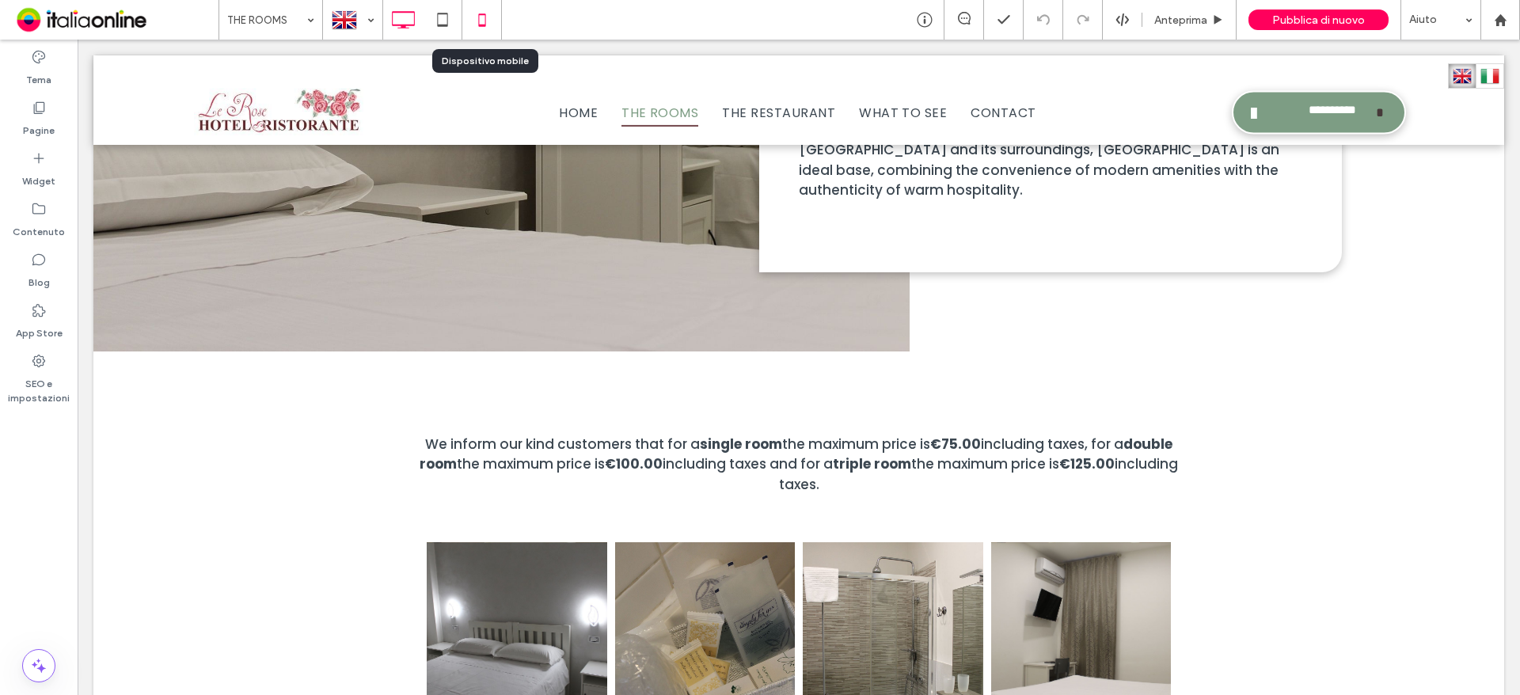
click at [475, 25] on icon at bounding box center [482, 20] width 32 height 32
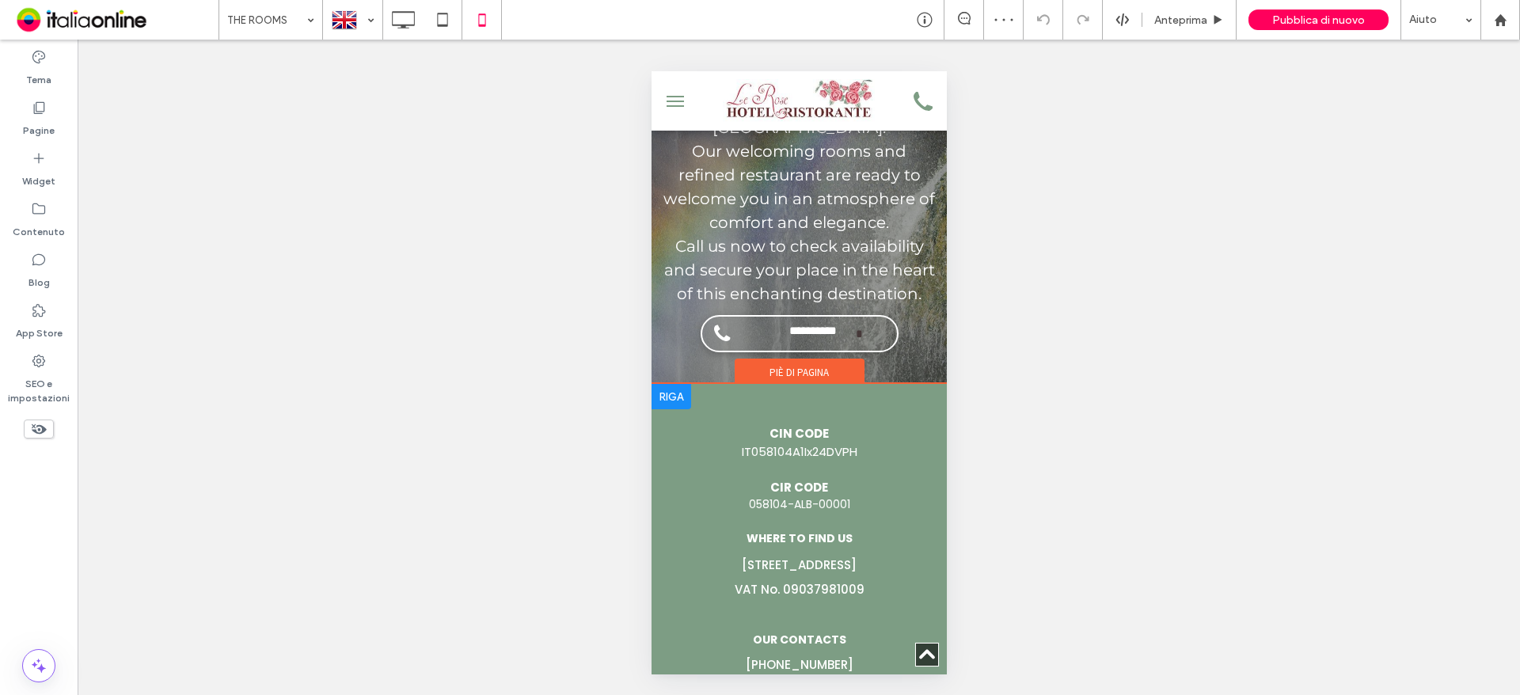
scroll to position [5404, 0]
